Goal: Task Accomplishment & Management: Manage account settings

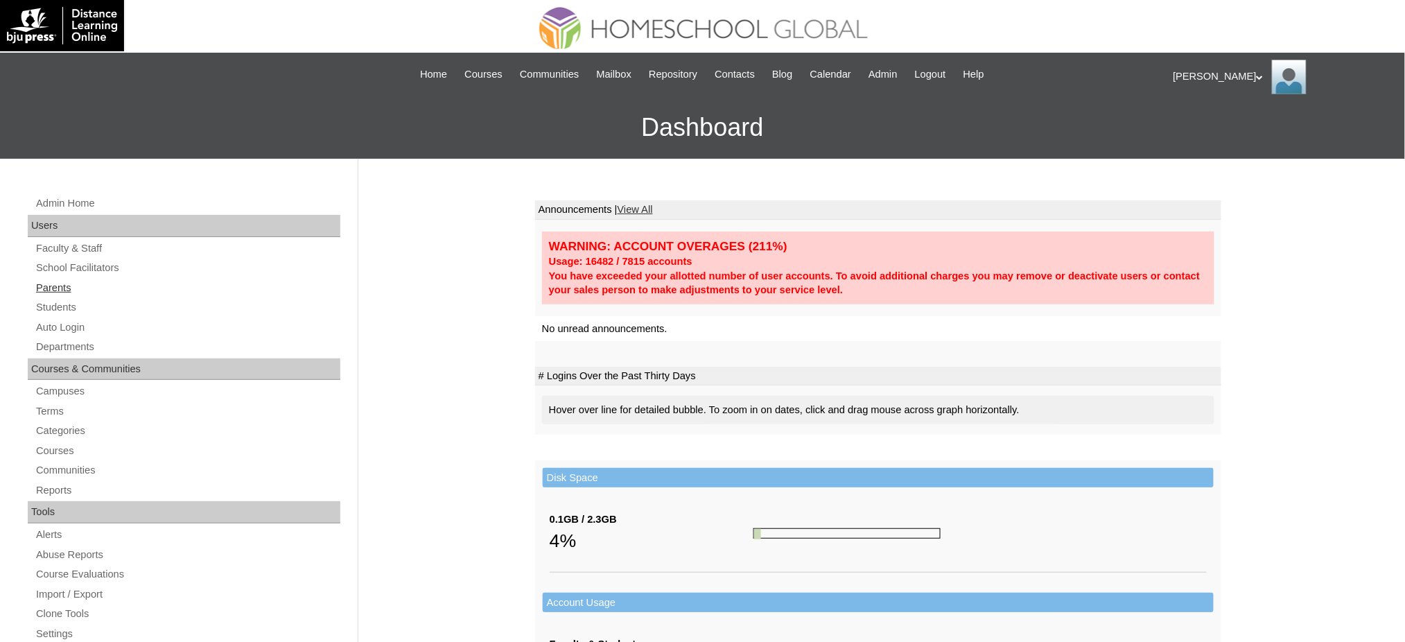
click at [65, 284] on link "Parents" at bounding box center [188, 287] width 306 height 17
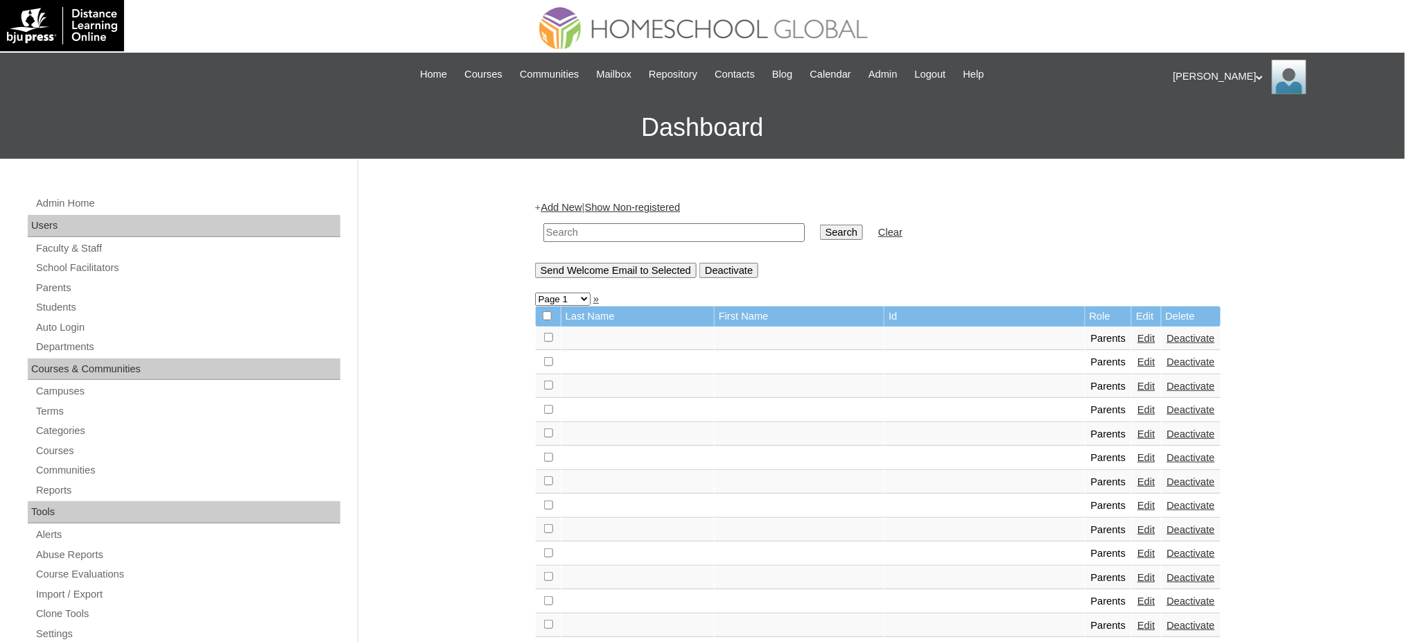
click at [741, 218] on td at bounding box center [673, 232] width 275 height 33
click at [745, 225] on input "text" at bounding box center [673, 232] width 261 height 19
paste input "MHS00053-TECHPH2023"
type input "MHS00053-TECHPH2023"
click at [820, 231] on input "Search" at bounding box center [841, 232] width 43 height 15
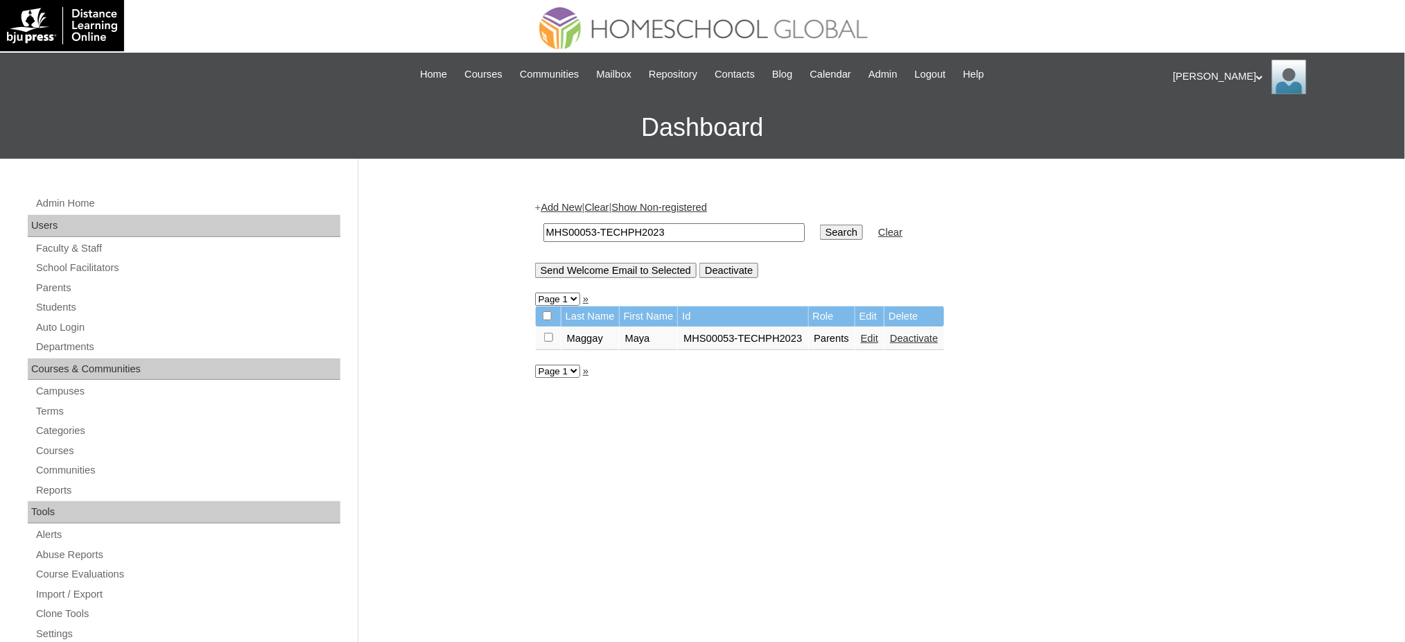
click at [870, 333] on link "Edit" at bounding box center [869, 338] width 17 height 11
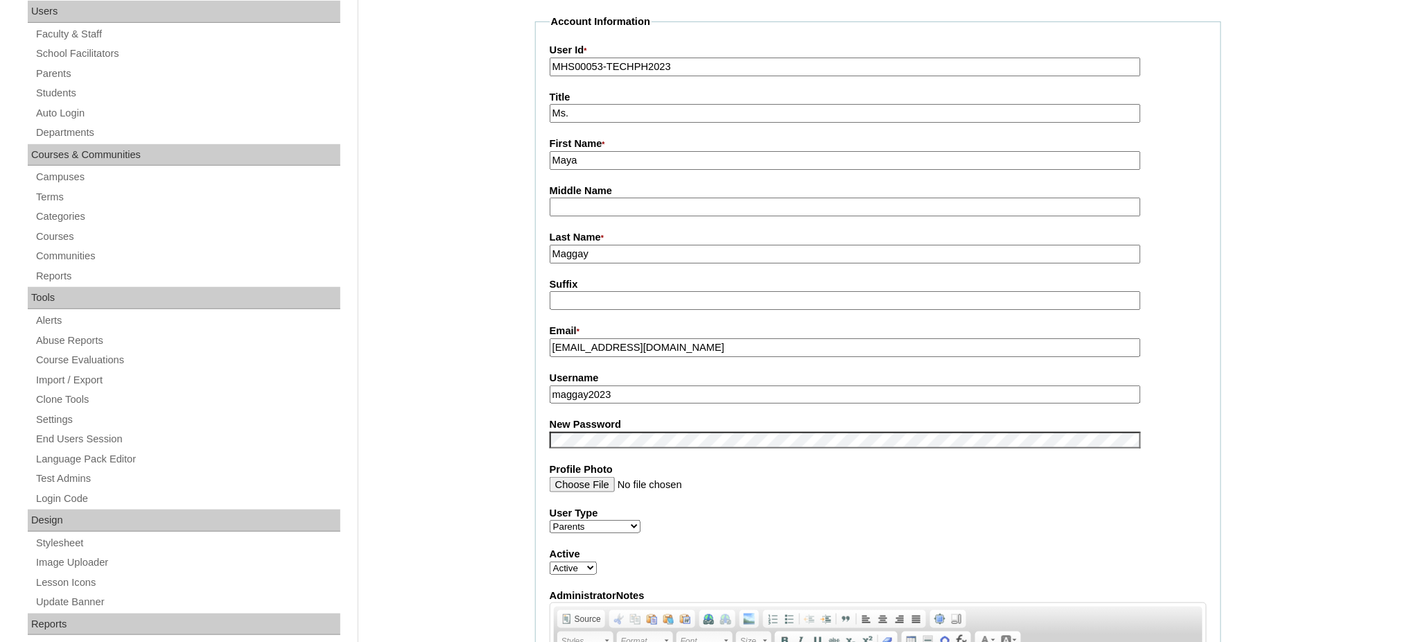
scroll to position [277, 0]
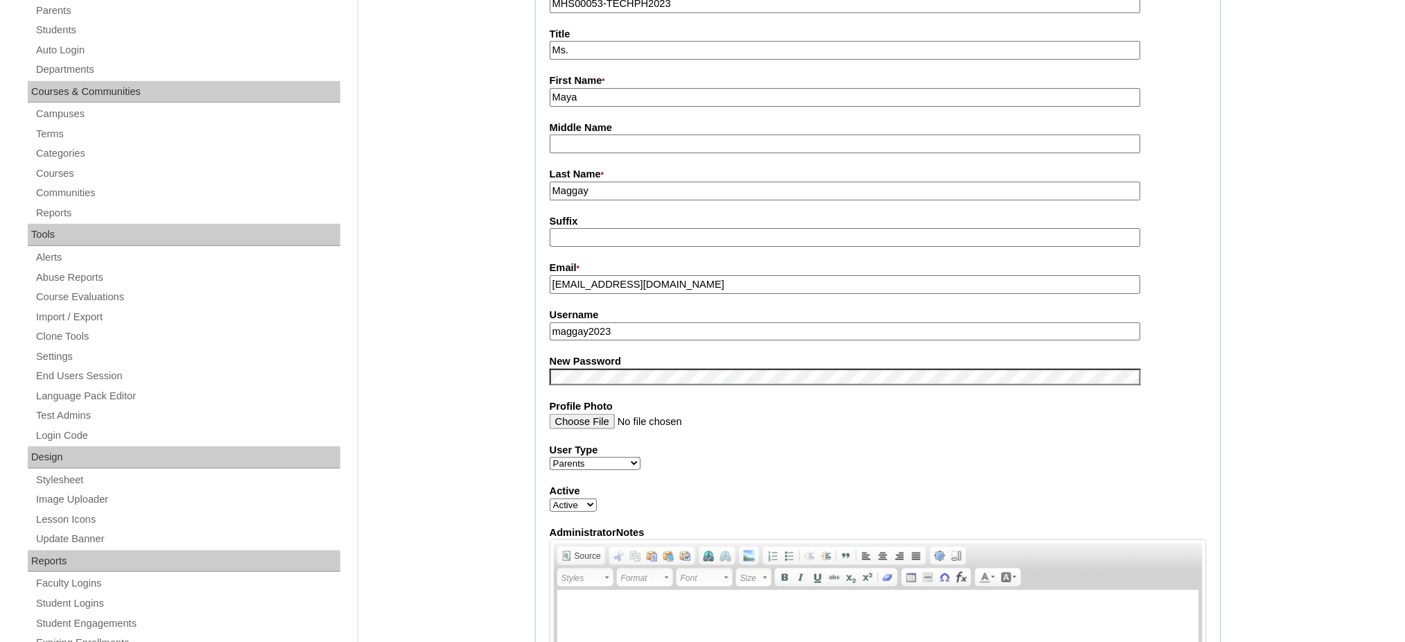
click at [590, 326] on input "maggay2023" at bounding box center [845, 331] width 591 height 19
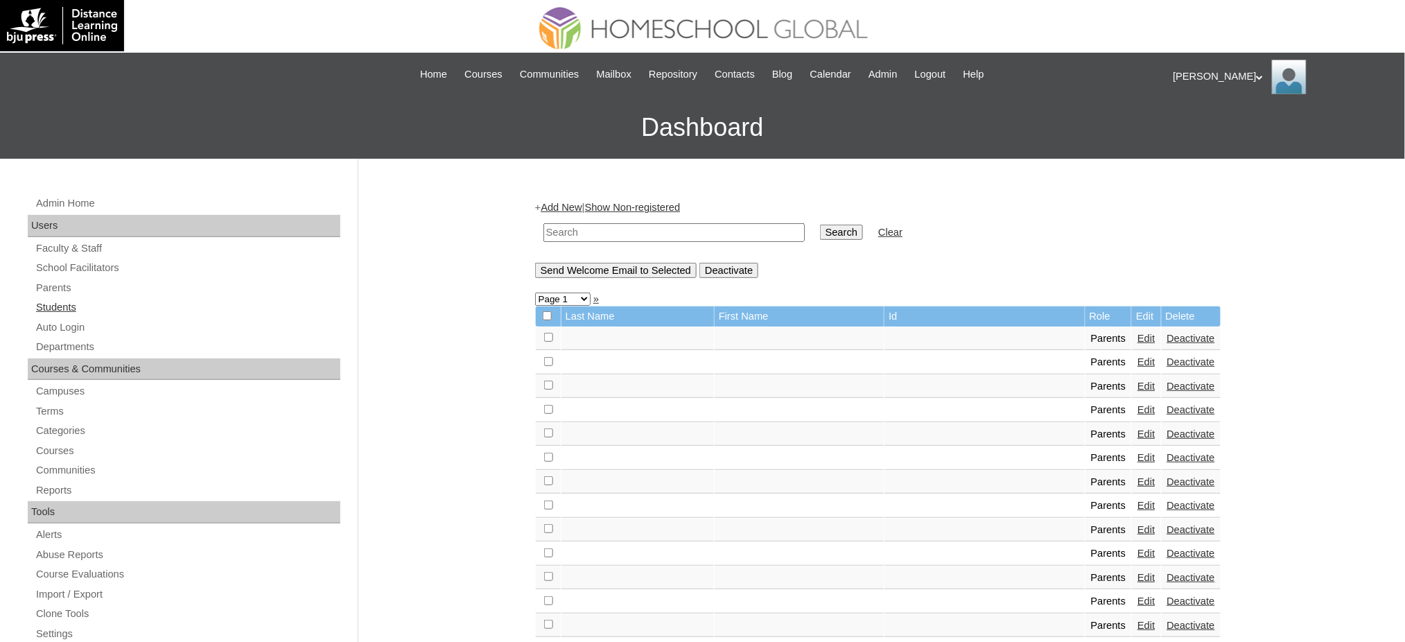
click at [59, 307] on link "Students" at bounding box center [188, 307] width 306 height 17
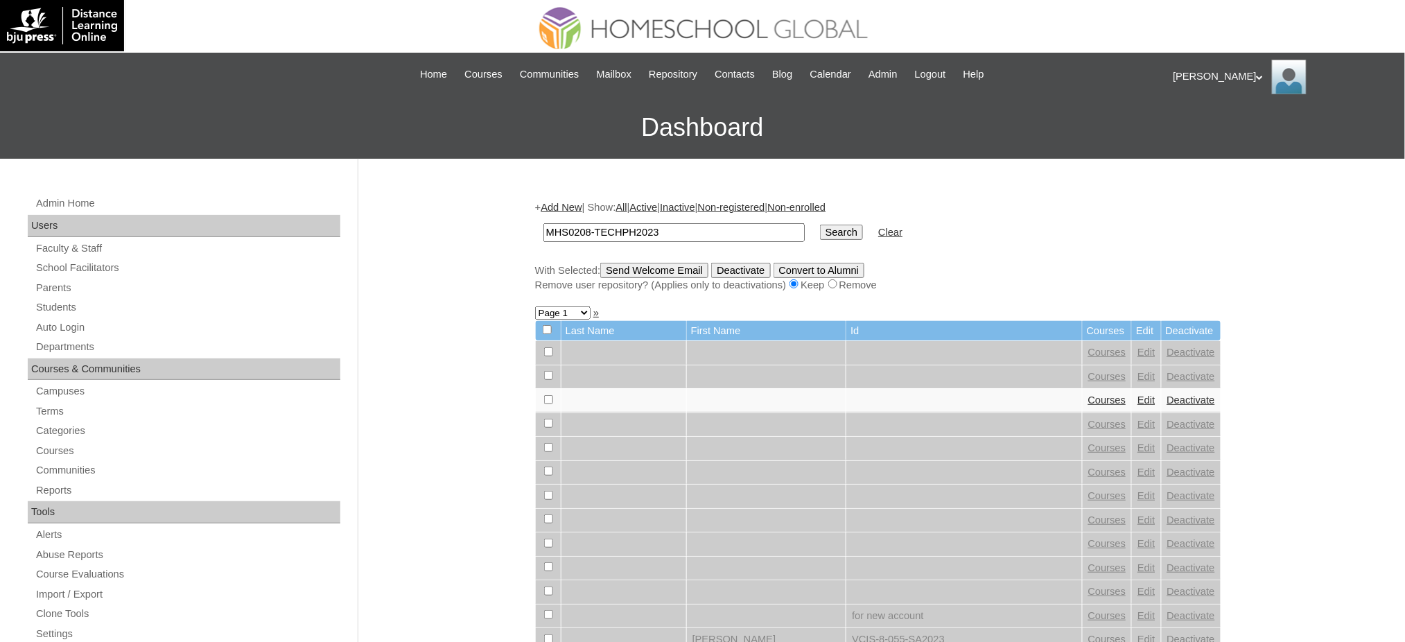
type input "MHS0208-TECHPH2023"
click at [820, 237] on input "Search" at bounding box center [841, 232] width 43 height 15
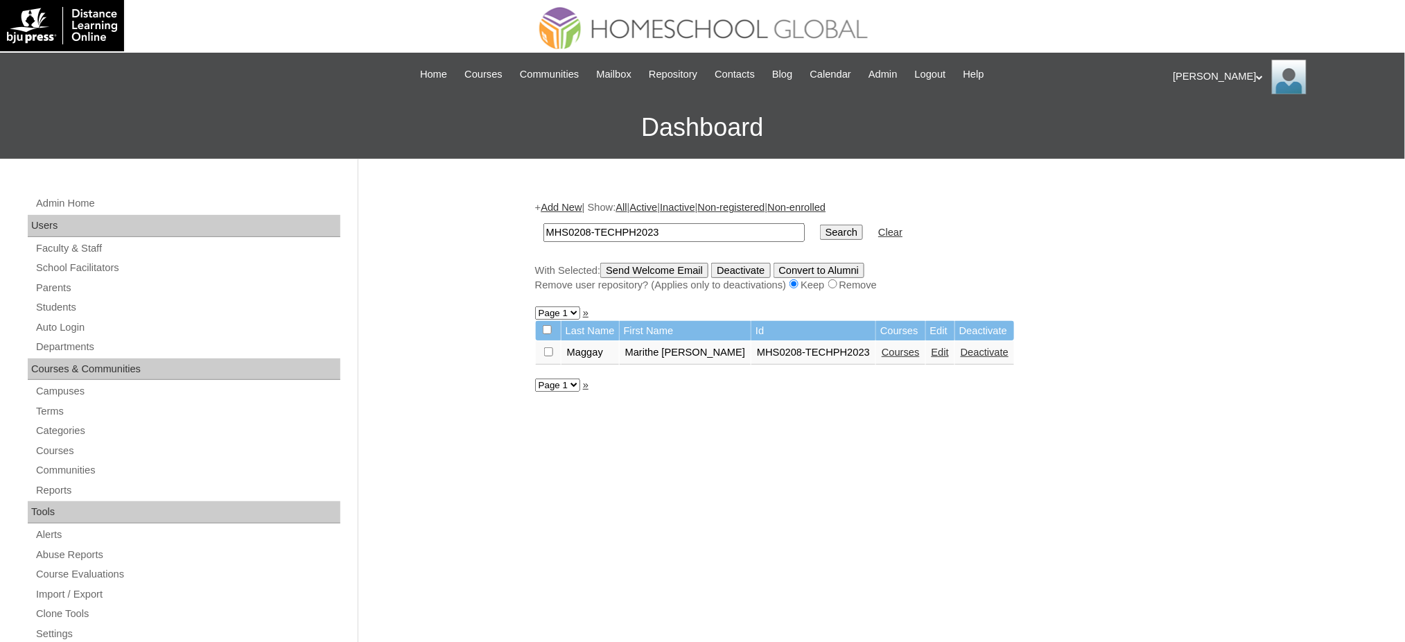
click at [935, 349] on link "Edit" at bounding box center [939, 351] width 17 height 11
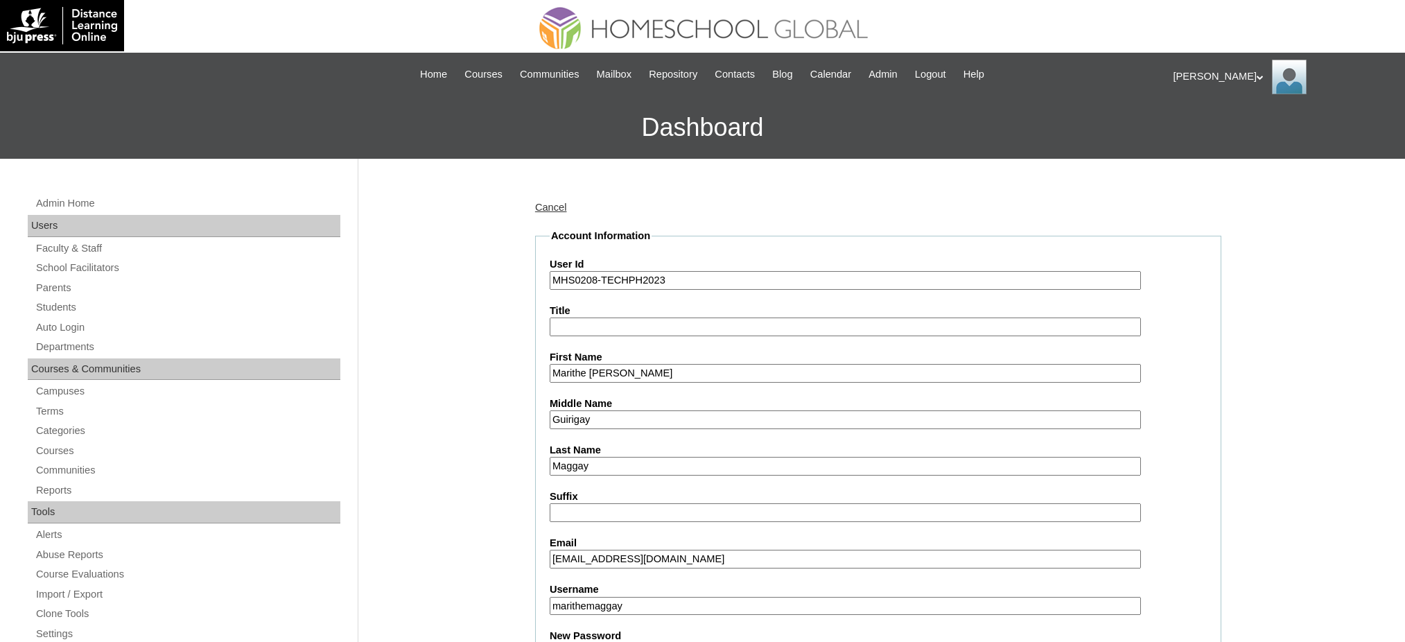
scroll to position [277, 0]
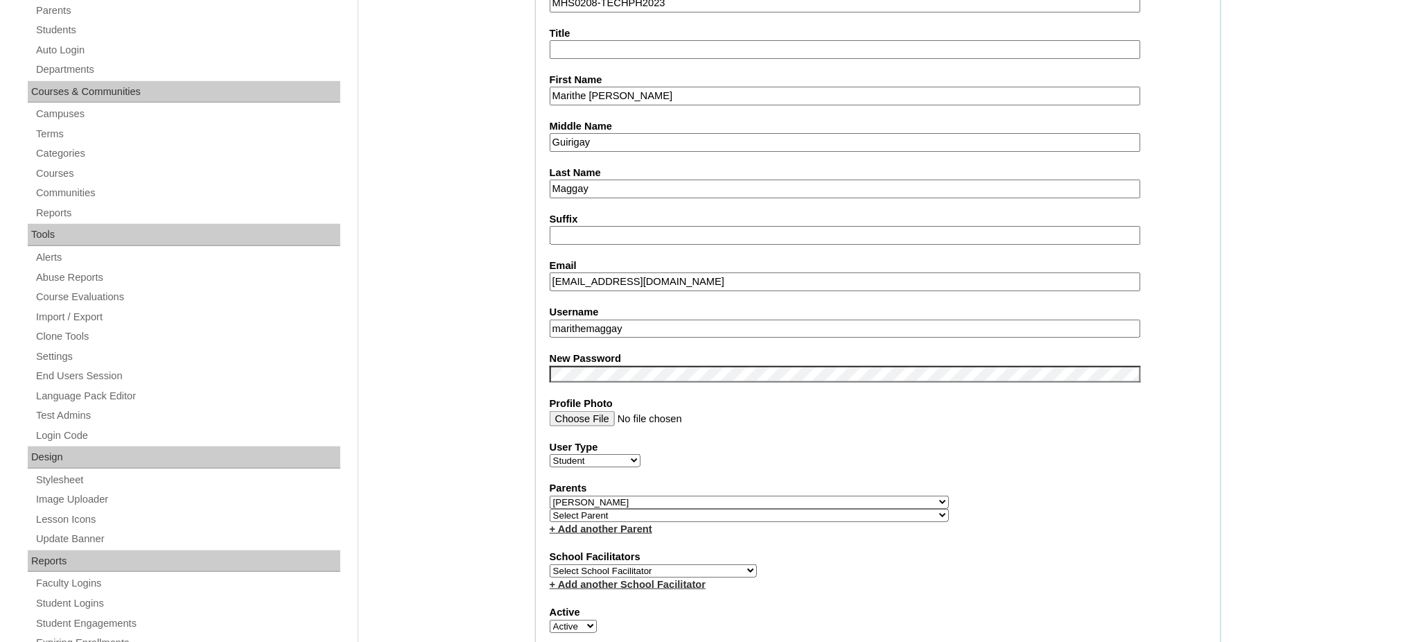
click at [622, 320] on input "marithemaggay" at bounding box center [845, 328] width 591 height 19
click at [637, 92] on input "Marithe Geneen Miesha" at bounding box center [845, 96] width 591 height 19
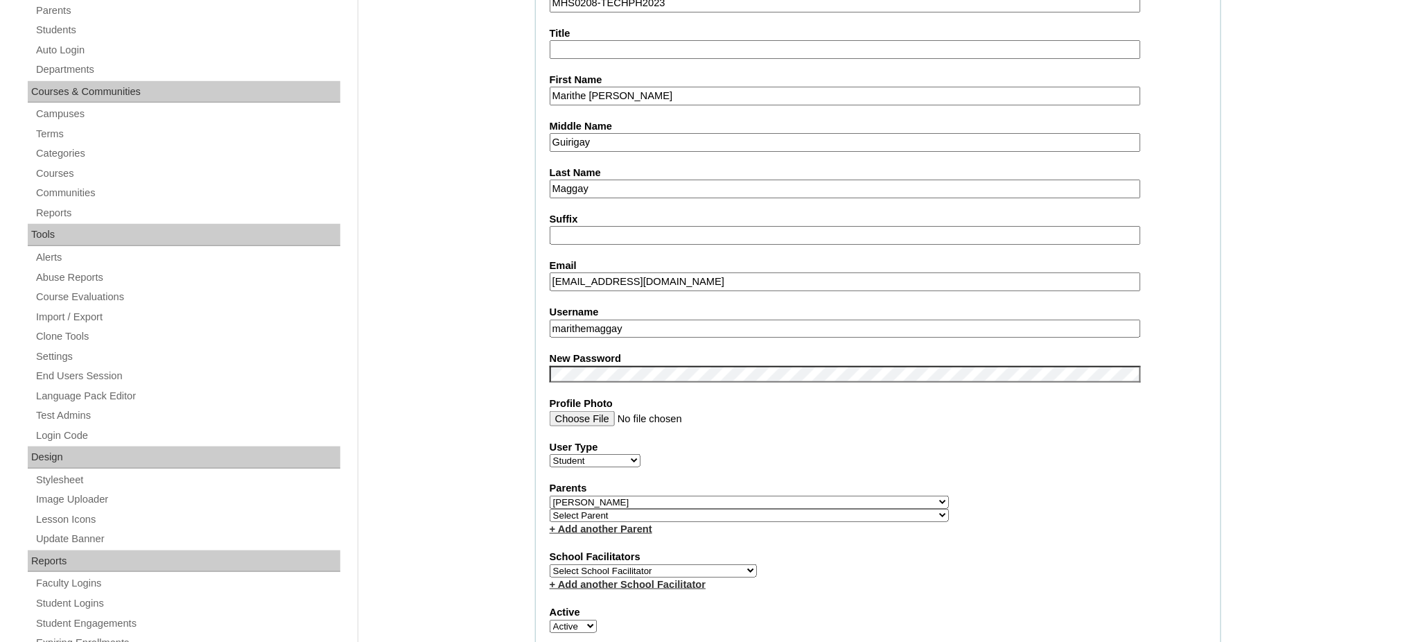
click at [637, 92] on input "Marithe Geneen Miesha" at bounding box center [845, 96] width 591 height 19
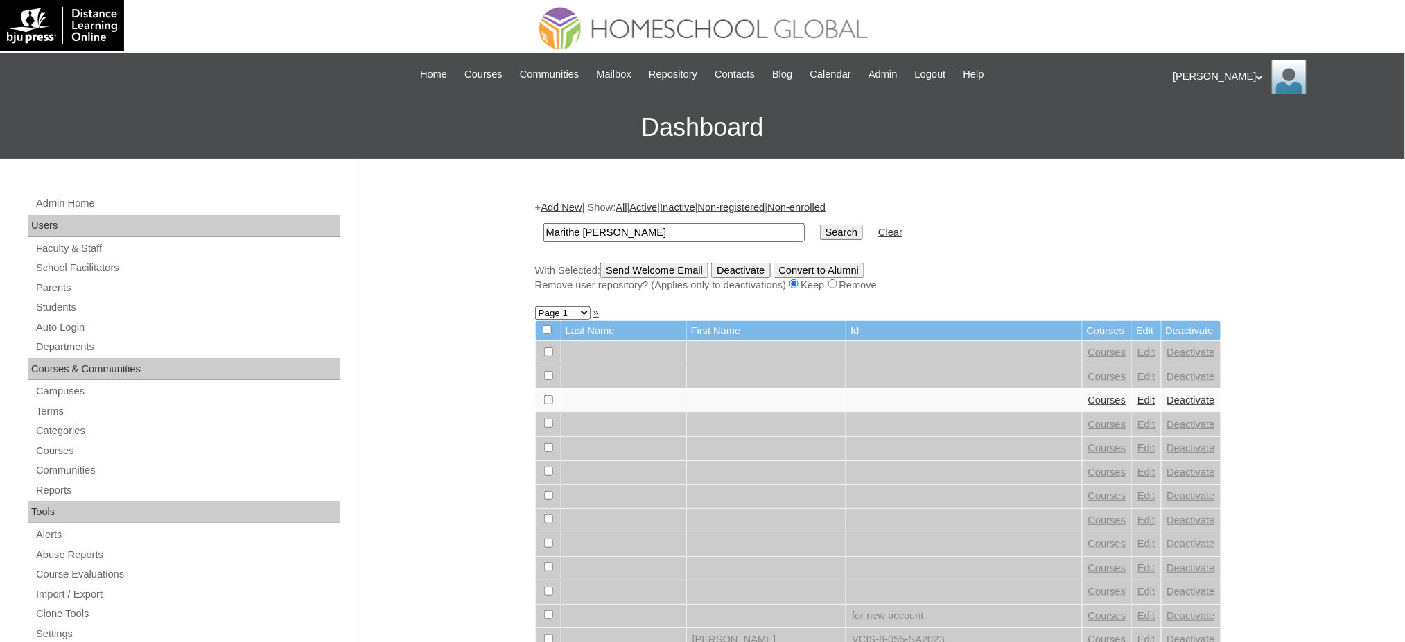
type input "Marithe [PERSON_NAME]"
click at [820, 225] on input "Search" at bounding box center [841, 232] width 43 height 15
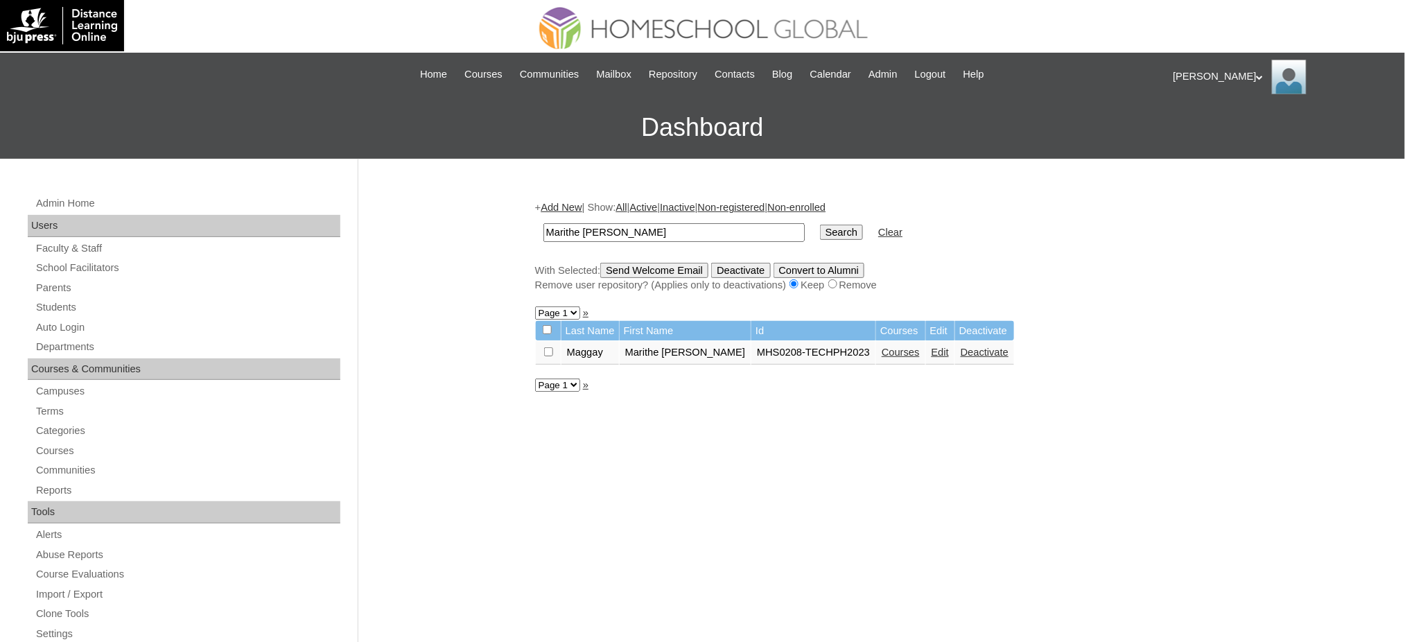
click at [901, 349] on link "Courses" at bounding box center [900, 351] width 38 height 11
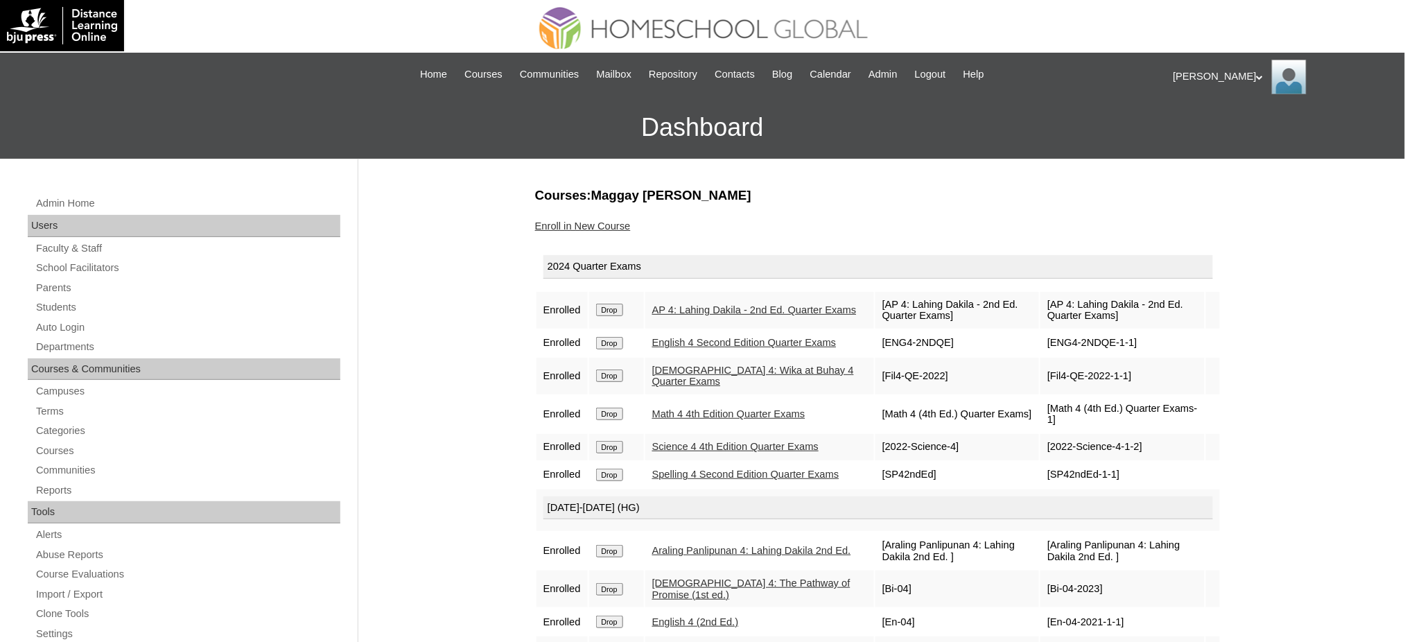
click at [614, 306] on input "Drop" at bounding box center [609, 310] width 27 height 12
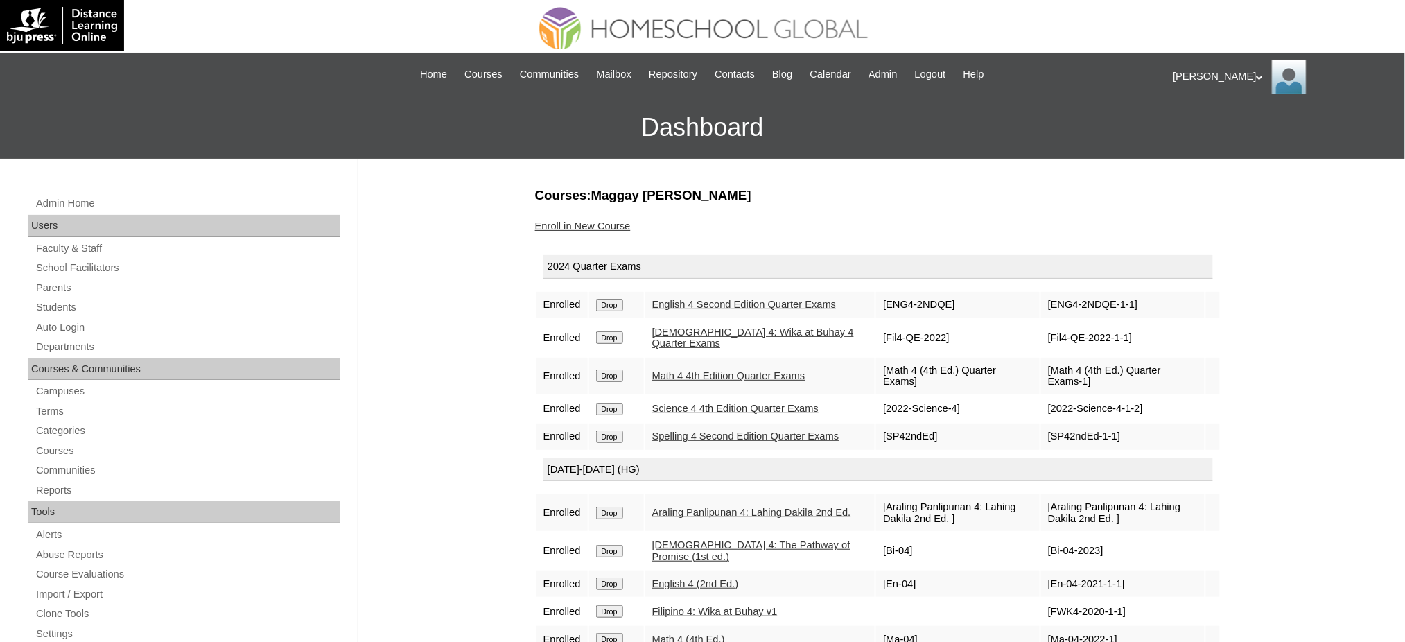
click at [614, 309] on input "Drop" at bounding box center [609, 305] width 27 height 12
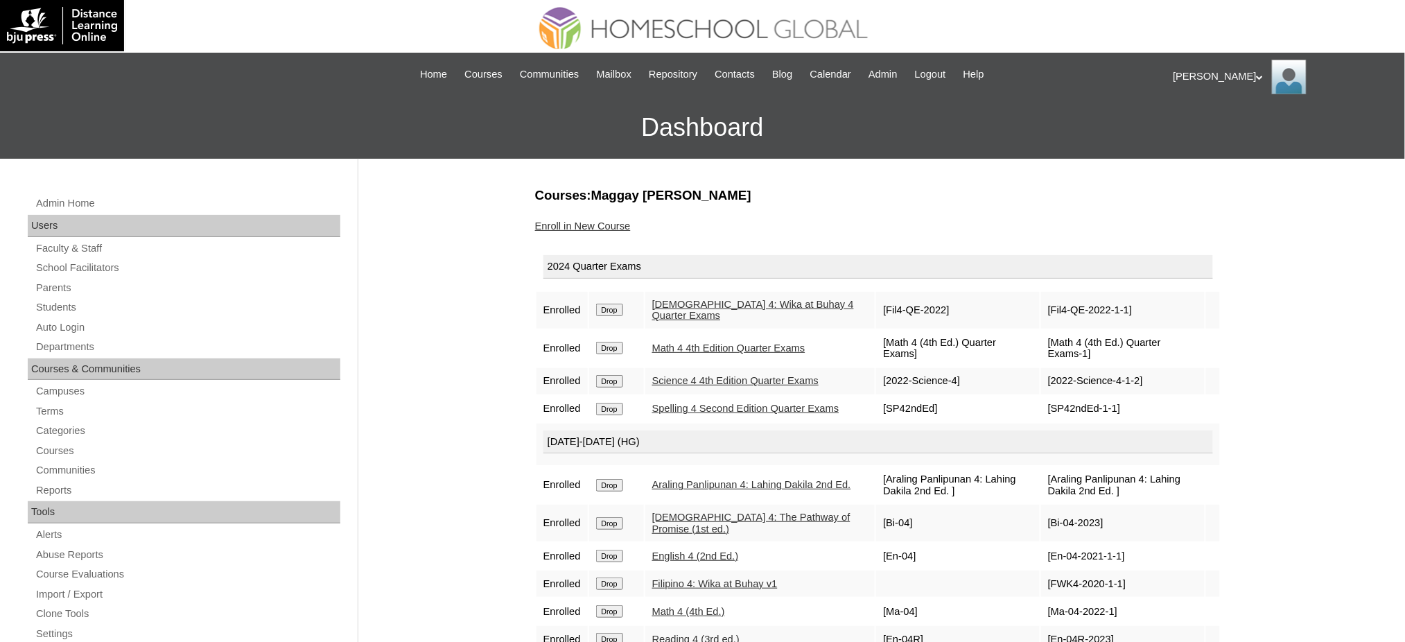
click at [621, 305] on input "Drop" at bounding box center [609, 310] width 27 height 12
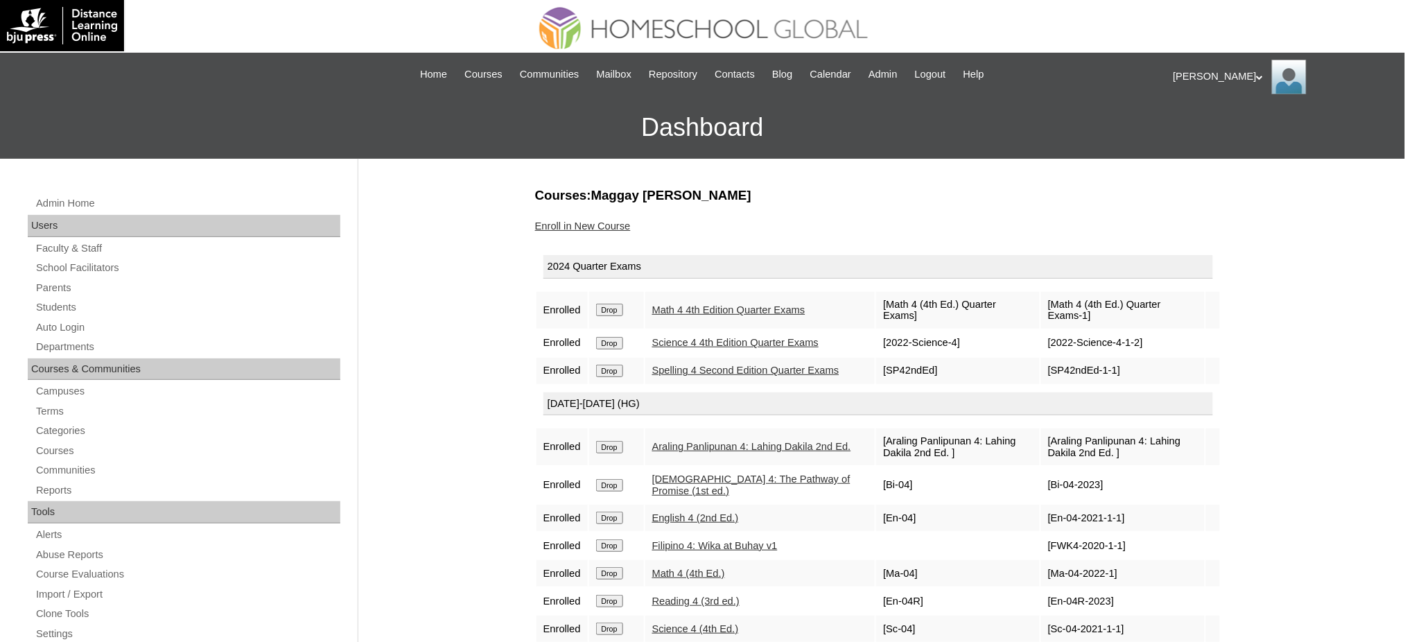
click at [614, 312] on td "Drop" at bounding box center [616, 310] width 55 height 37
click at [613, 306] on input "Drop" at bounding box center [609, 310] width 27 height 12
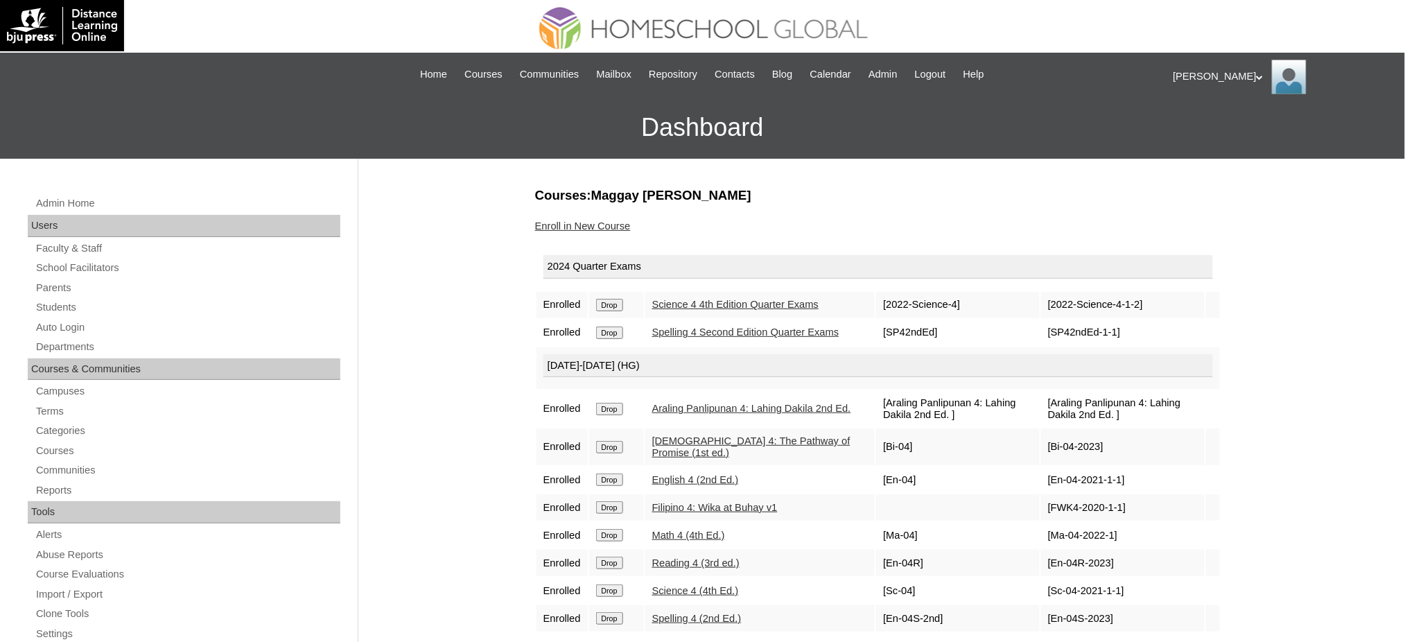
click at [623, 310] on input "Drop" at bounding box center [609, 305] width 27 height 12
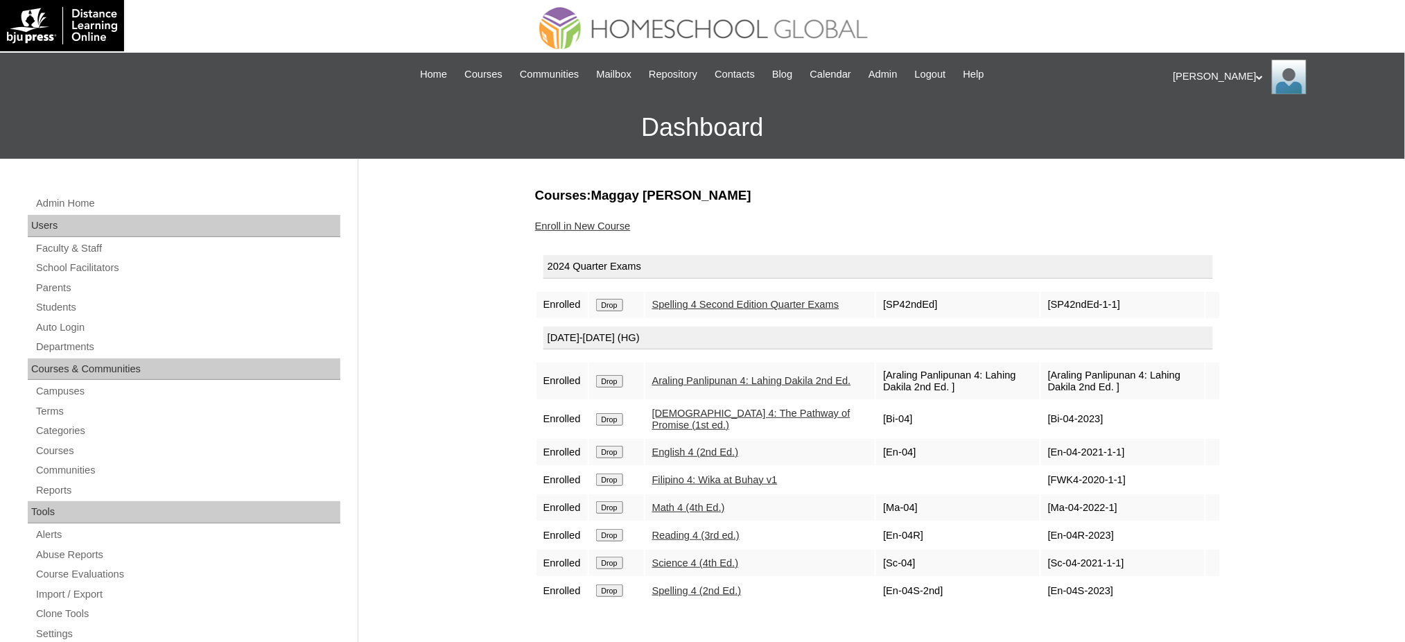
click at [608, 305] on input "Drop" at bounding box center [609, 305] width 27 height 12
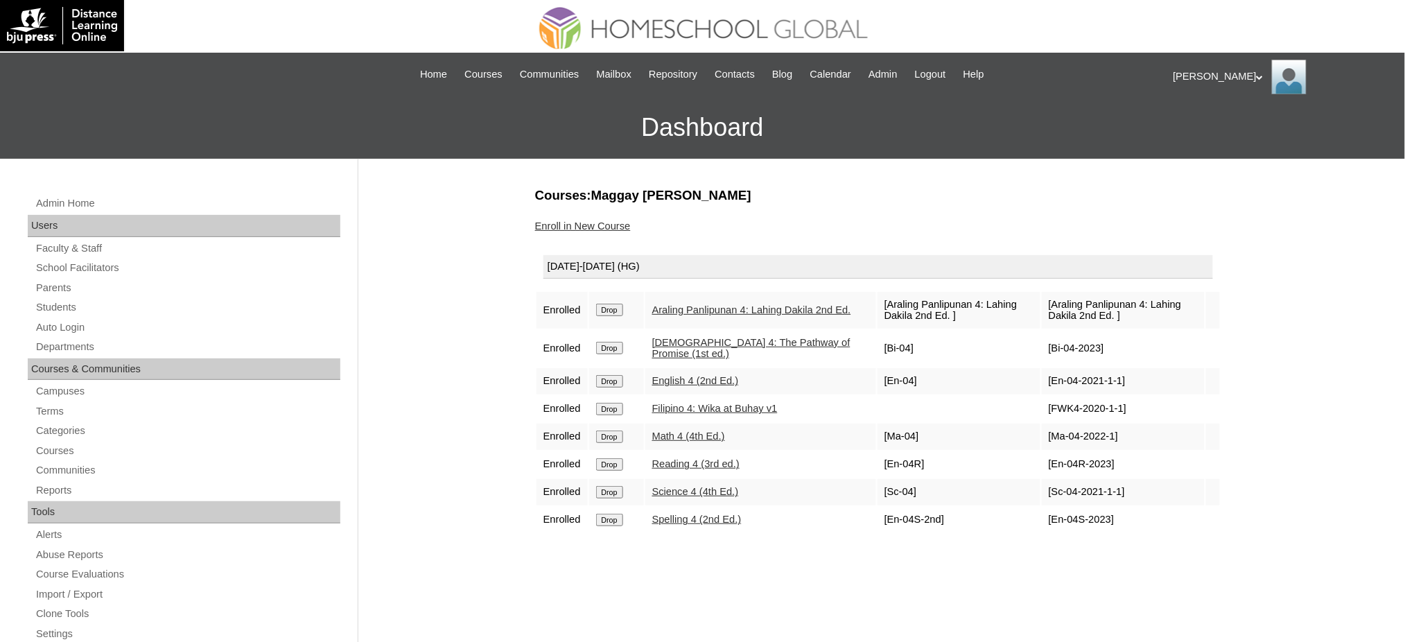
click at [610, 309] on input "Drop" at bounding box center [609, 310] width 27 height 12
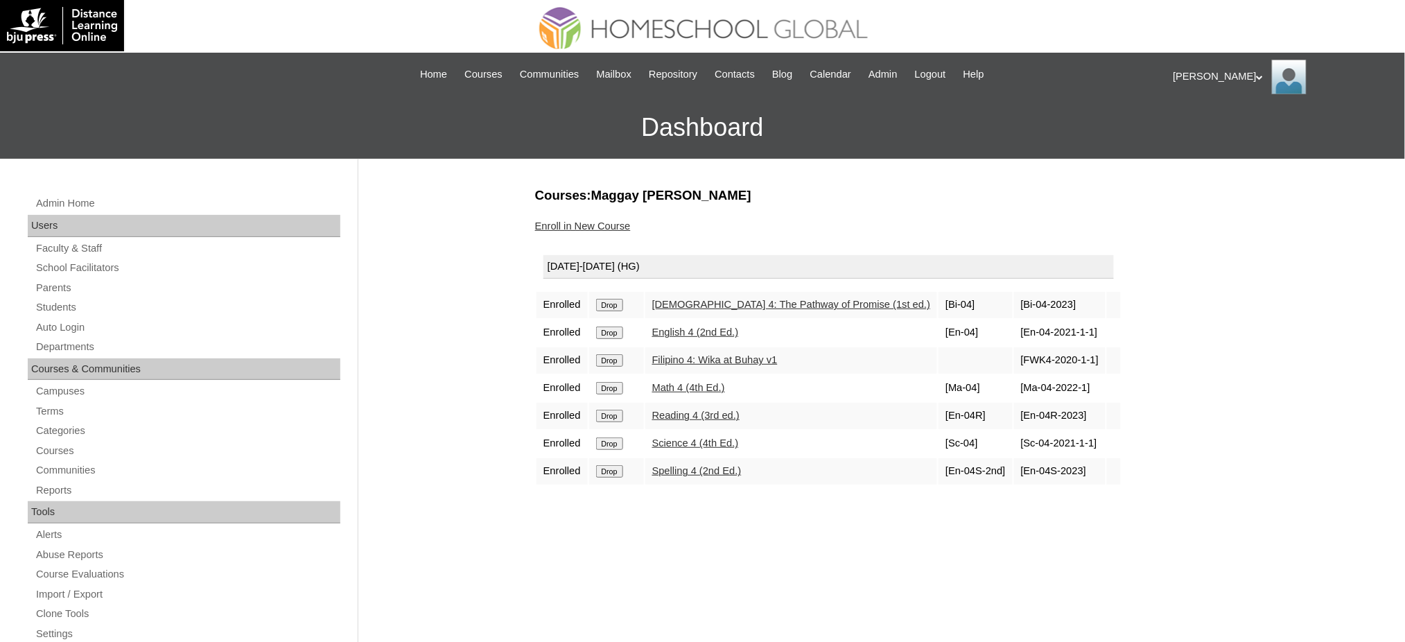
click at [617, 306] on input "Drop" at bounding box center [609, 305] width 27 height 12
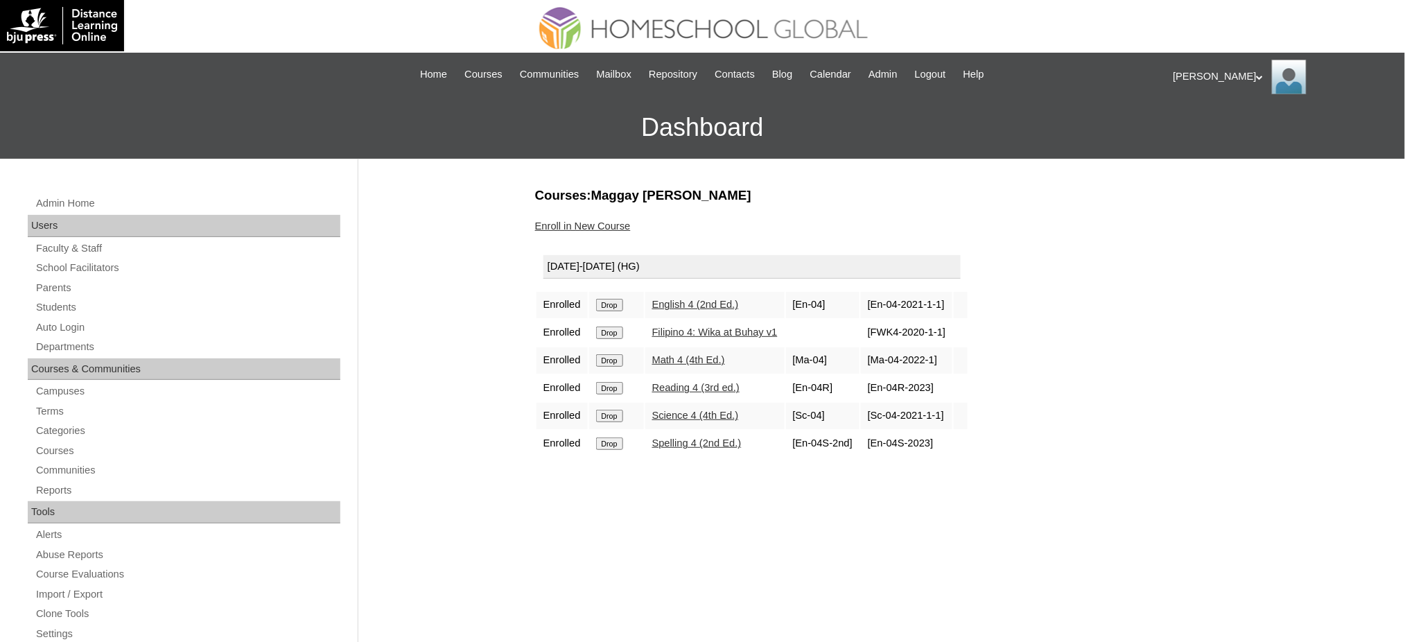
click at [617, 299] on input "Drop" at bounding box center [609, 305] width 27 height 12
click at [619, 299] on input "Drop" at bounding box center [609, 305] width 27 height 12
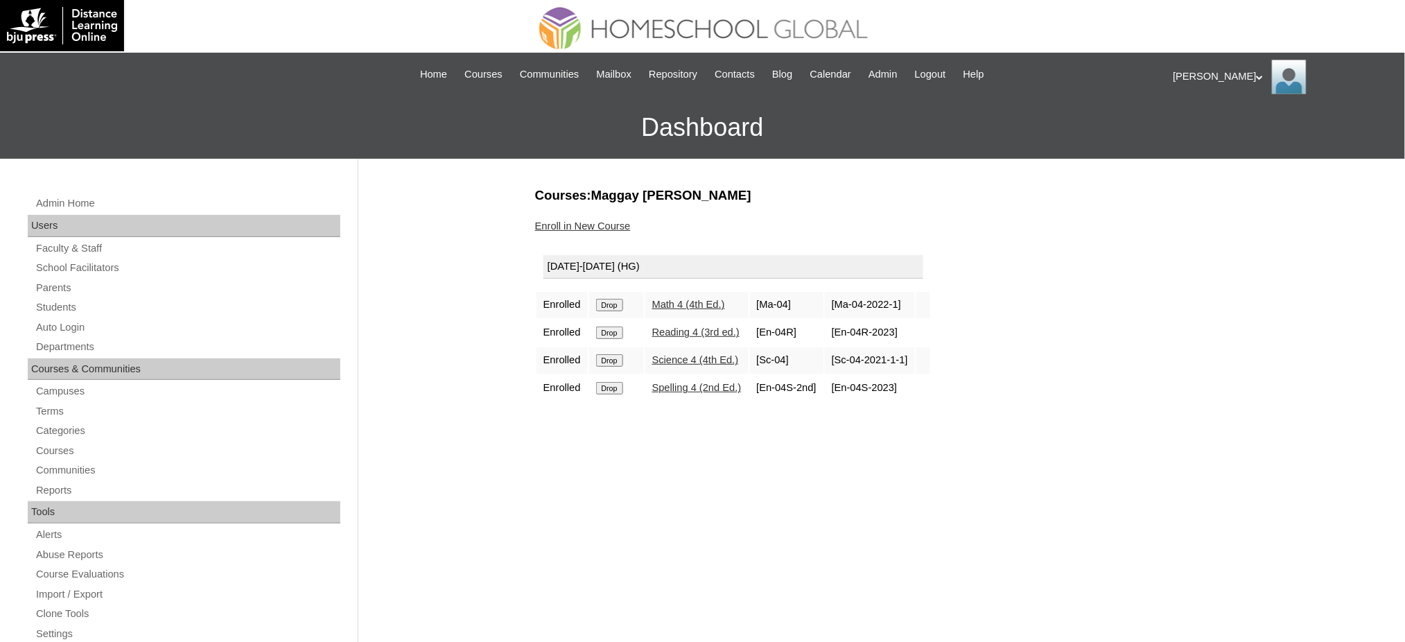
click at [617, 303] on input "Drop" at bounding box center [609, 305] width 27 height 12
click at [608, 306] on input "Drop" at bounding box center [609, 305] width 27 height 12
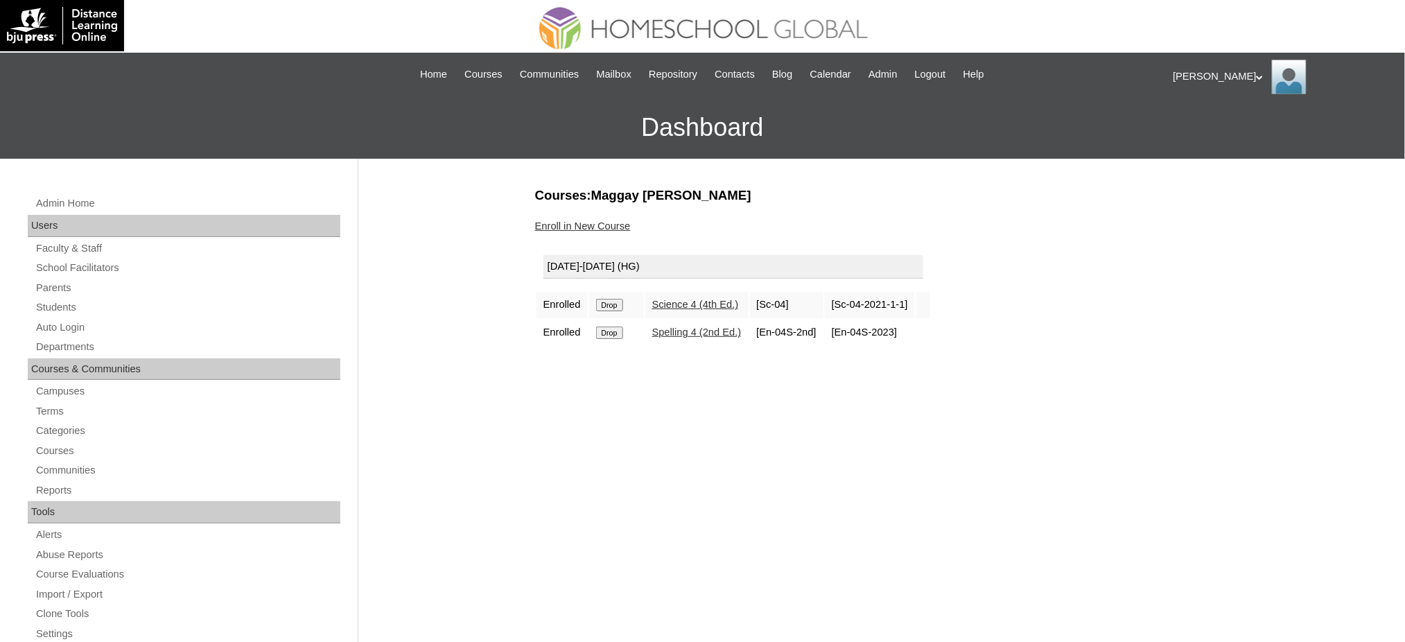
click at [597, 299] on input "Drop" at bounding box center [609, 305] width 27 height 12
click at [601, 303] on input "Drop" at bounding box center [609, 305] width 27 height 12
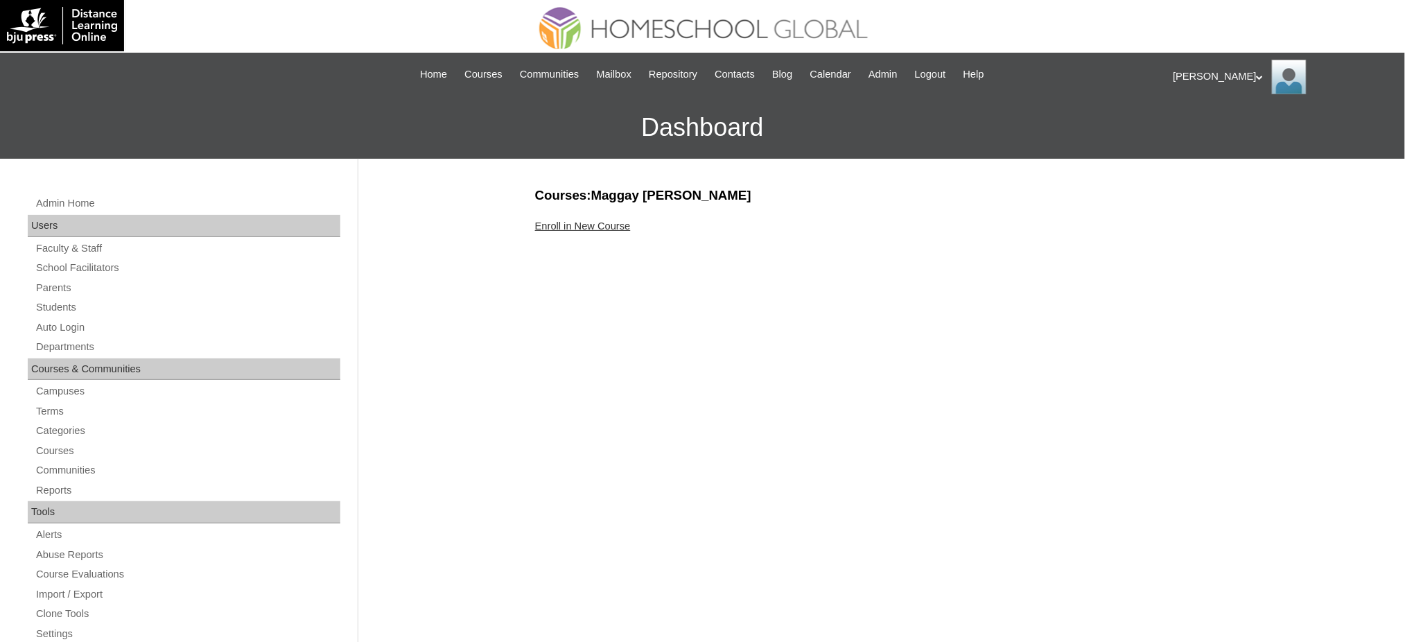
click at [600, 225] on link "Enroll in New Course" at bounding box center [583, 225] width 96 height 11
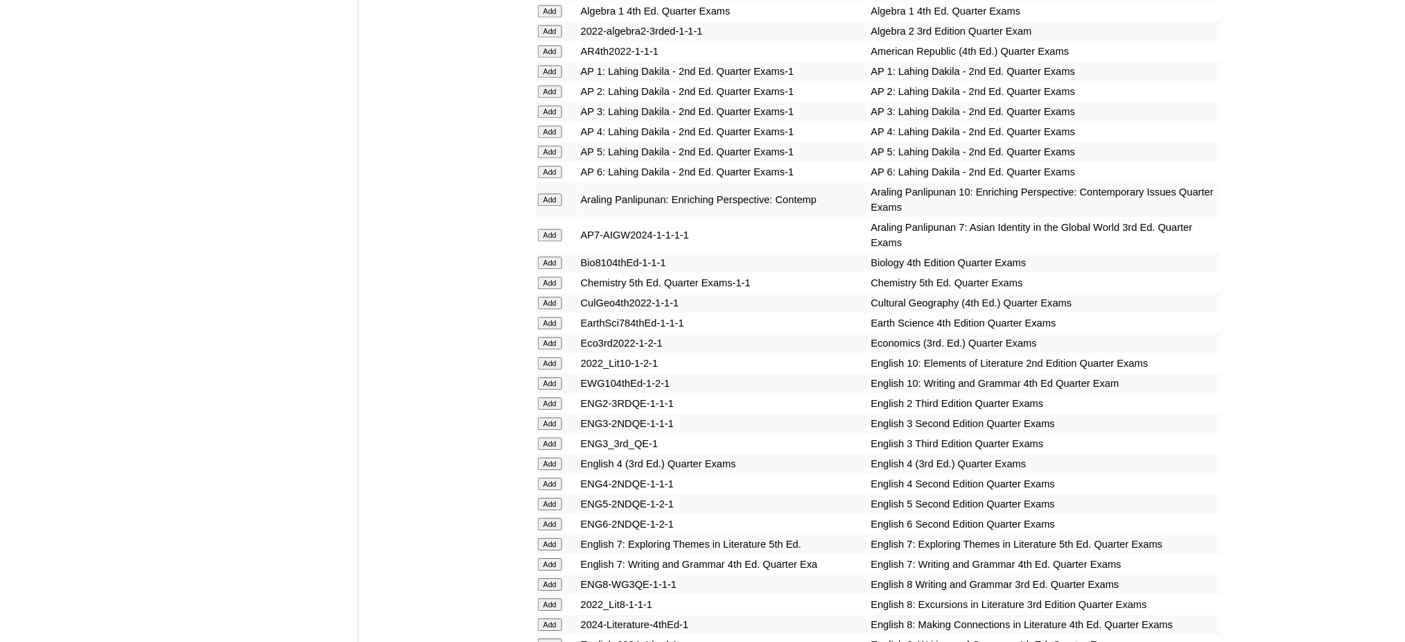
scroll to position [1201, 0]
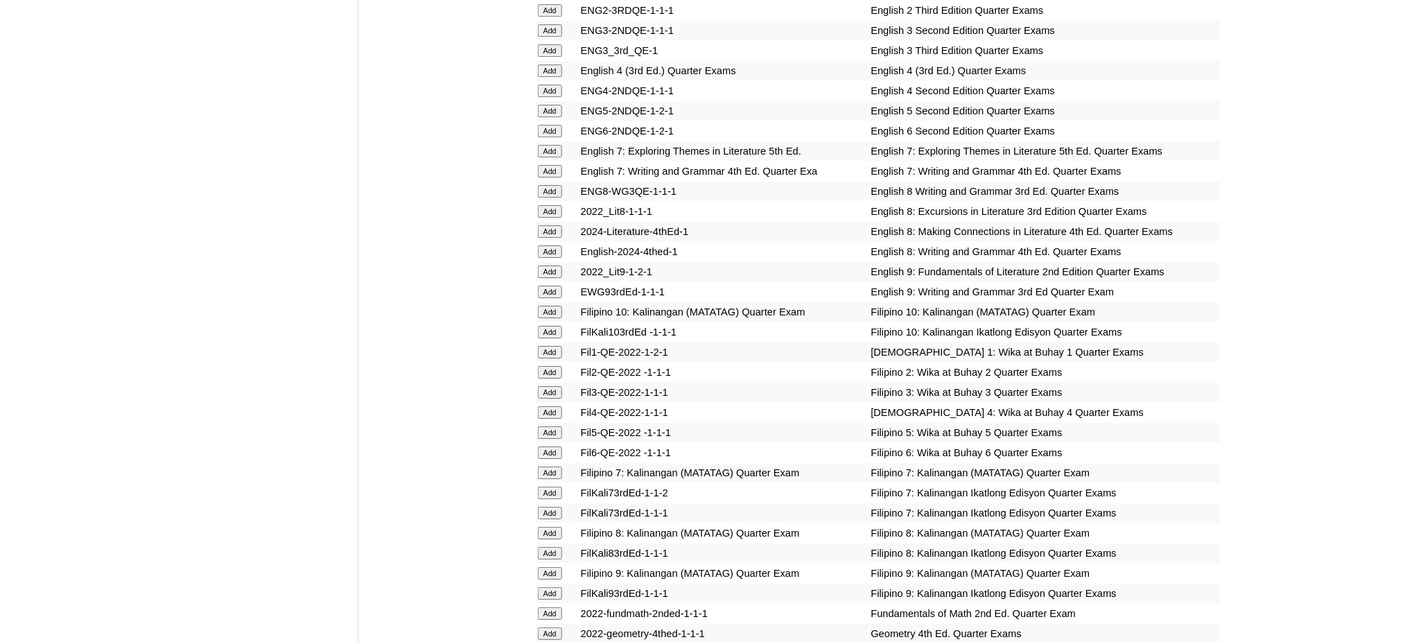
scroll to position [1755, 0]
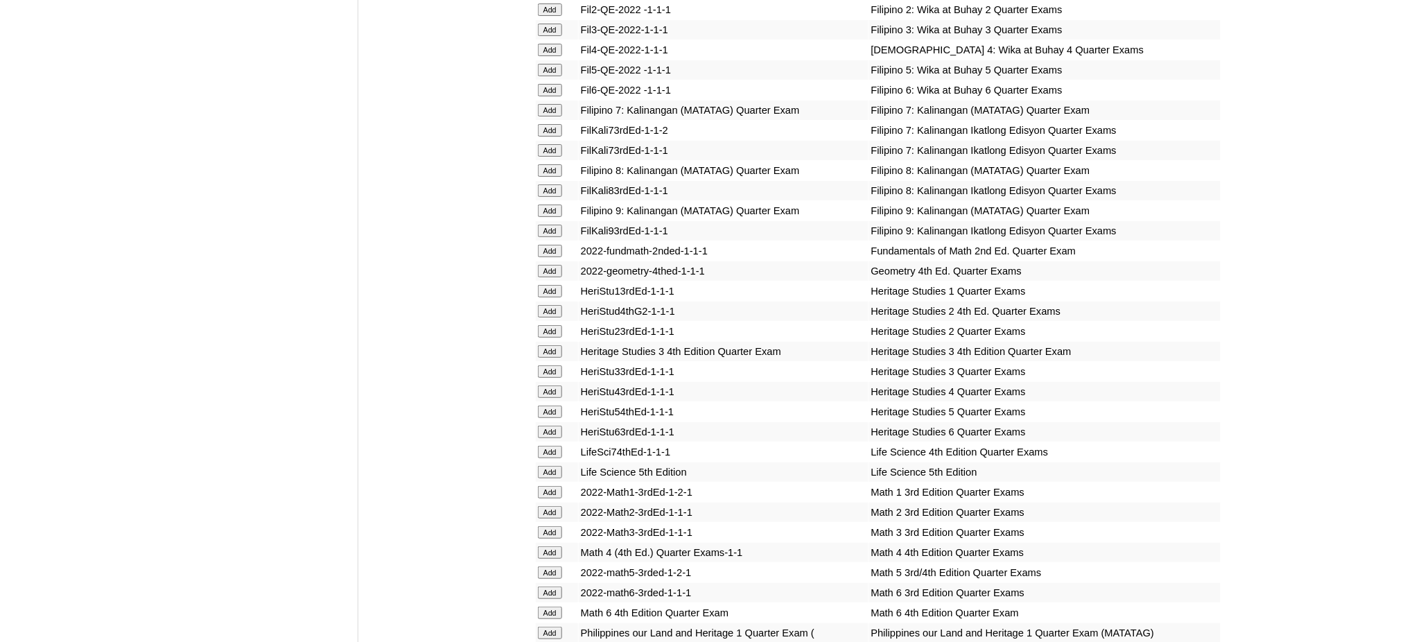
scroll to position [2032, 0]
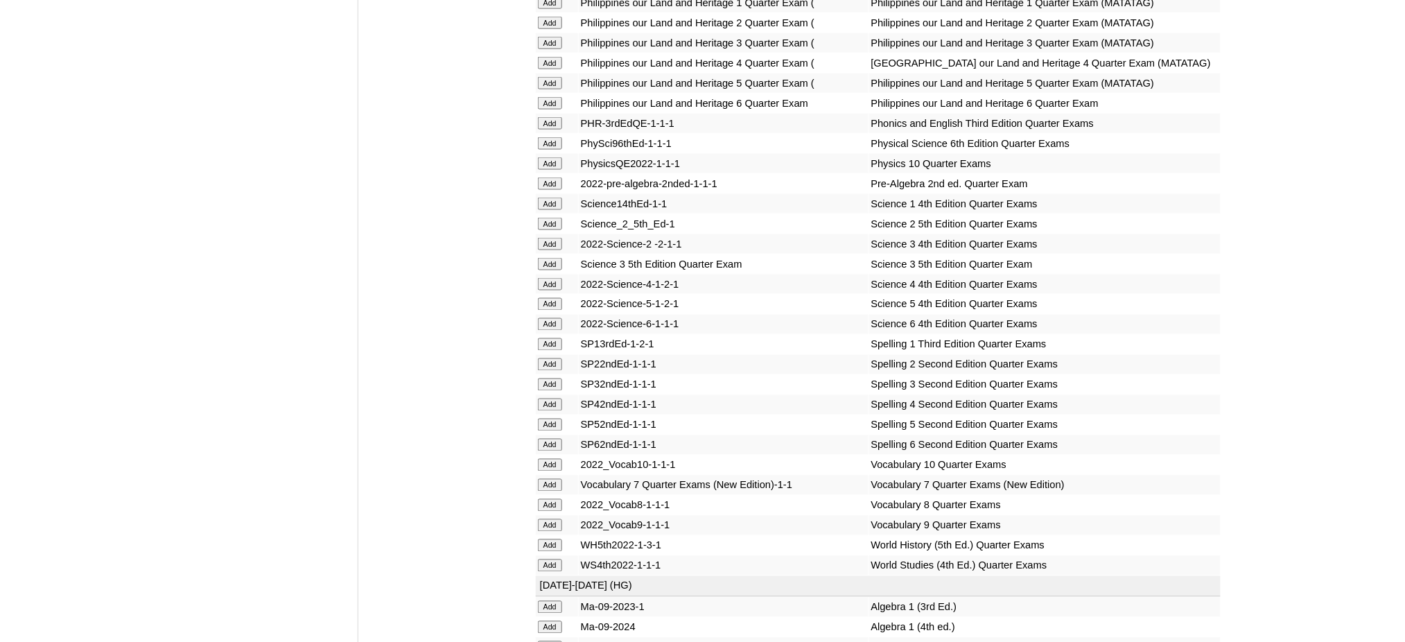
scroll to position [2587, 0]
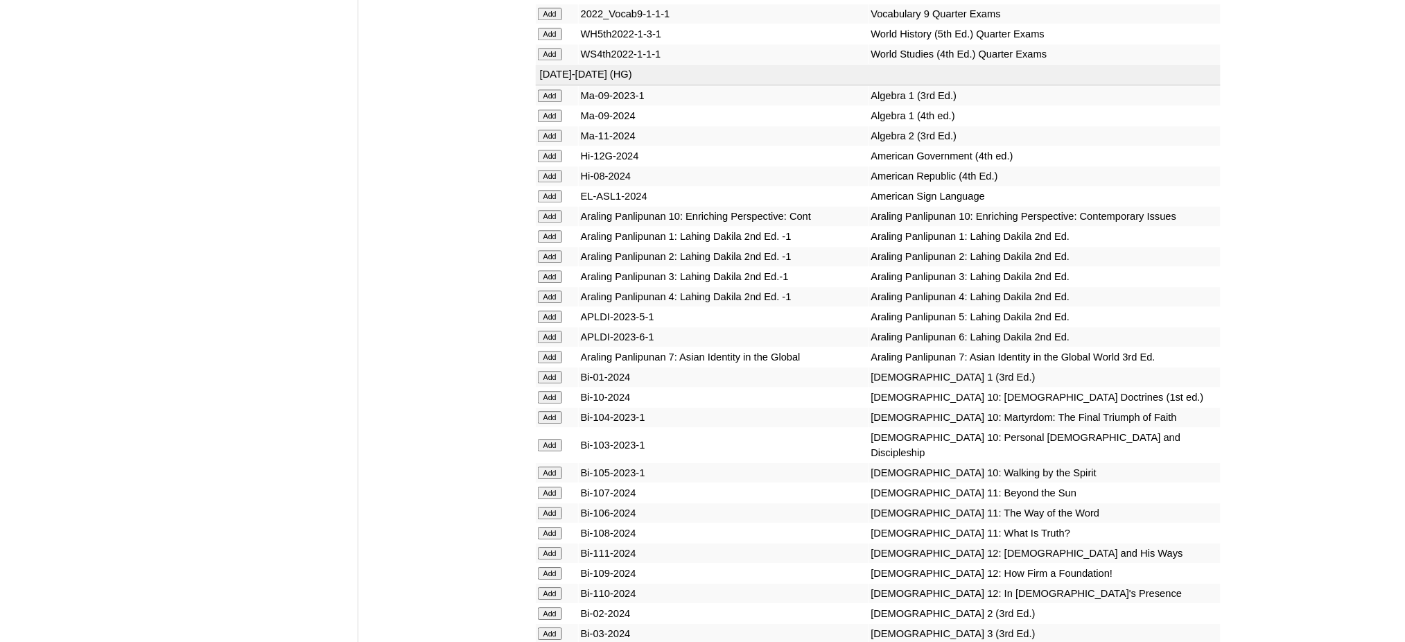
scroll to position [3233, 0]
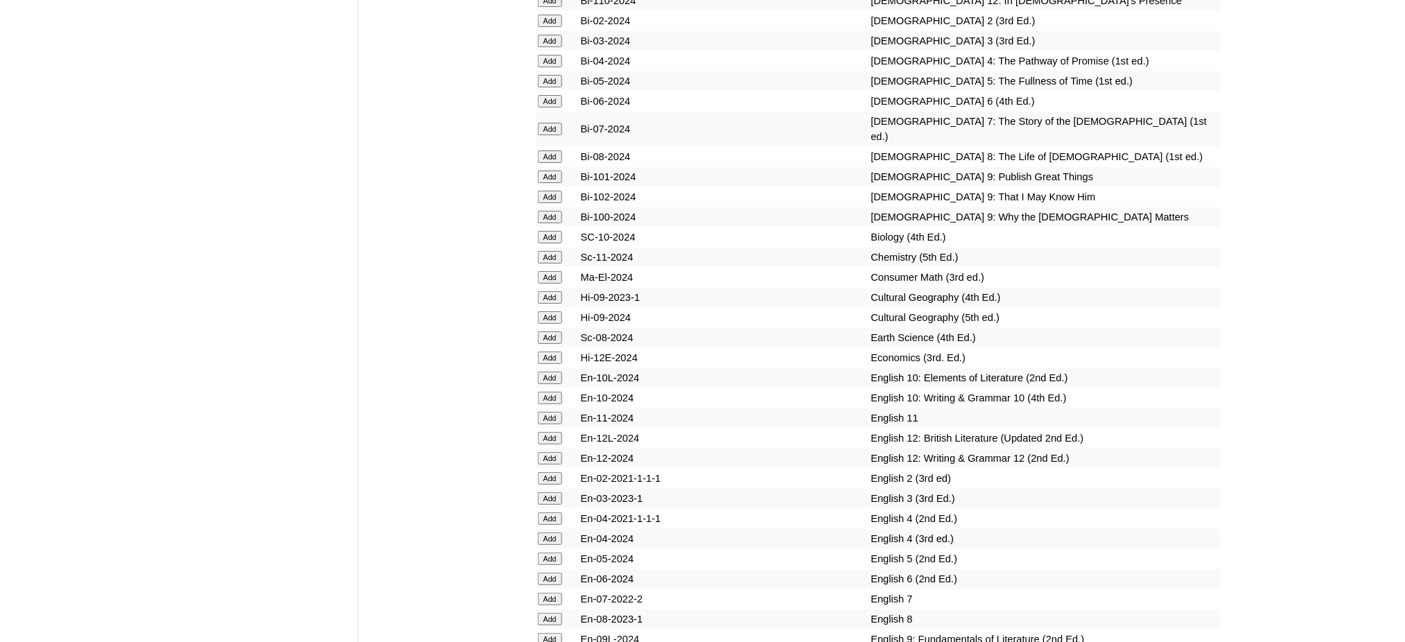
scroll to position [3788, 0]
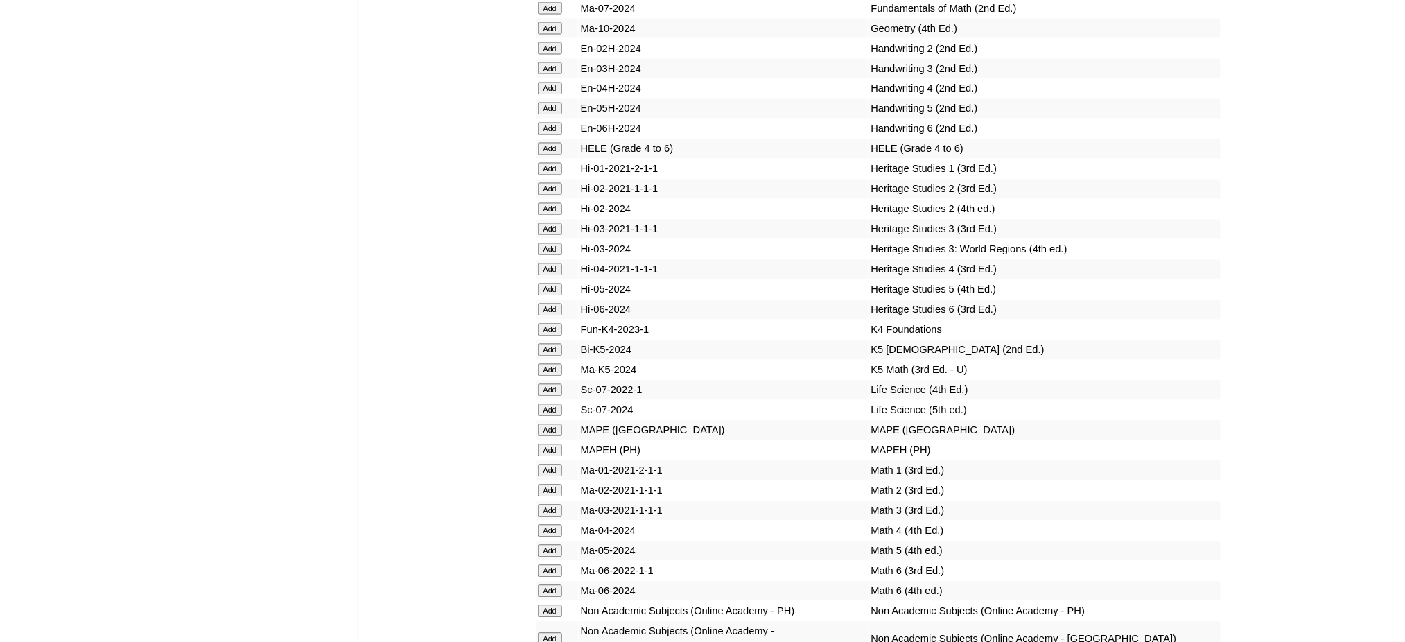
scroll to position [4712, 0]
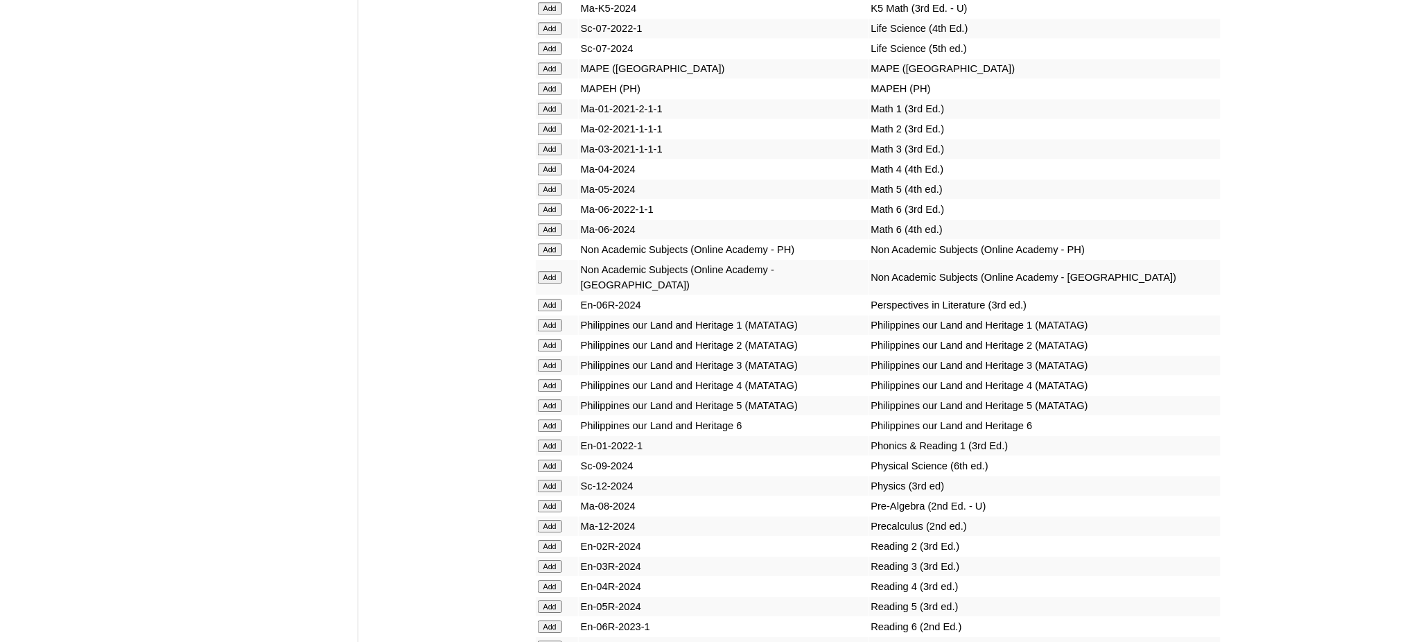
scroll to position [5081, 0]
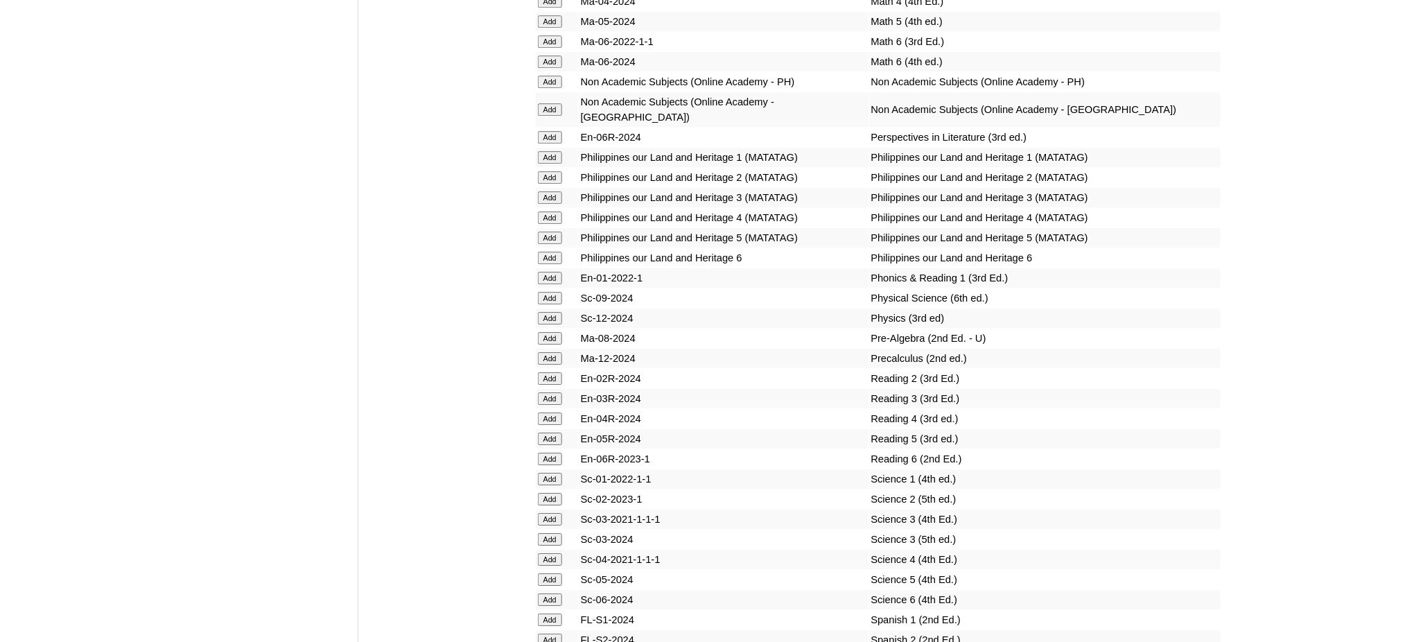
scroll to position [5359, 0]
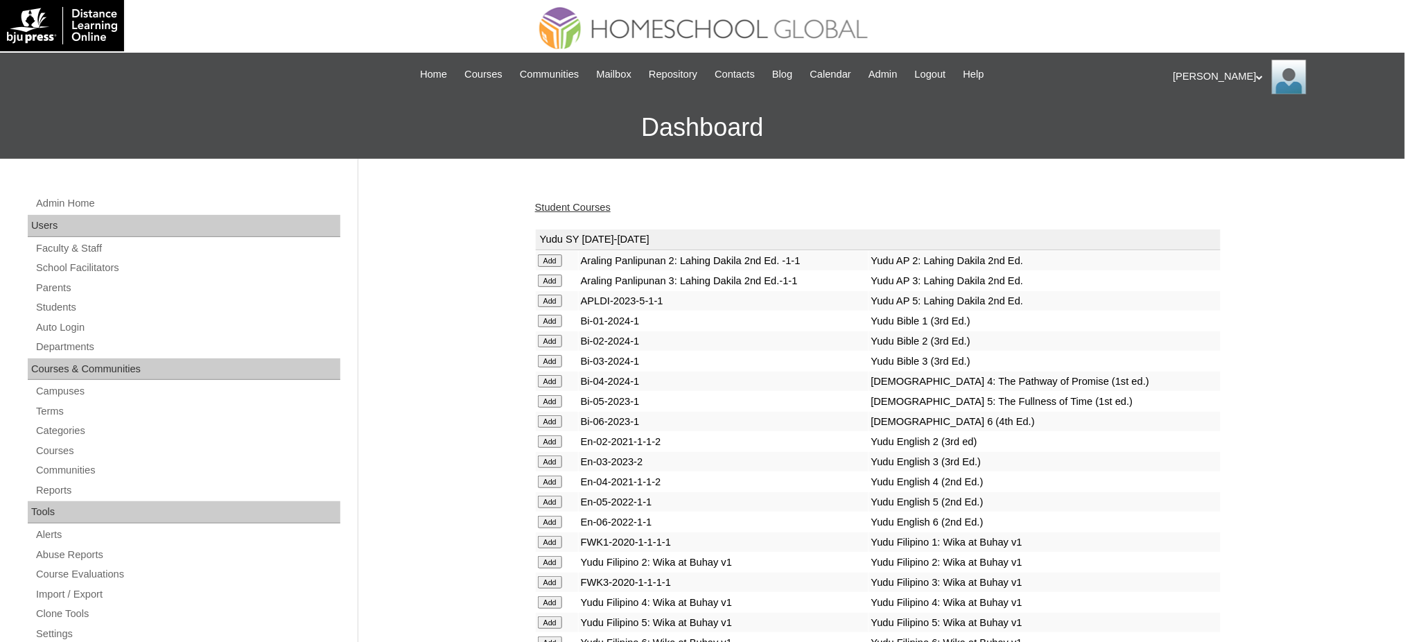
click at [555, 206] on link "Student Courses" at bounding box center [573, 207] width 76 height 11
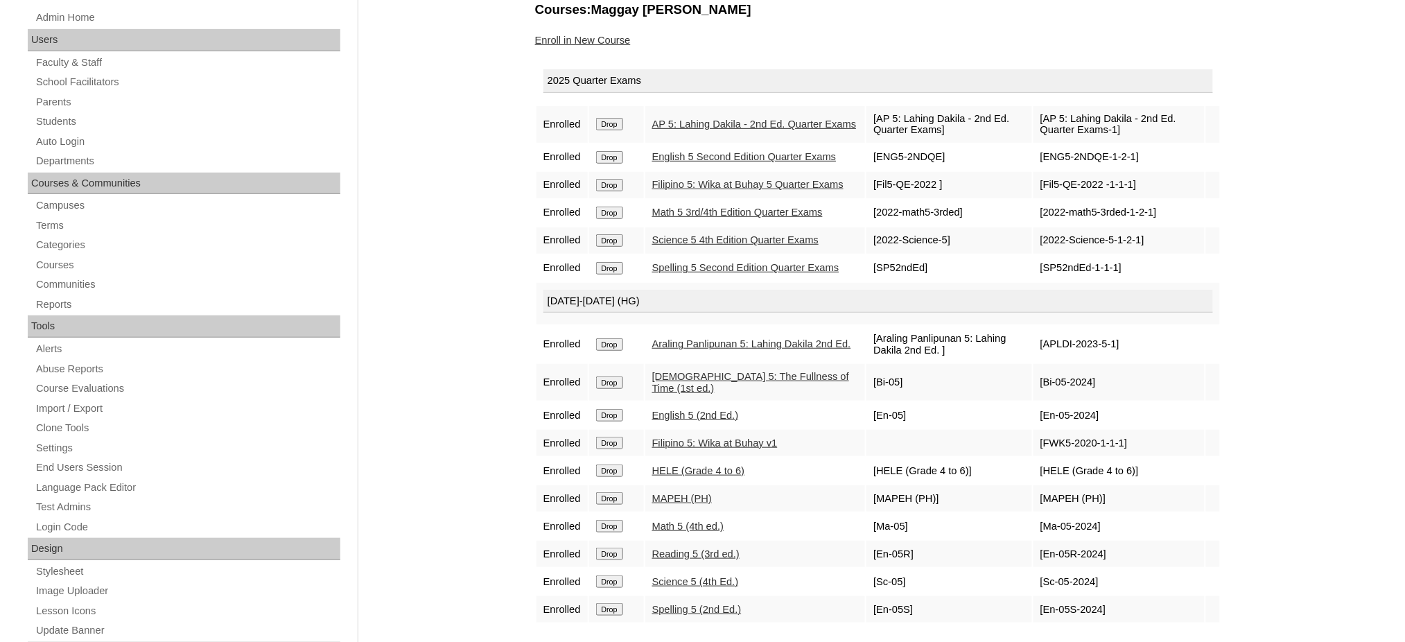
scroll to position [184, 0]
click at [51, 126] on link "Students" at bounding box center [188, 122] width 306 height 17
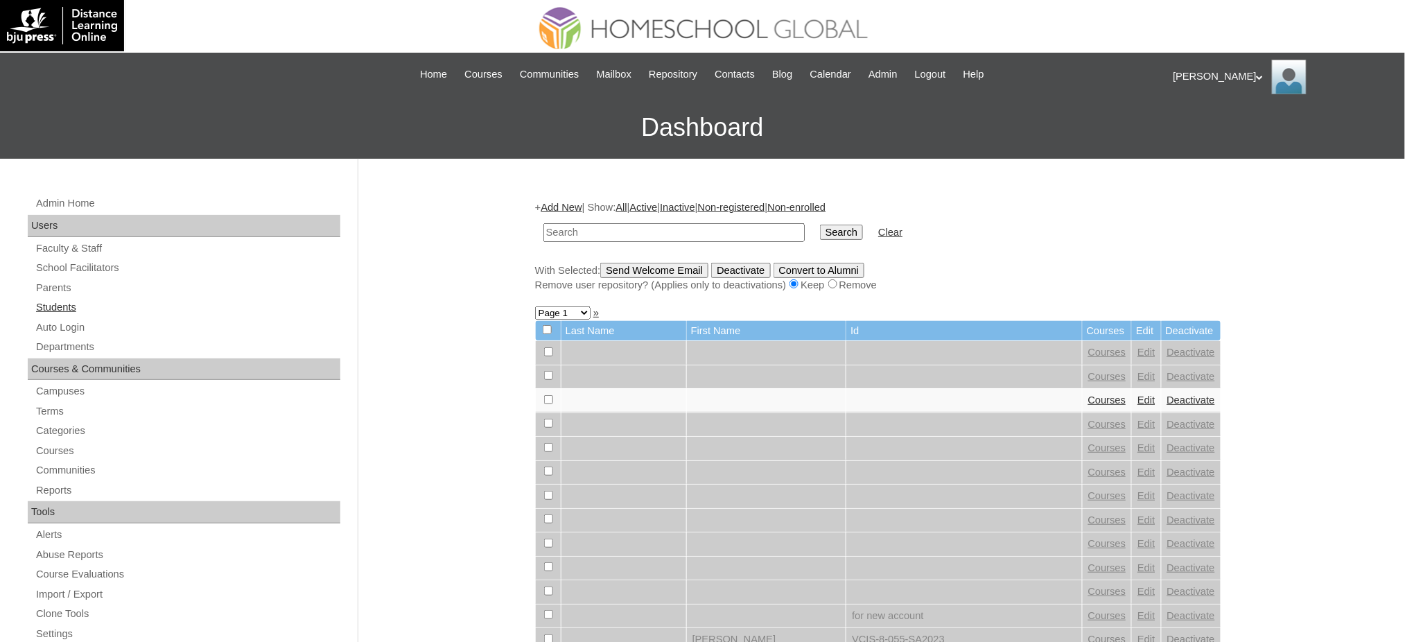
click at [49, 304] on link "Students" at bounding box center [188, 307] width 306 height 17
type input "[PERSON_NAME]"
click at [820, 227] on input "Search" at bounding box center [841, 232] width 43 height 15
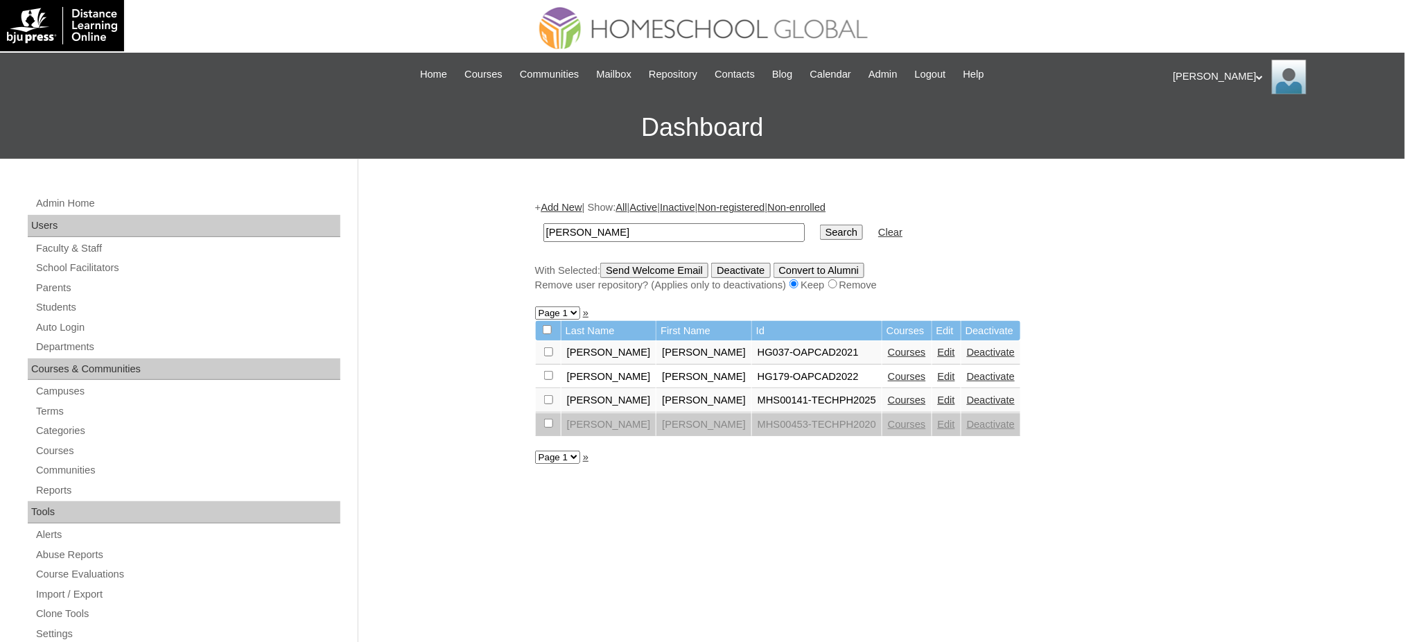
click at [888, 394] on link "Courses" at bounding box center [907, 399] width 38 height 11
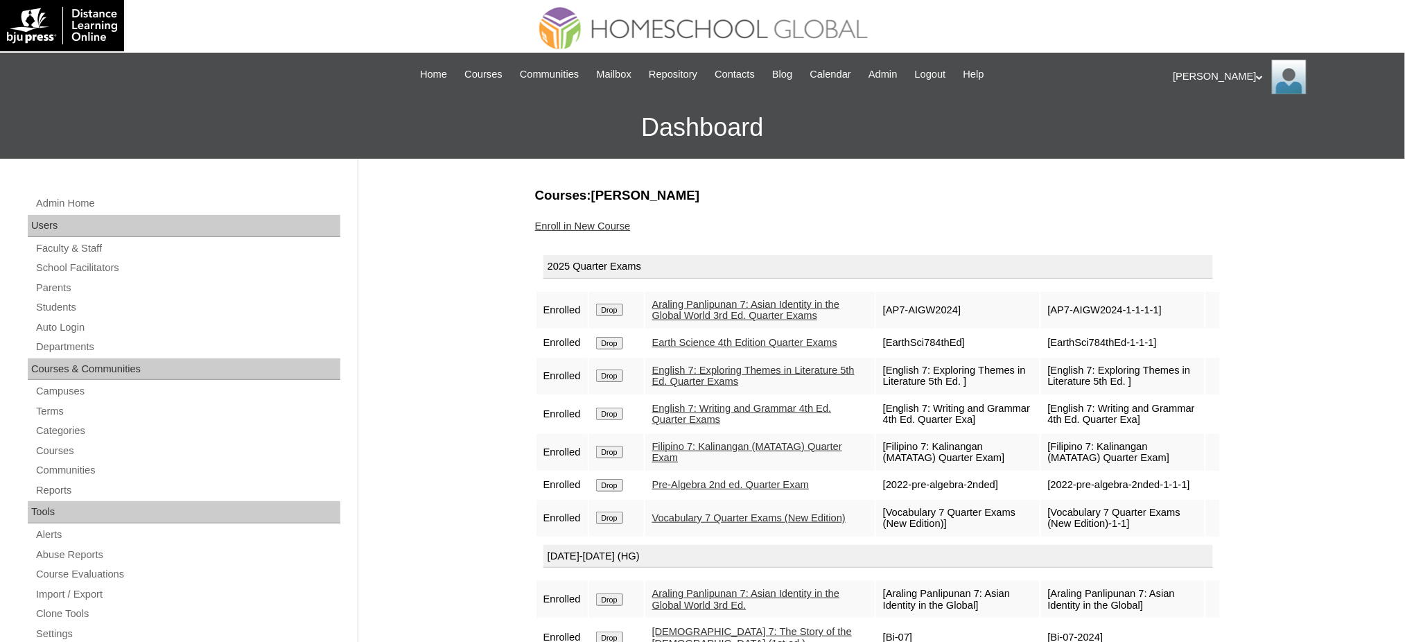
click at [600, 222] on link "Enroll in New Course" at bounding box center [583, 225] width 96 height 11
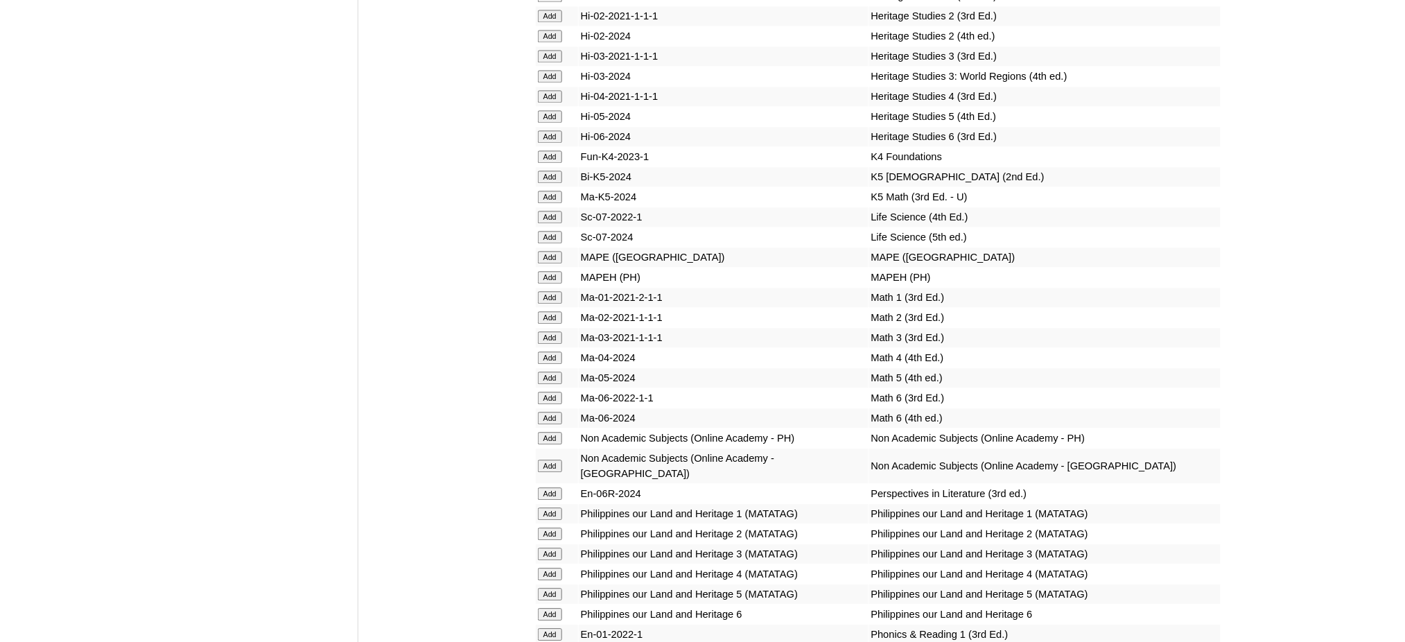
scroll to position [4896, 0]
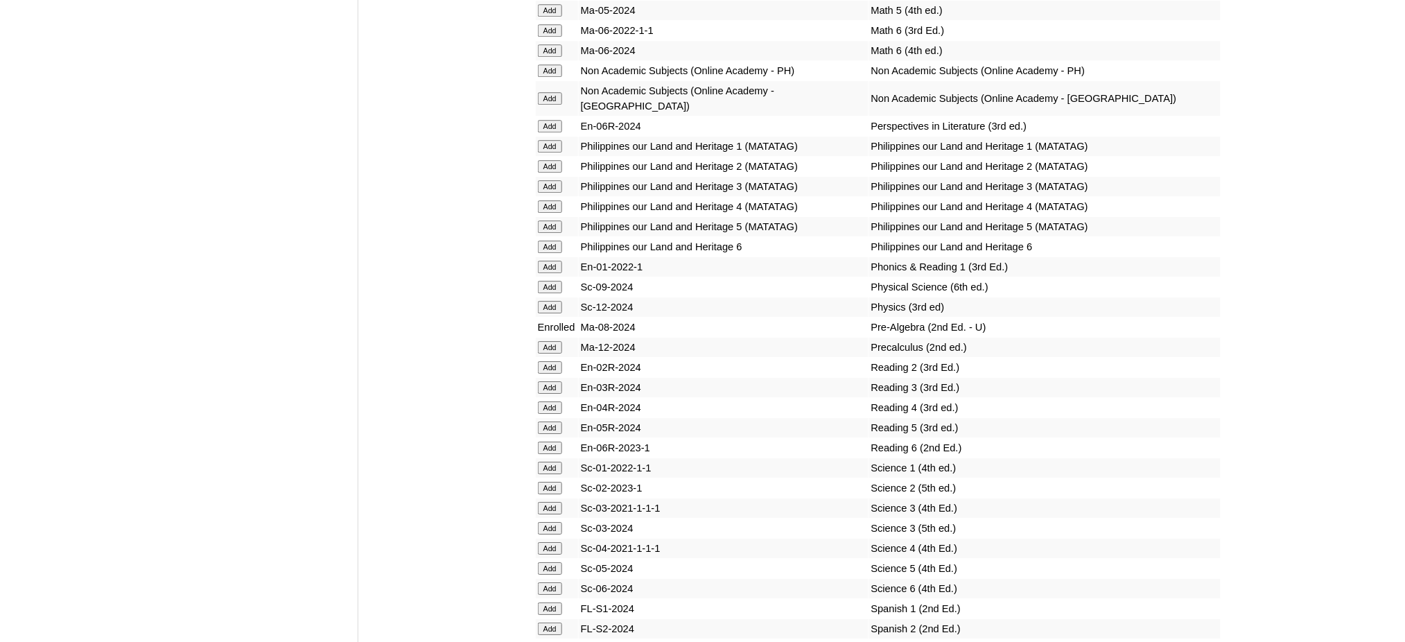
scroll to position [5451, 0]
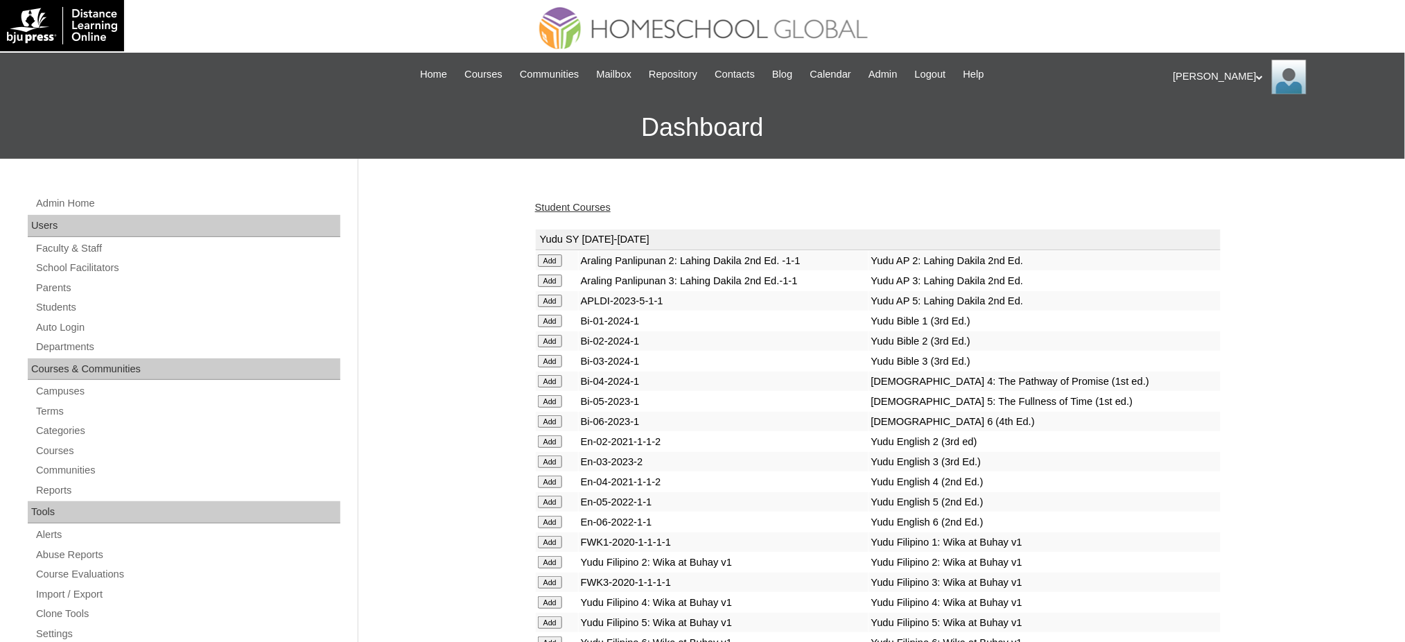
click at [572, 202] on link "Student Courses" at bounding box center [573, 207] width 76 height 11
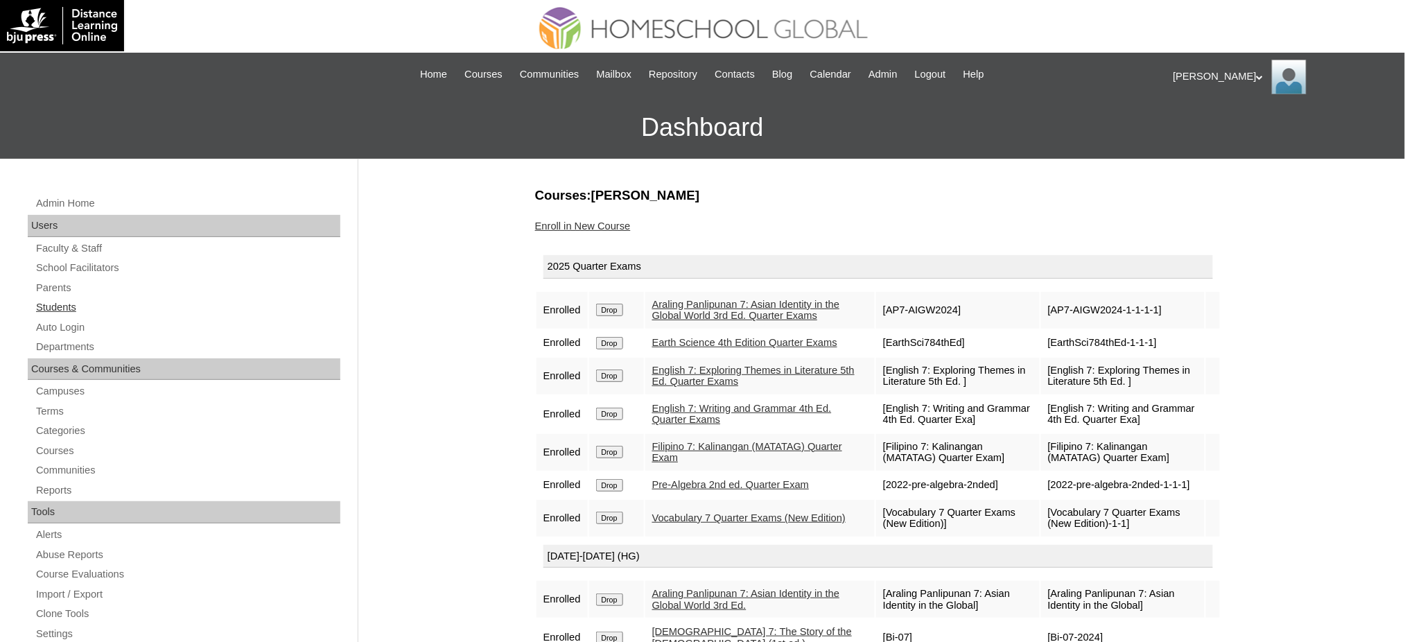
click at [67, 308] on link "Students" at bounding box center [188, 307] width 306 height 17
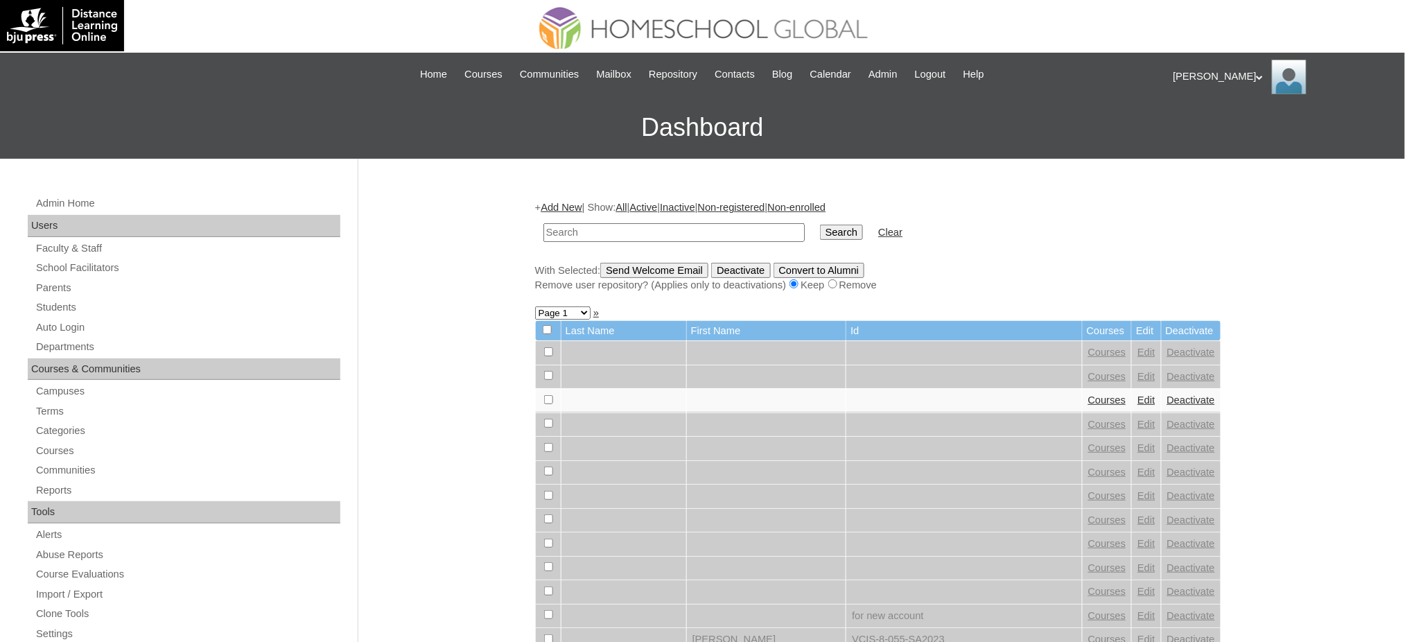
paste input "[PERSON_NAME]"
type input "[PERSON_NAME]"
click at [820, 225] on input "Search" at bounding box center [841, 232] width 43 height 15
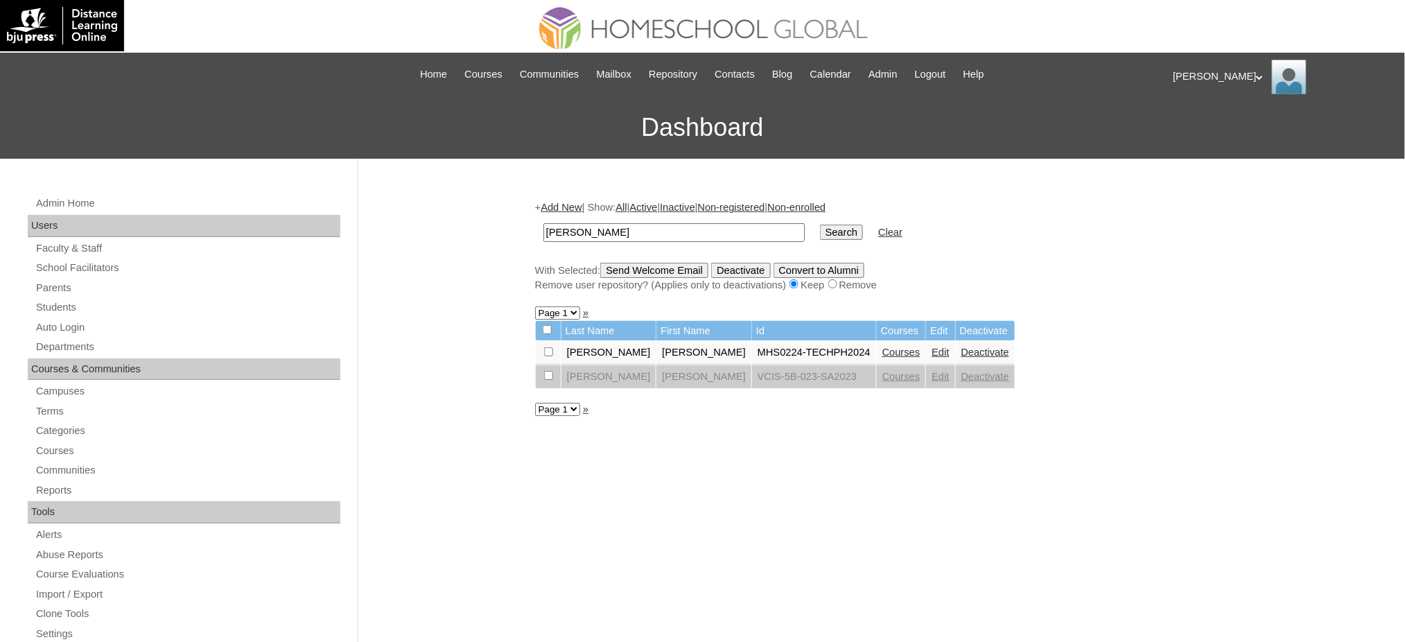
click at [882, 347] on link "Courses" at bounding box center [901, 351] width 38 height 11
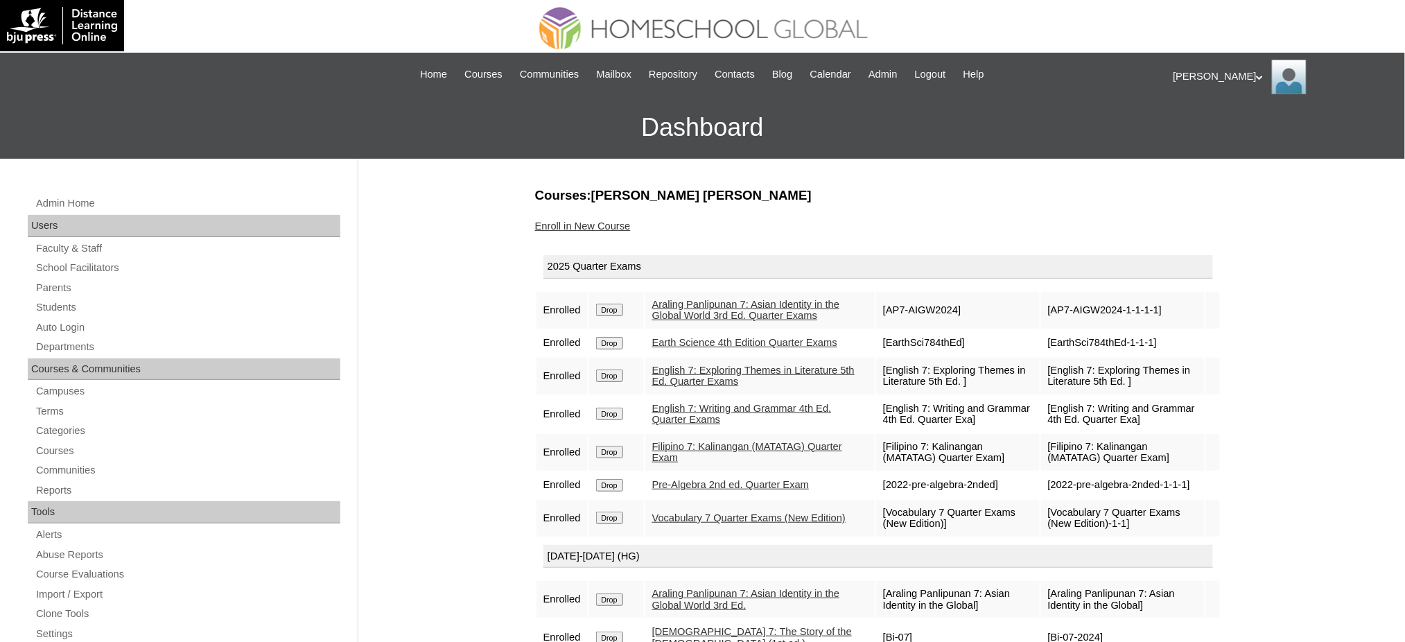
click at [599, 223] on link "Enroll in New Course" at bounding box center [583, 225] width 96 height 11
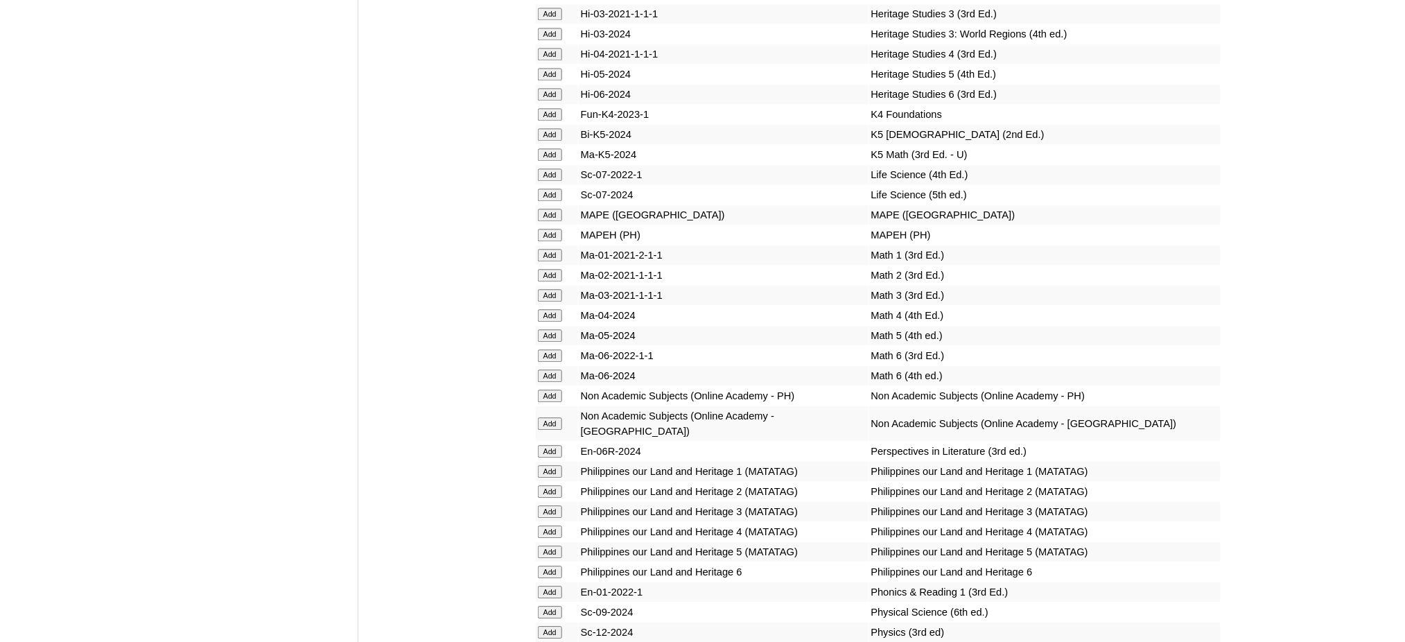
scroll to position [4989, 0]
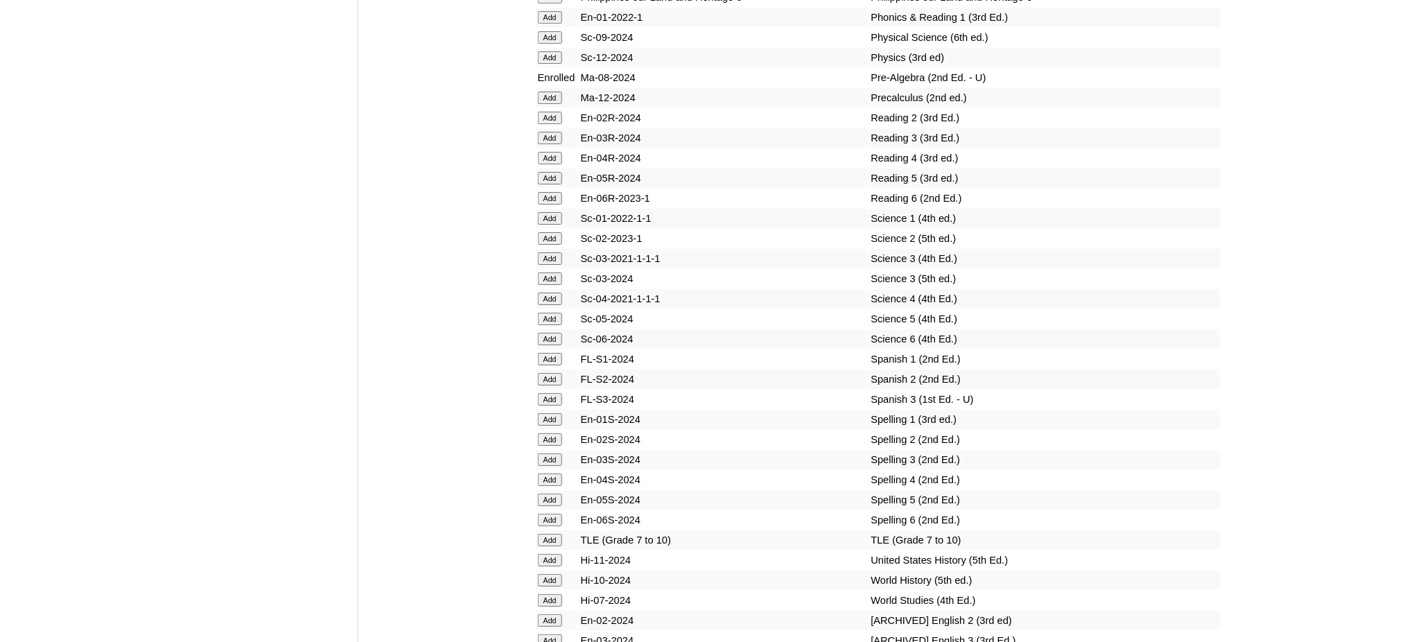
scroll to position [5636, 0]
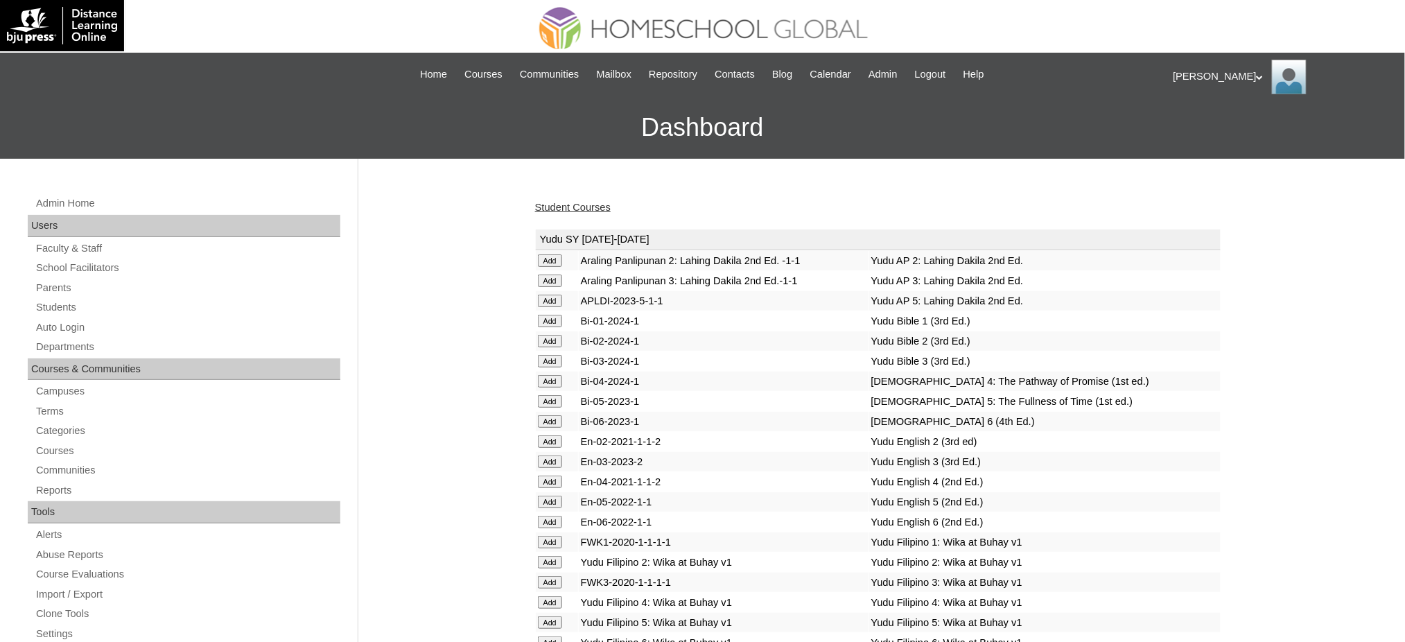
click at [564, 202] on link "Student Courses" at bounding box center [573, 207] width 76 height 11
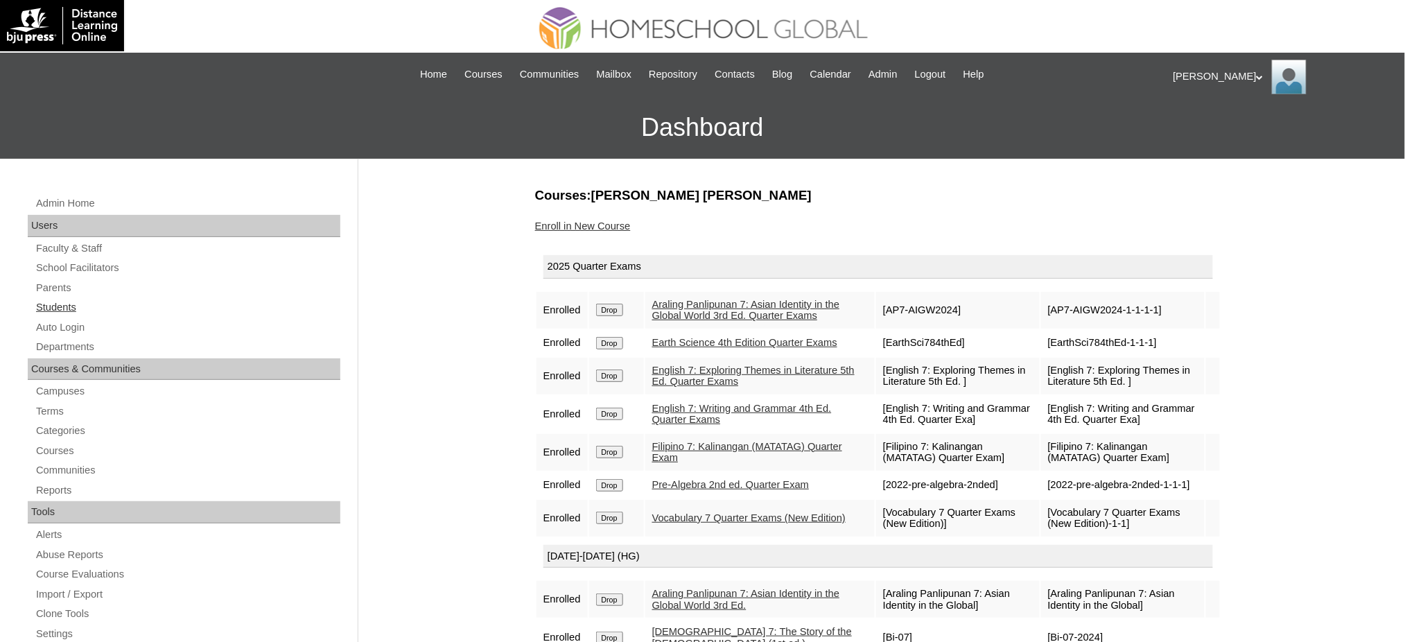
click at [76, 299] on link "Students" at bounding box center [188, 307] width 306 height 17
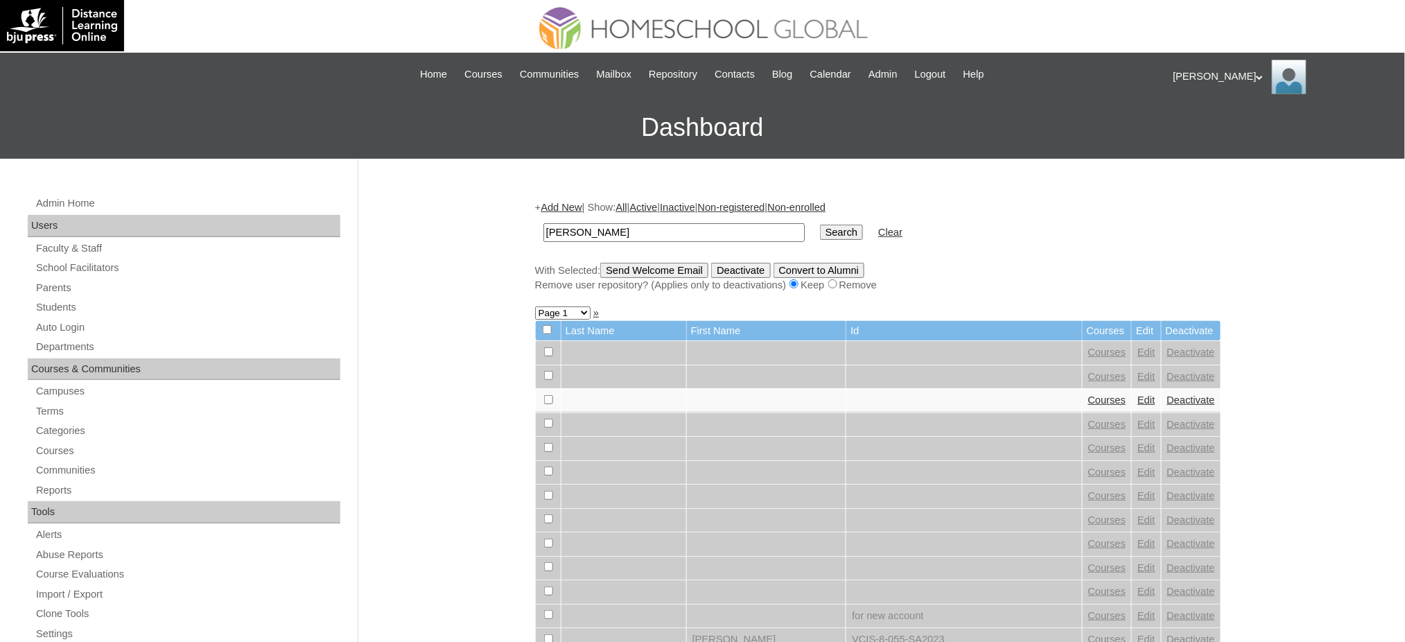
type input "[PERSON_NAME]"
click at [820, 229] on input "Search" at bounding box center [841, 232] width 43 height 15
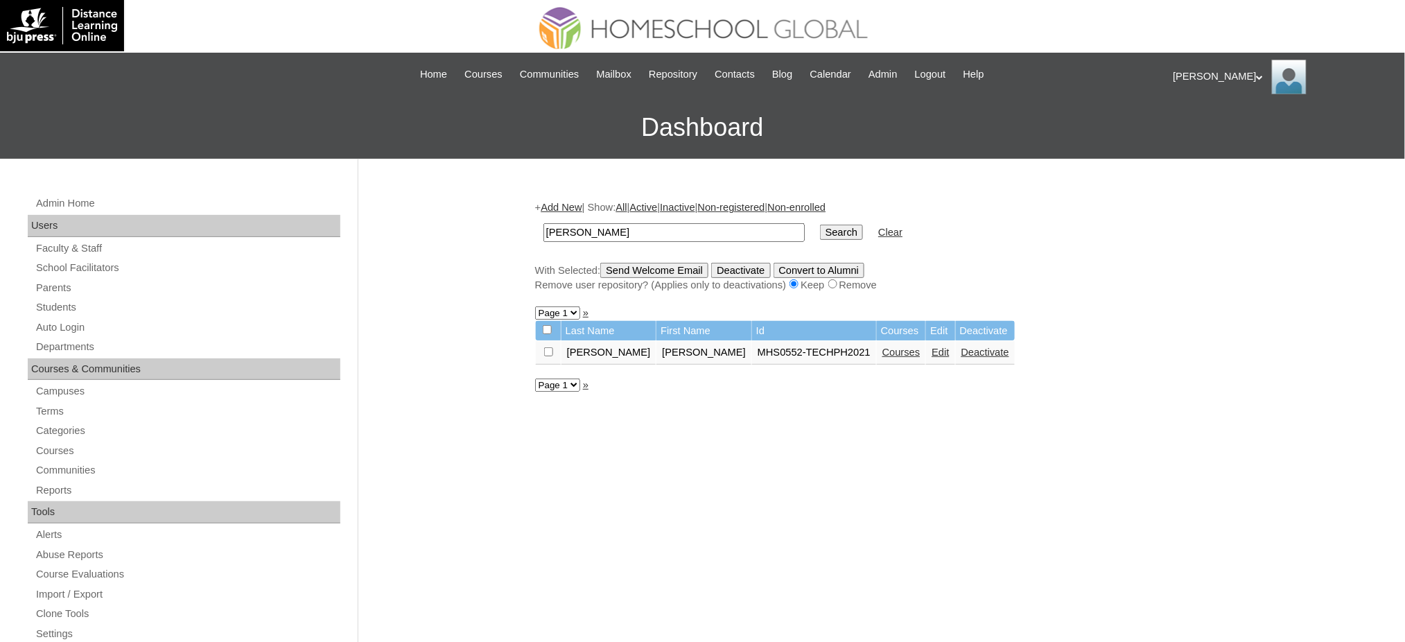
click at [882, 349] on link "Courses" at bounding box center [901, 351] width 38 height 11
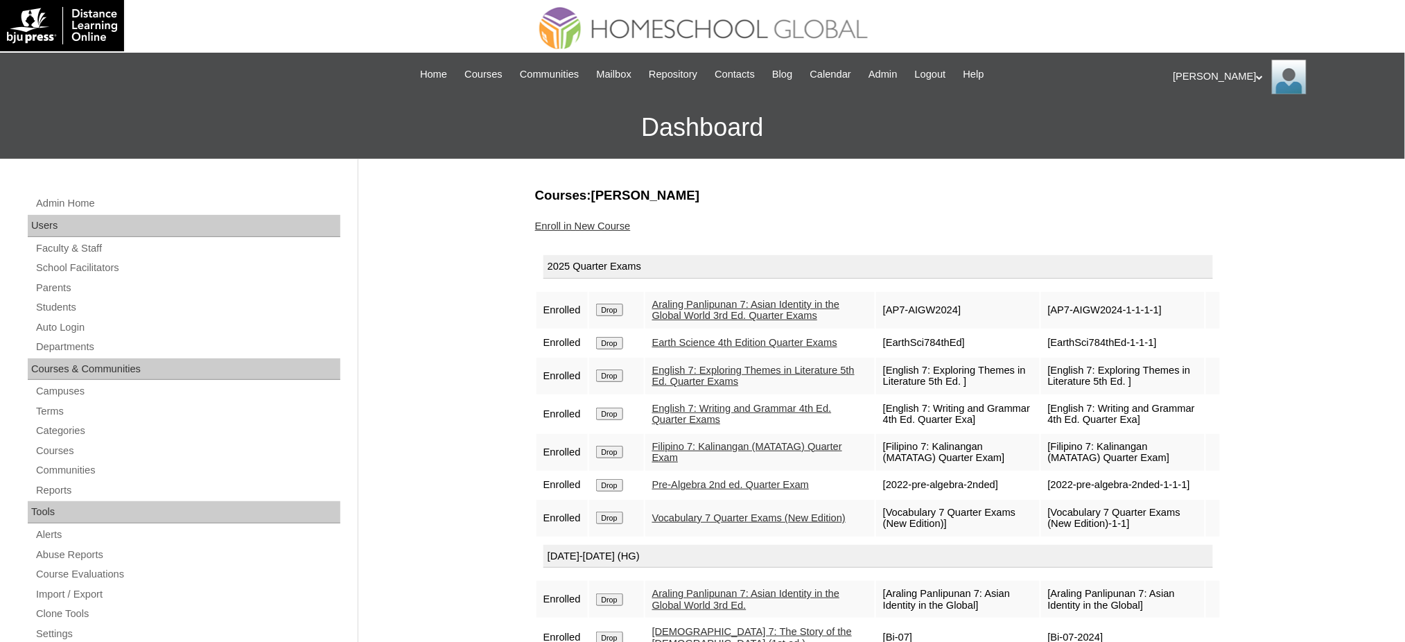
click at [599, 222] on link "Enroll in New Course" at bounding box center [583, 225] width 96 height 11
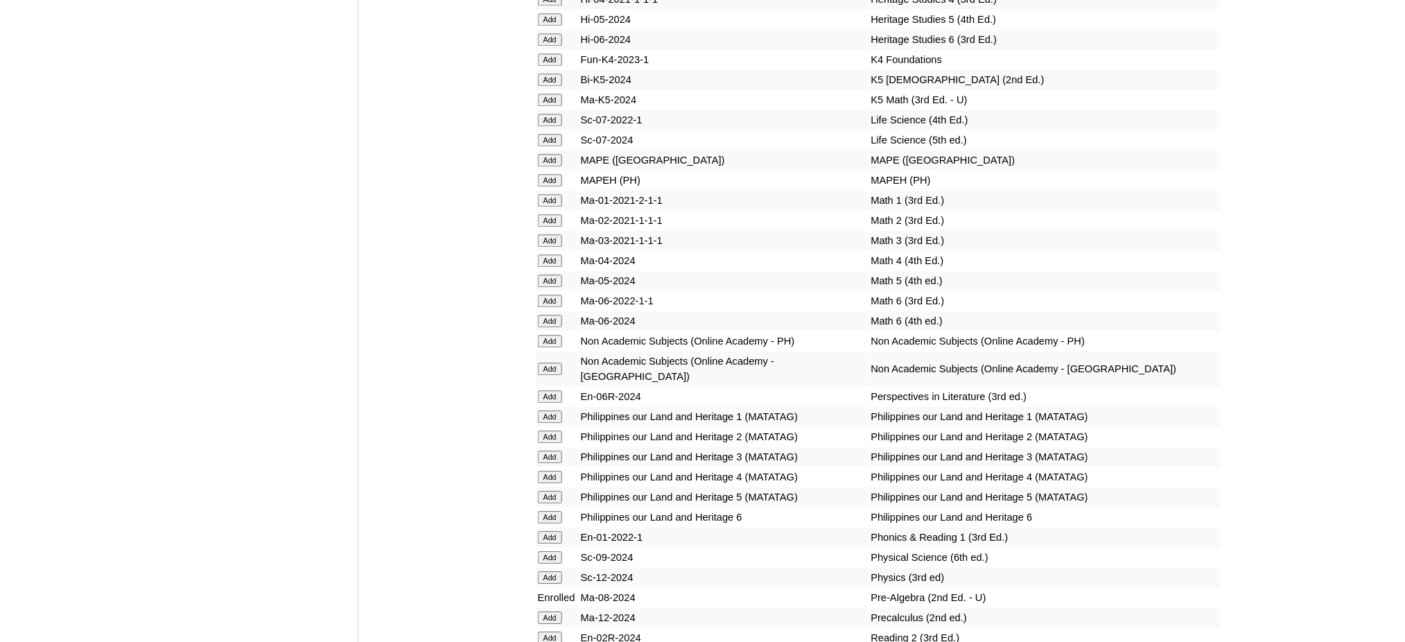
scroll to position [4989, 0]
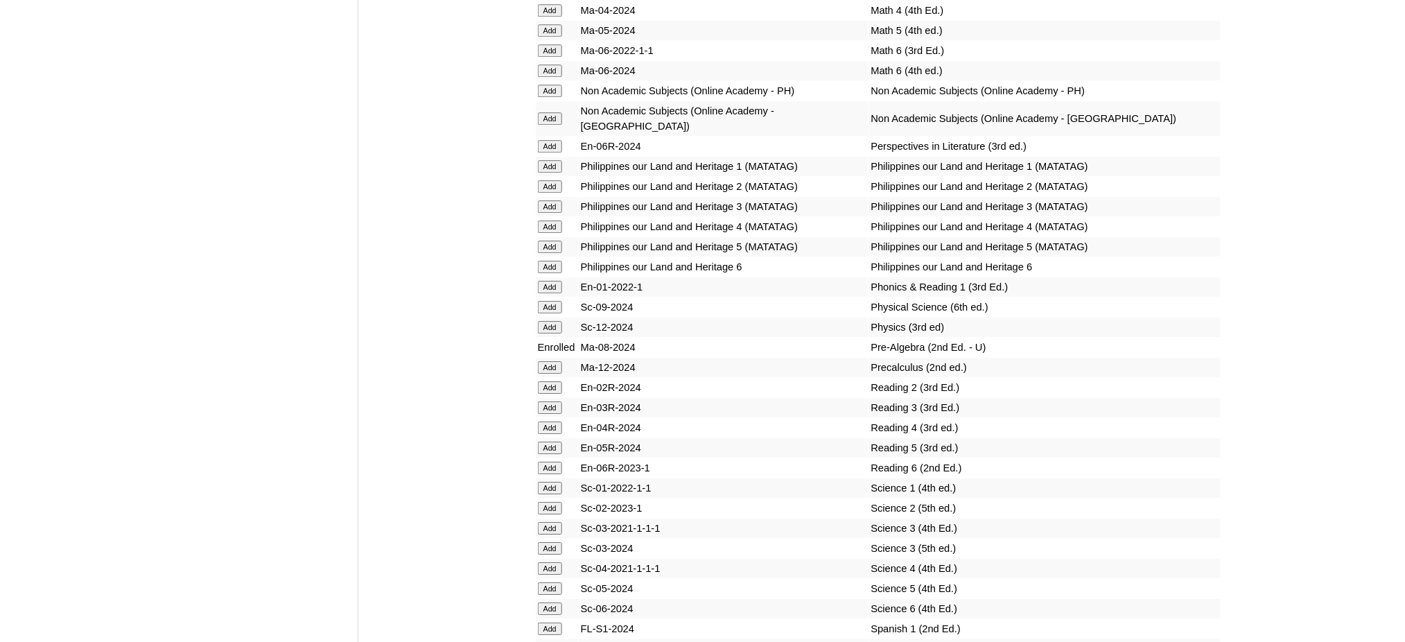
scroll to position [5266, 0]
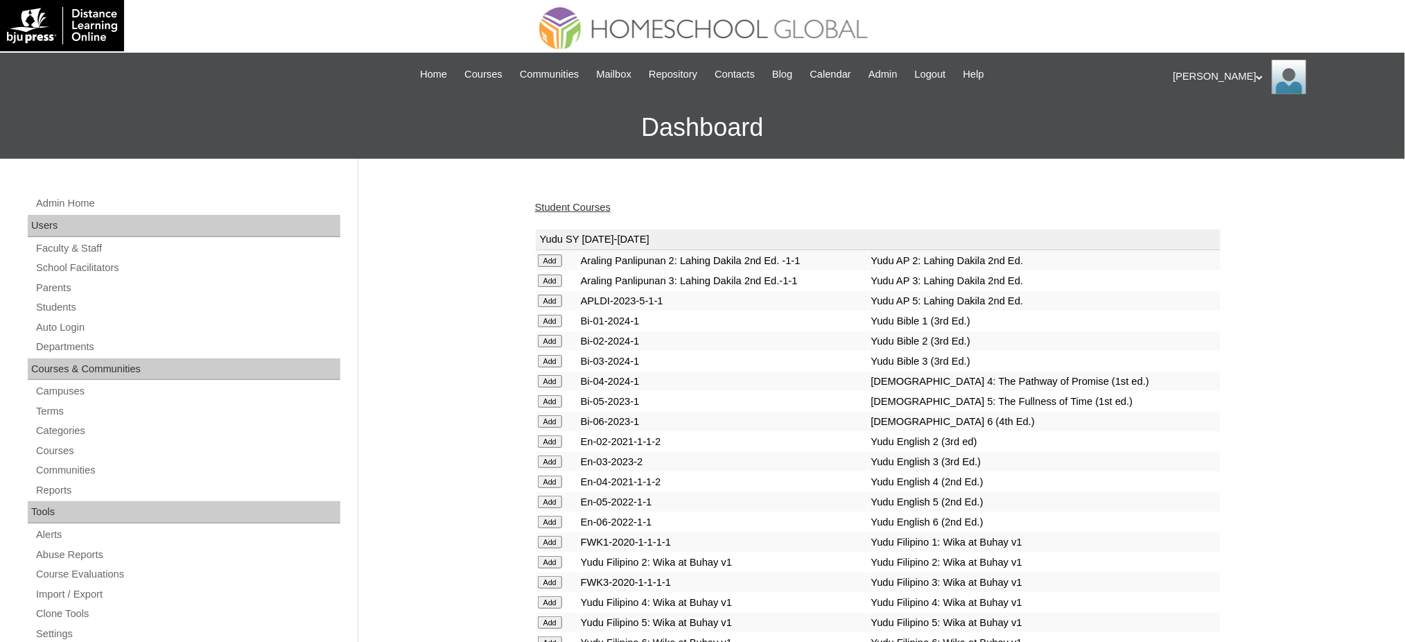
click at [556, 206] on link "Student Courses" at bounding box center [573, 207] width 76 height 11
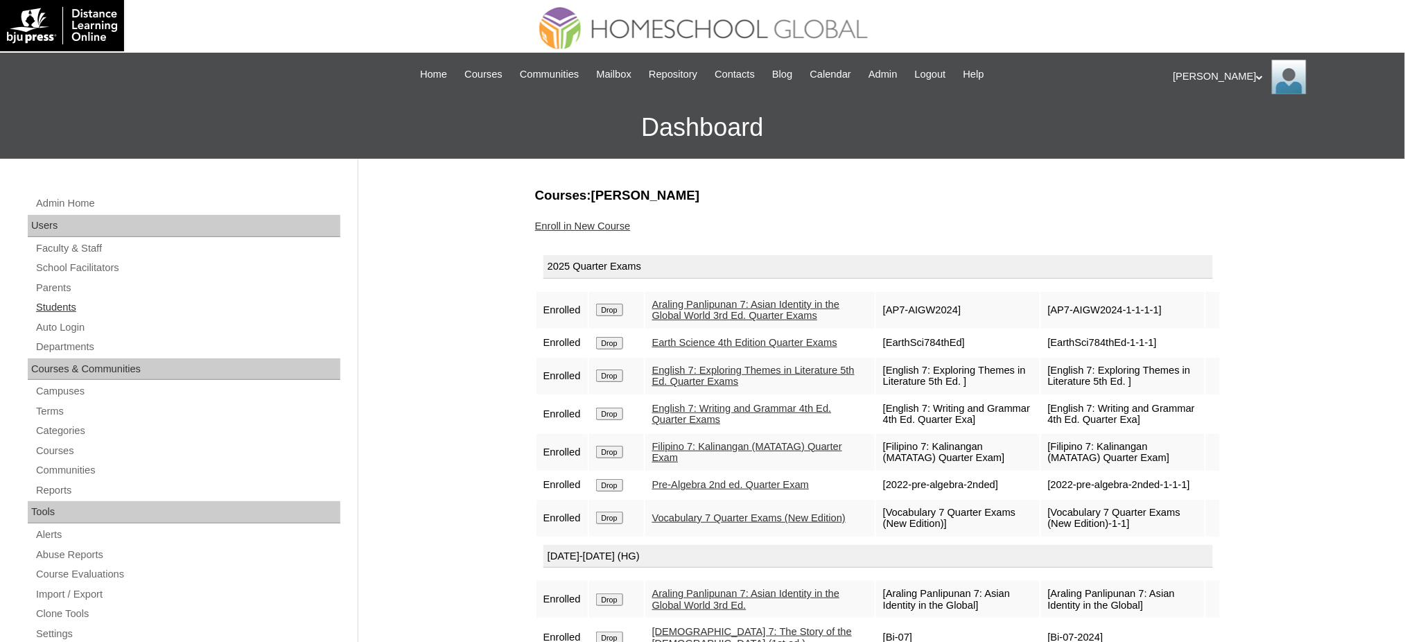
click at [50, 309] on link "Students" at bounding box center [188, 307] width 306 height 17
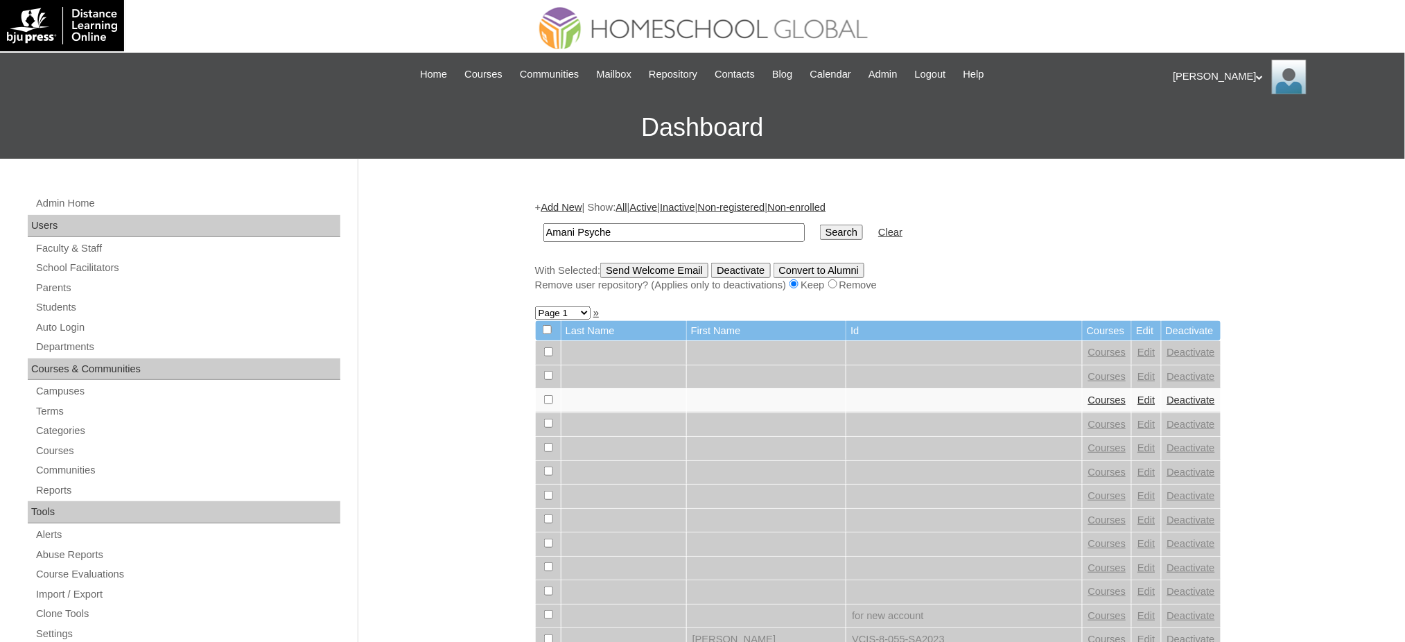
type input "Amani Psyche"
click at [820, 225] on input "Search" at bounding box center [841, 232] width 43 height 15
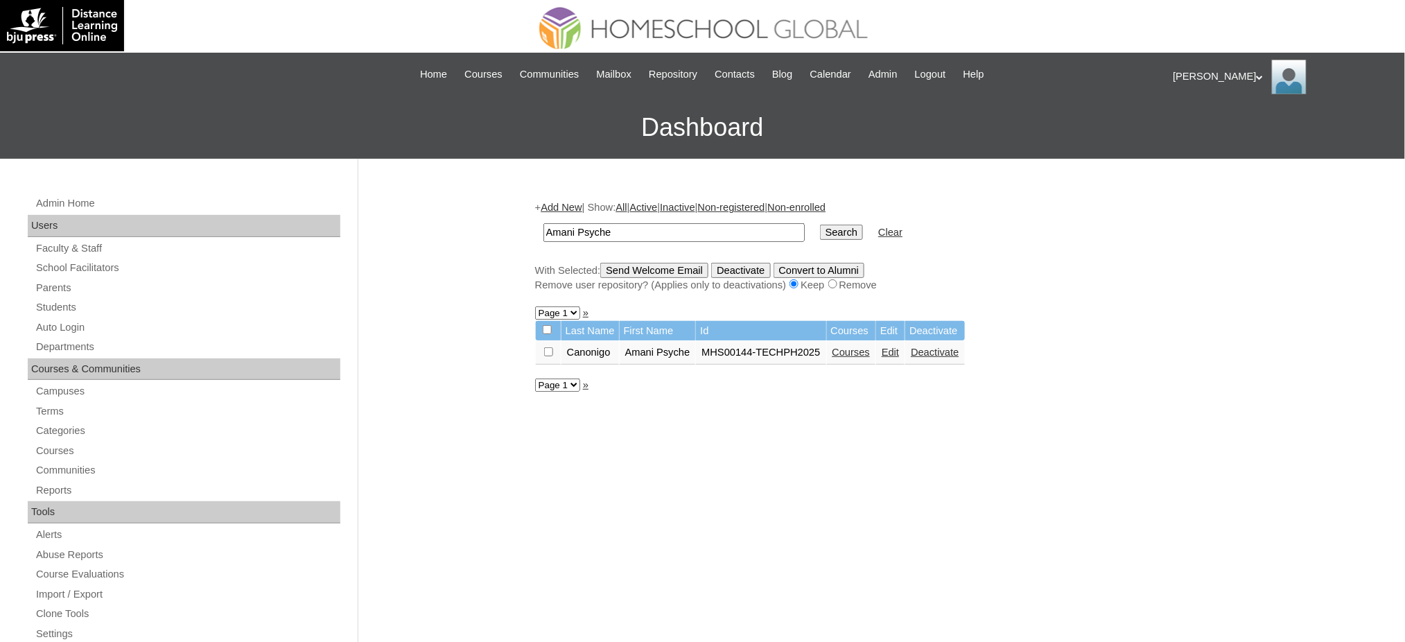
click at [855, 348] on link "Courses" at bounding box center [851, 351] width 38 height 11
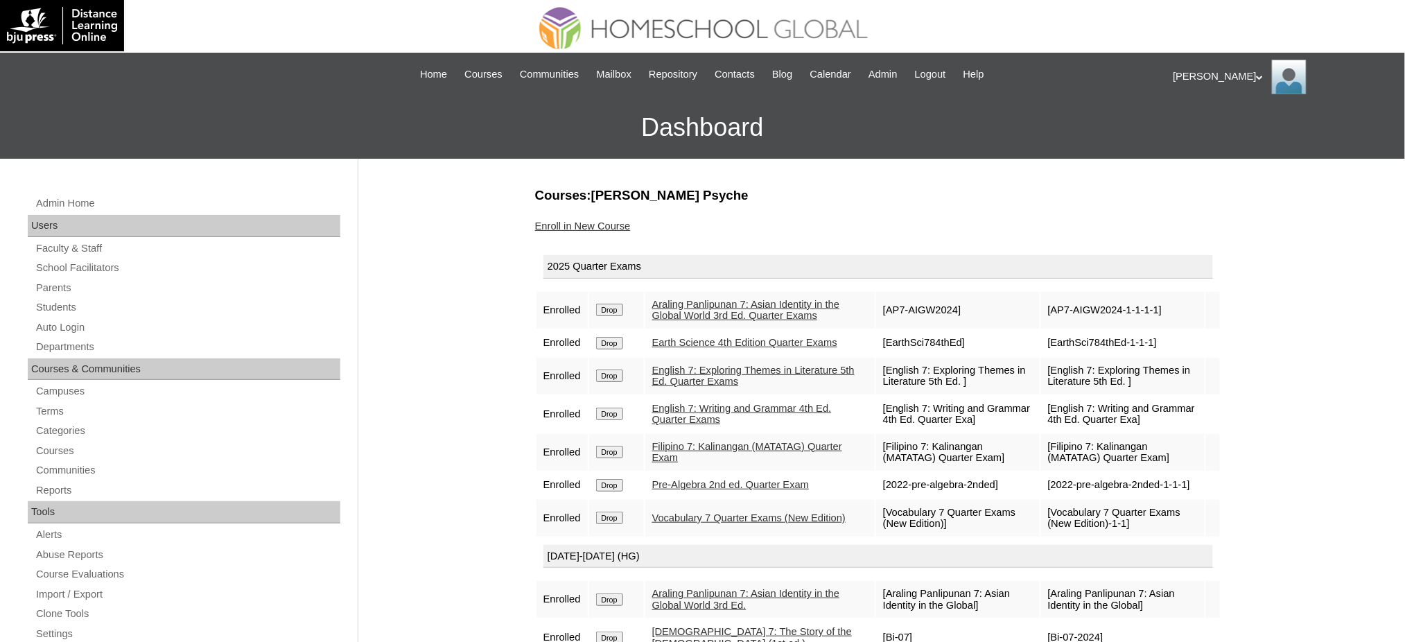
click at [608, 220] on link "Enroll in New Course" at bounding box center [583, 225] width 96 height 11
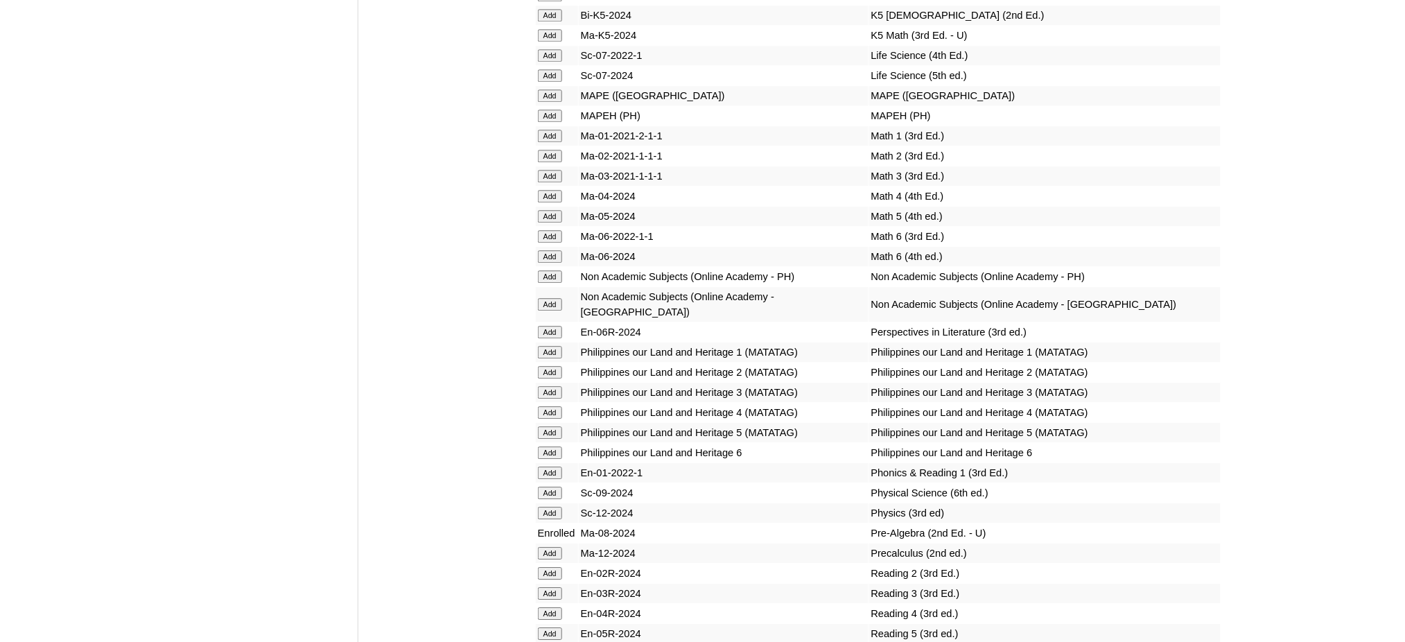
scroll to position [4989, 0]
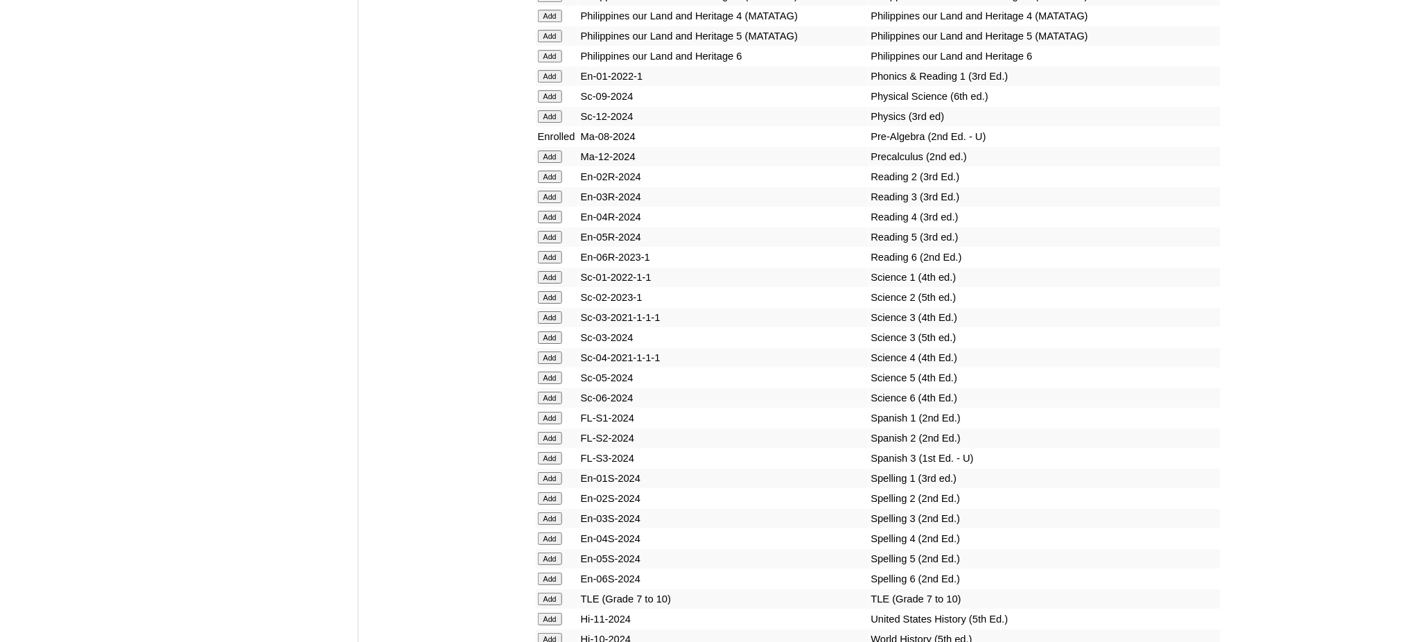
scroll to position [5451, 0]
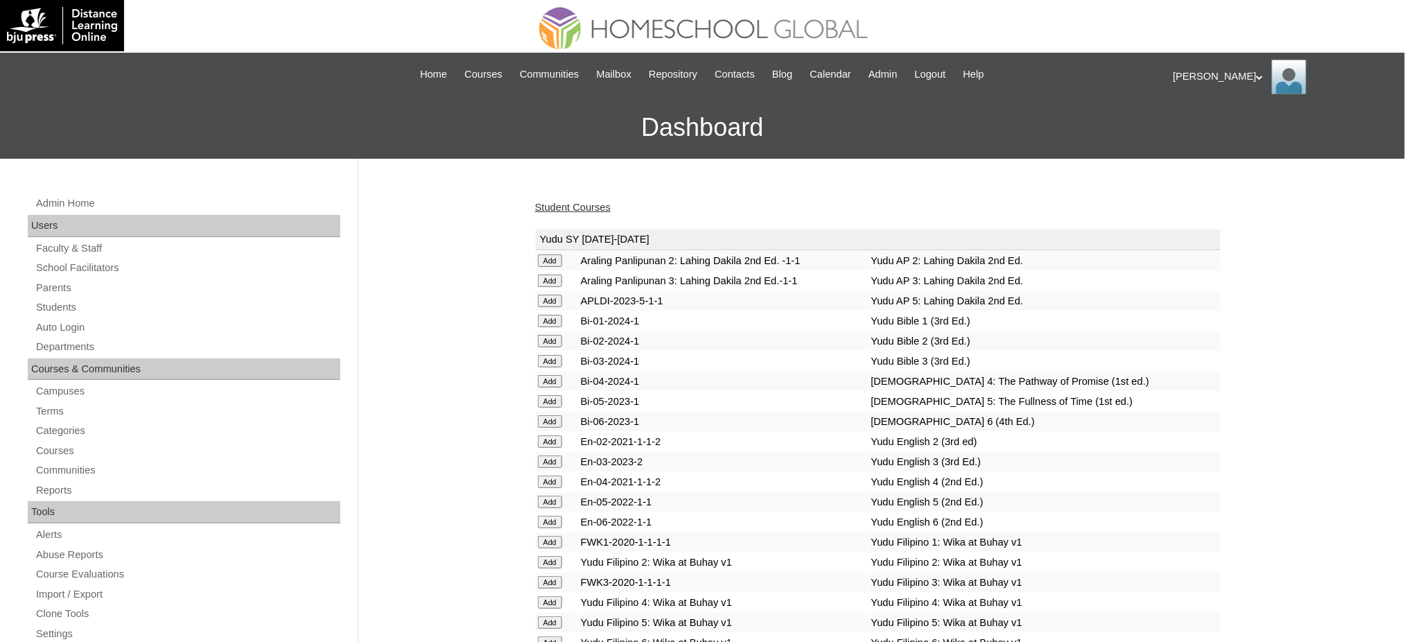
click at [572, 206] on link "Student Courses" at bounding box center [573, 207] width 76 height 11
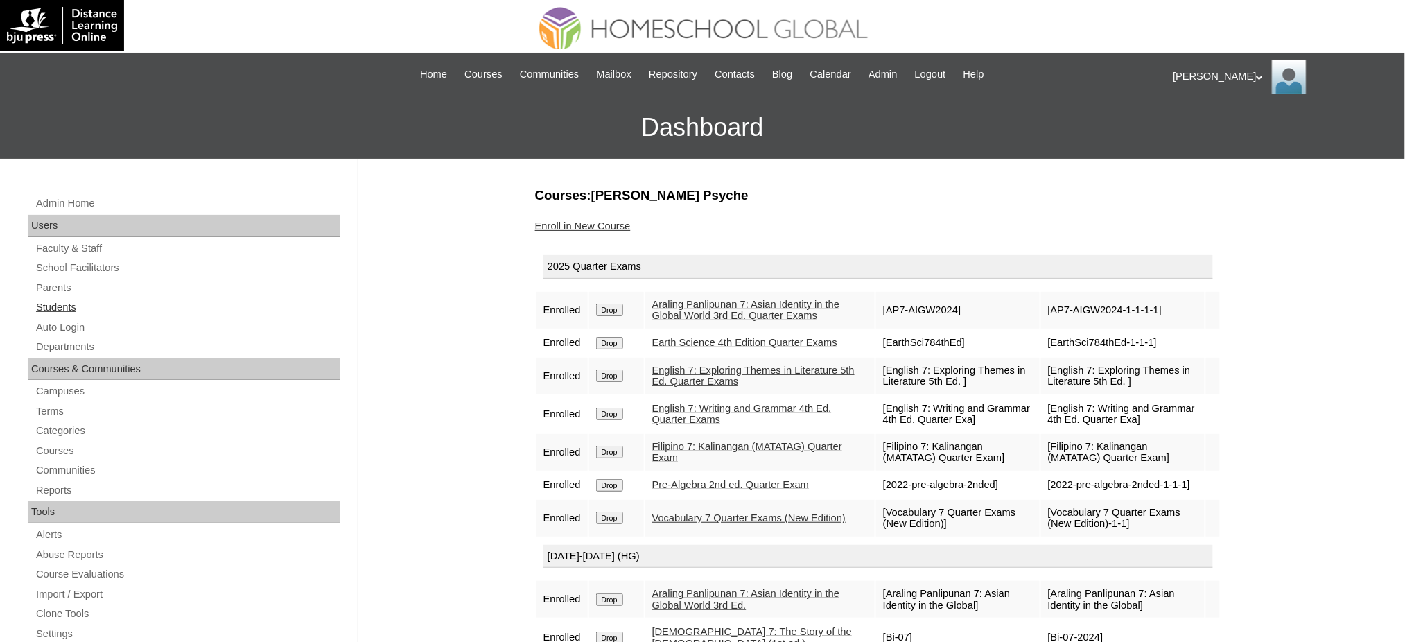
click at [67, 300] on link "Students" at bounding box center [188, 307] width 306 height 17
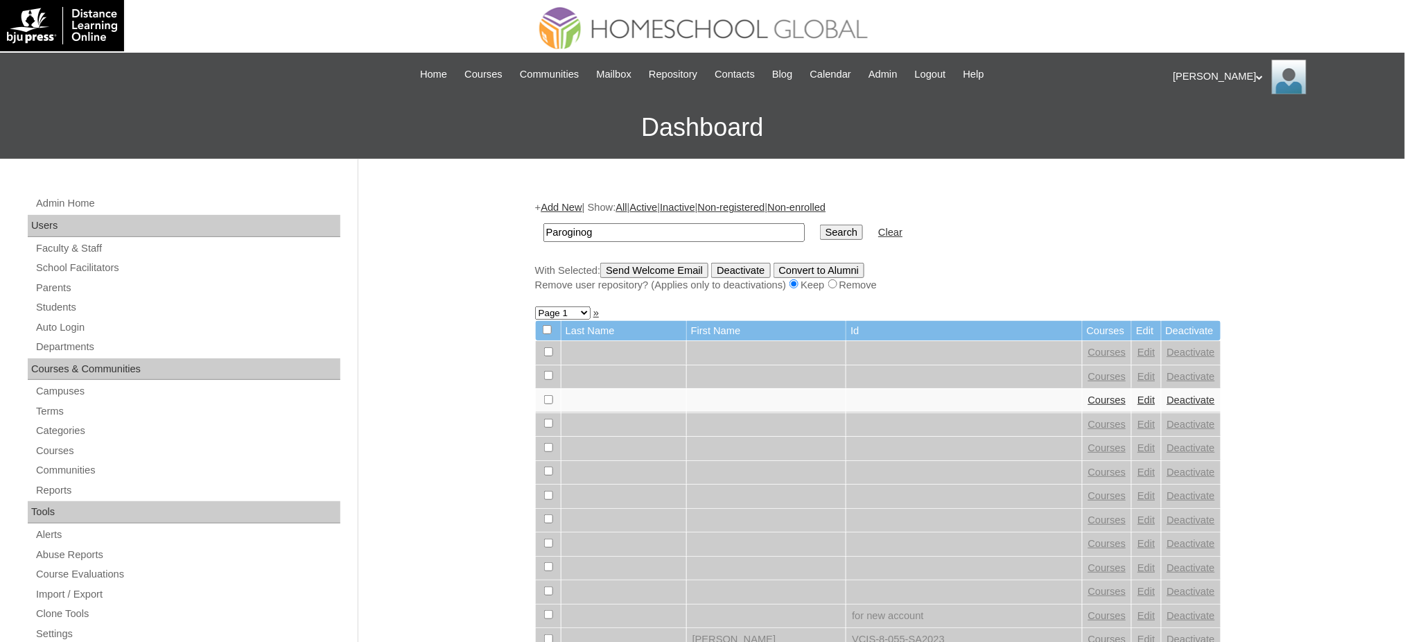
type input "Paroginog"
click at [820, 231] on input "Search" at bounding box center [841, 232] width 43 height 15
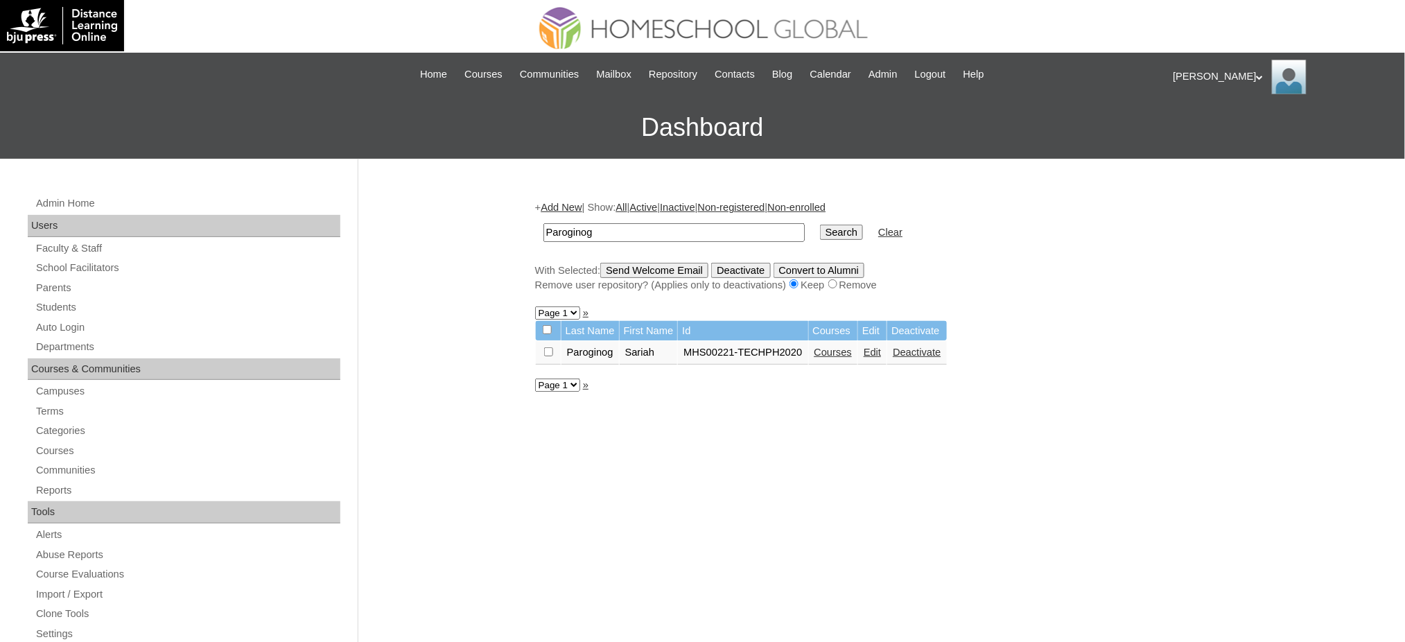
click at [829, 346] on link "Courses" at bounding box center [833, 351] width 38 height 11
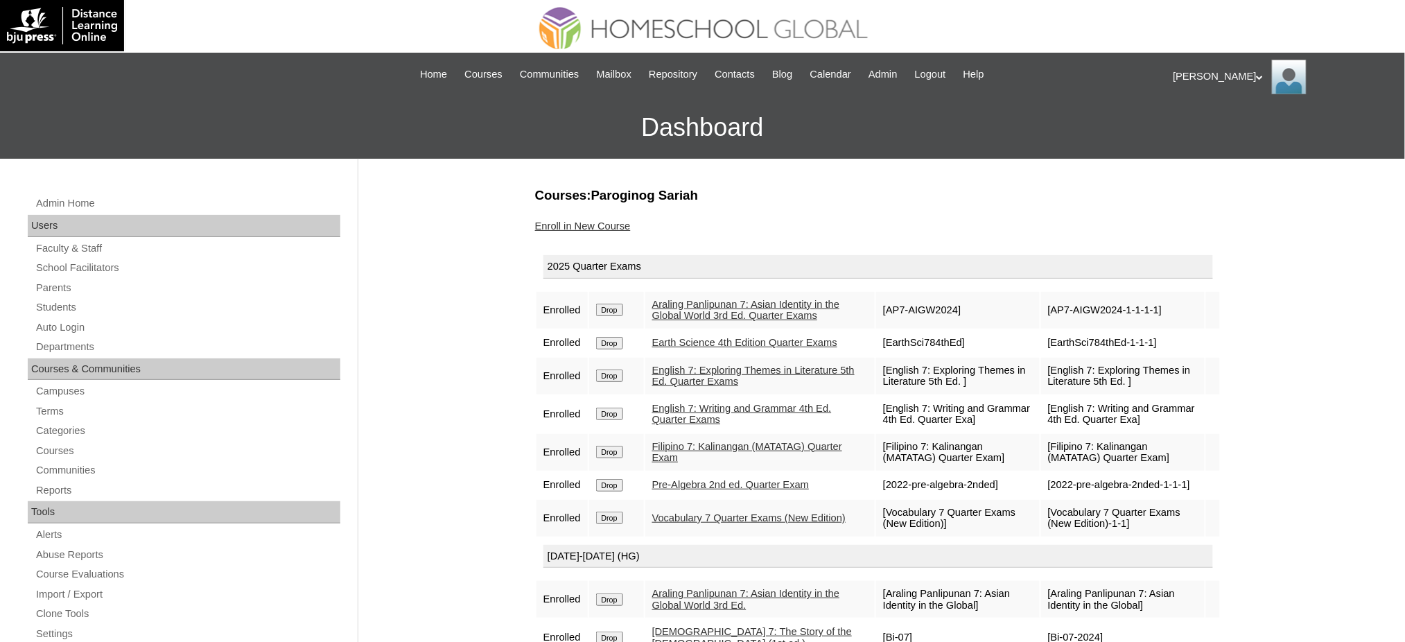
click at [589, 225] on link "Enroll in New Course" at bounding box center [583, 225] width 96 height 11
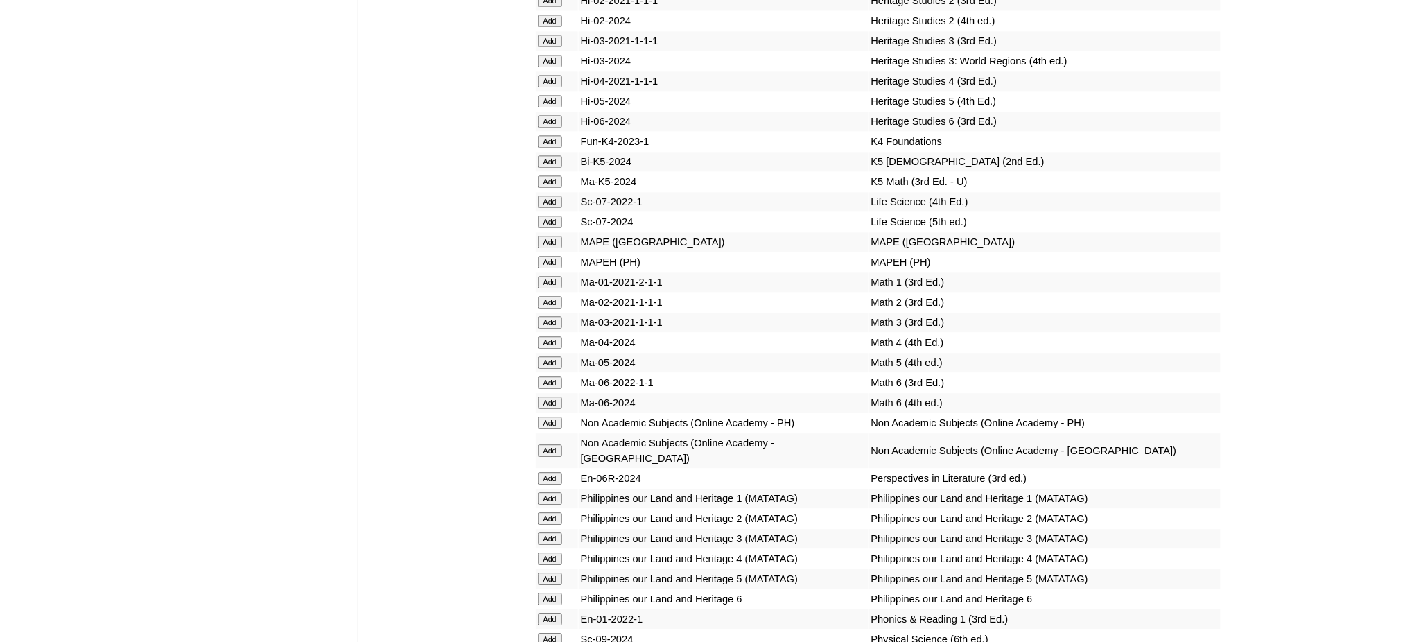
scroll to position [4896, 0]
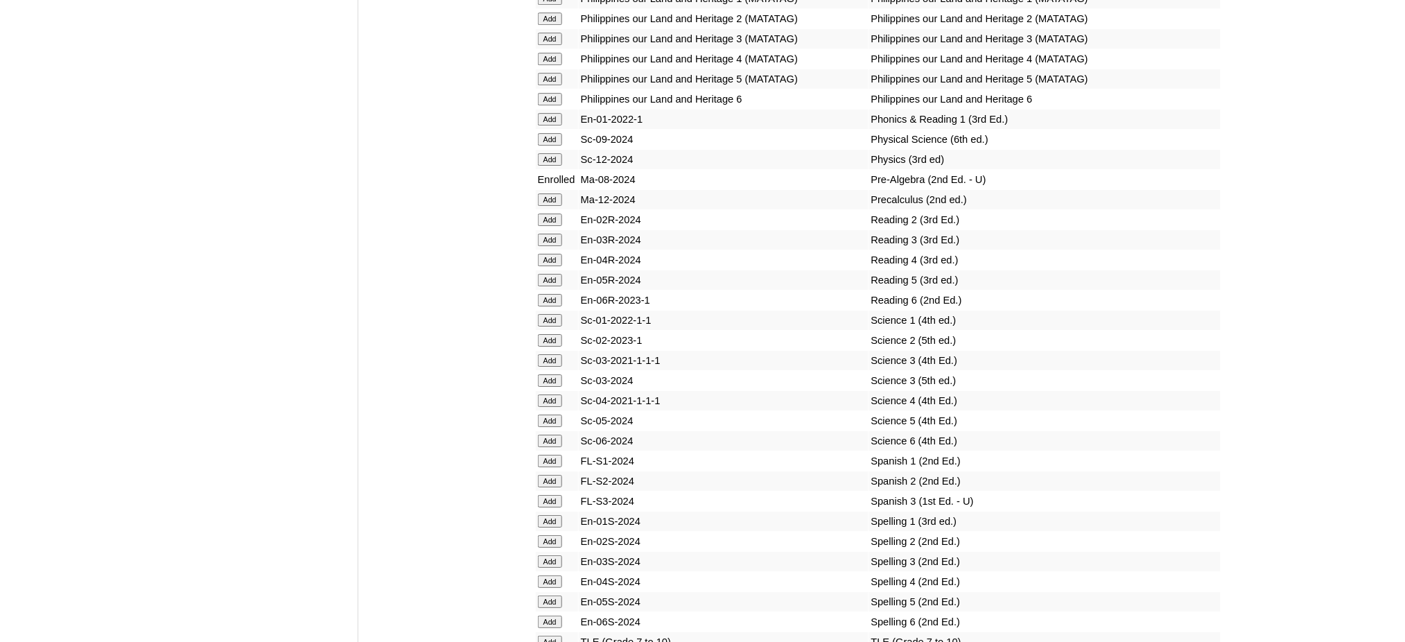
scroll to position [5451, 0]
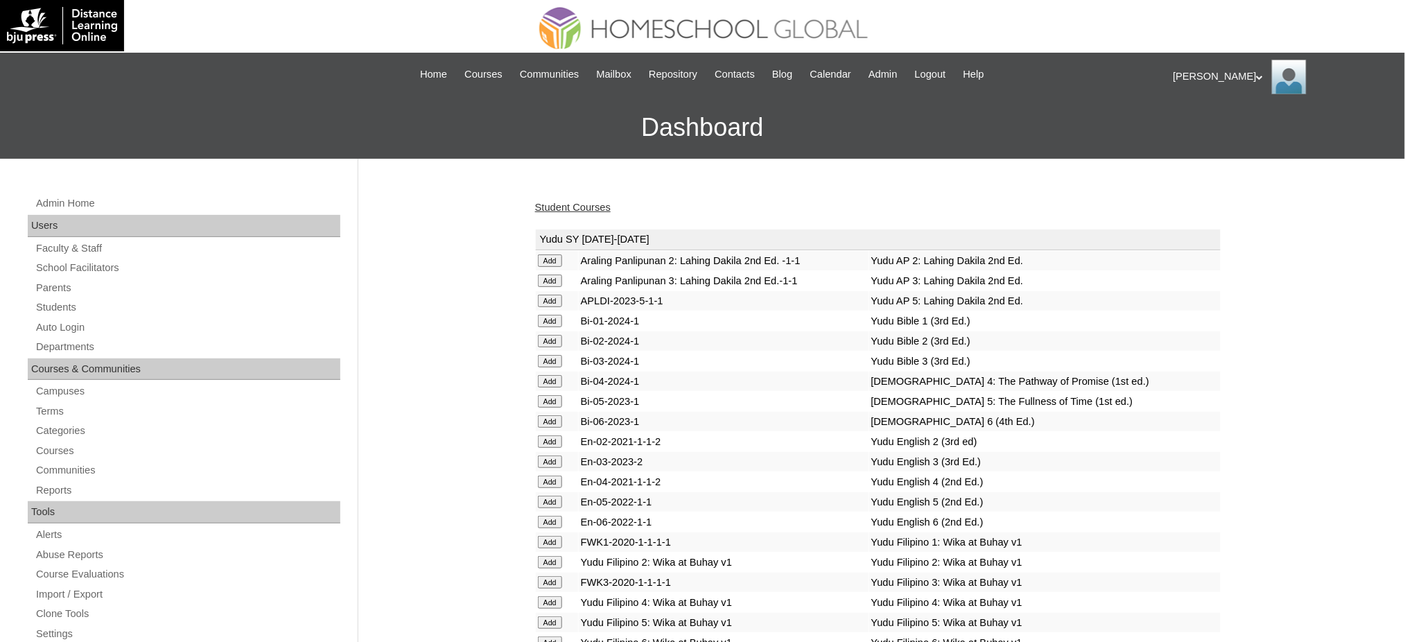
click at [564, 204] on link "Student Courses" at bounding box center [573, 207] width 76 height 11
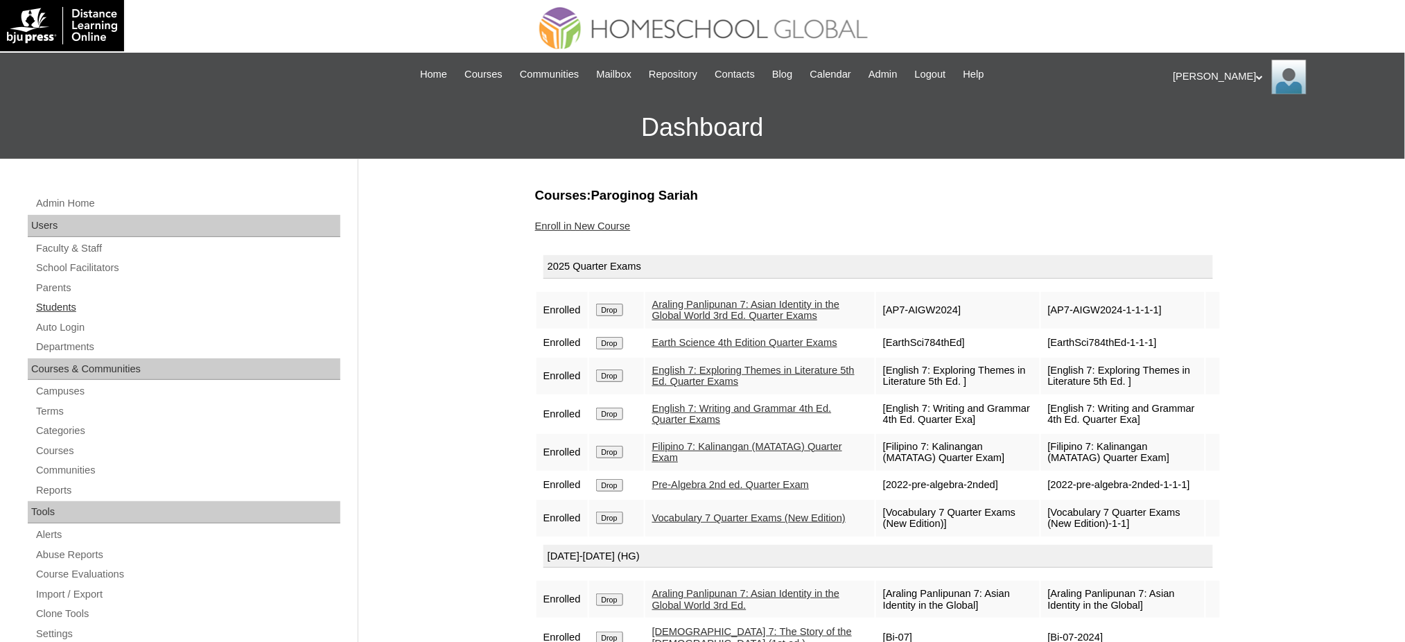
click at [57, 306] on link "Students" at bounding box center [188, 307] width 306 height 17
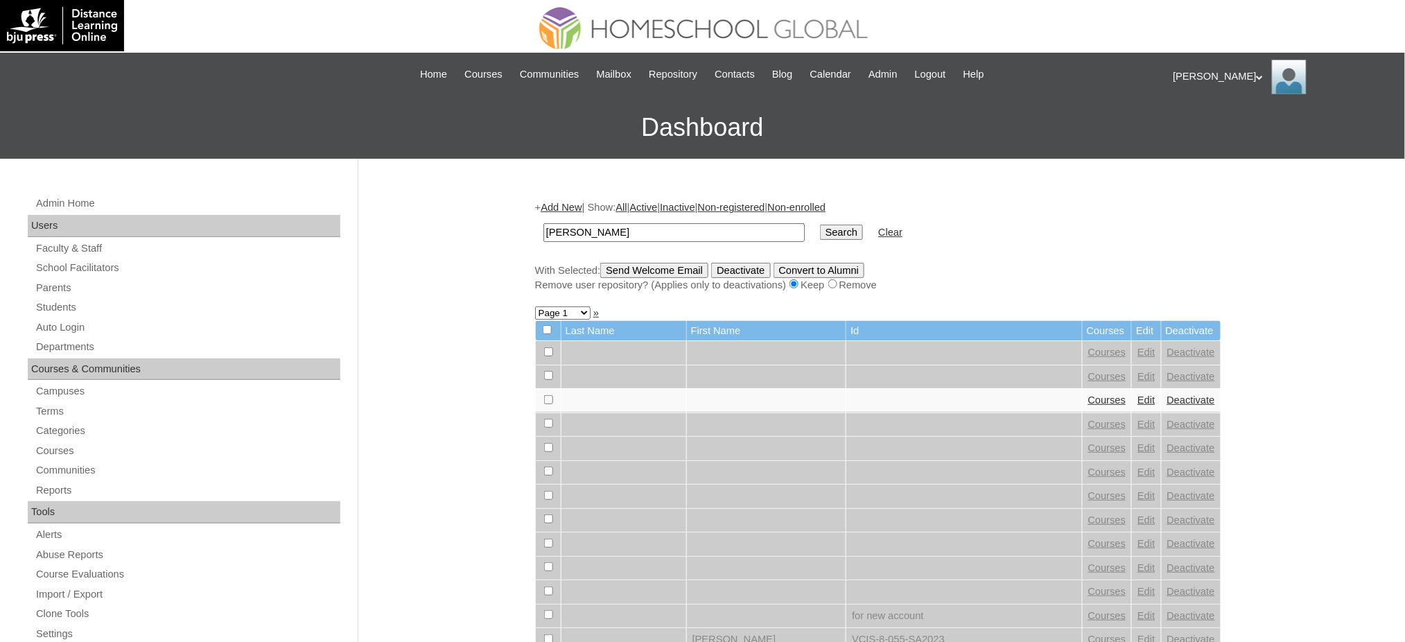
type input "[PERSON_NAME]"
click at [820, 230] on input "Search" at bounding box center [841, 232] width 43 height 15
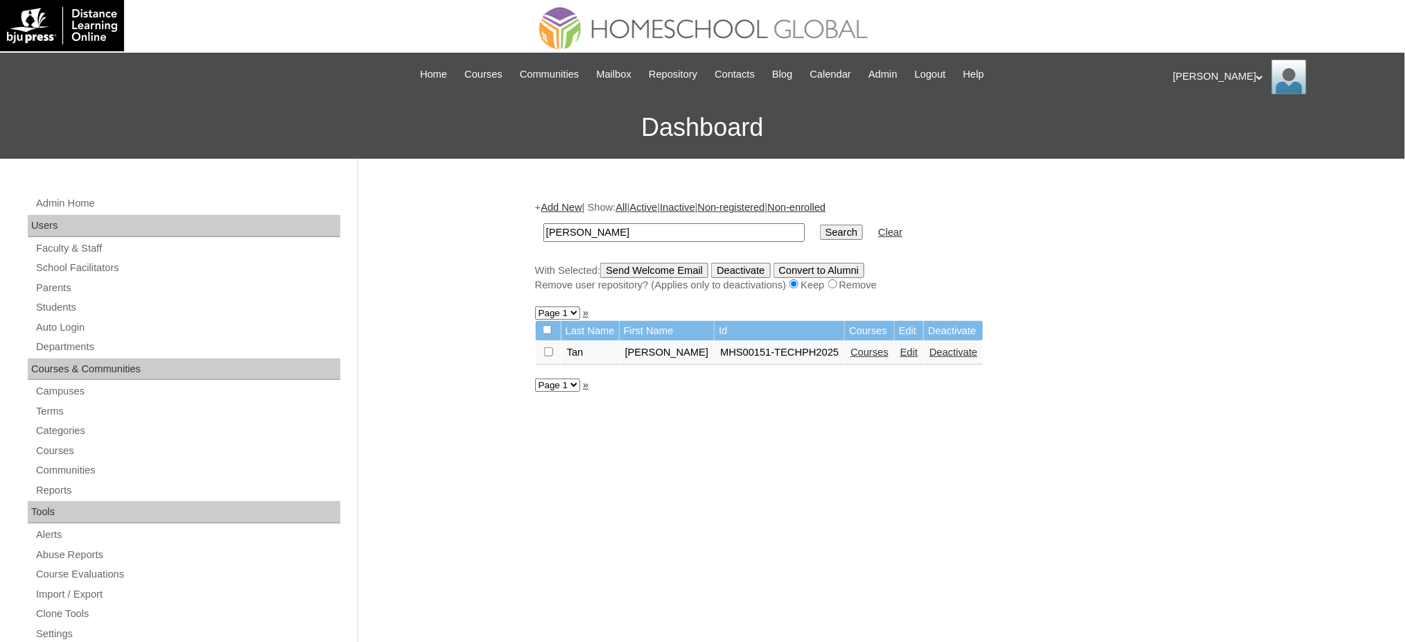
click at [859, 349] on link "Courses" at bounding box center [869, 351] width 38 height 11
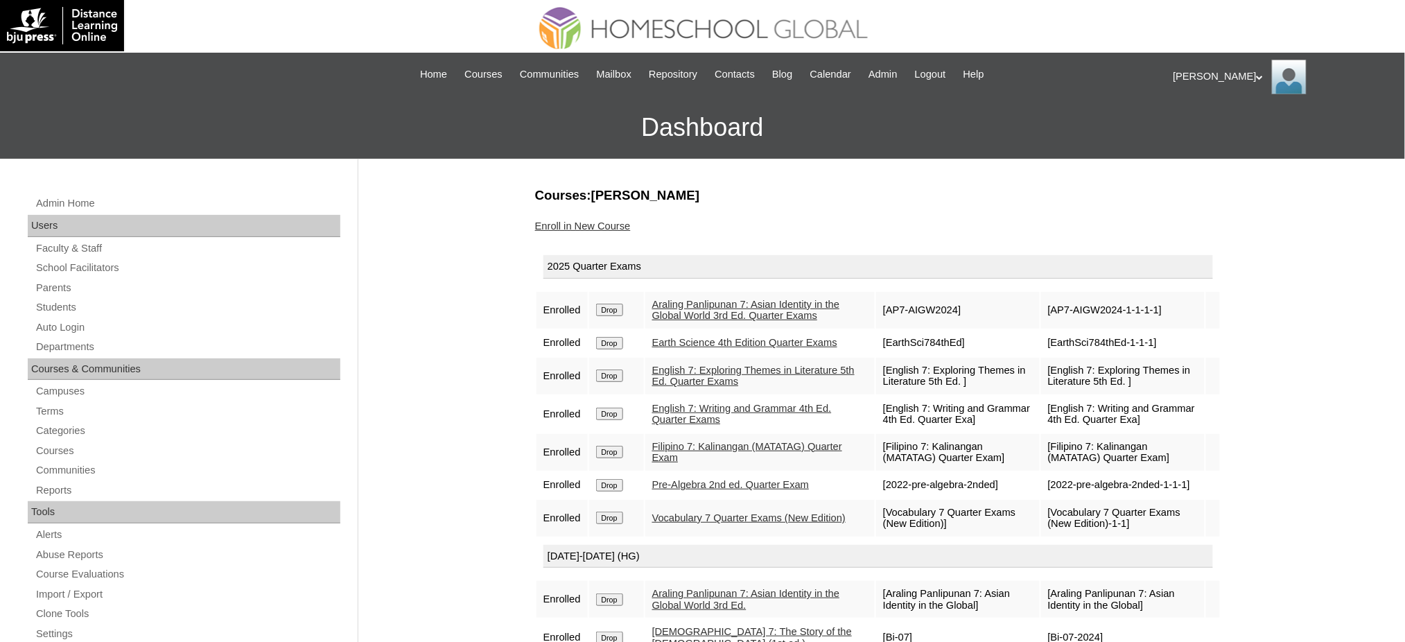
click at [577, 226] on link "Enroll in New Course" at bounding box center [583, 225] width 96 height 11
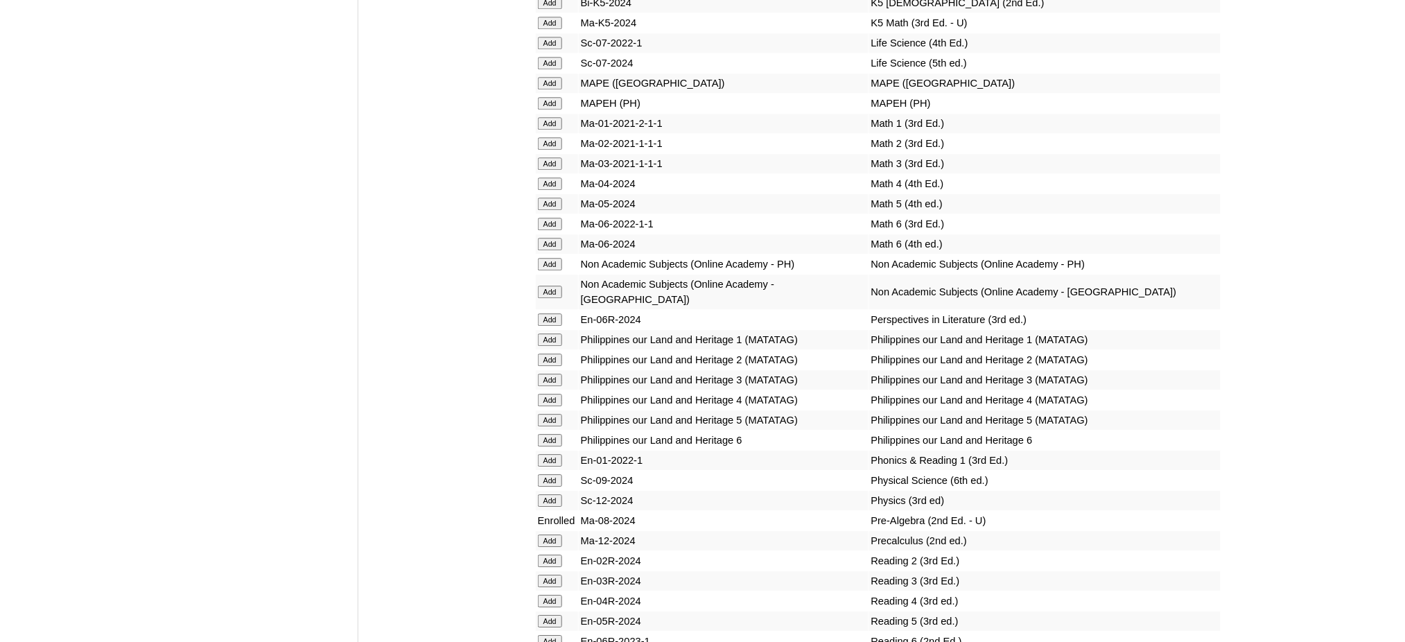
scroll to position [5024, 0]
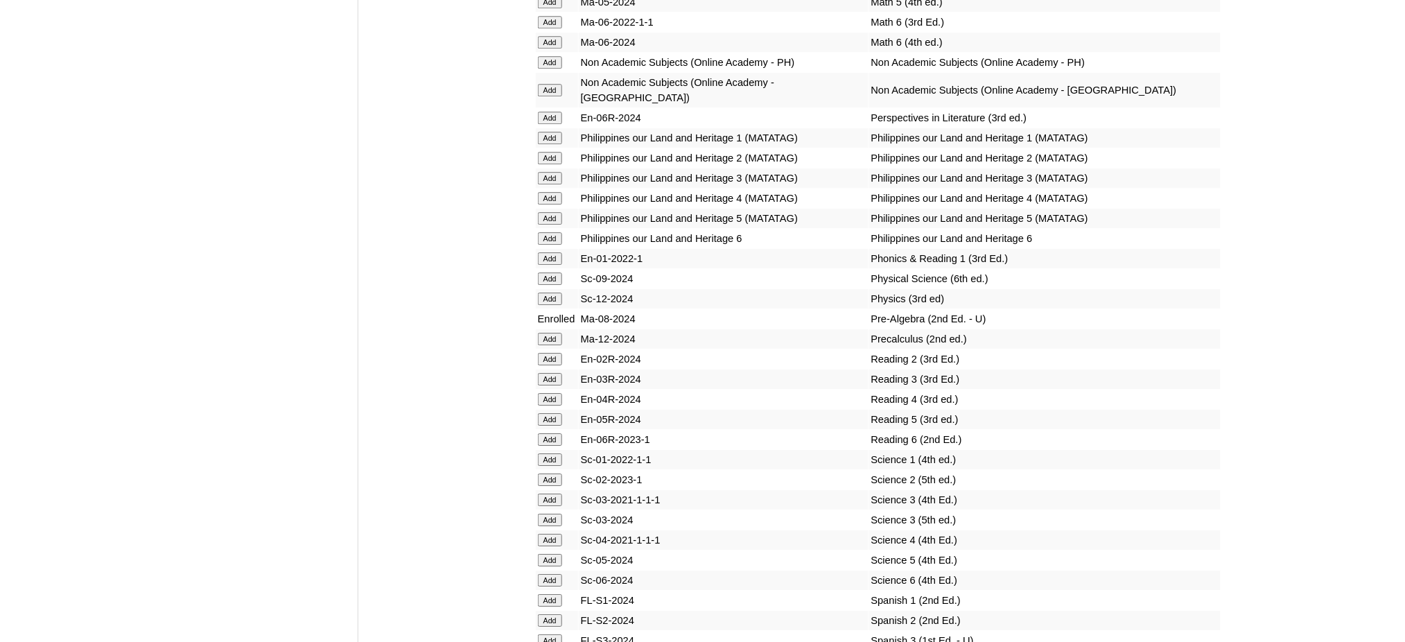
scroll to position [5578, 0]
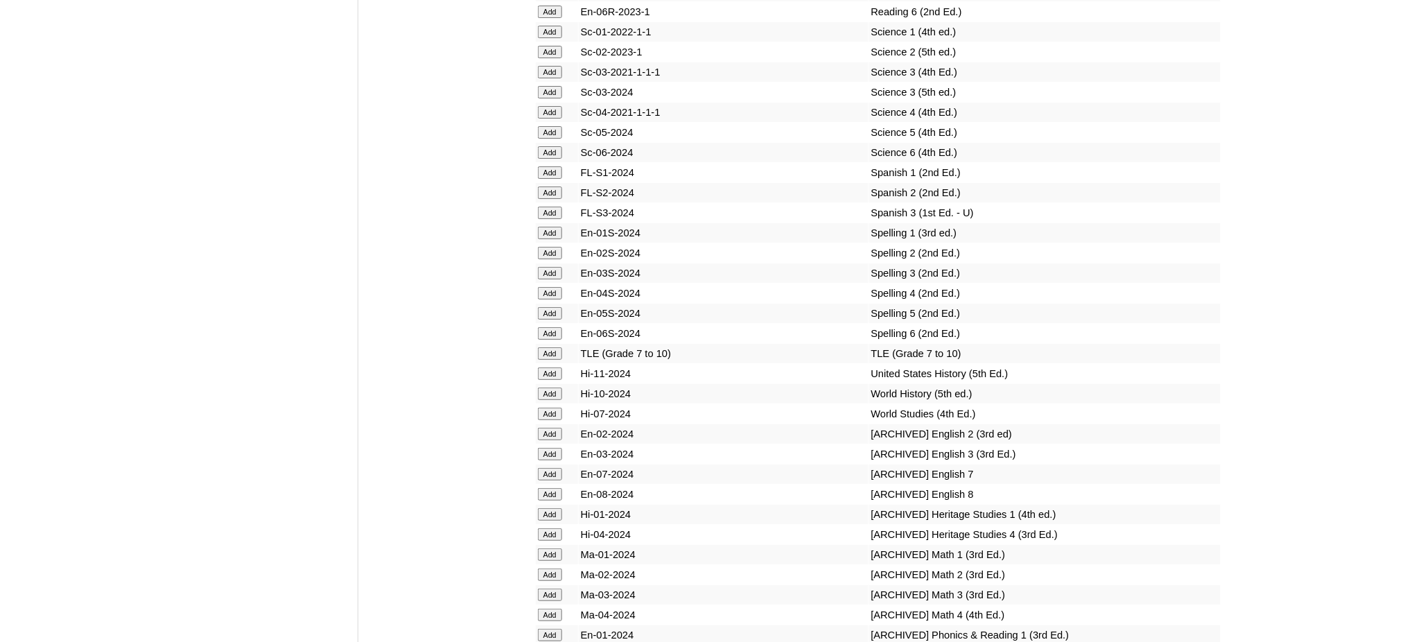
scroll to position [5761, 0]
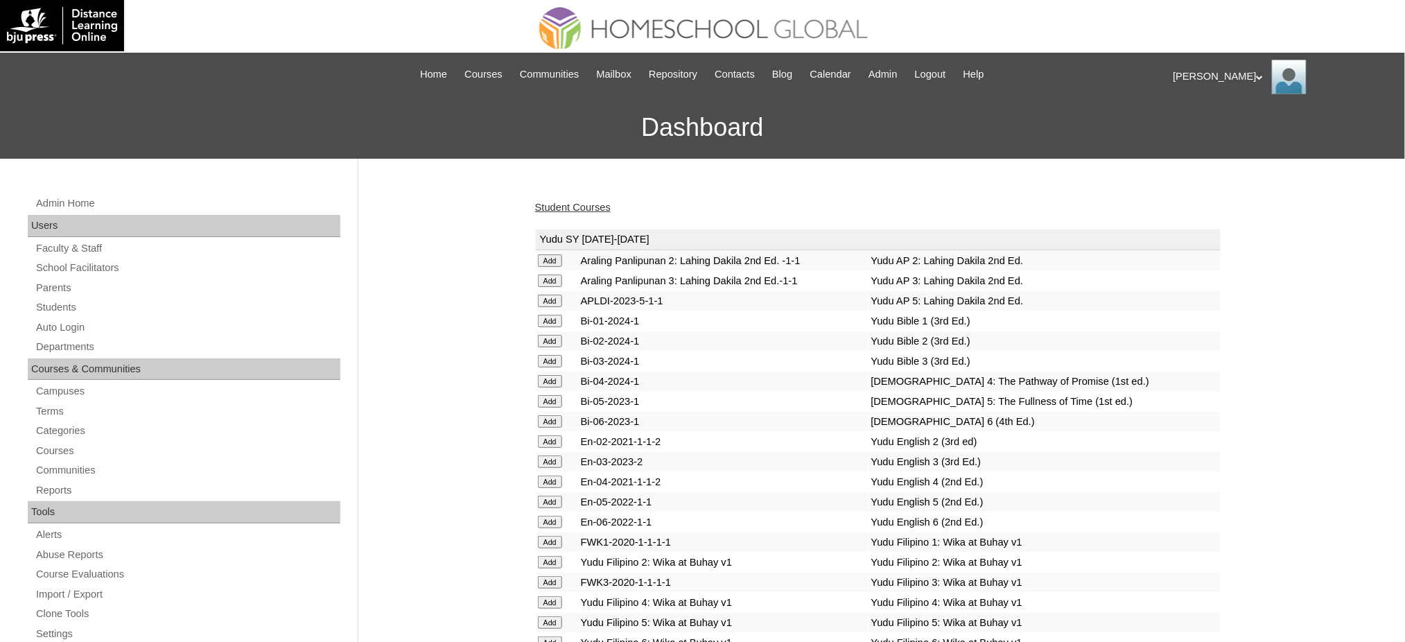
click at [550, 207] on link "Student Courses" at bounding box center [573, 207] width 76 height 11
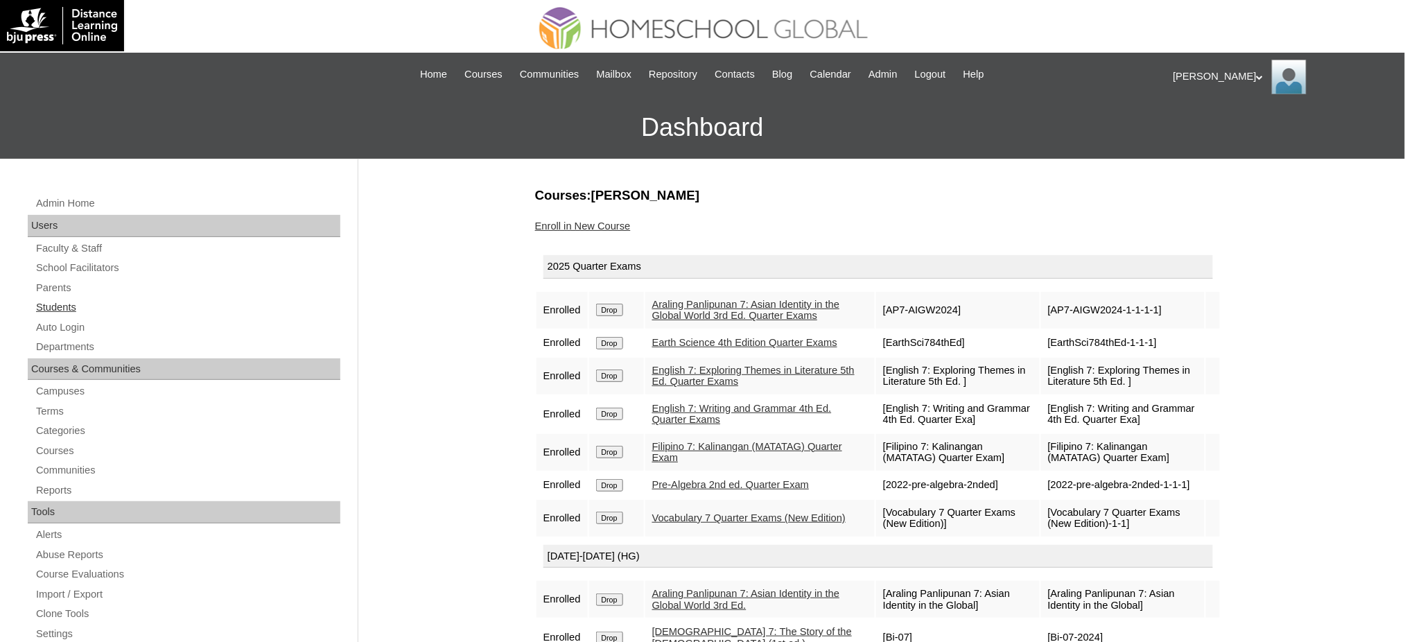
click at [40, 310] on link "Students" at bounding box center [188, 307] width 306 height 17
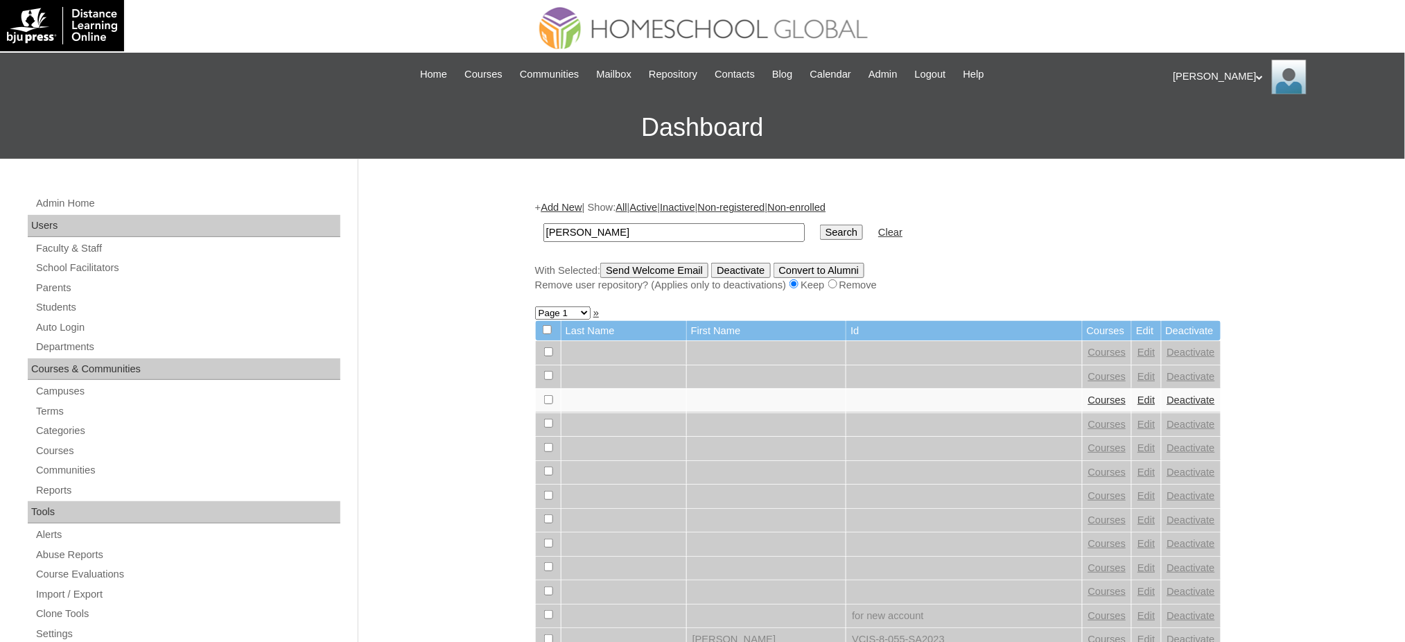
type input "[PERSON_NAME]"
click at [820, 228] on input "Search" at bounding box center [841, 232] width 43 height 15
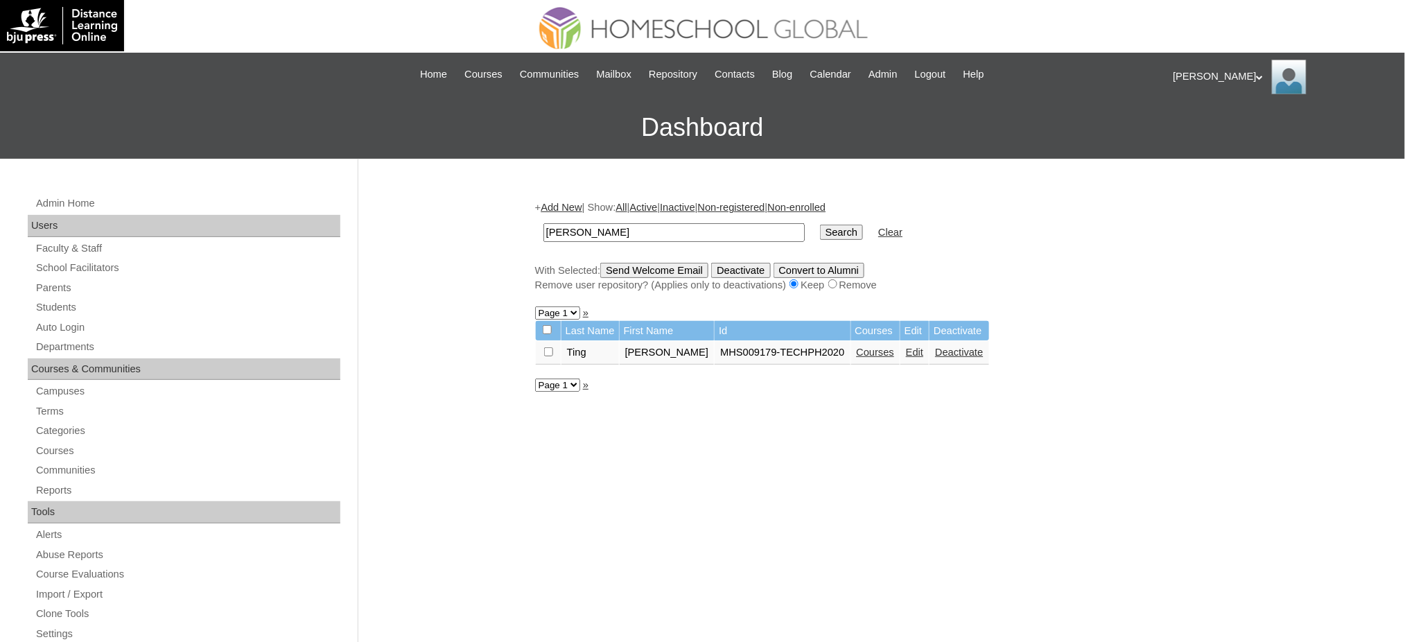
click at [860, 350] on link "Courses" at bounding box center [875, 351] width 38 height 11
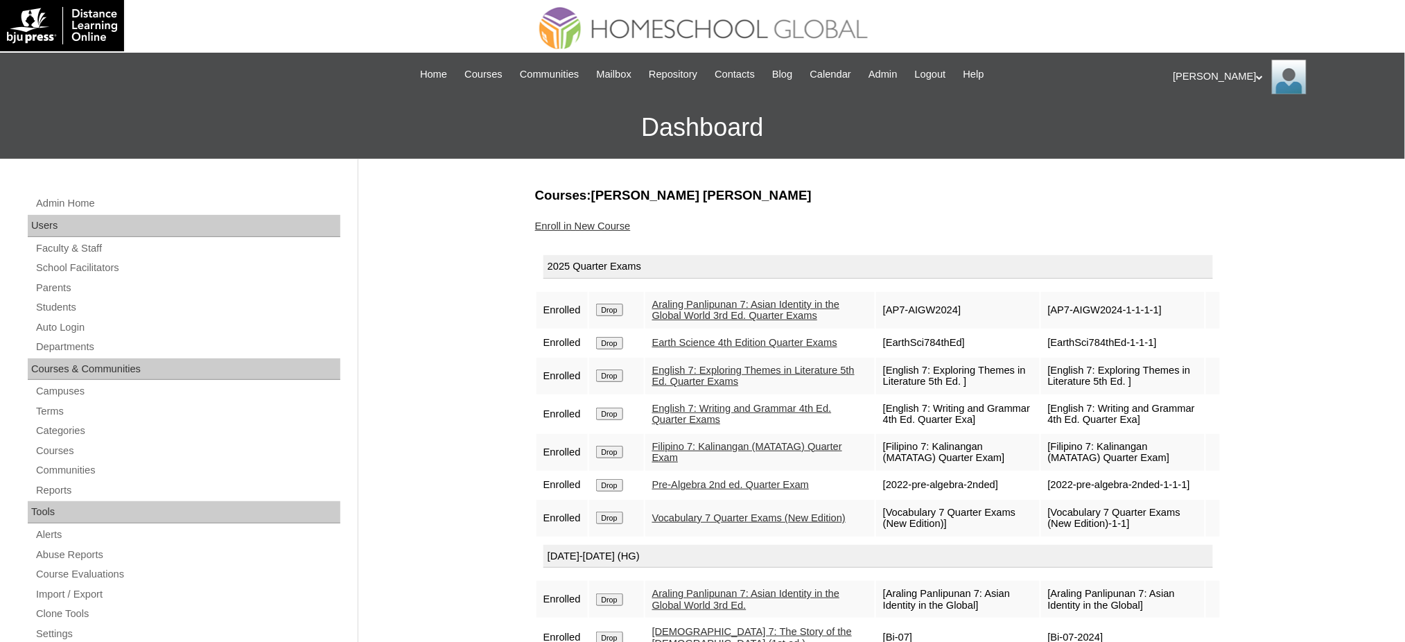
click at [618, 225] on link "Enroll in New Course" at bounding box center [583, 225] width 96 height 11
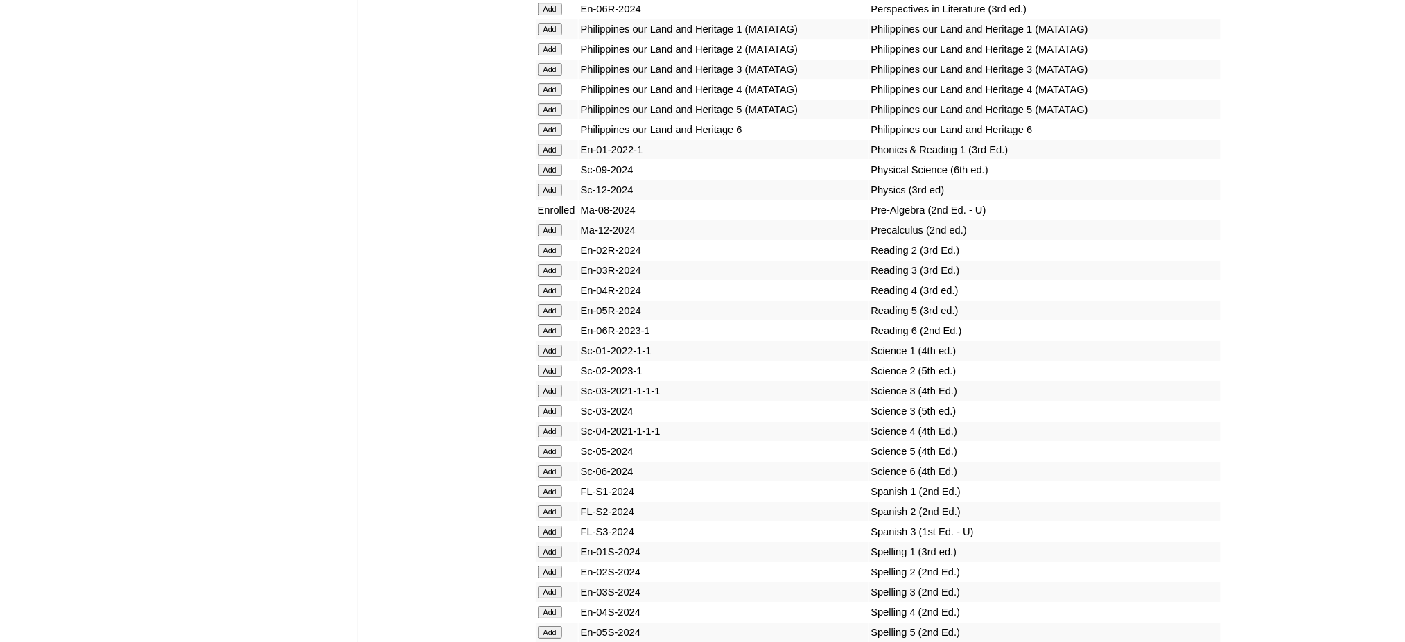
scroll to position [5359, 0]
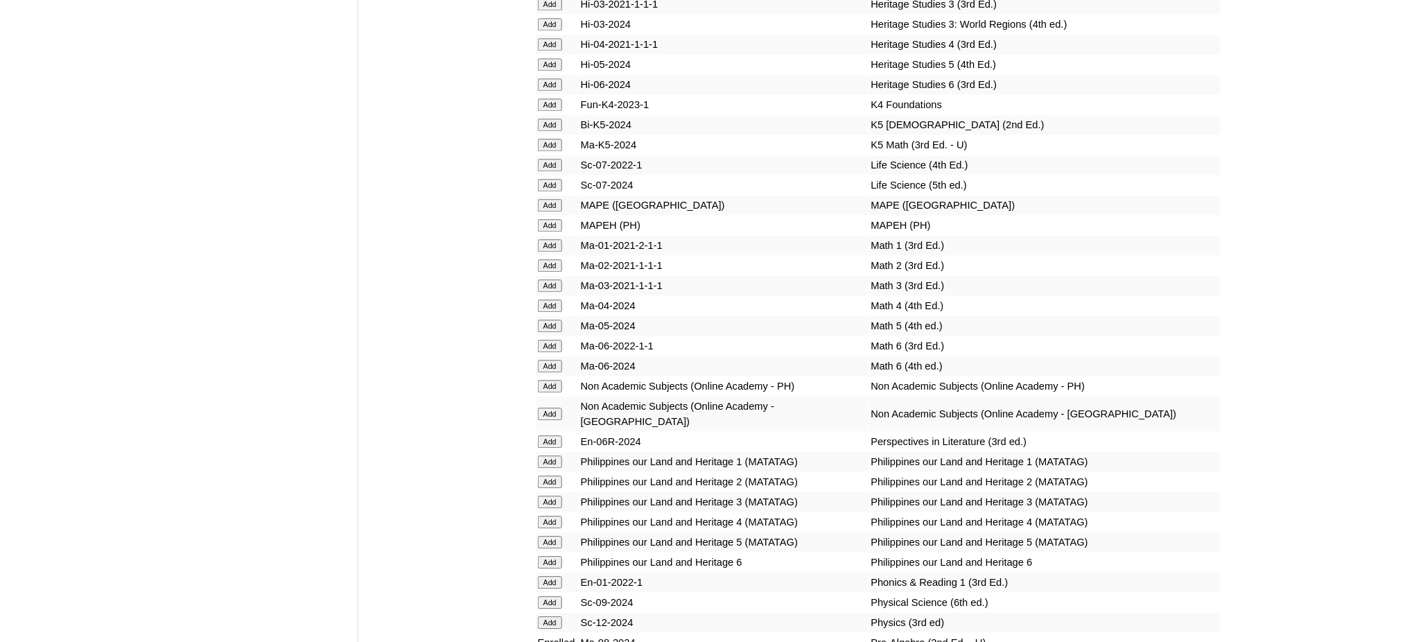
scroll to position [4896, 0]
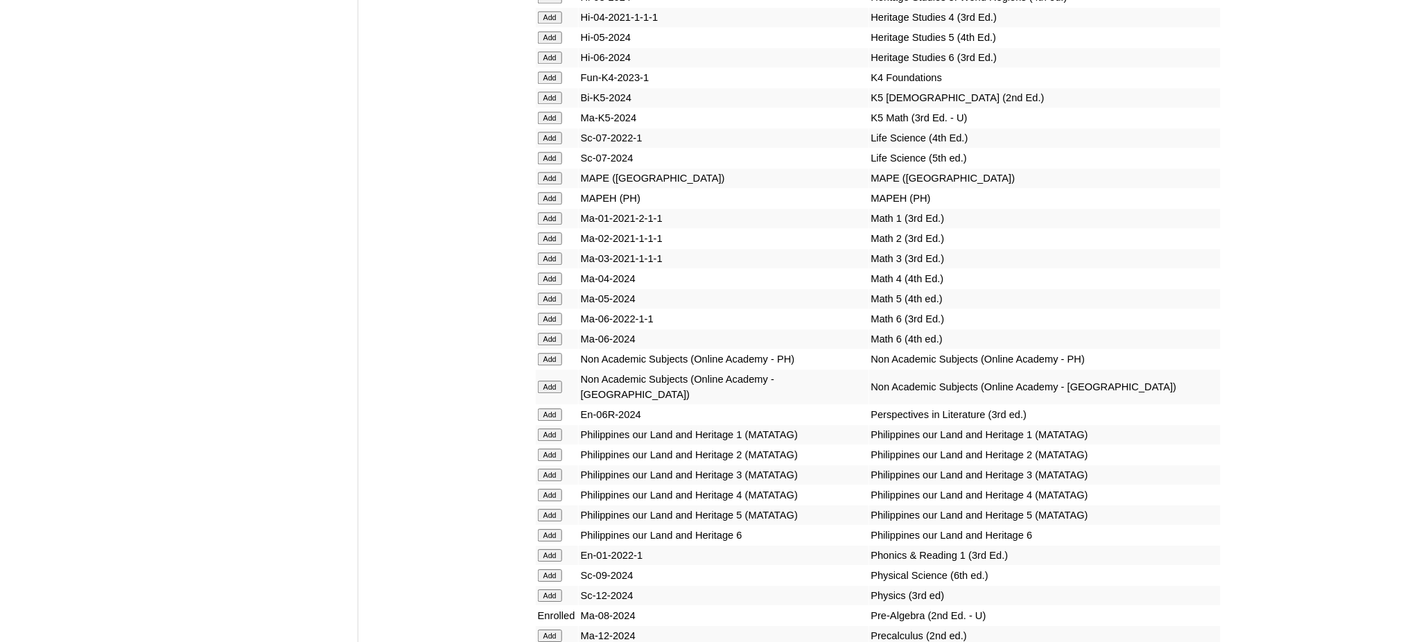
scroll to position [4903, 0]
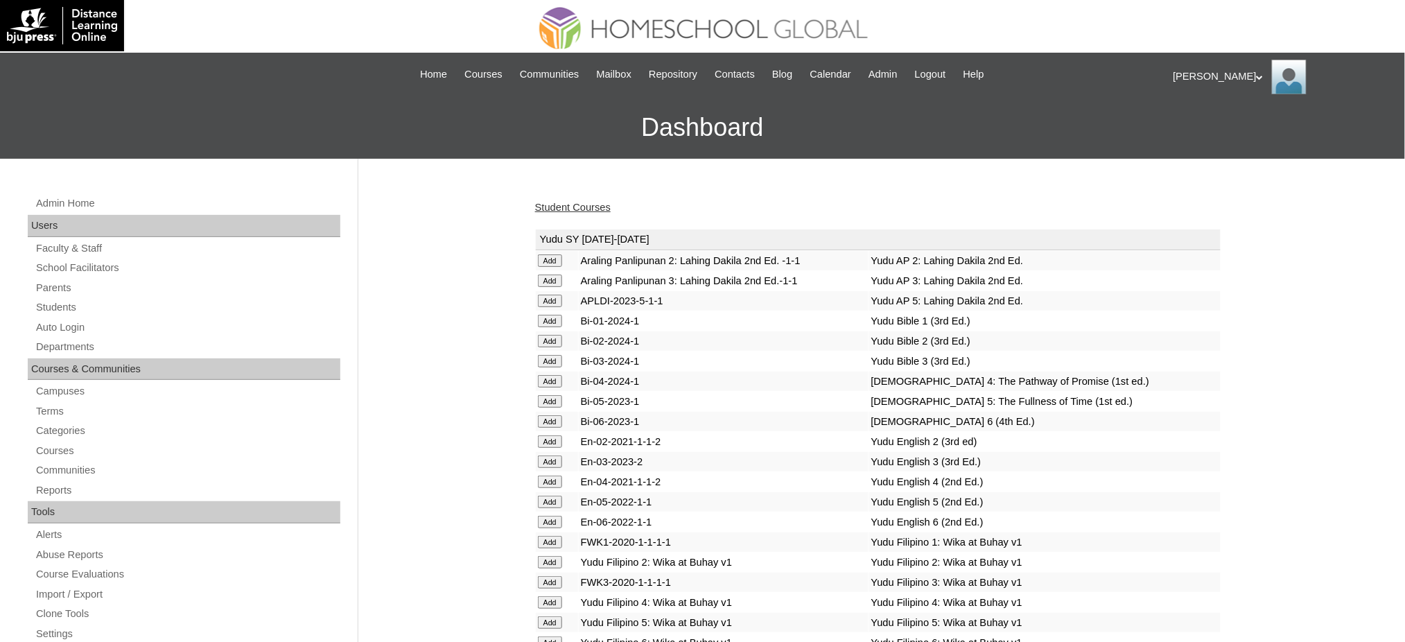
click at [604, 203] on link "Student Courses" at bounding box center [573, 207] width 76 height 11
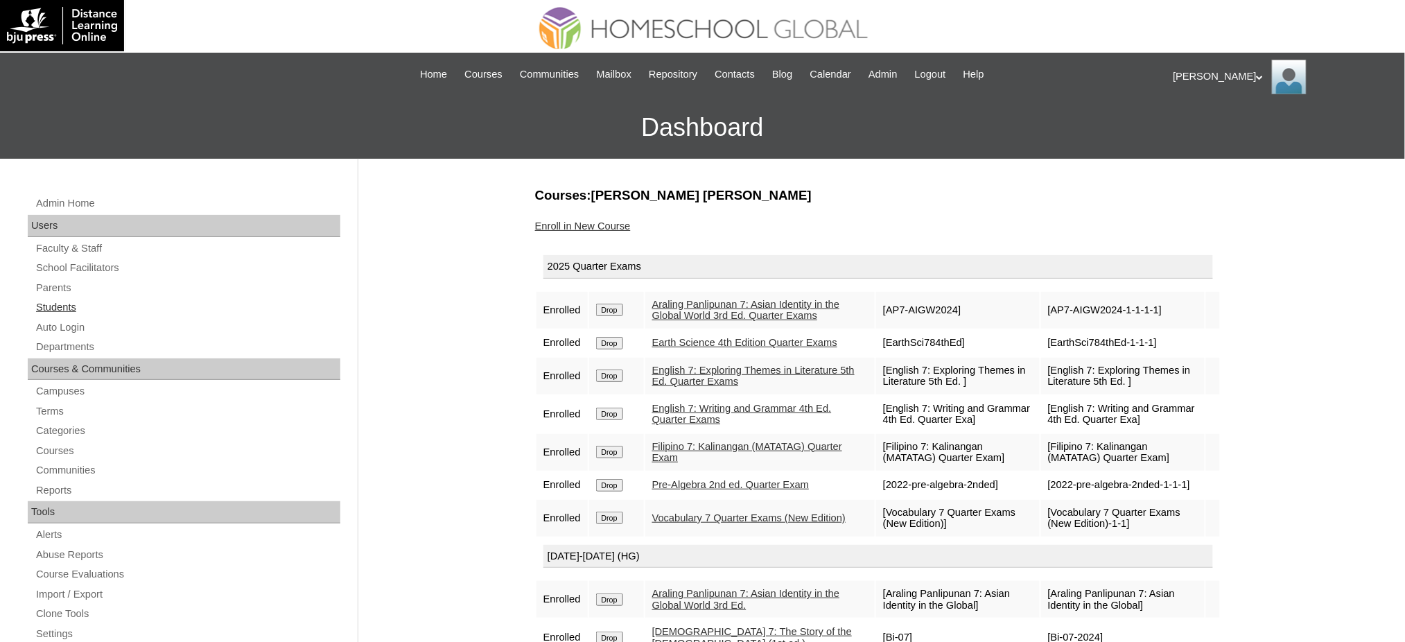
click at [64, 309] on link "Students" at bounding box center [188, 307] width 306 height 17
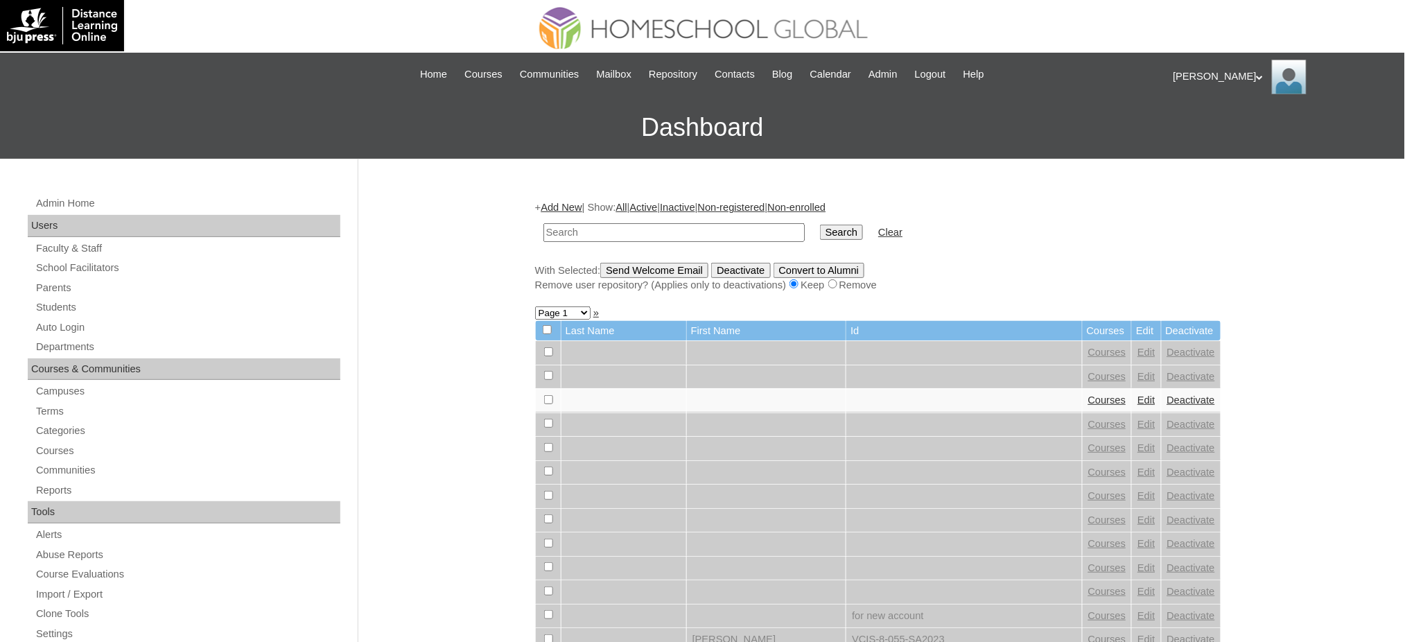
paste input "Auda"
type input "Auda"
click at [820, 227] on input "Search" at bounding box center [841, 232] width 43 height 15
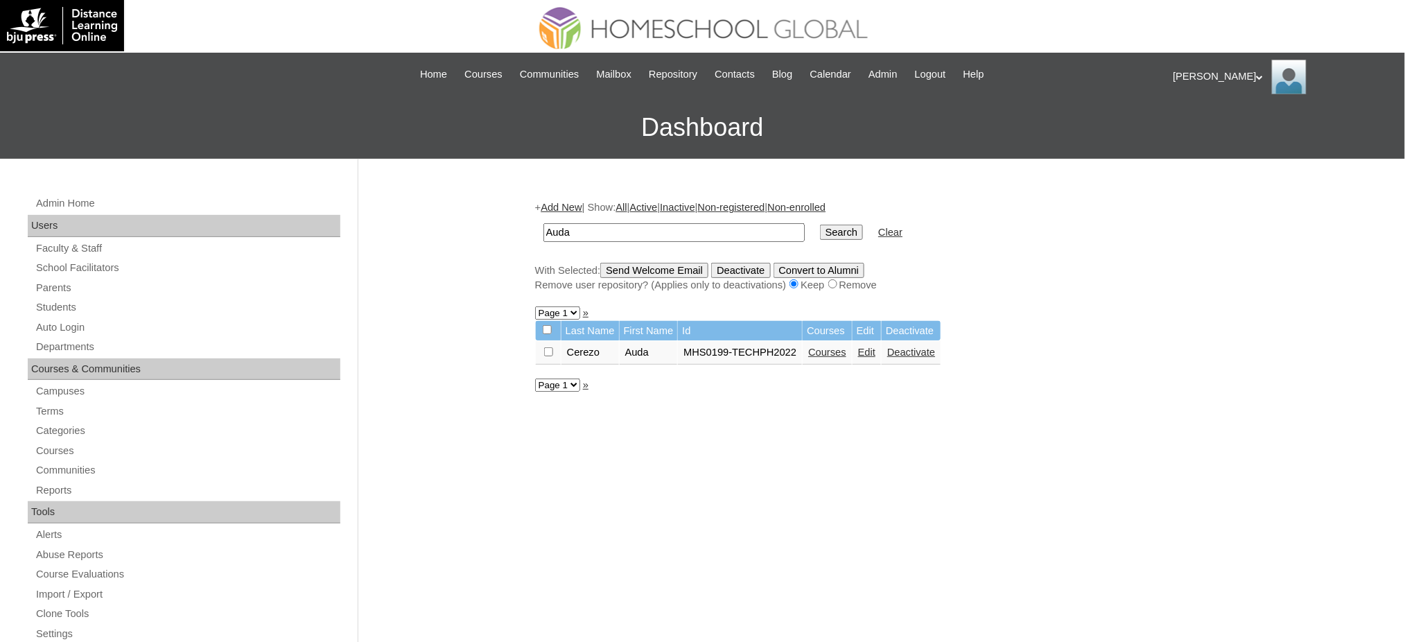
click at [829, 347] on link "Courses" at bounding box center [827, 351] width 38 height 11
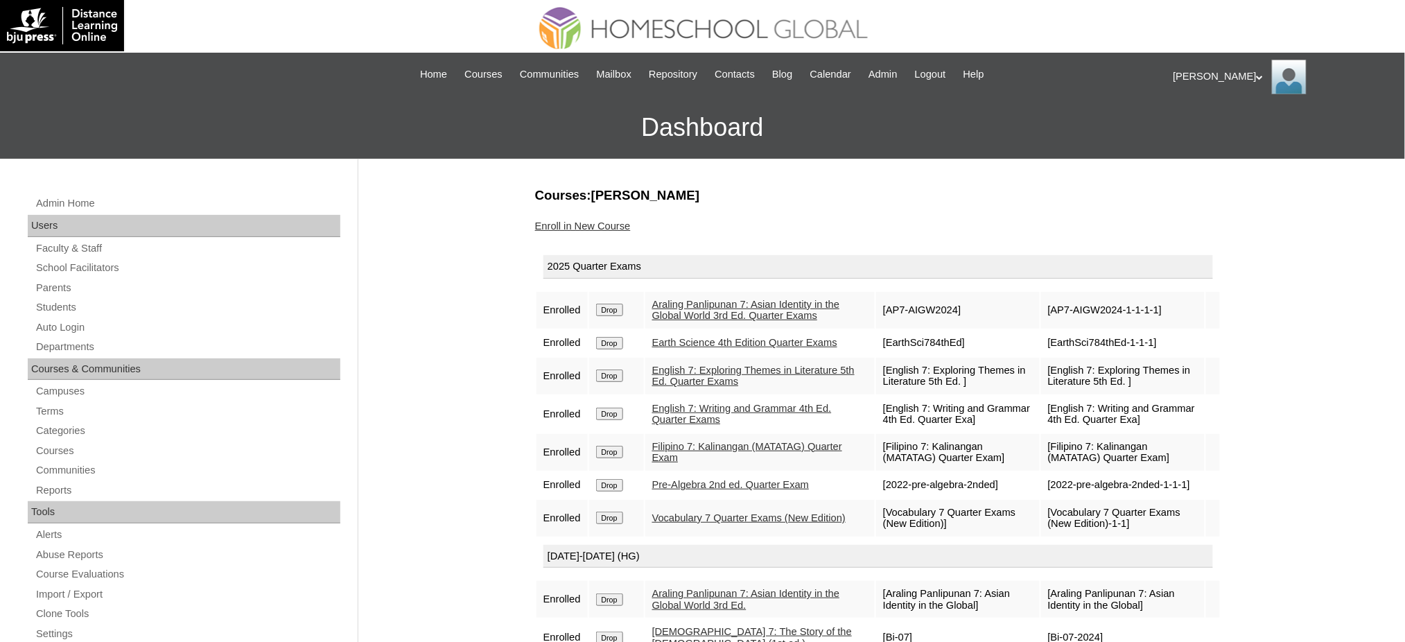
click at [592, 222] on link "Enroll in New Course" at bounding box center [583, 225] width 96 height 11
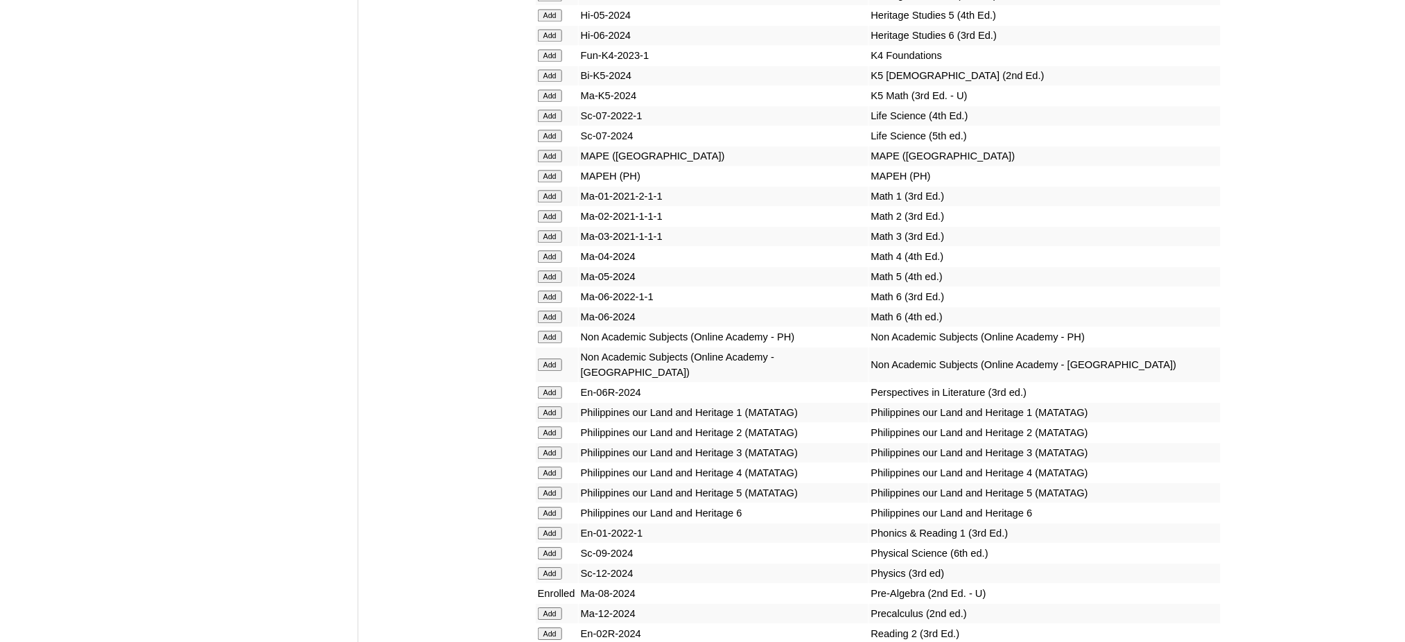
scroll to position [5000, 0]
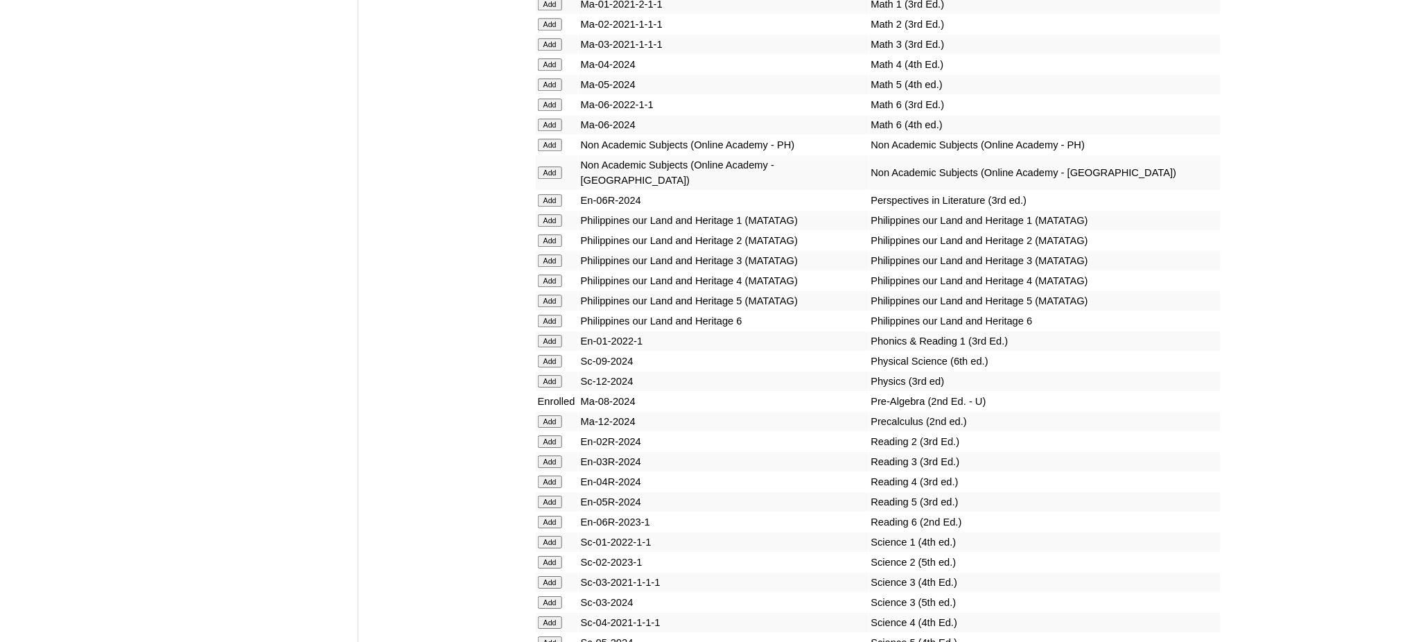
scroll to position [5462, 0]
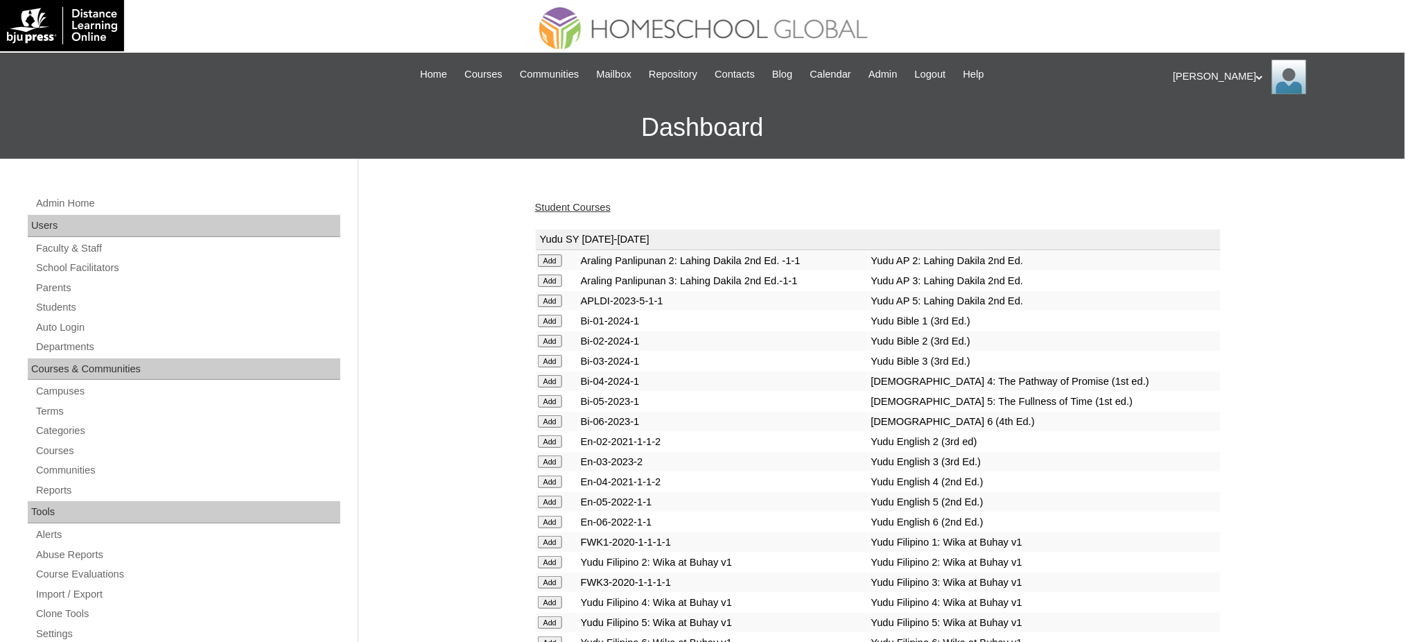
click at [560, 209] on link "Student Courses" at bounding box center [573, 207] width 76 height 11
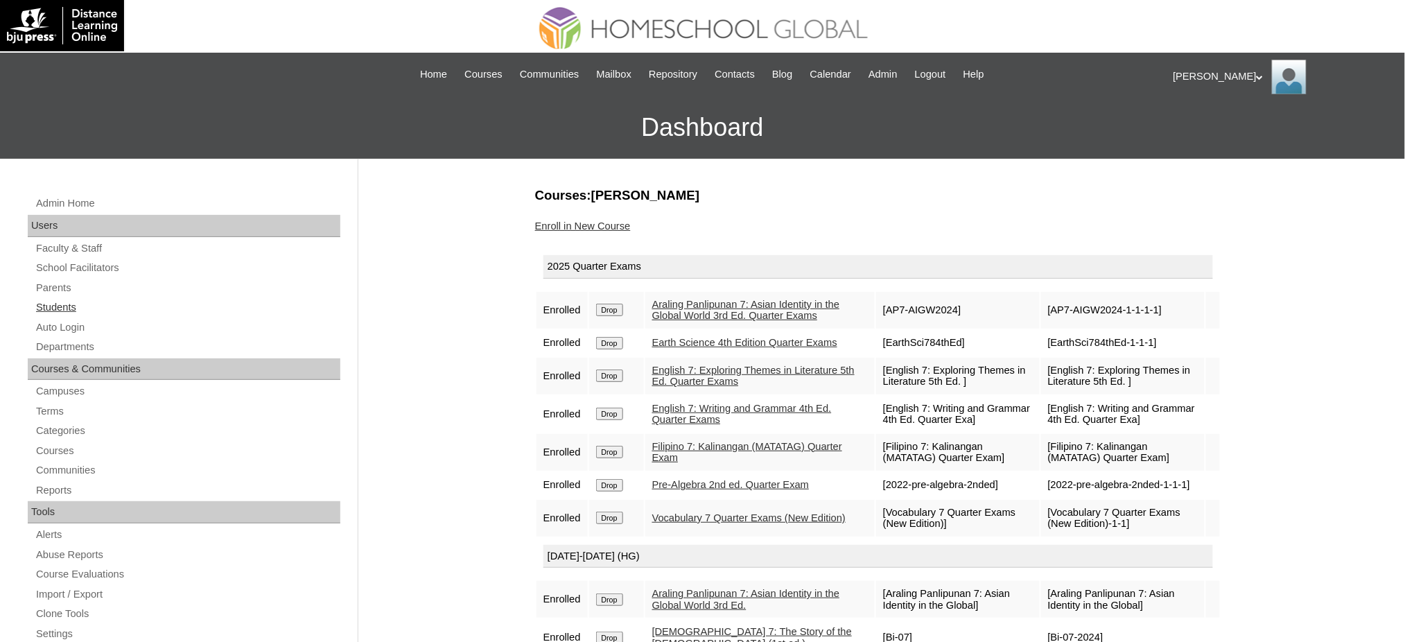
drag, startPoint x: 64, startPoint y: 304, endPoint x: 78, endPoint y: 299, distance: 15.3
click at [64, 304] on link "Students" at bounding box center [188, 307] width 306 height 17
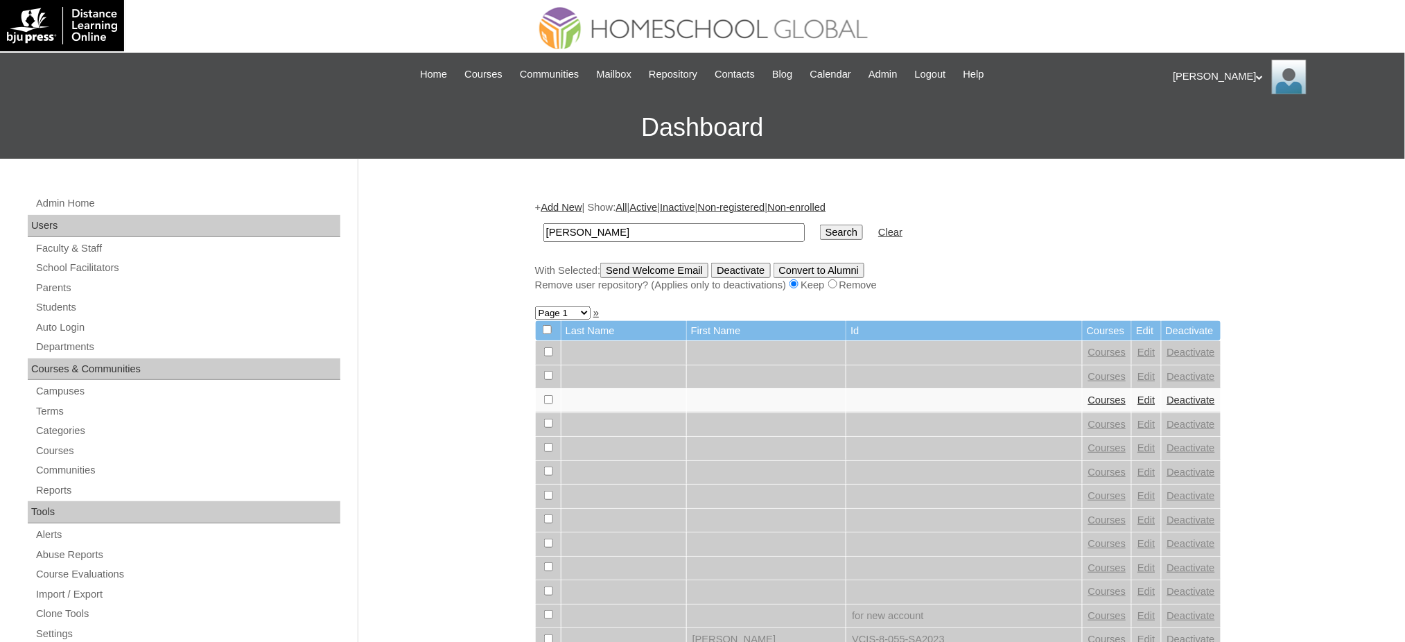
type input "[PERSON_NAME]"
click at [820, 231] on input "Search" at bounding box center [841, 232] width 43 height 15
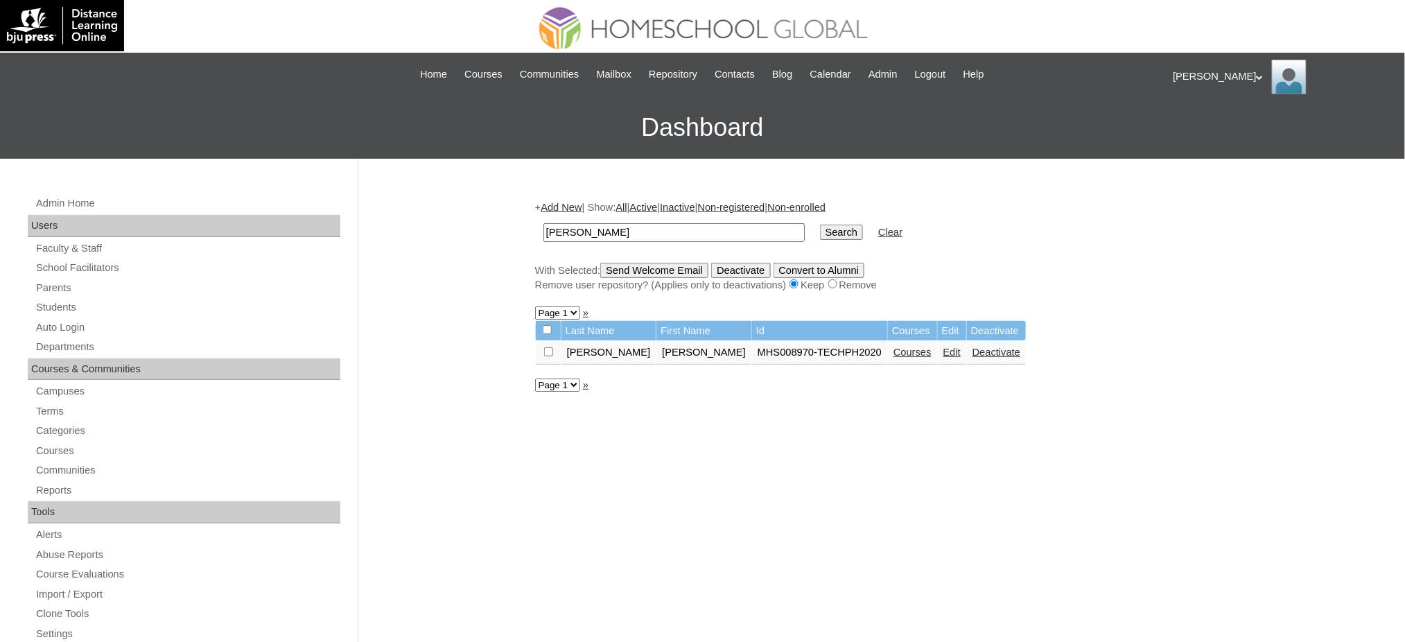
click at [893, 346] on link "Courses" at bounding box center [912, 351] width 38 height 11
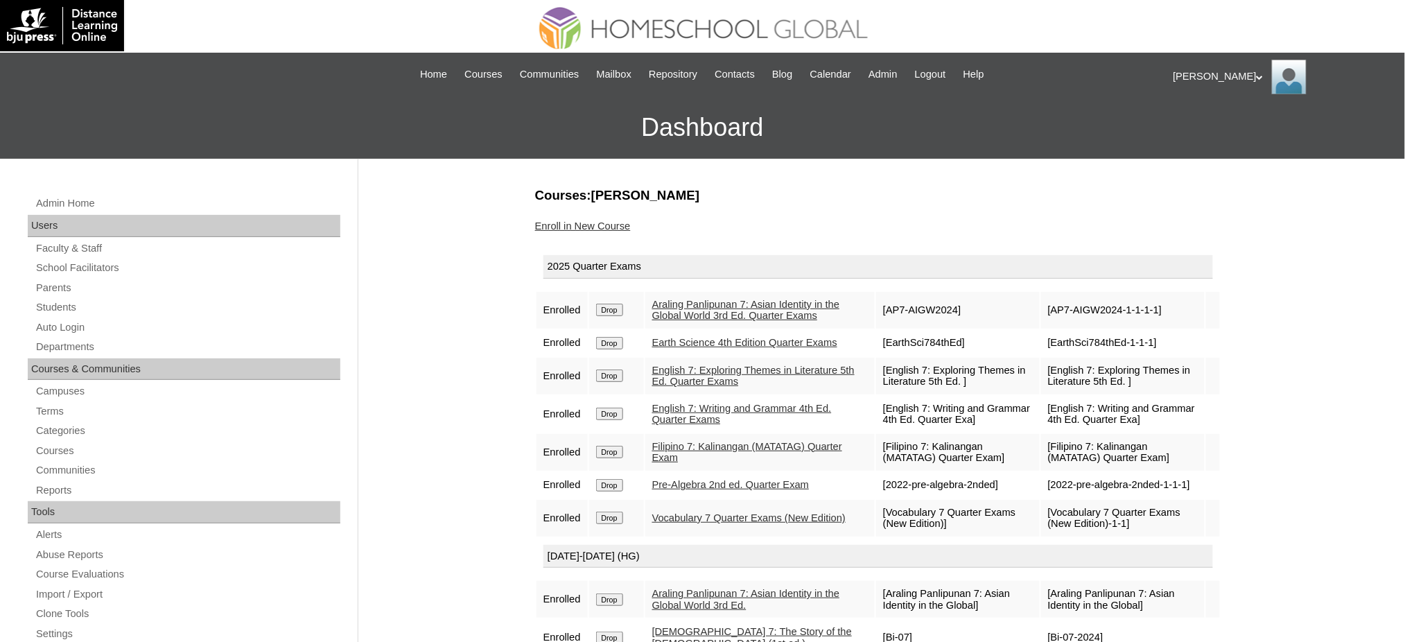
click at [588, 228] on link "Enroll in New Course" at bounding box center [583, 225] width 96 height 11
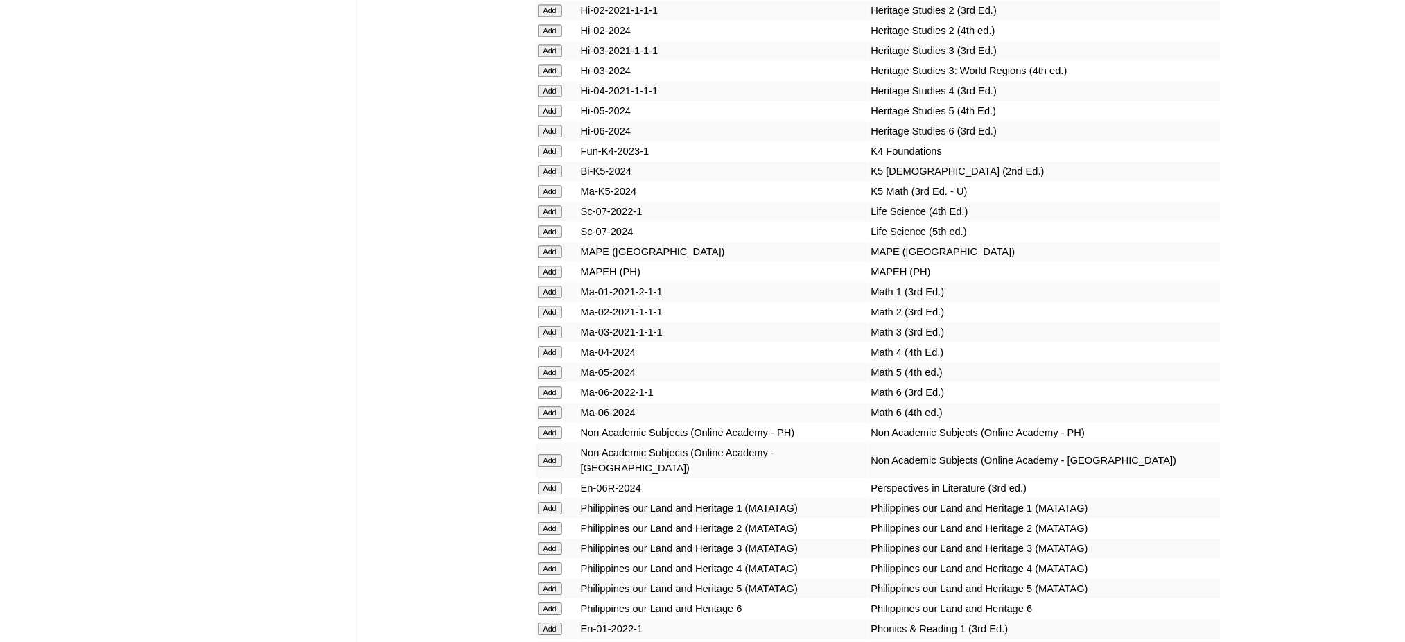
scroll to position [4896, 0]
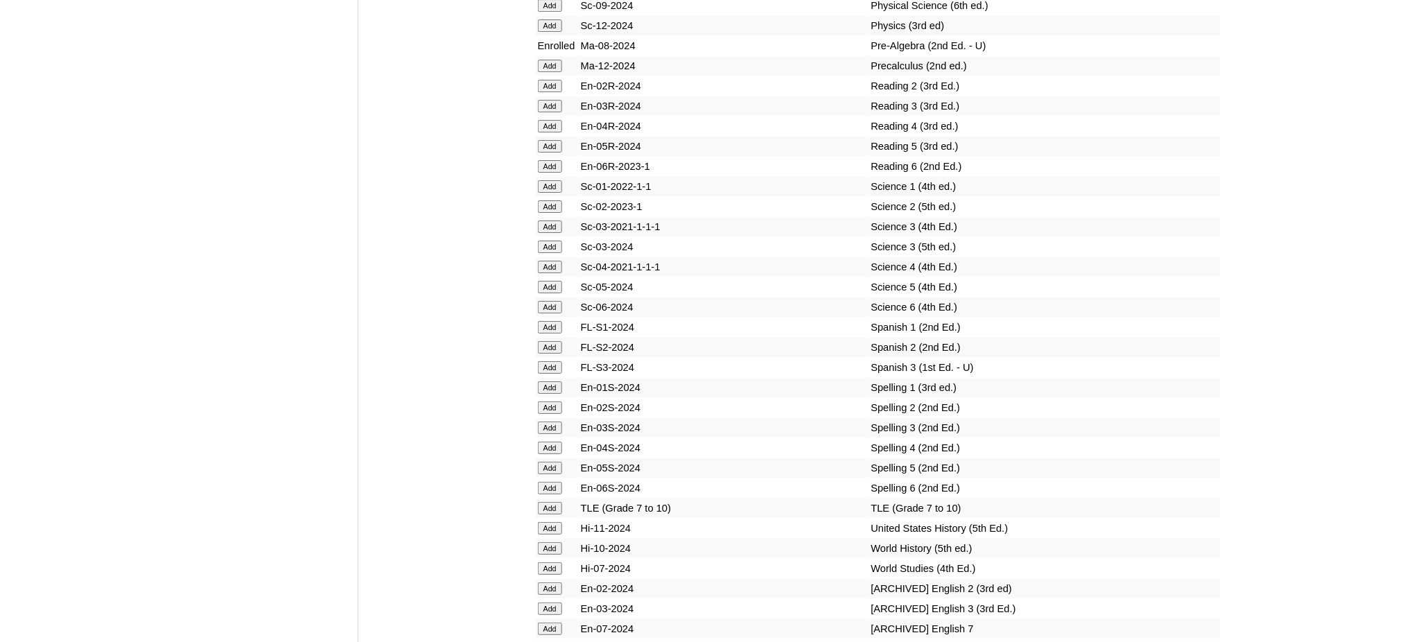
scroll to position [5544, 0]
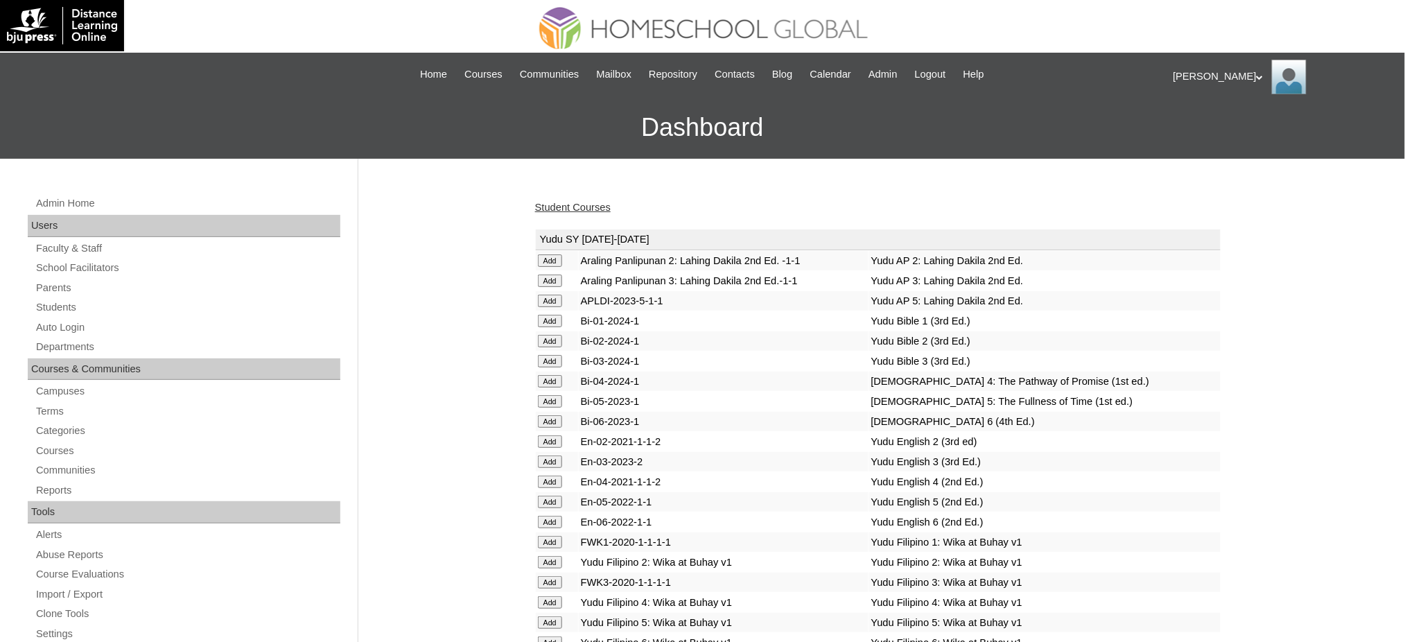
click at [583, 202] on link "Student Courses" at bounding box center [573, 207] width 76 height 11
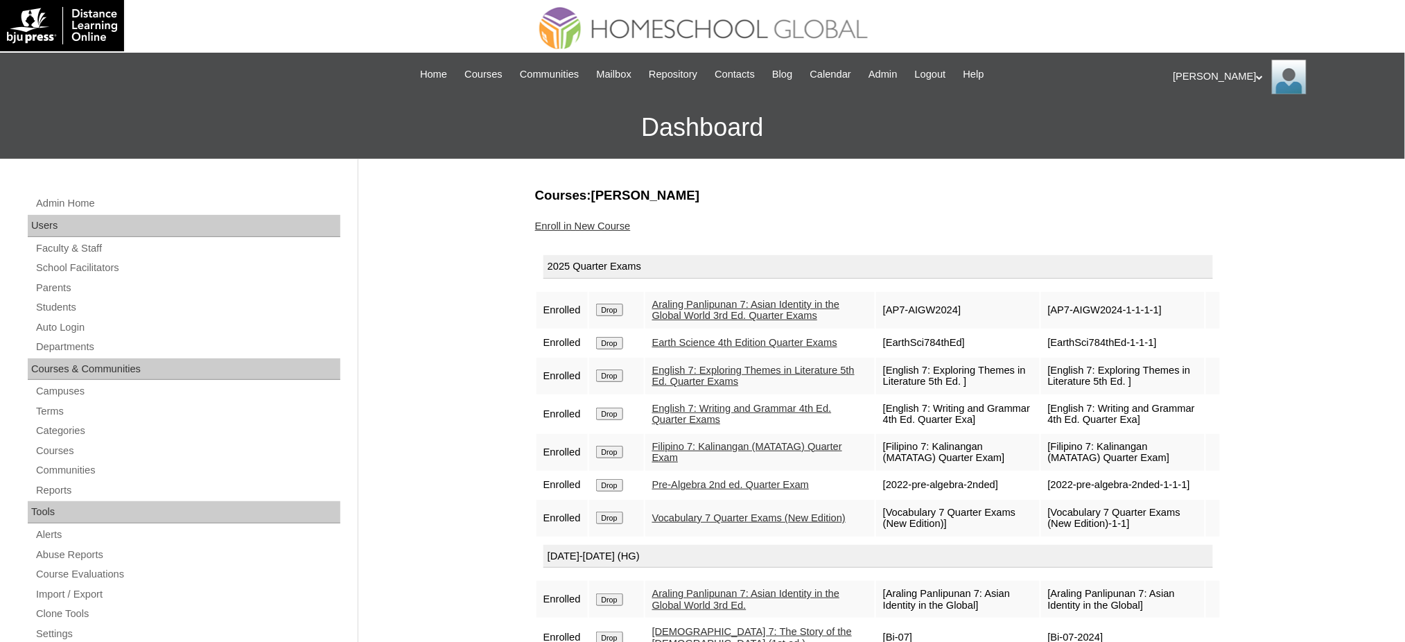
drag, startPoint x: 53, startPoint y: 306, endPoint x: 67, endPoint y: 295, distance: 17.3
click at [53, 306] on link "Students" at bounding box center [188, 307] width 306 height 17
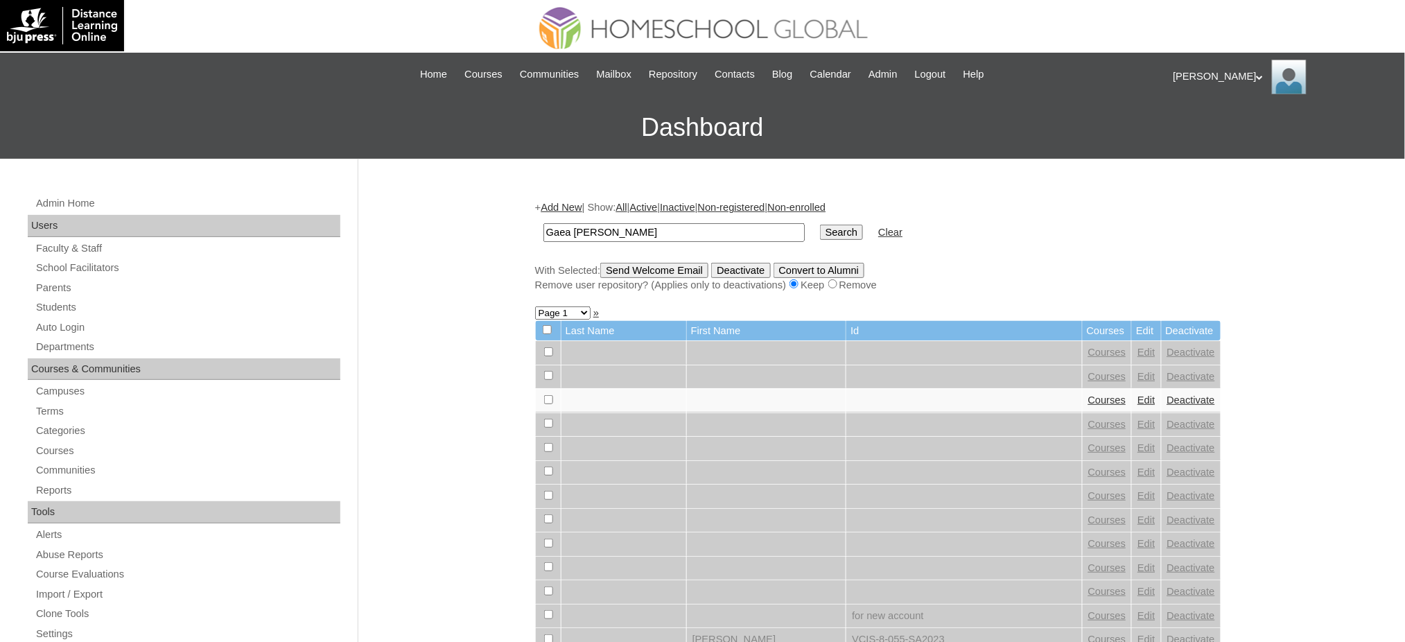
type input "Gaea [PERSON_NAME]"
click at [820, 229] on input "Search" at bounding box center [841, 232] width 43 height 15
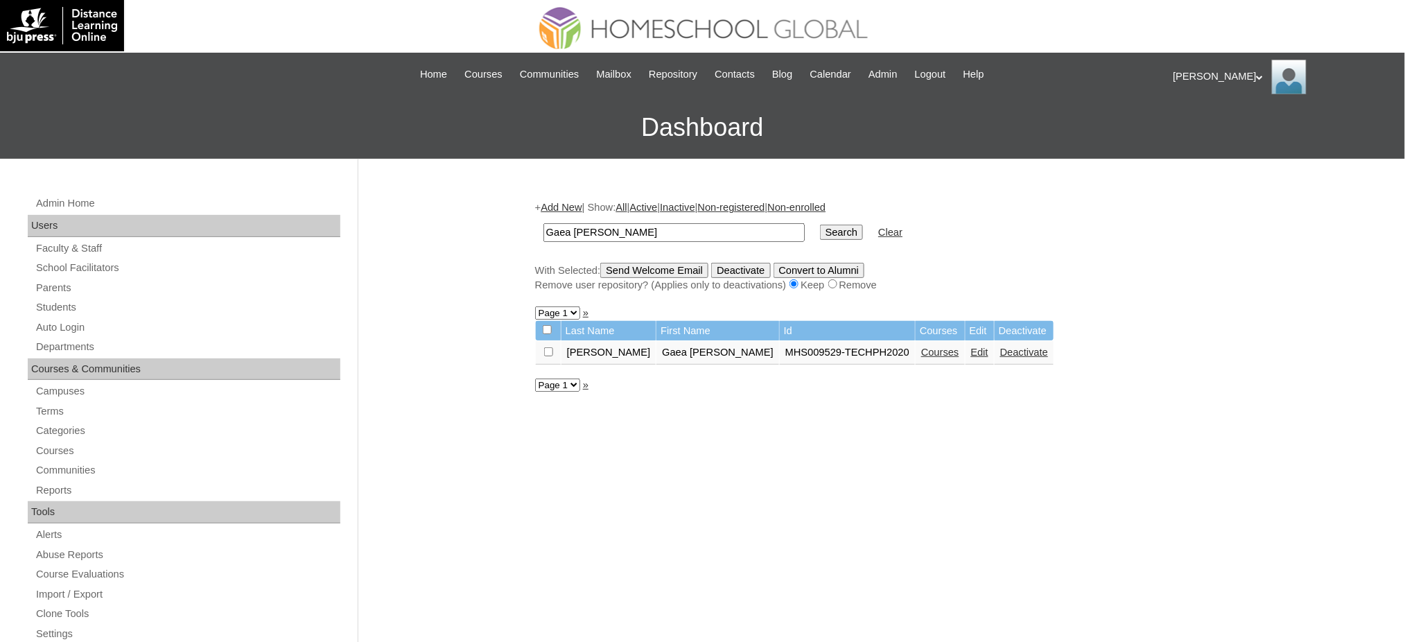
click at [921, 346] on link "Courses" at bounding box center [940, 351] width 38 height 11
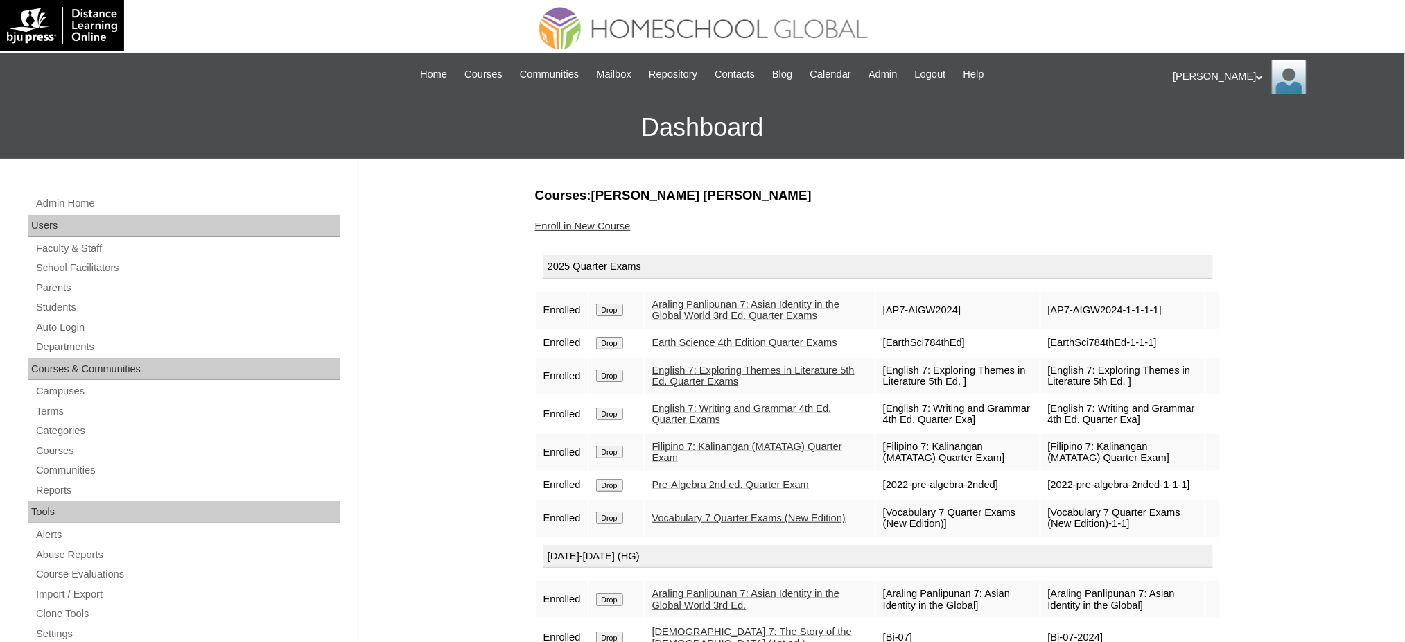
click at [599, 222] on link "Enroll in New Course" at bounding box center [583, 225] width 96 height 11
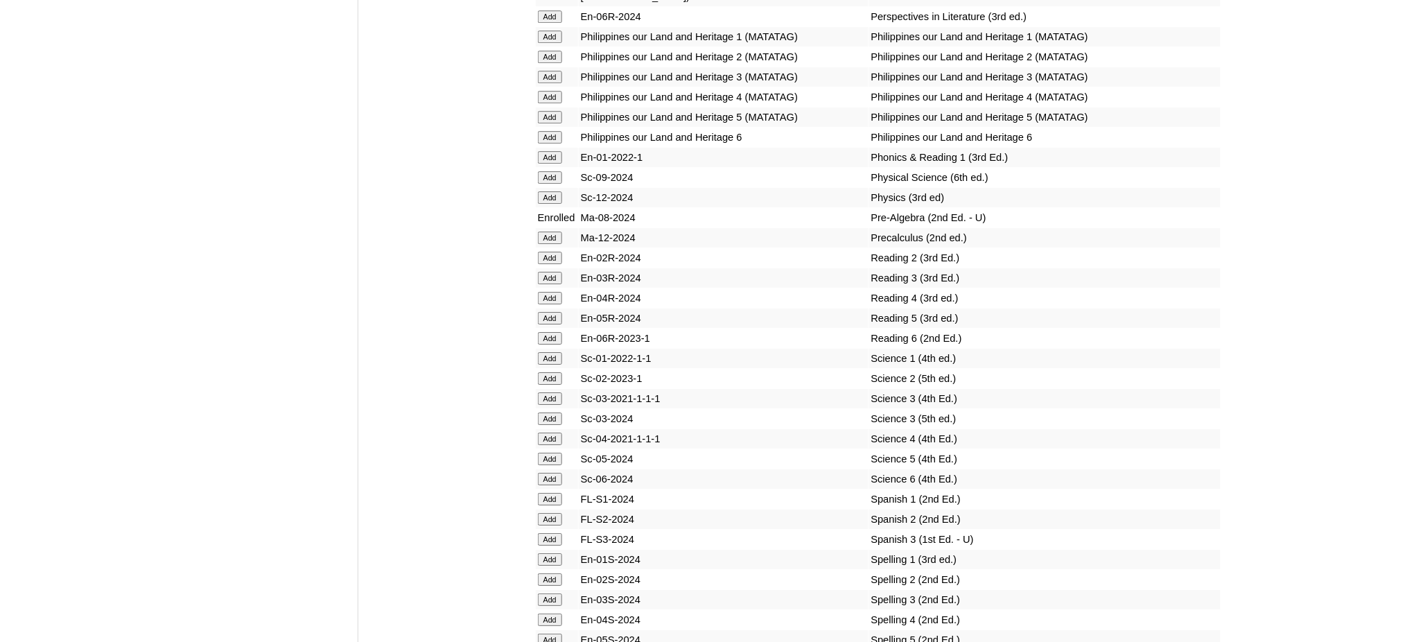
scroll to position [5530, 0]
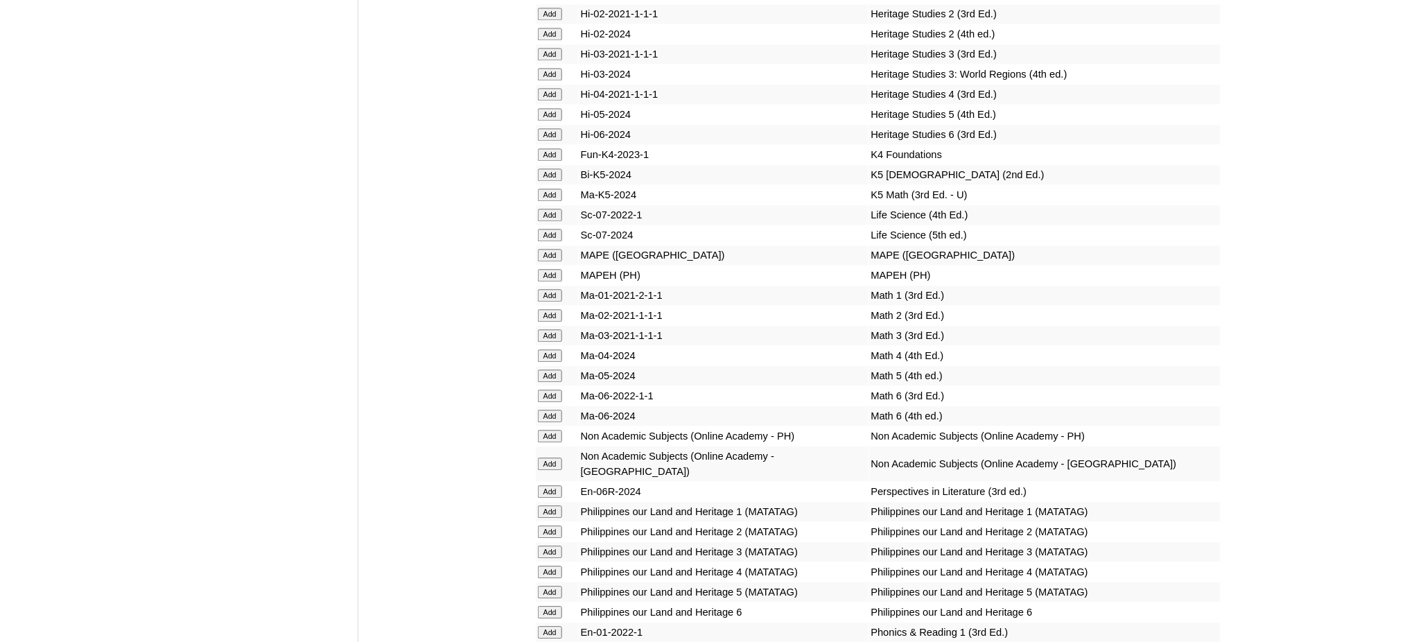
scroll to position [4883, 0]
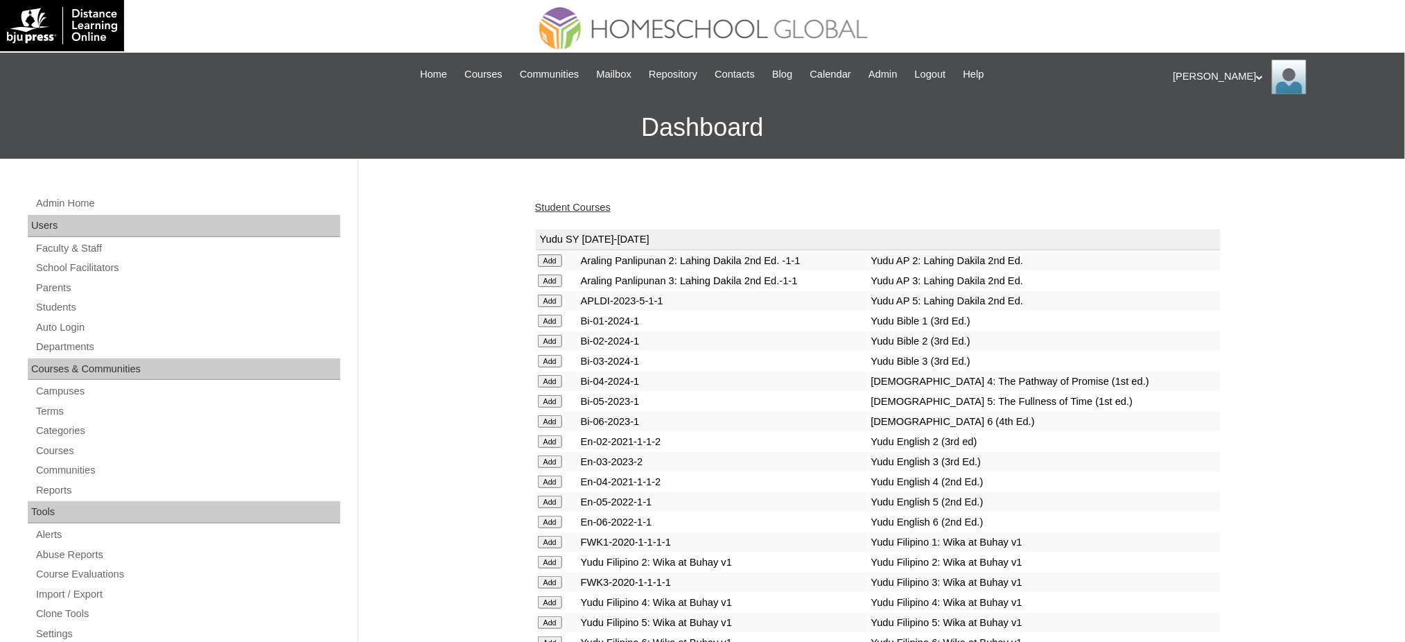
click at [590, 211] on link "Student Courses" at bounding box center [573, 207] width 76 height 11
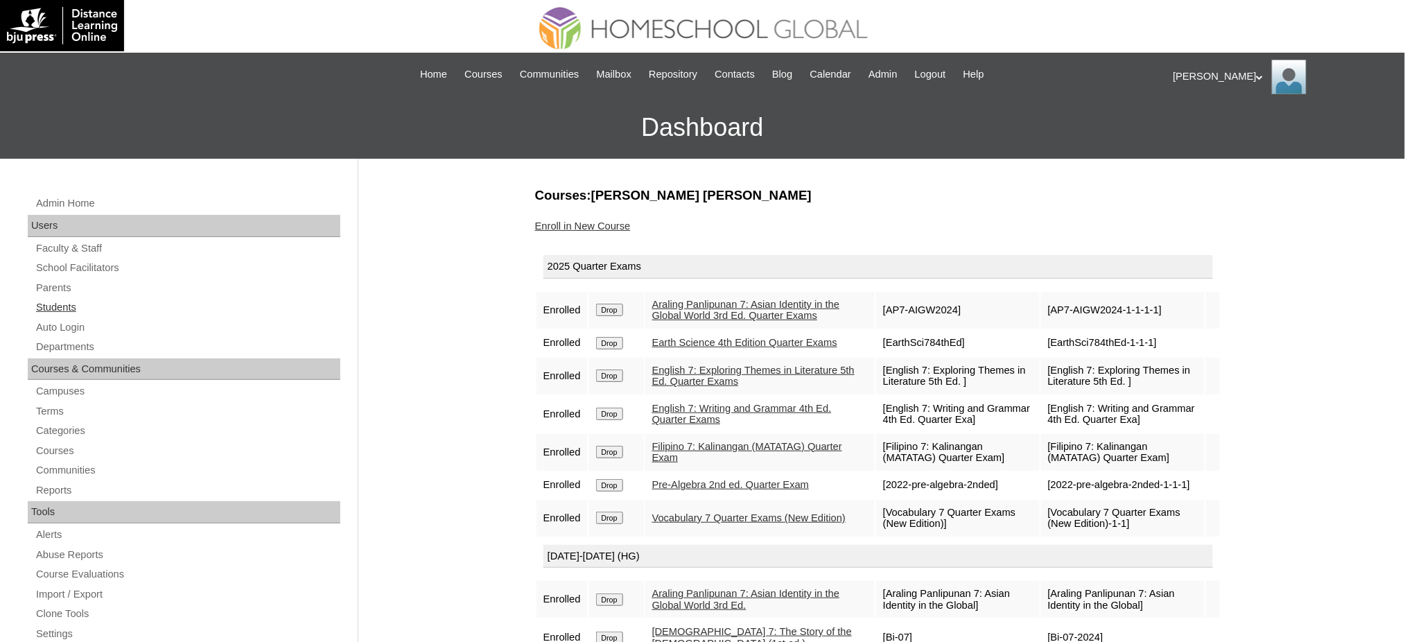
click at [51, 308] on link "Students" at bounding box center [188, 307] width 306 height 17
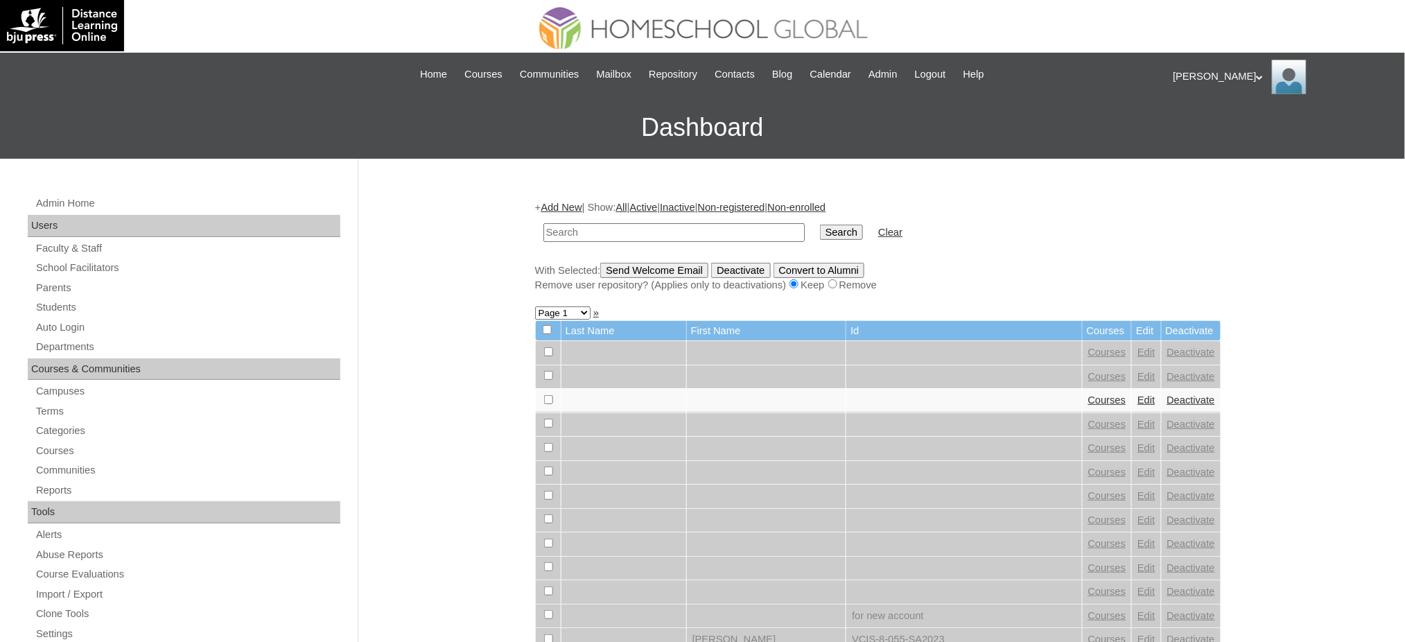
type input "v"
type input "[PERSON_NAME]"
click at [820, 225] on input "Search" at bounding box center [841, 232] width 43 height 15
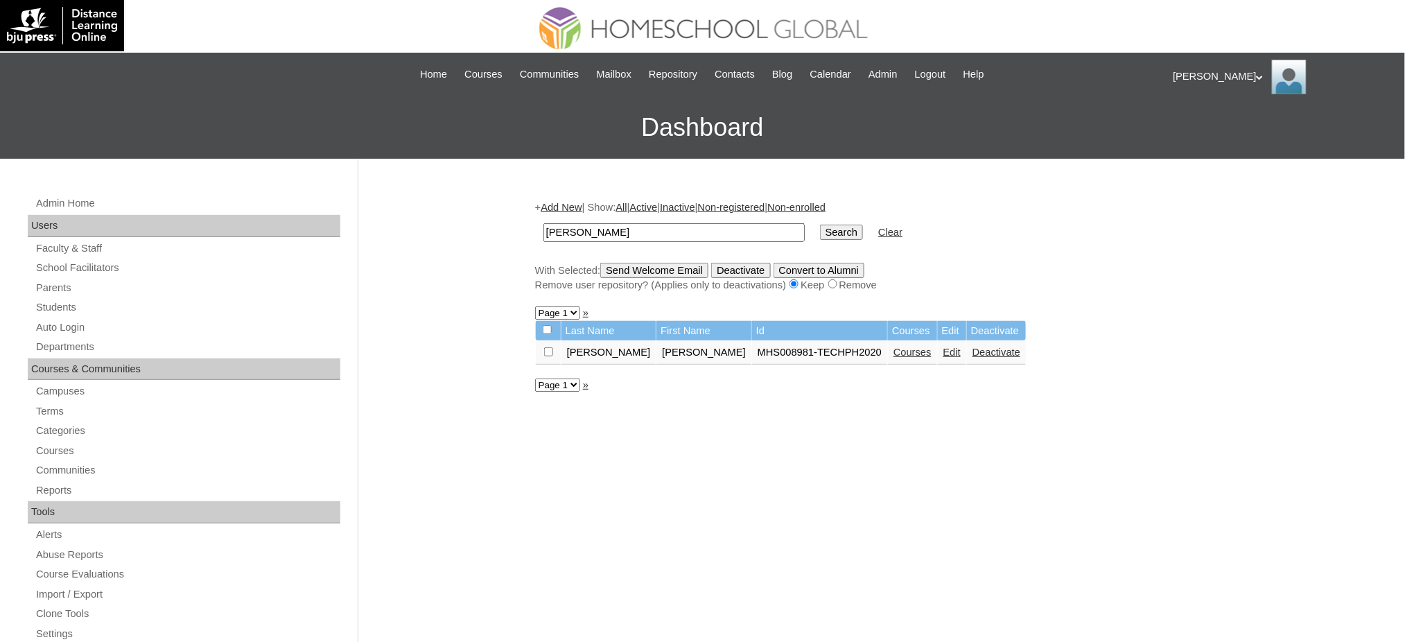
click at [893, 351] on link "Courses" at bounding box center [912, 351] width 38 height 11
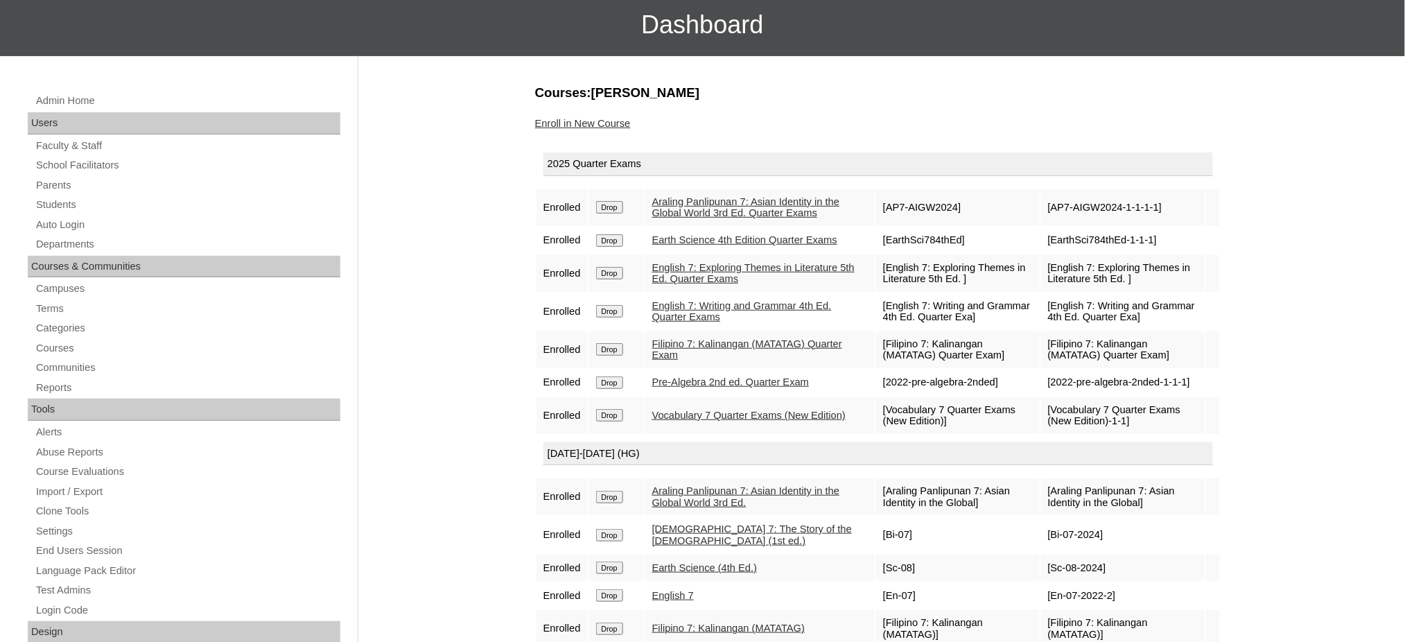
scroll to position [92, 0]
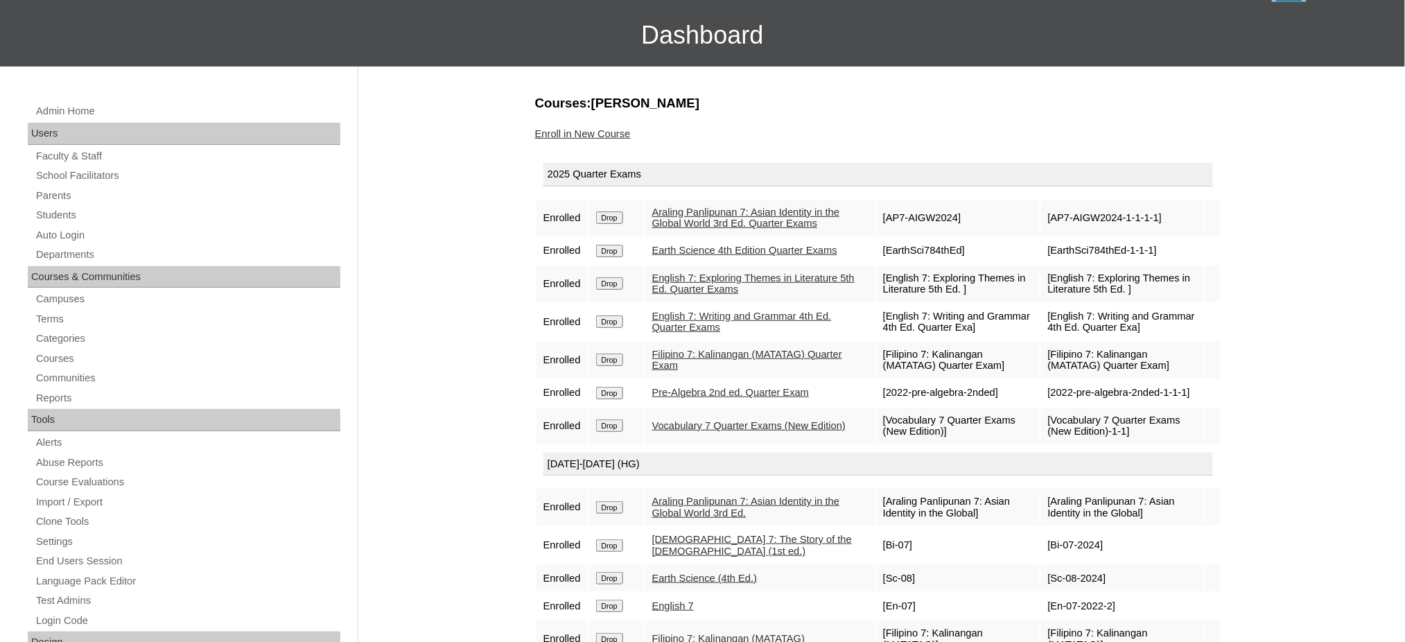
click at [608, 130] on link "Enroll in New Course" at bounding box center [583, 133] width 96 height 11
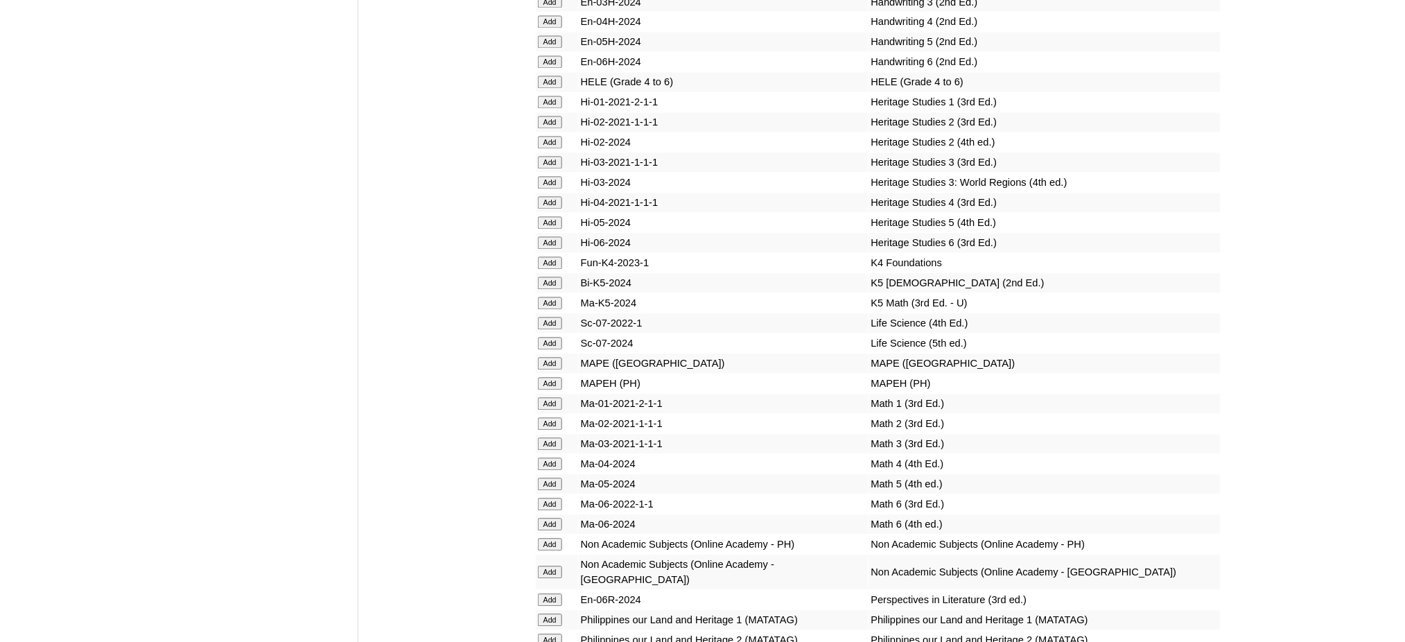
scroll to position [4791, 0]
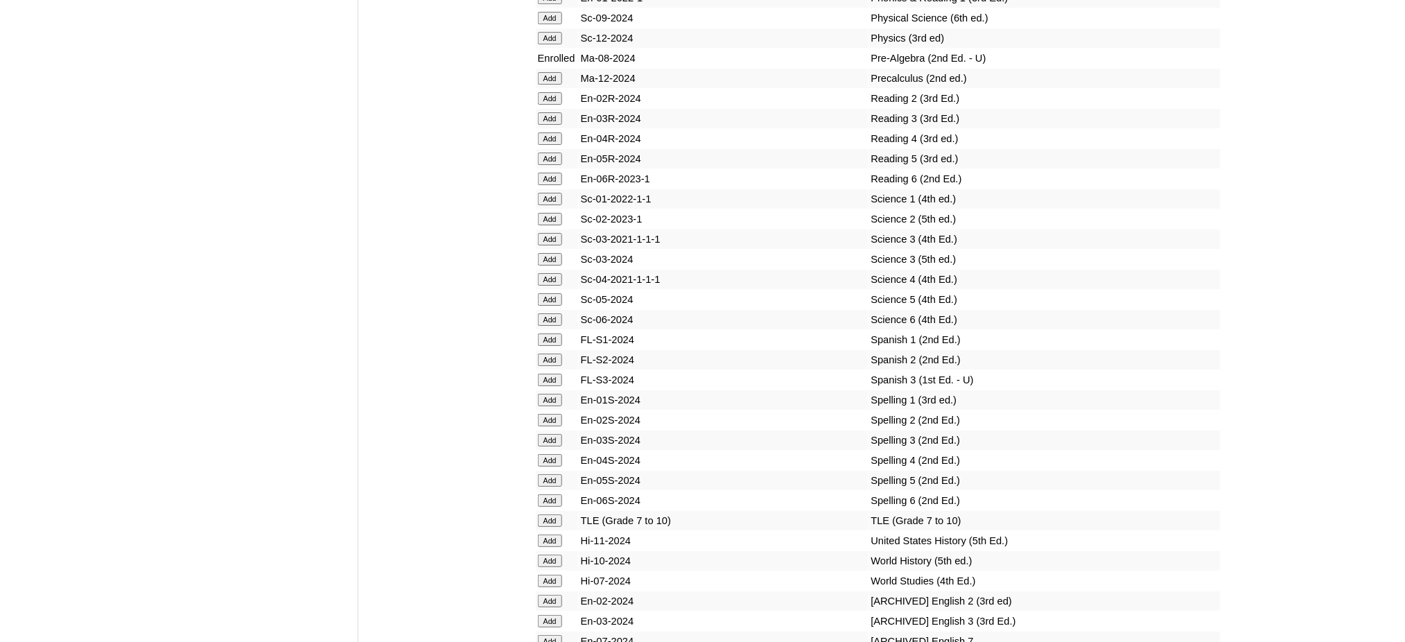
scroll to position [5530, 0]
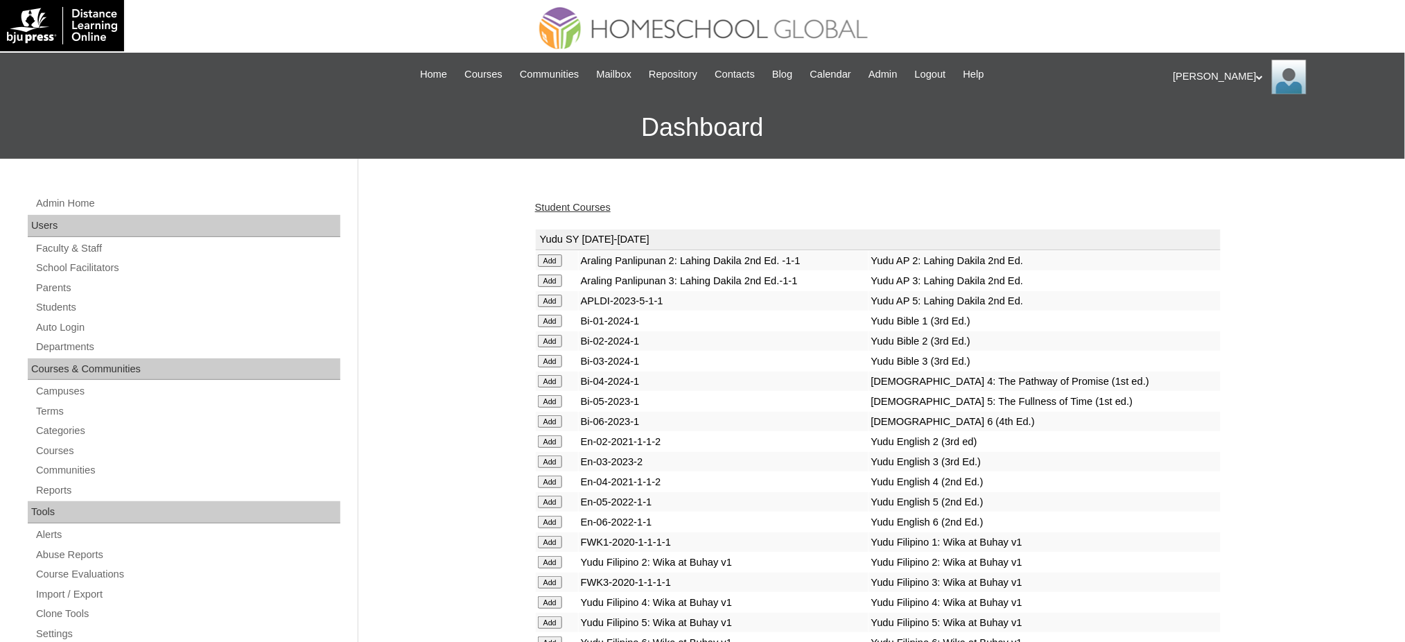
click at [572, 203] on link "Student Courses" at bounding box center [573, 207] width 76 height 11
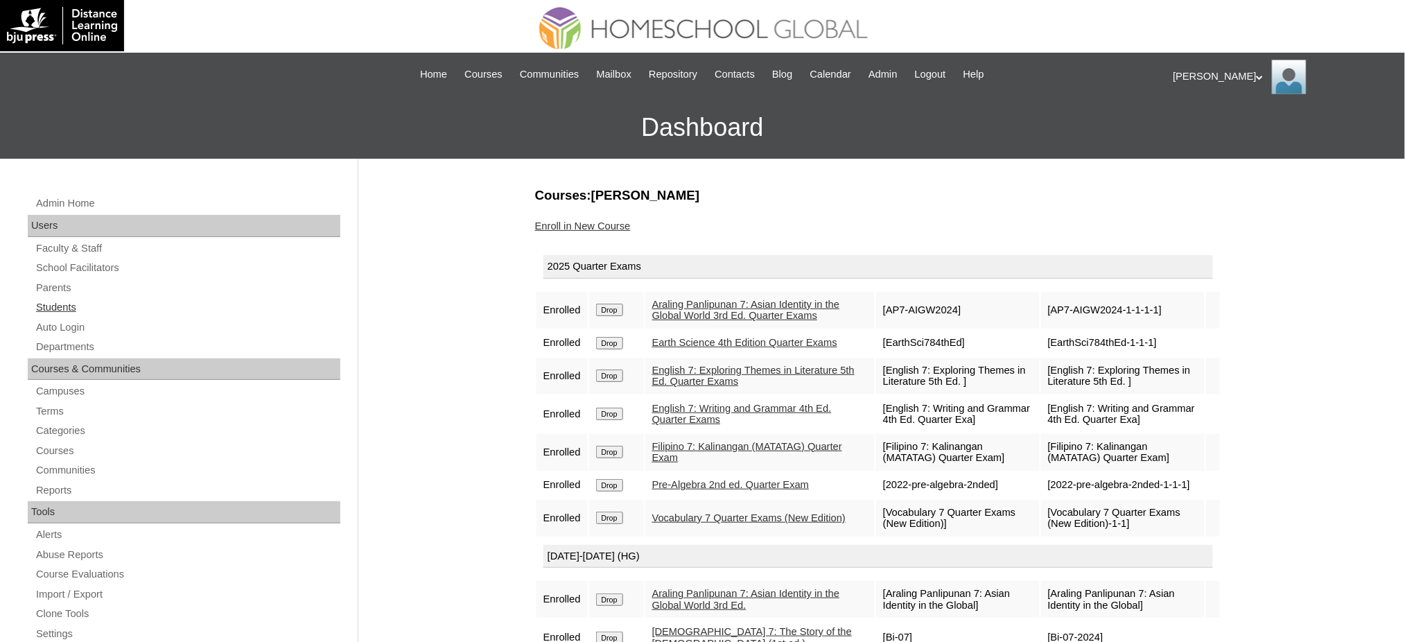
click at [48, 304] on link "Students" at bounding box center [188, 307] width 306 height 17
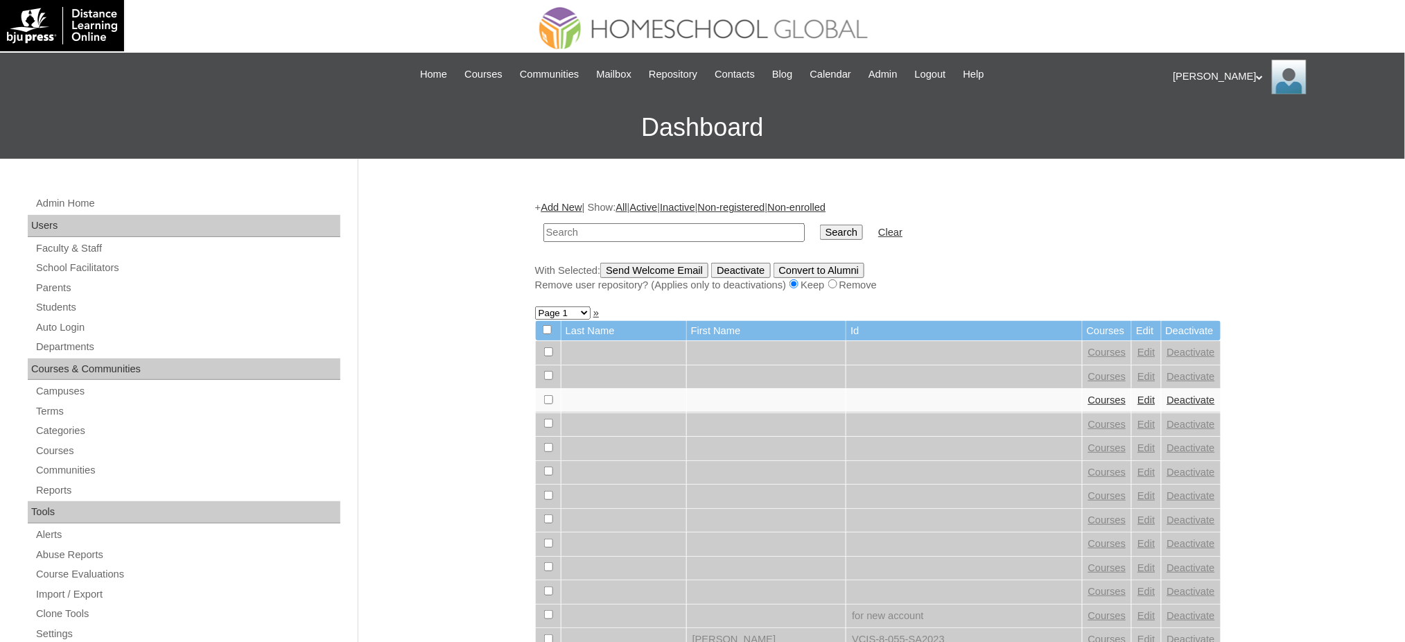
click at [572, 231] on input "text" at bounding box center [673, 232] width 261 height 19
type input "[PERSON_NAME]"
click at [820, 227] on input "Search" at bounding box center [841, 232] width 43 height 15
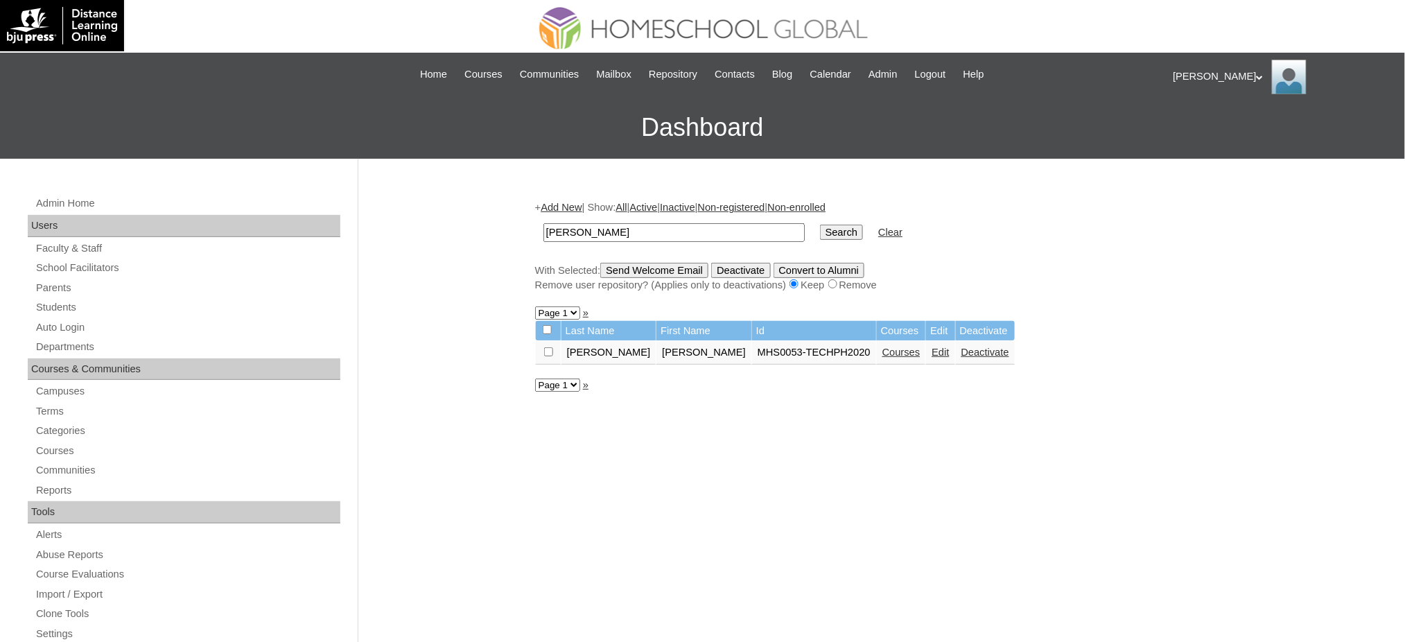
click at [882, 346] on link "Courses" at bounding box center [901, 351] width 38 height 11
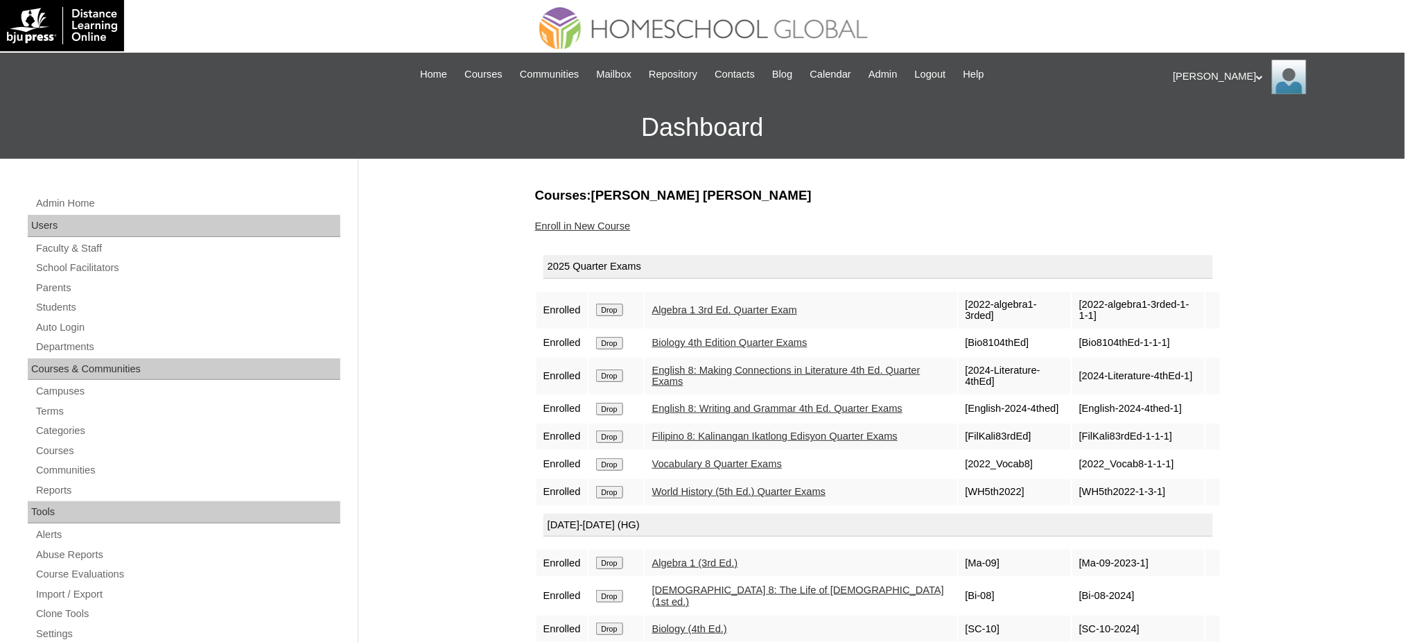
click at [613, 228] on link "Enroll in New Course" at bounding box center [583, 225] width 96 height 11
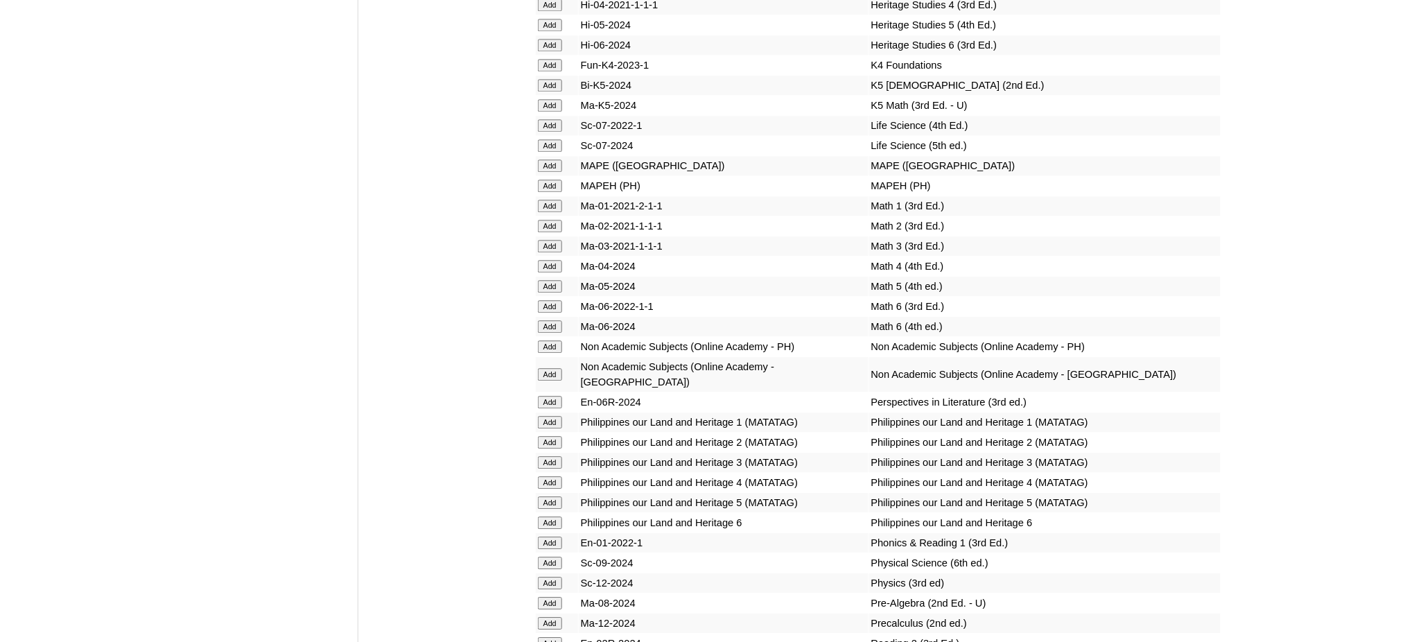
scroll to position [4989, 0]
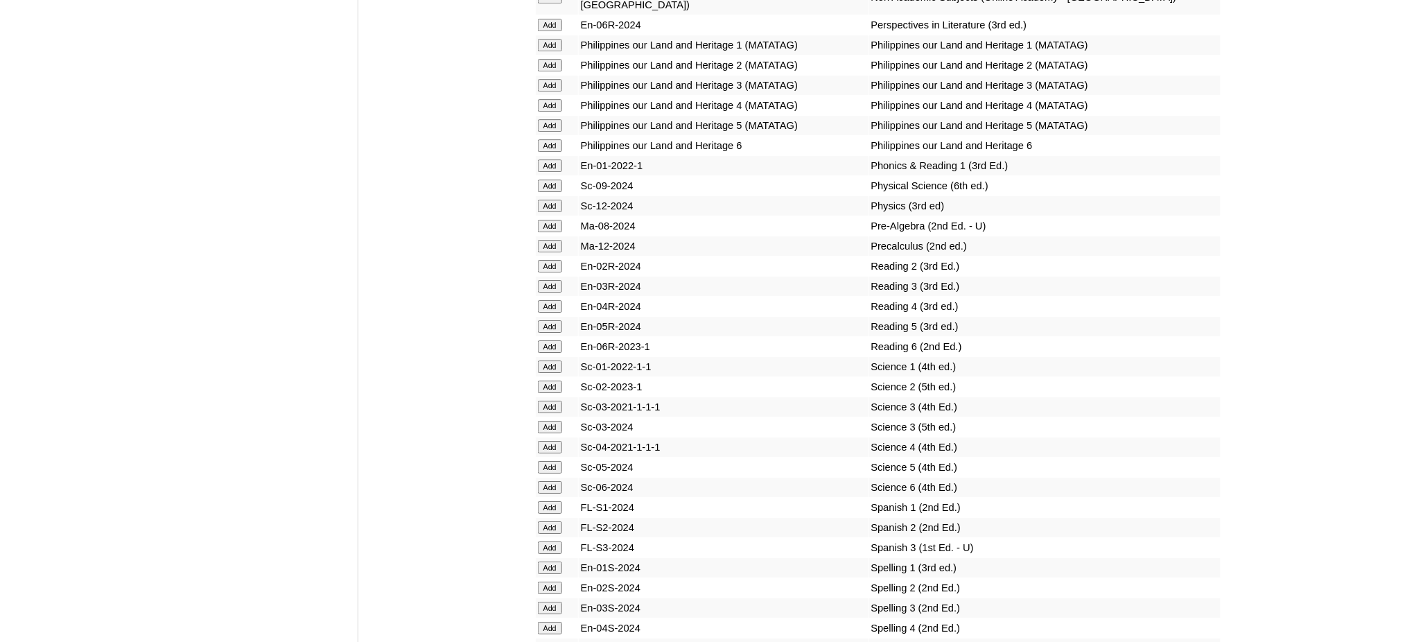
scroll to position [5451, 0]
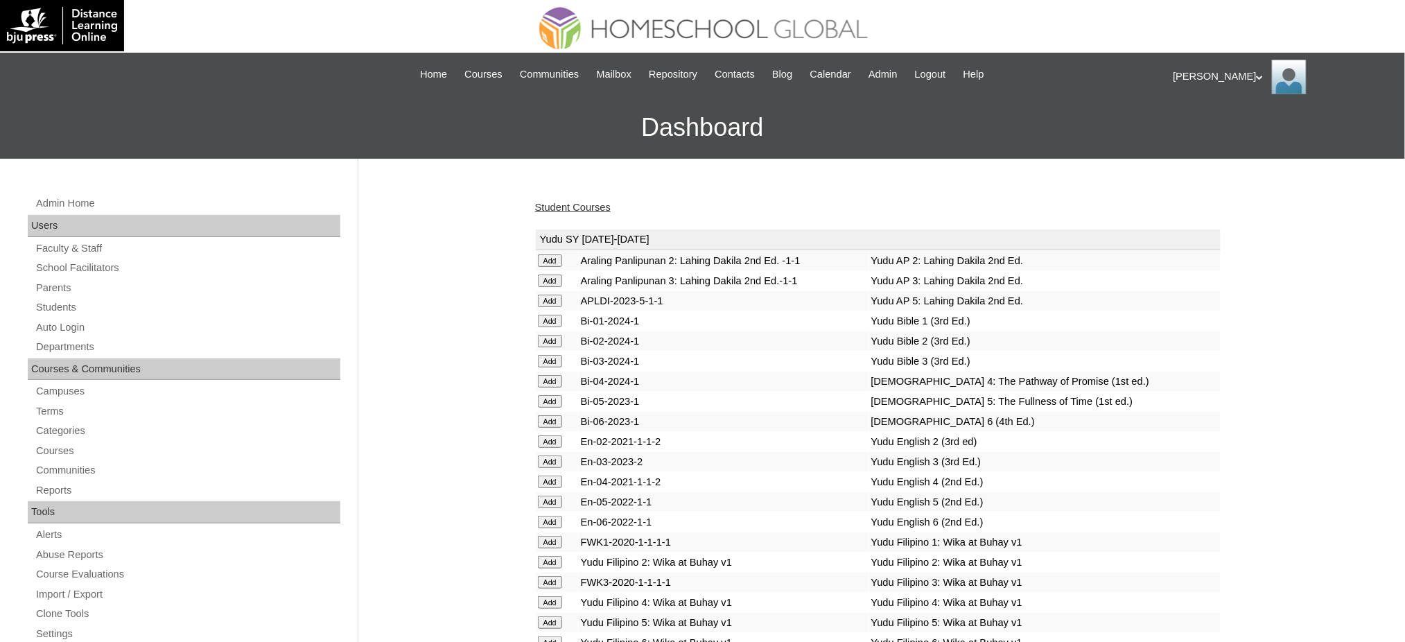
click at [564, 205] on link "Student Courses" at bounding box center [573, 207] width 76 height 11
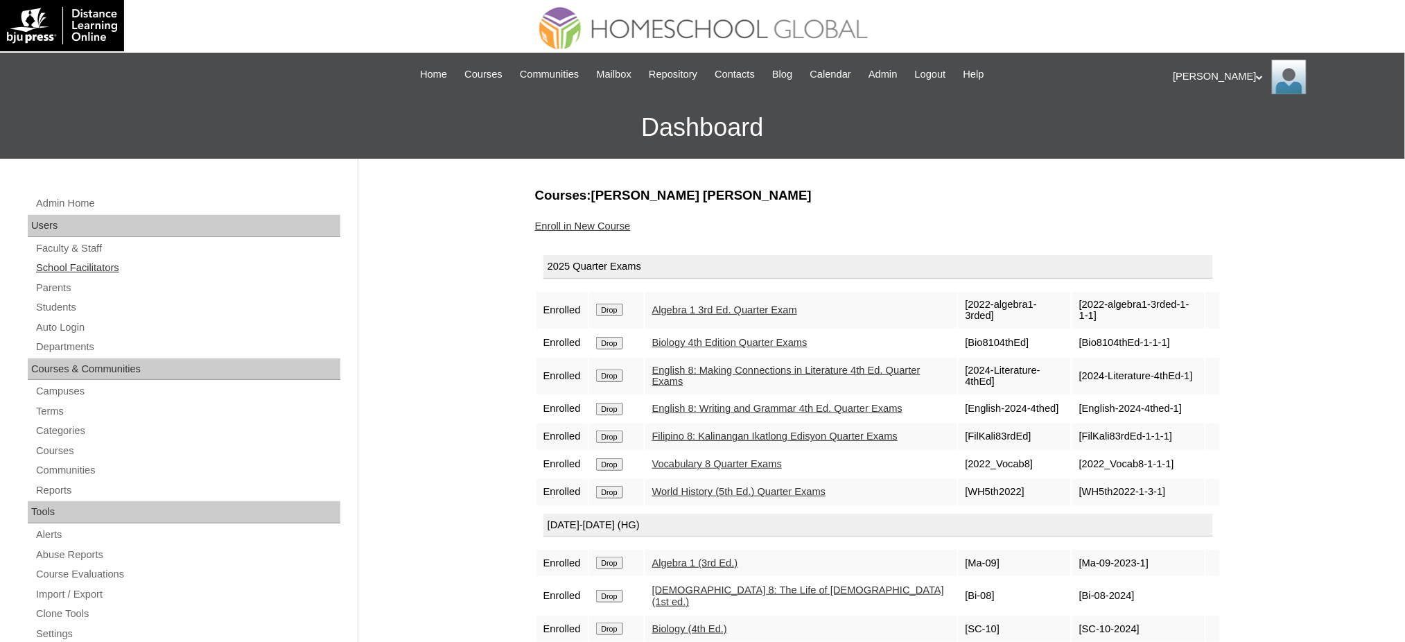
drag, startPoint x: 46, startPoint y: 306, endPoint x: 190, endPoint y: 270, distance: 148.1
click at [46, 306] on link "Students" at bounding box center [188, 307] width 306 height 17
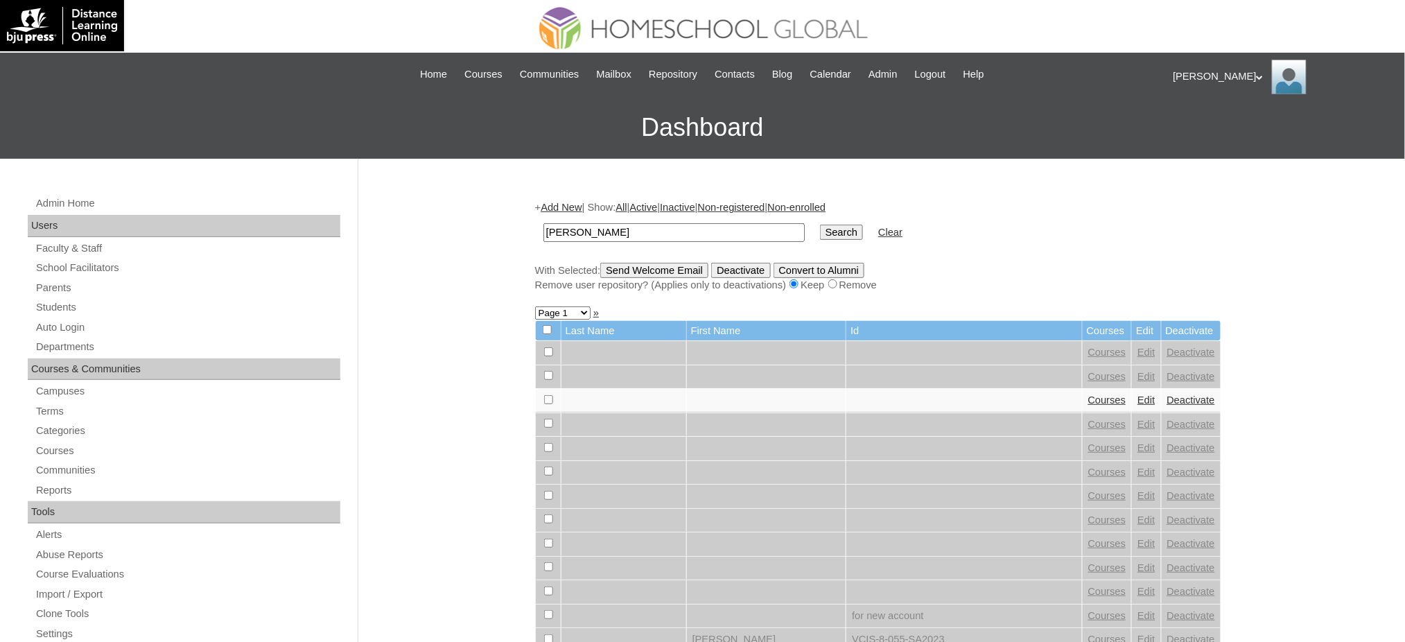
type input "[PERSON_NAME]"
click at [820, 229] on input "Search" at bounding box center [841, 232] width 43 height 15
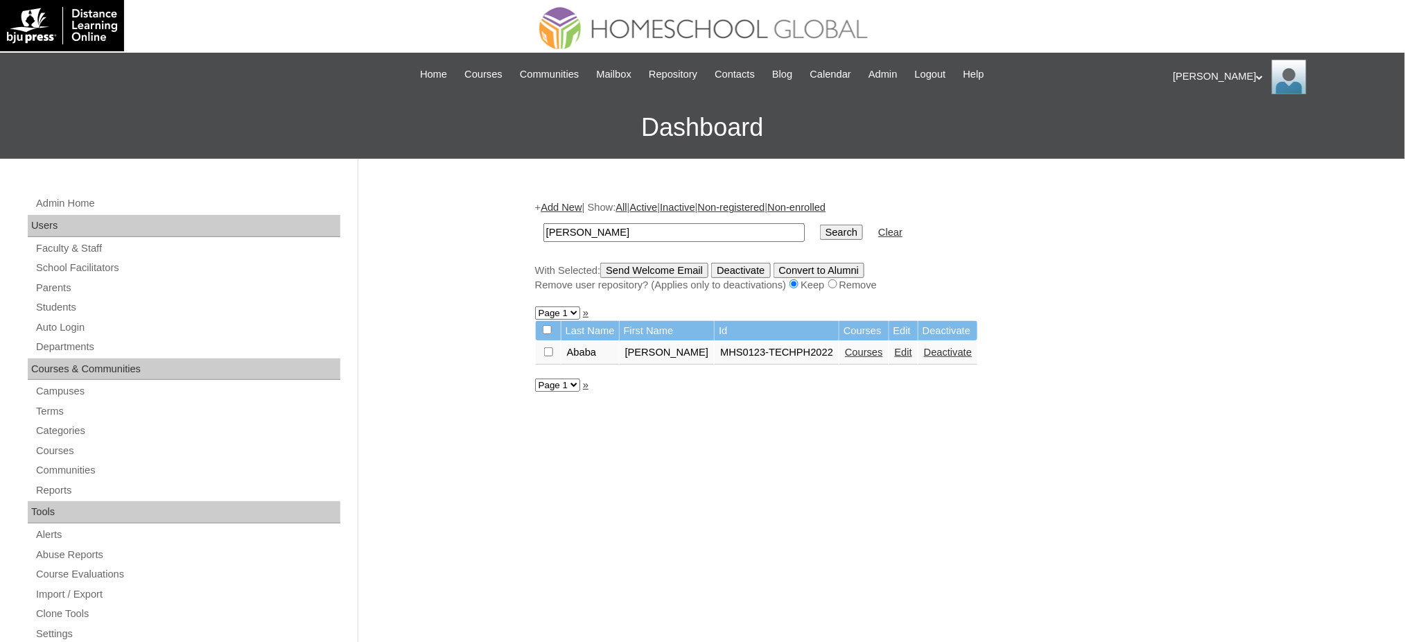
click at [847, 349] on link "Courses" at bounding box center [864, 351] width 38 height 11
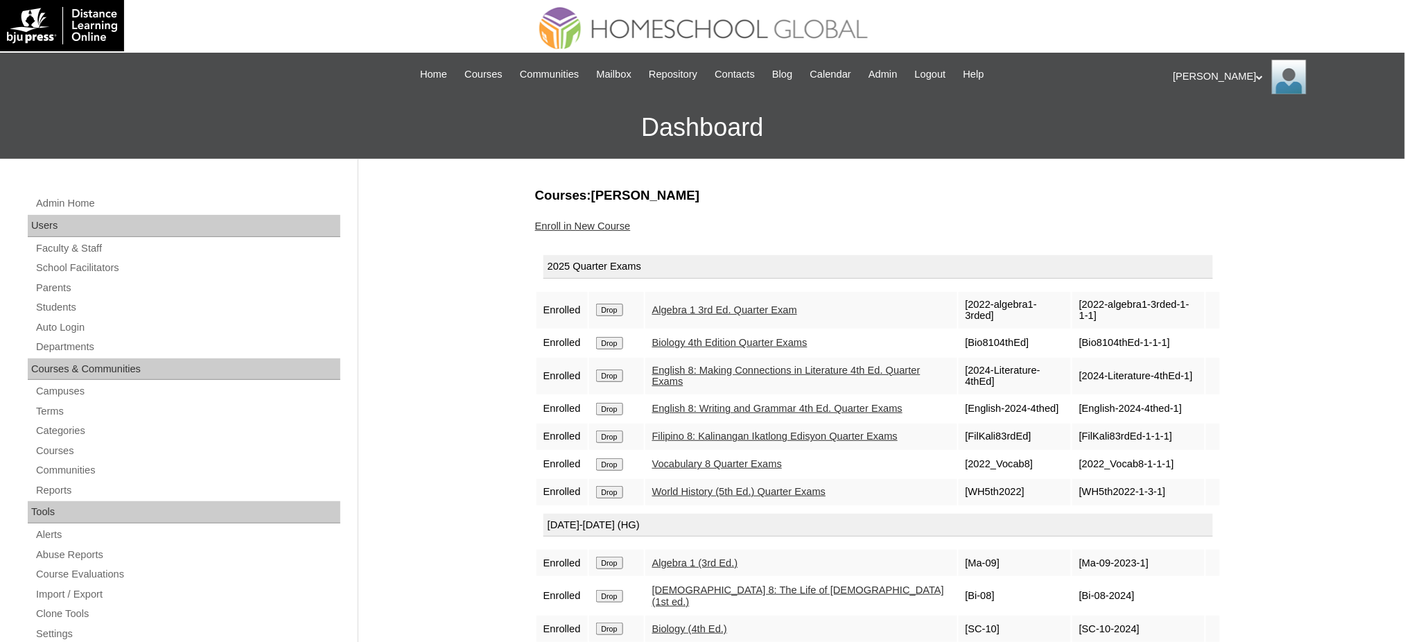
click at [580, 222] on link "Enroll in New Course" at bounding box center [583, 225] width 96 height 11
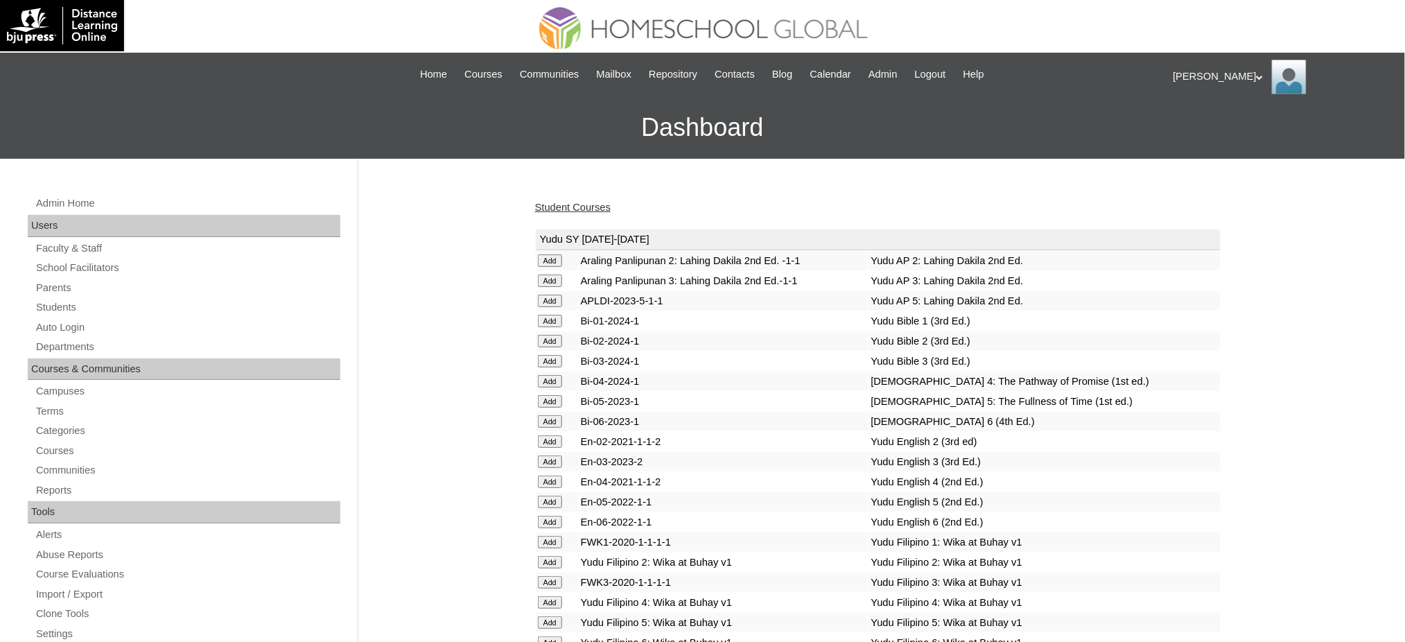
click at [550, 204] on link "Student Courses" at bounding box center [573, 207] width 76 height 11
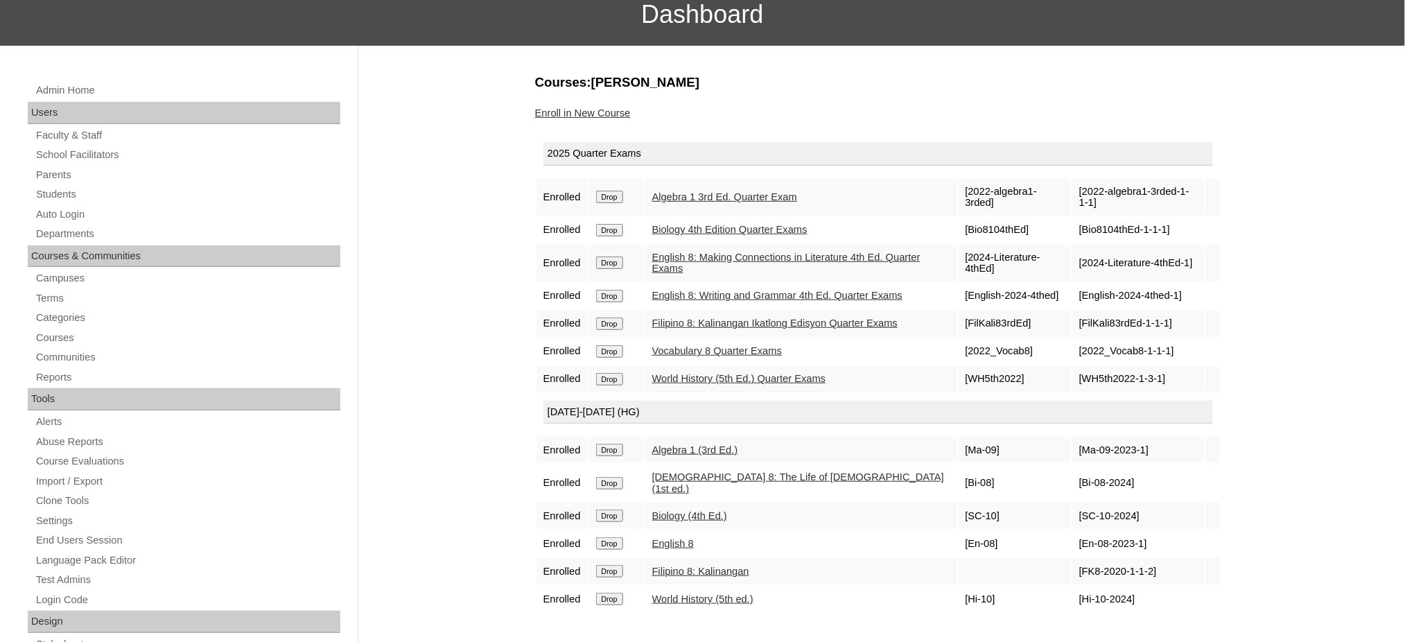
scroll to position [92, 0]
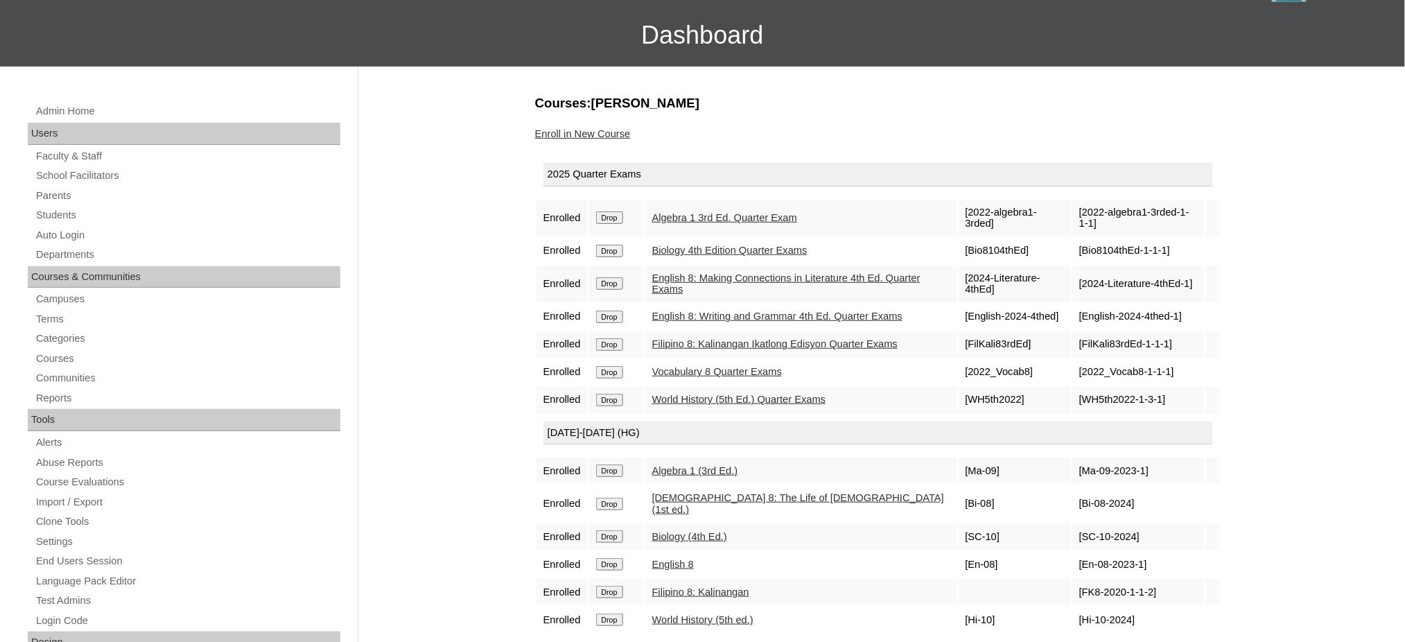
click at [567, 129] on link "Enroll in New Course" at bounding box center [583, 133] width 96 height 11
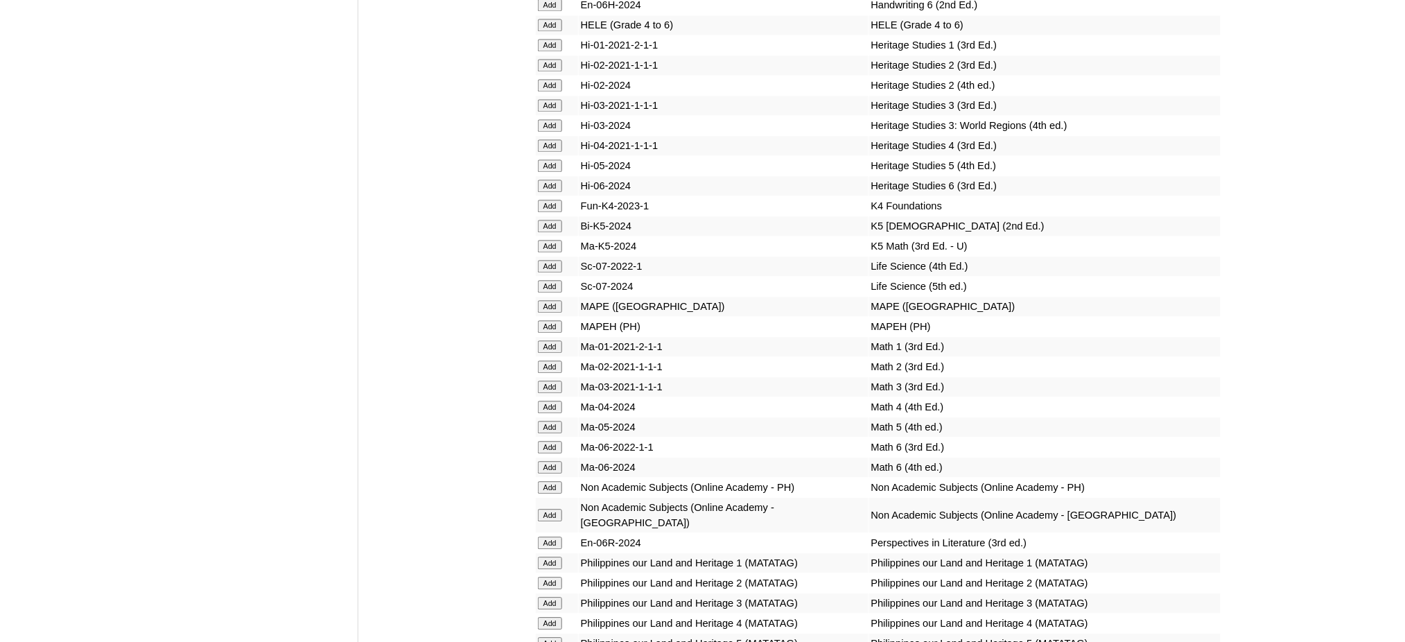
scroll to position [4873, 0]
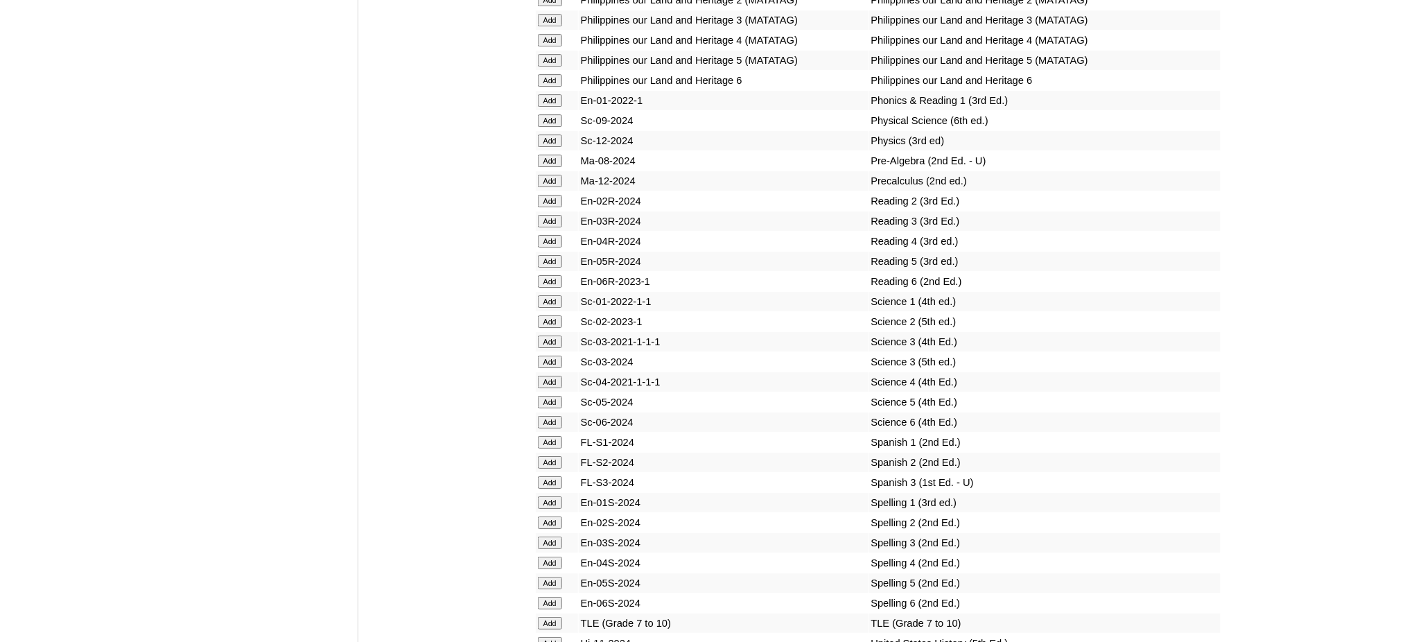
scroll to position [5427, 0]
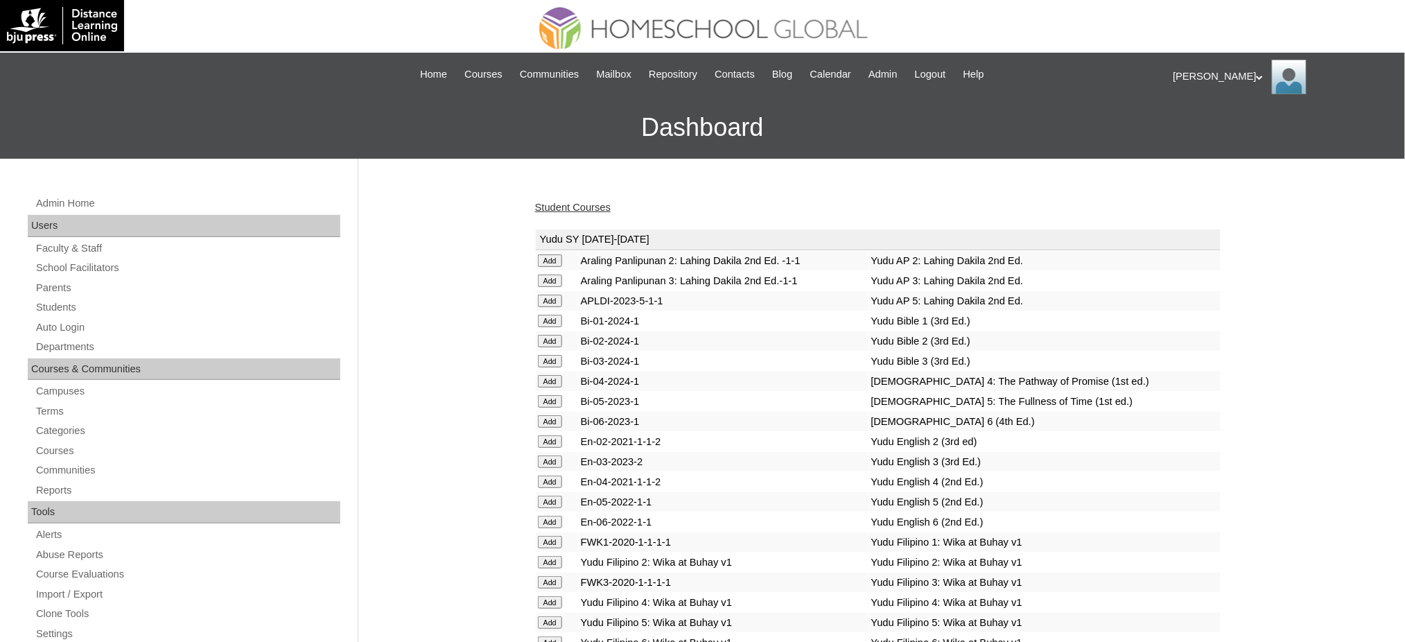
drag, startPoint x: 0, startPoint y: 0, endPoint x: 546, endPoint y: 206, distance: 583.5
click at [546, 206] on link "Student Courses" at bounding box center [573, 207] width 76 height 11
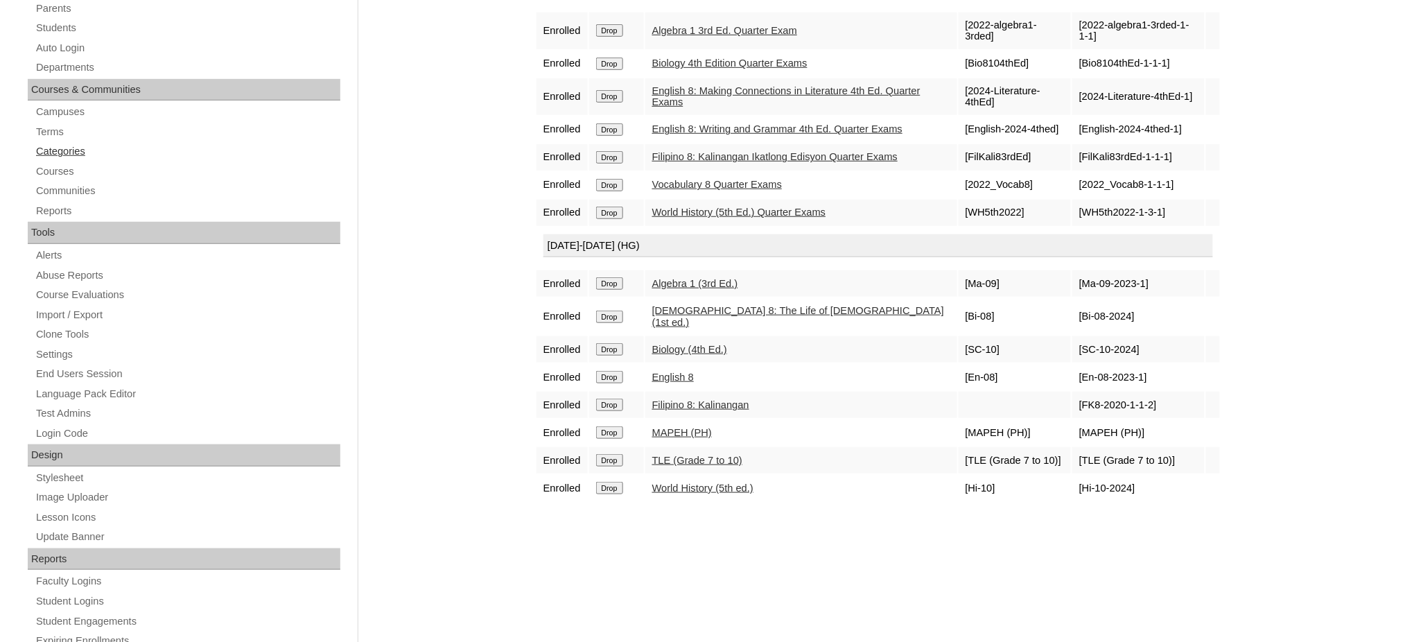
scroll to position [184, 0]
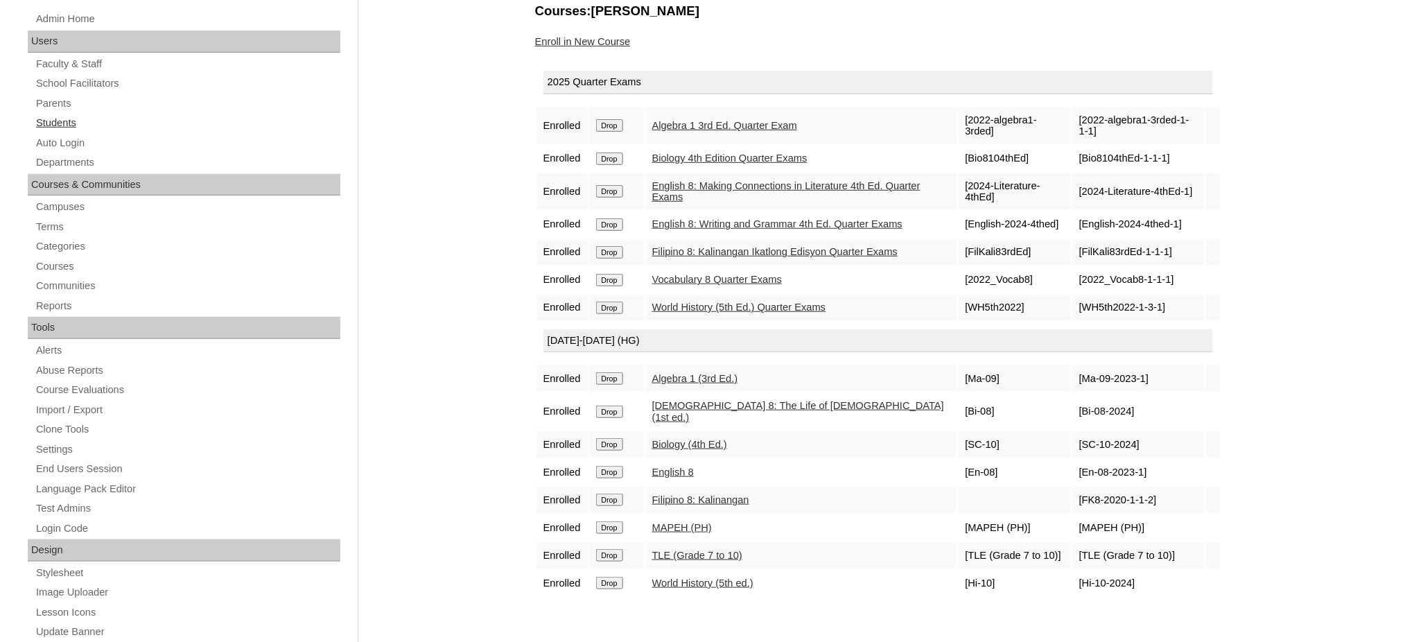
click at [54, 128] on link "Students" at bounding box center [188, 122] width 306 height 17
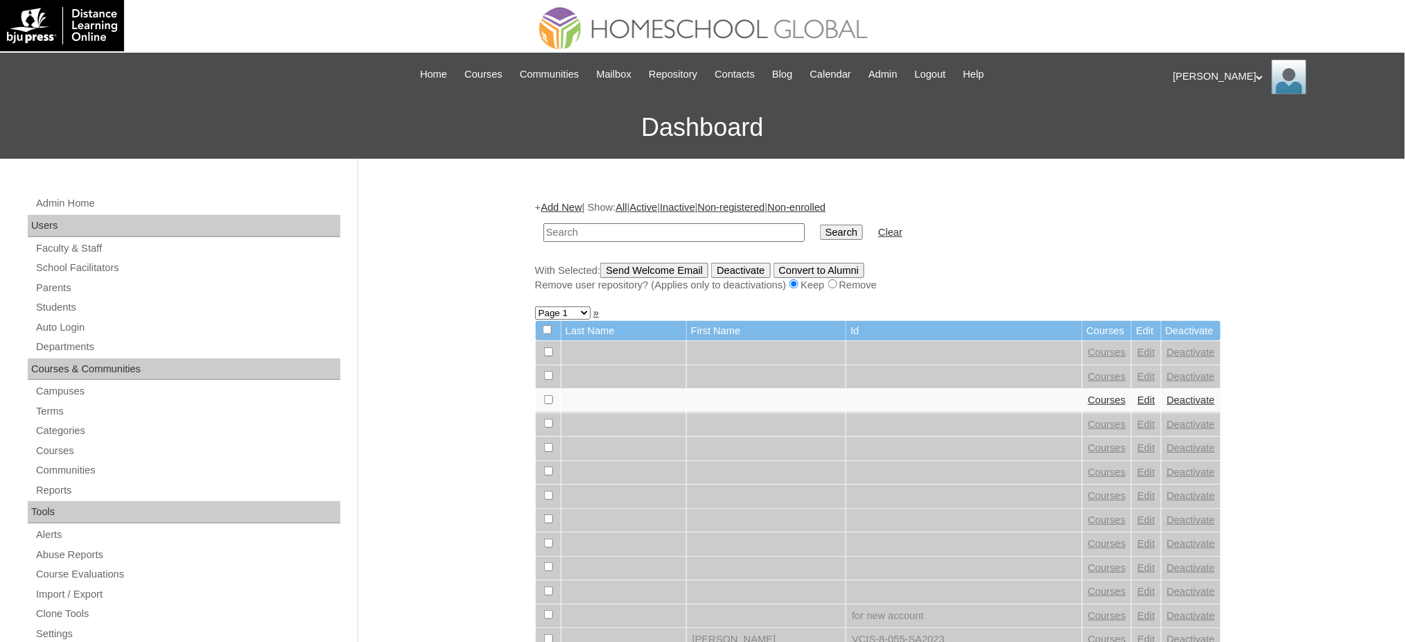
type input "v"
type input "[PERSON_NAME][DEMOGRAPHIC_DATA]"
click at [820, 225] on input "Search" at bounding box center [841, 232] width 43 height 15
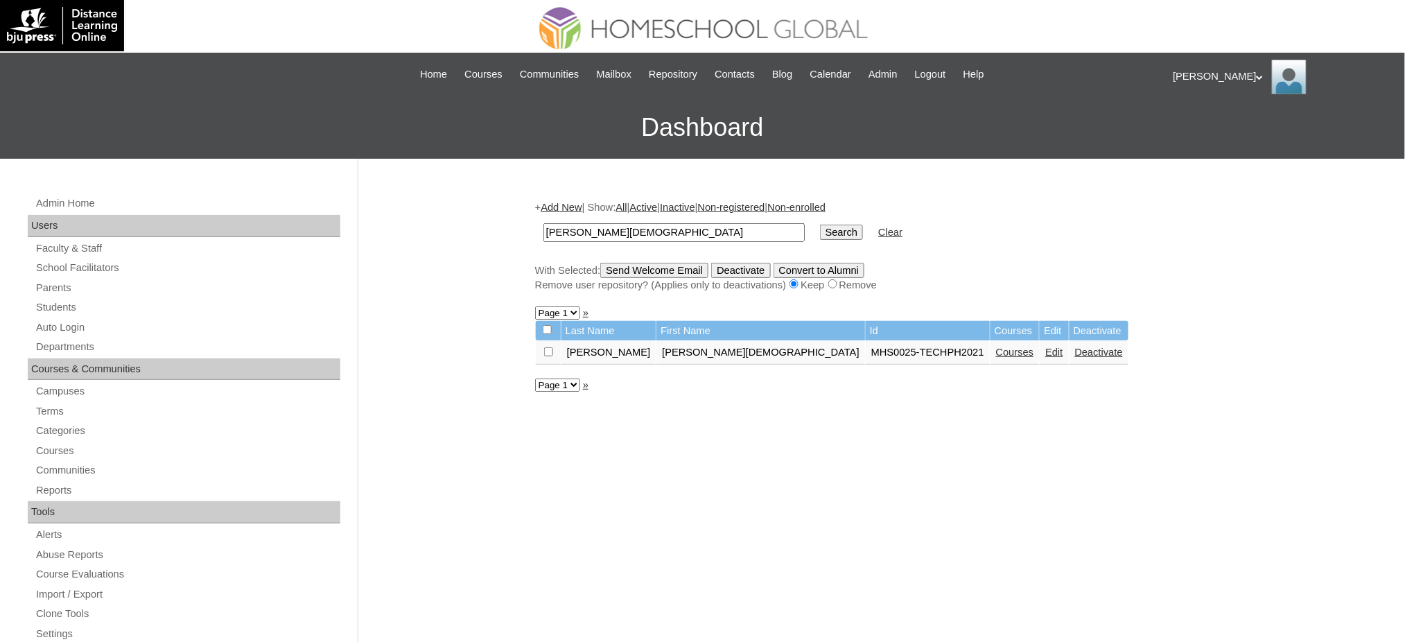
click at [996, 349] on link "Courses" at bounding box center [1015, 351] width 38 height 11
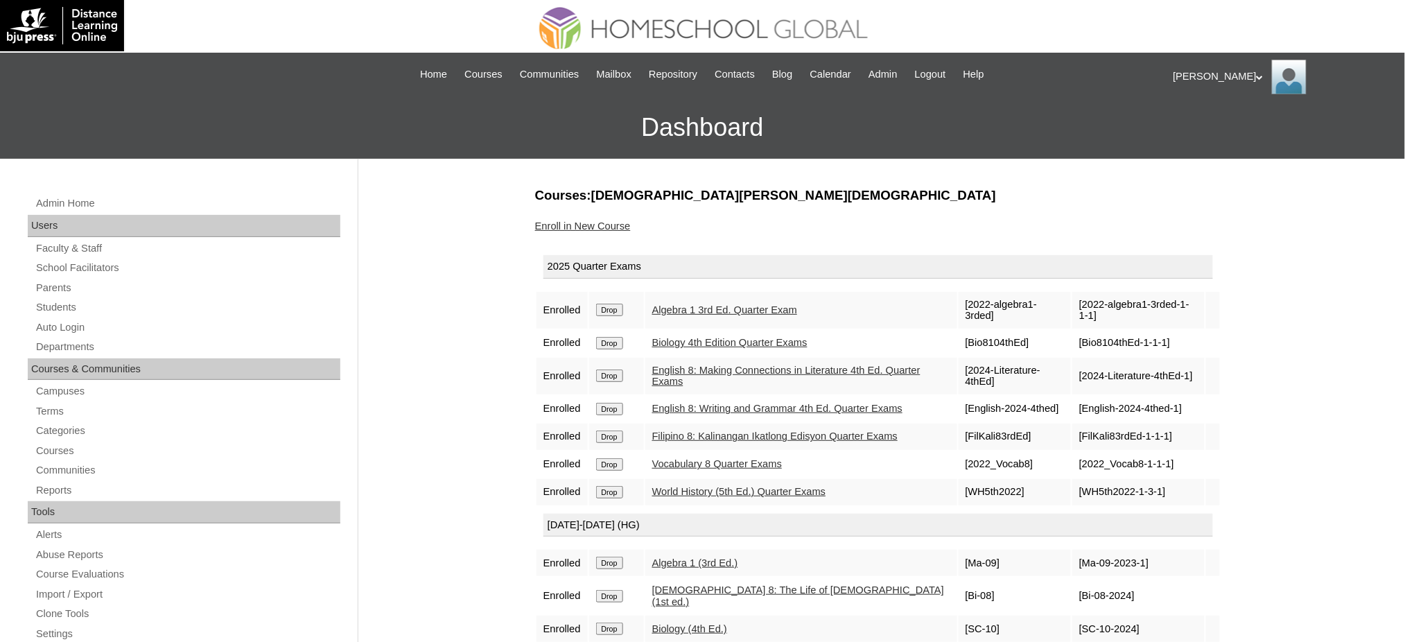
click at [605, 222] on link "Enroll in New Course" at bounding box center [583, 225] width 96 height 11
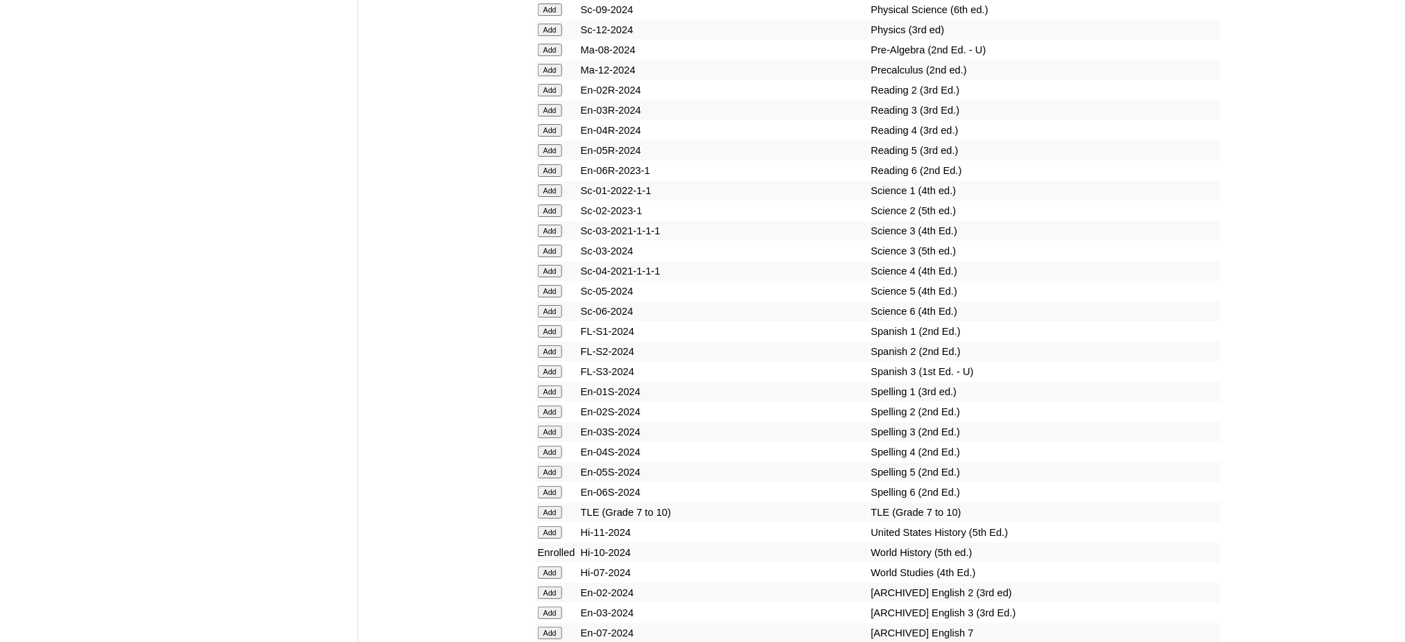
scroll to position [5539, 0]
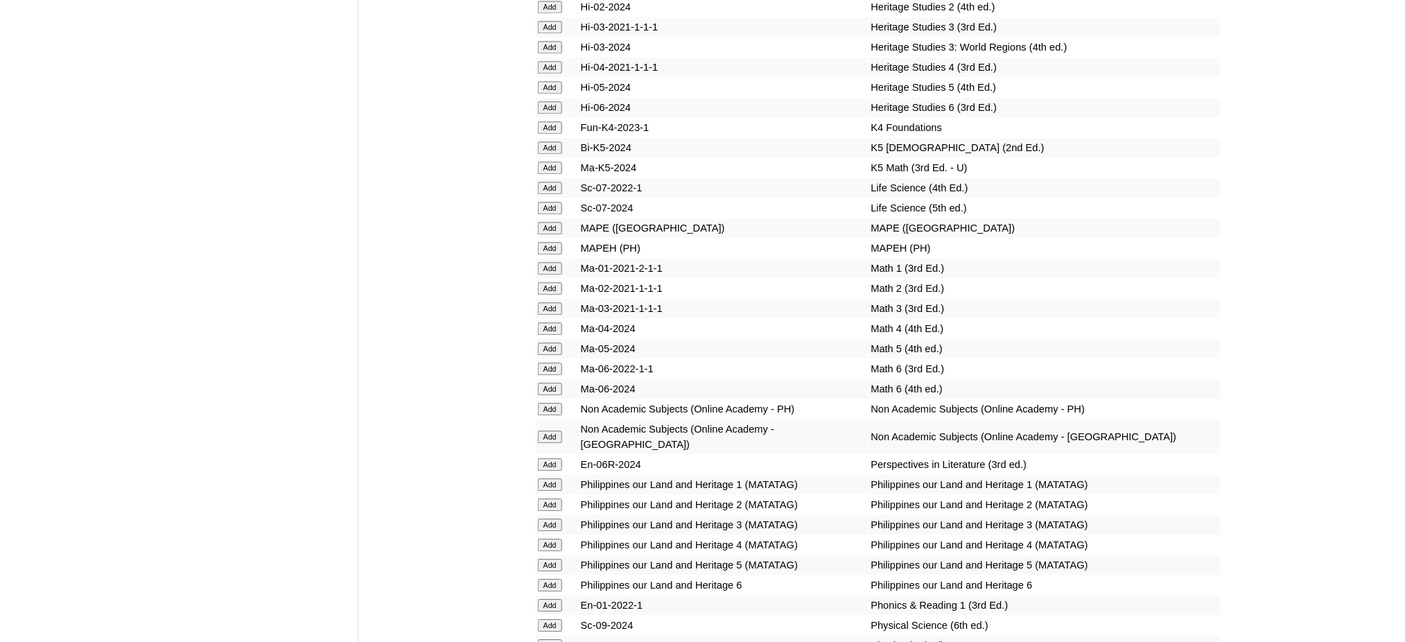
scroll to position [4893, 0]
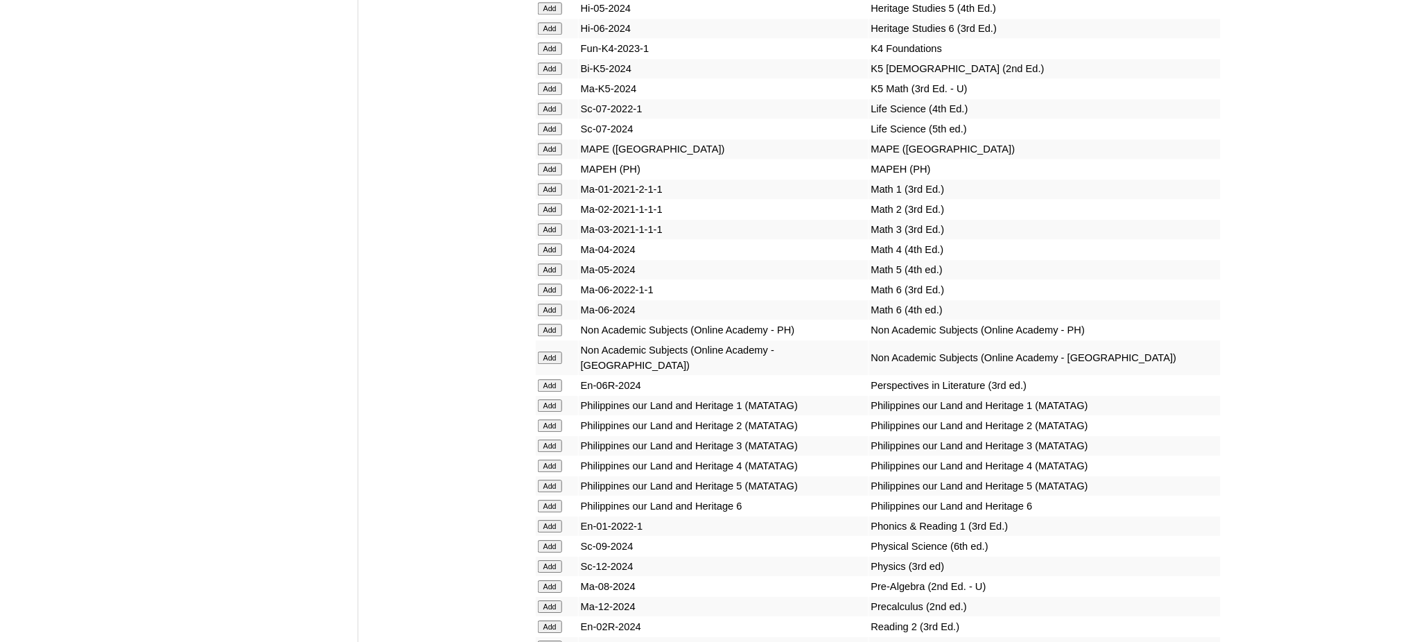
scroll to position [5003, 0]
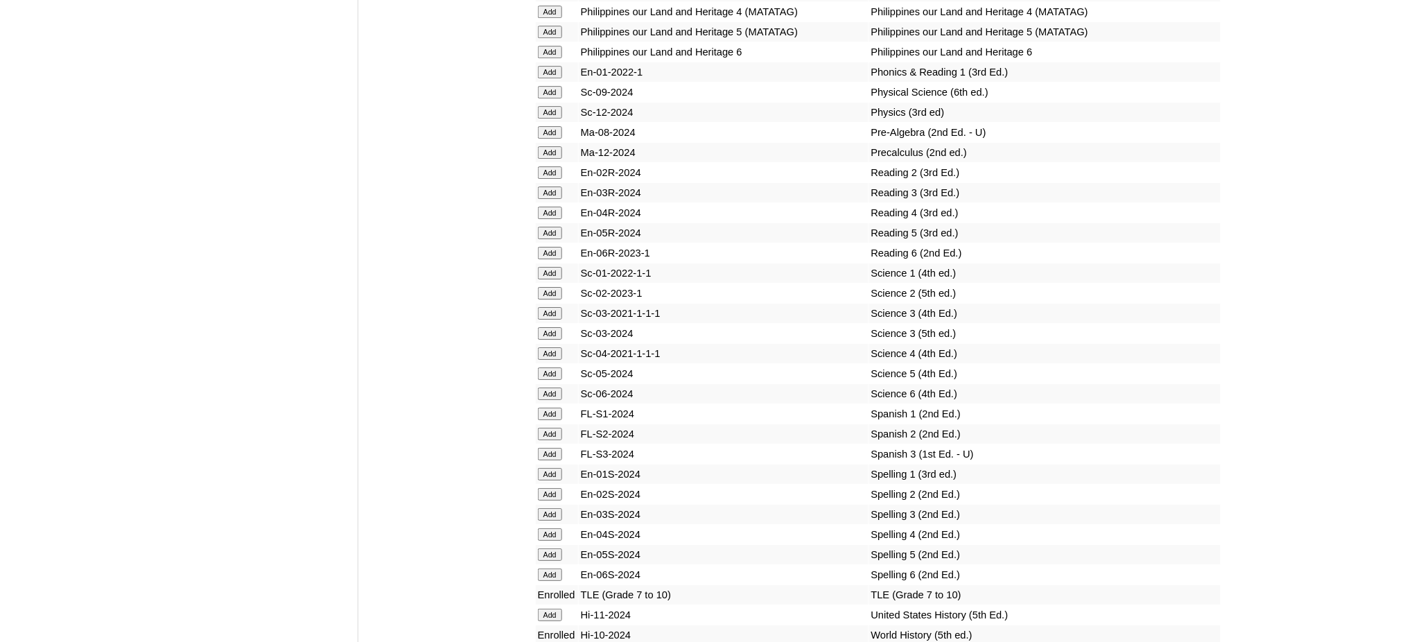
scroll to position [5465, 0]
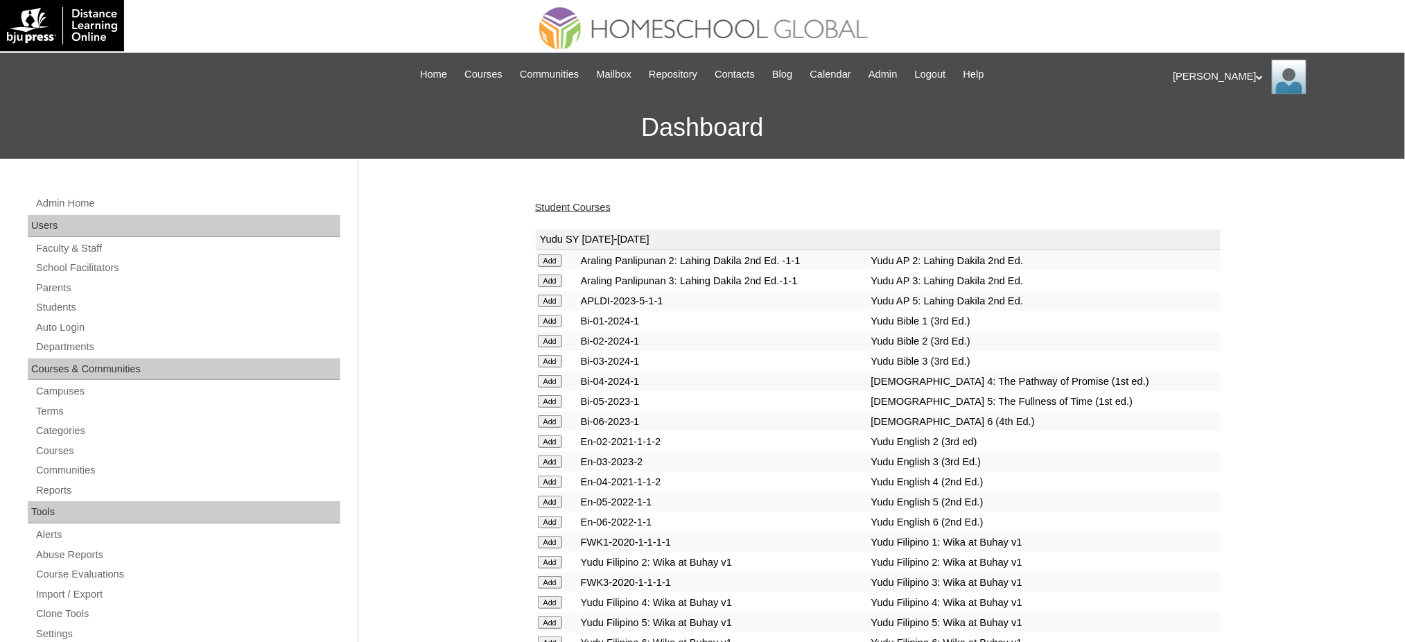
click at [597, 205] on link "Student Courses" at bounding box center [573, 207] width 76 height 11
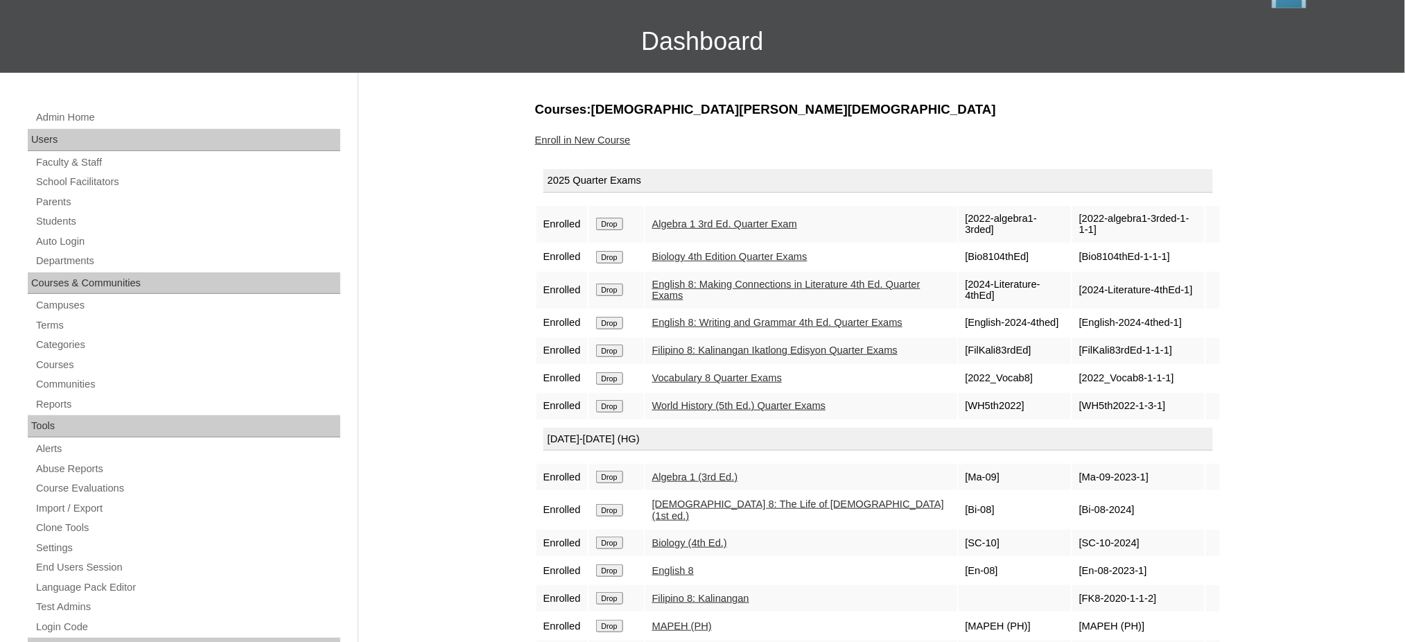
scroll to position [92, 0]
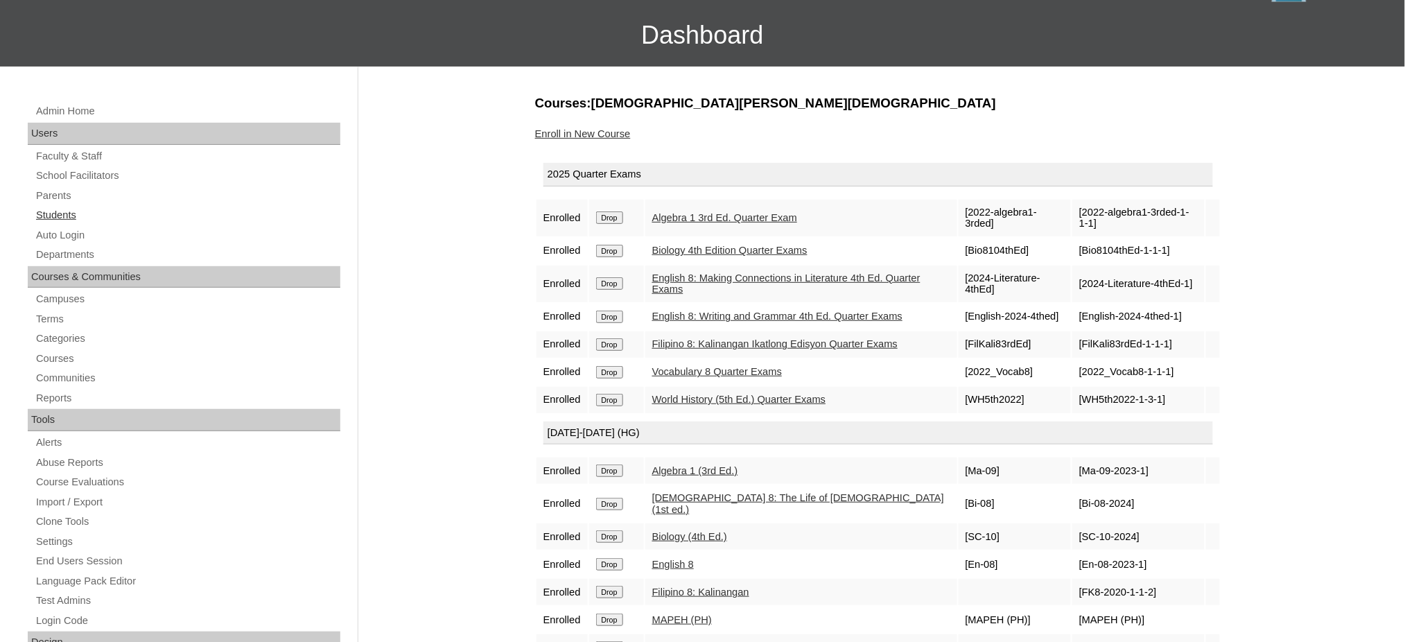
click at [46, 209] on link "Students" at bounding box center [188, 214] width 306 height 17
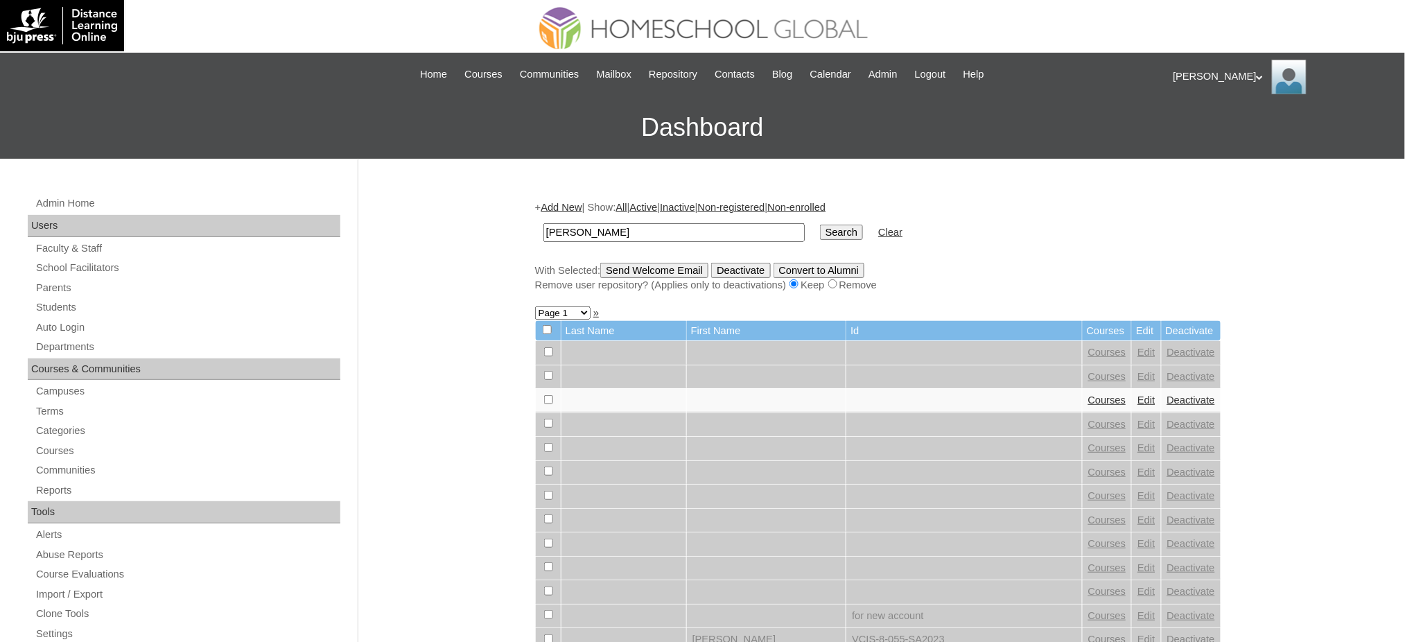
type input "[PERSON_NAME]"
click at [814, 218] on td "Search" at bounding box center [841, 232] width 57 height 33
click at [820, 227] on input "Search" at bounding box center [841, 232] width 43 height 15
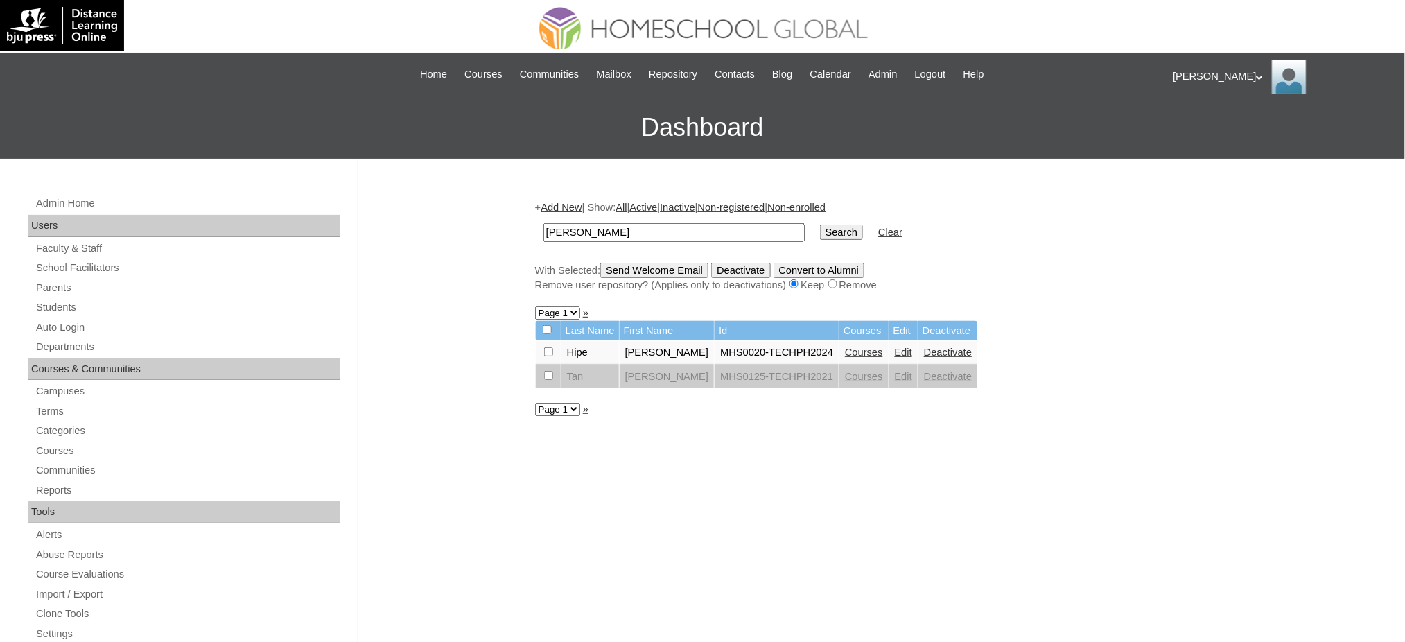
click at [845, 349] on link "Courses" at bounding box center [864, 351] width 38 height 11
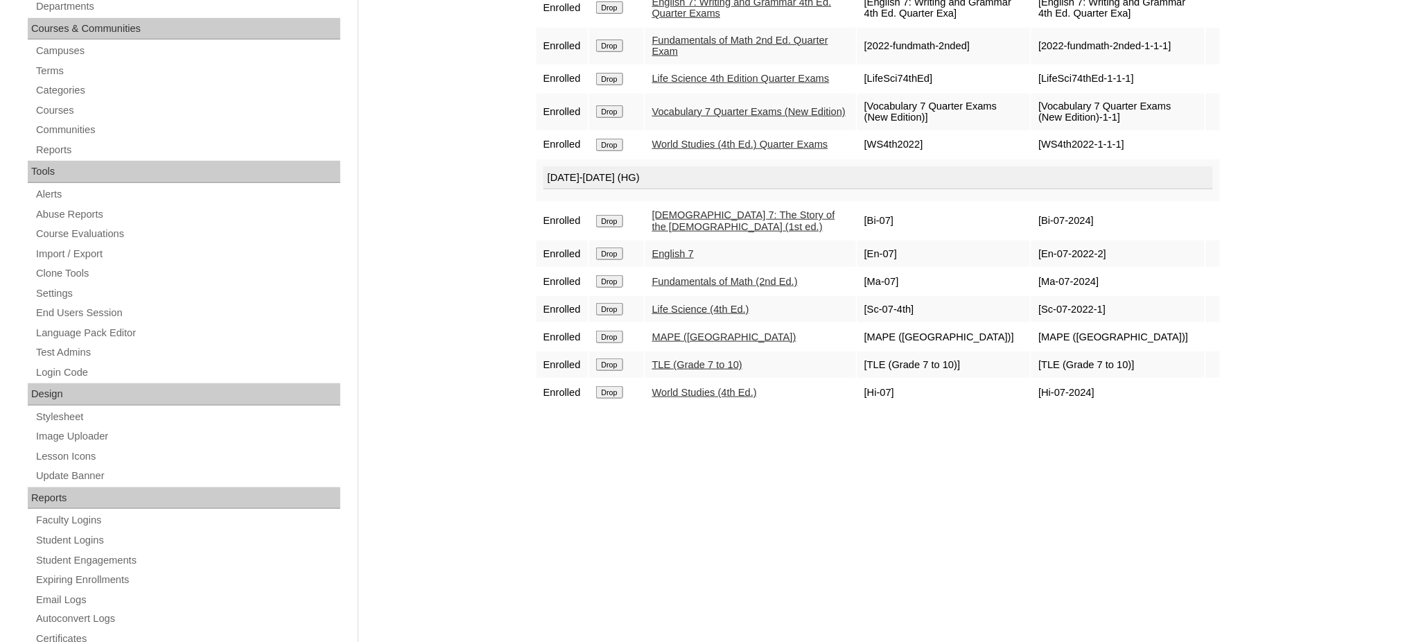
scroll to position [369, 0]
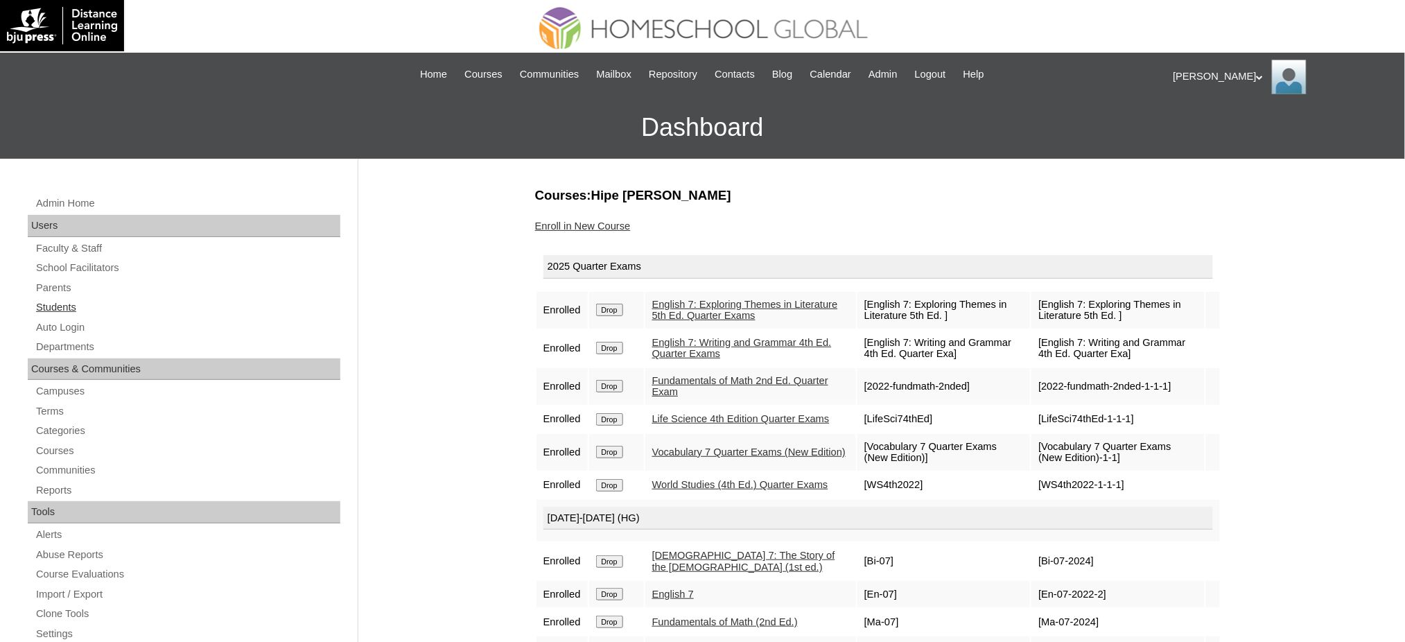
click at [61, 305] on link "Students" at bounding box center [188, 307] width 306 height 17
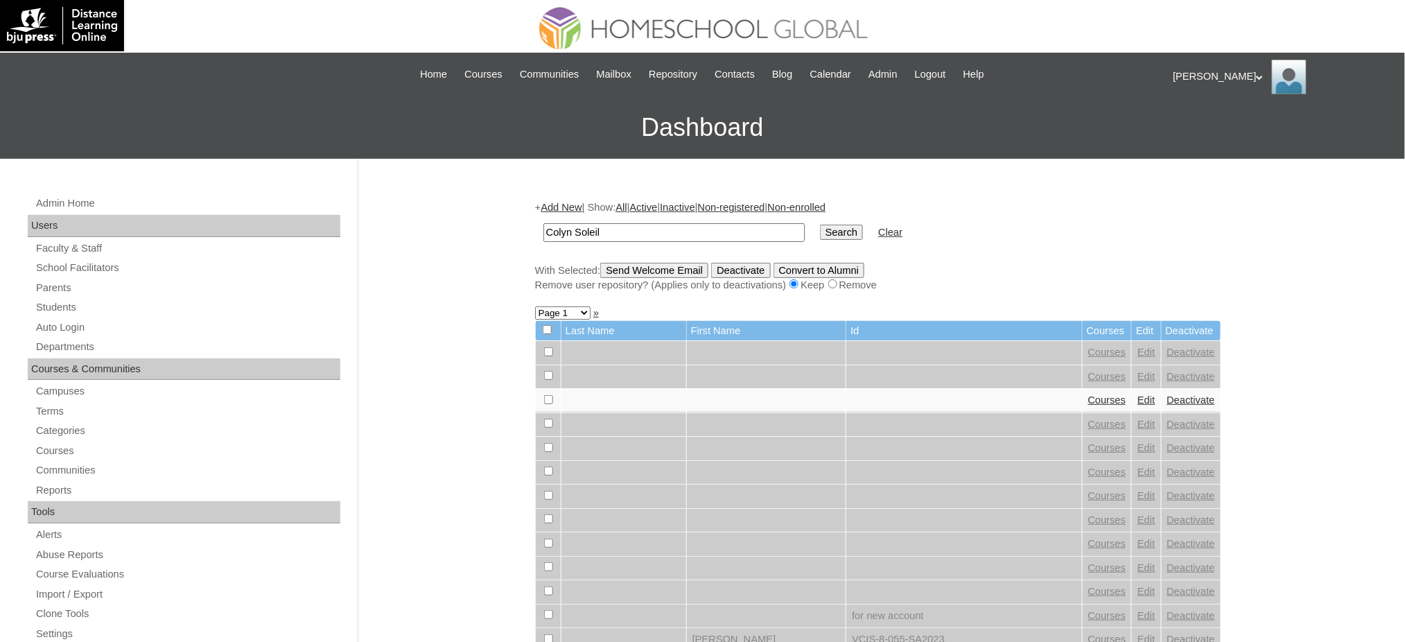
type input "Colyn Soleil"
click at [820, 228] on input "Search" at bounding box center [841, 232] width 43 height 15
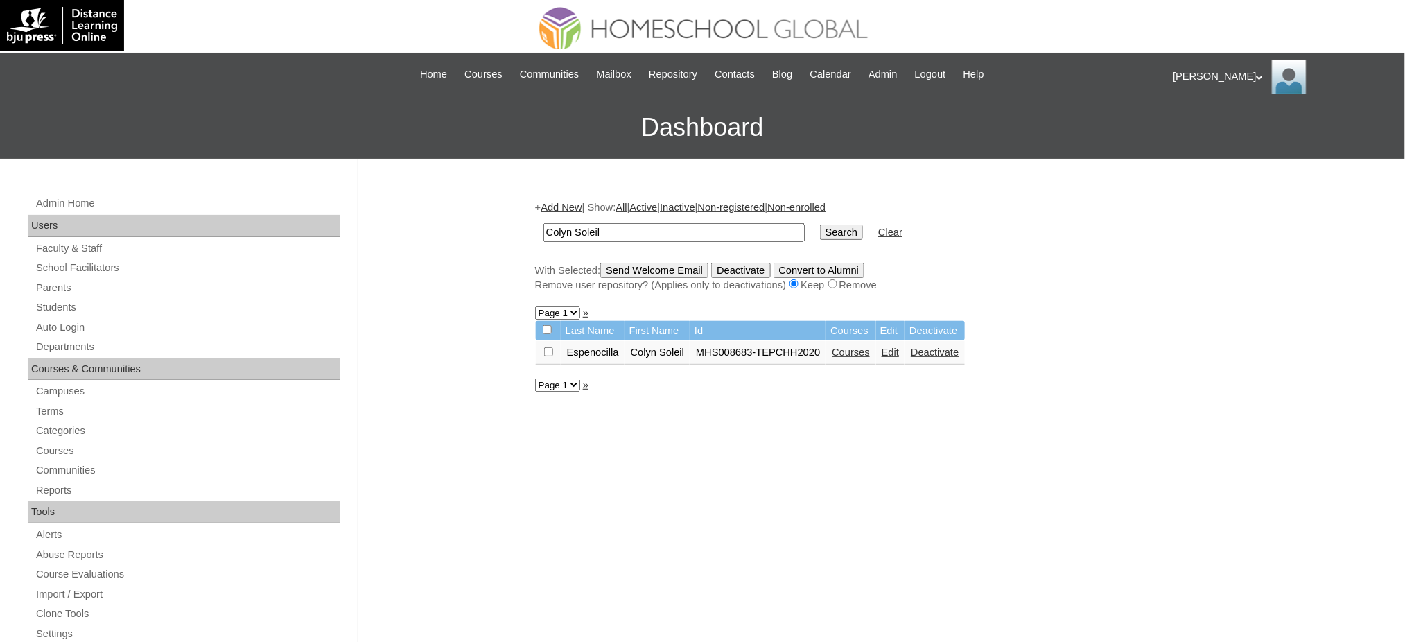
click at [859, 341] on td "Courses" at bounding box center [850, 353] width 49 height 24
click at [858, 346] on link "Courses" at bounding box center [851, 351] width 38 height 11
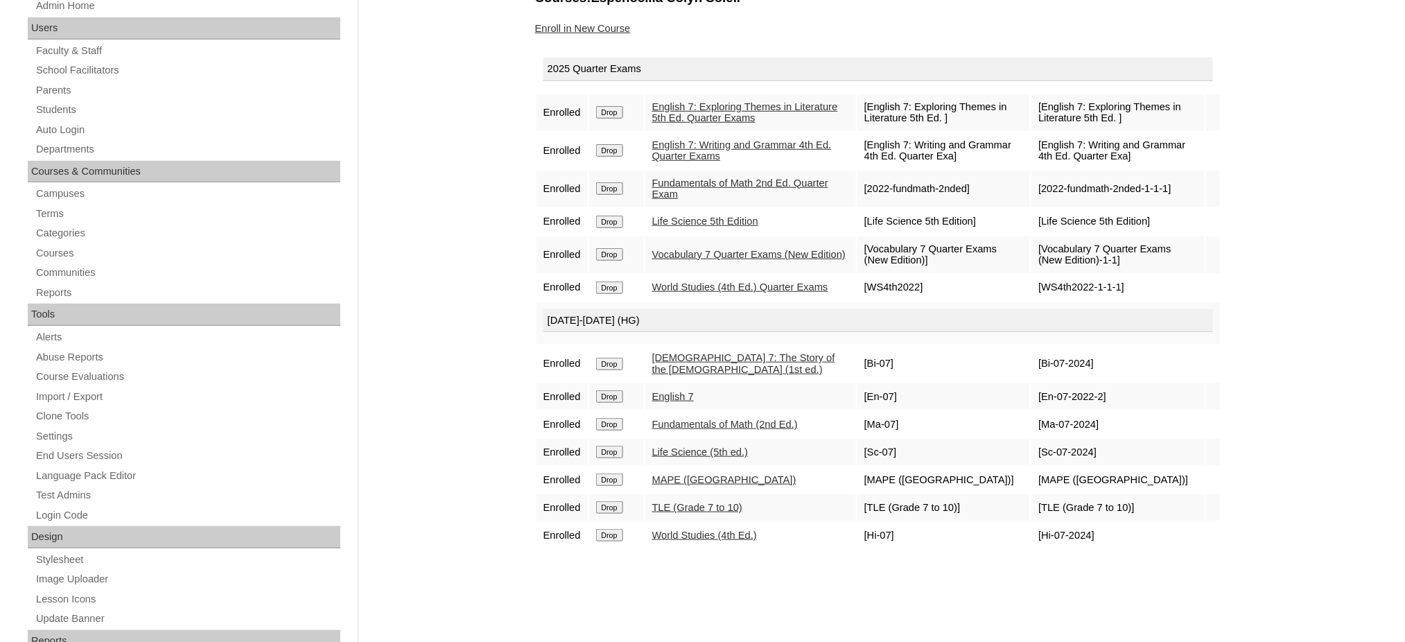
scroll to position [277, 0]
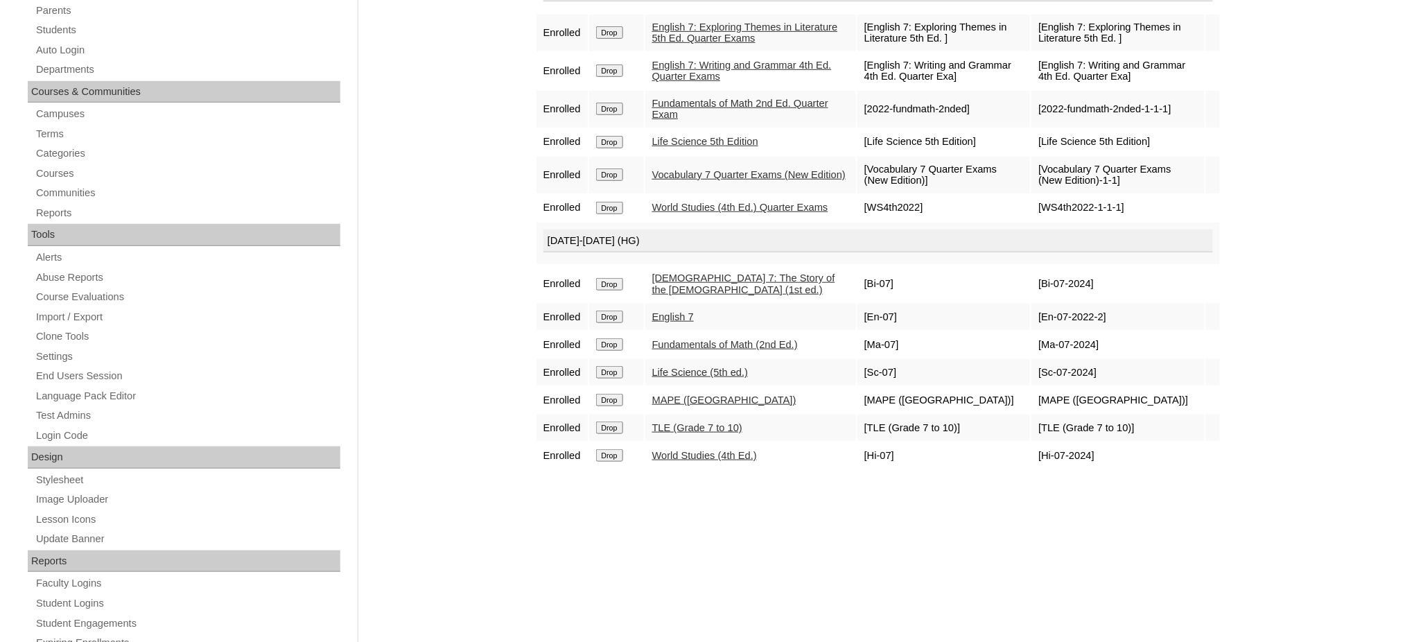
click at [613, 39] on input "Drop" at bounding box center [609, 32] width 27 height 12
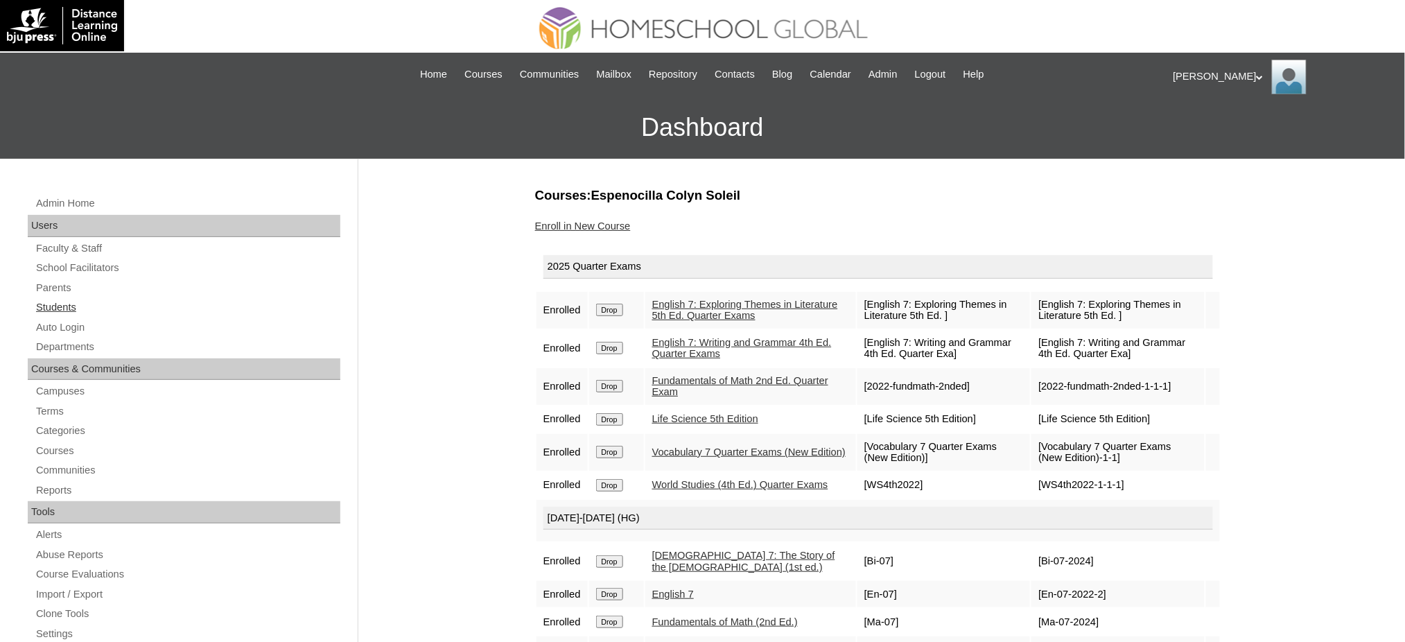
click at [53, 308] on link "Students" at bounding box center [188, 307] width 306 height 17
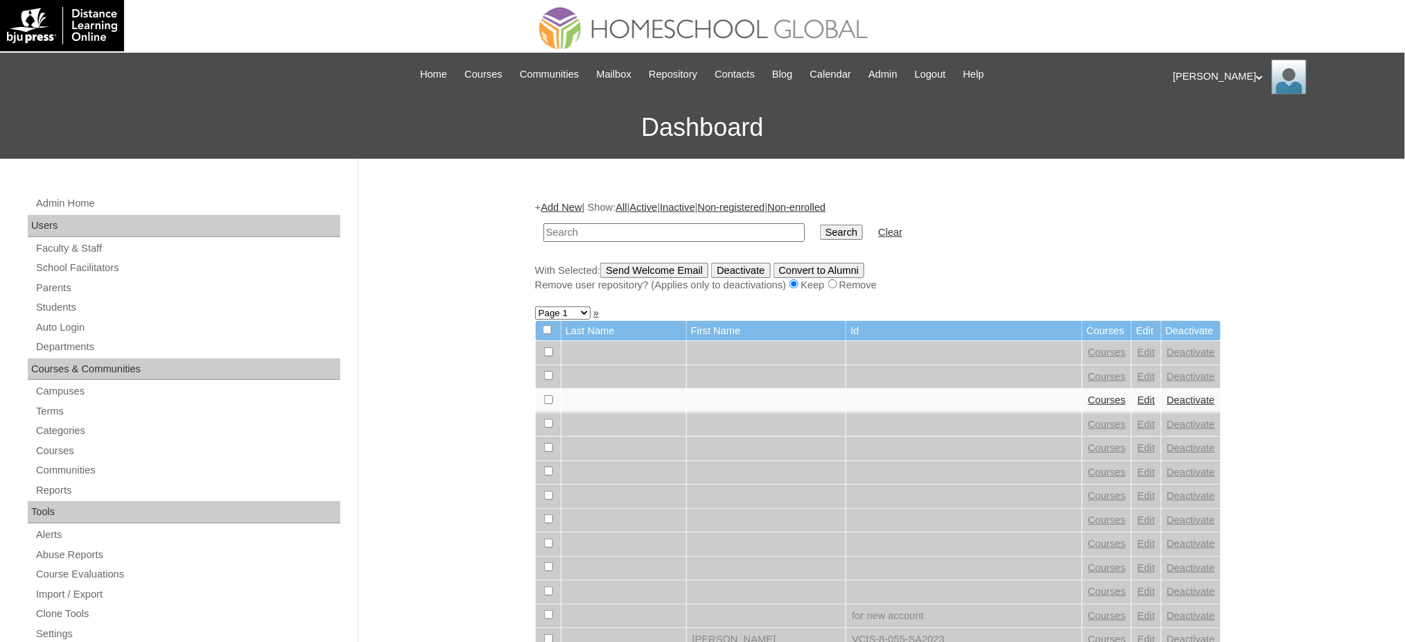
paste input "[PERSON_NAME]"
type input "[PERSON_NAME]"
click at [820, 225] on input "Search" at bounding box center [841, 232] width 43 height 15
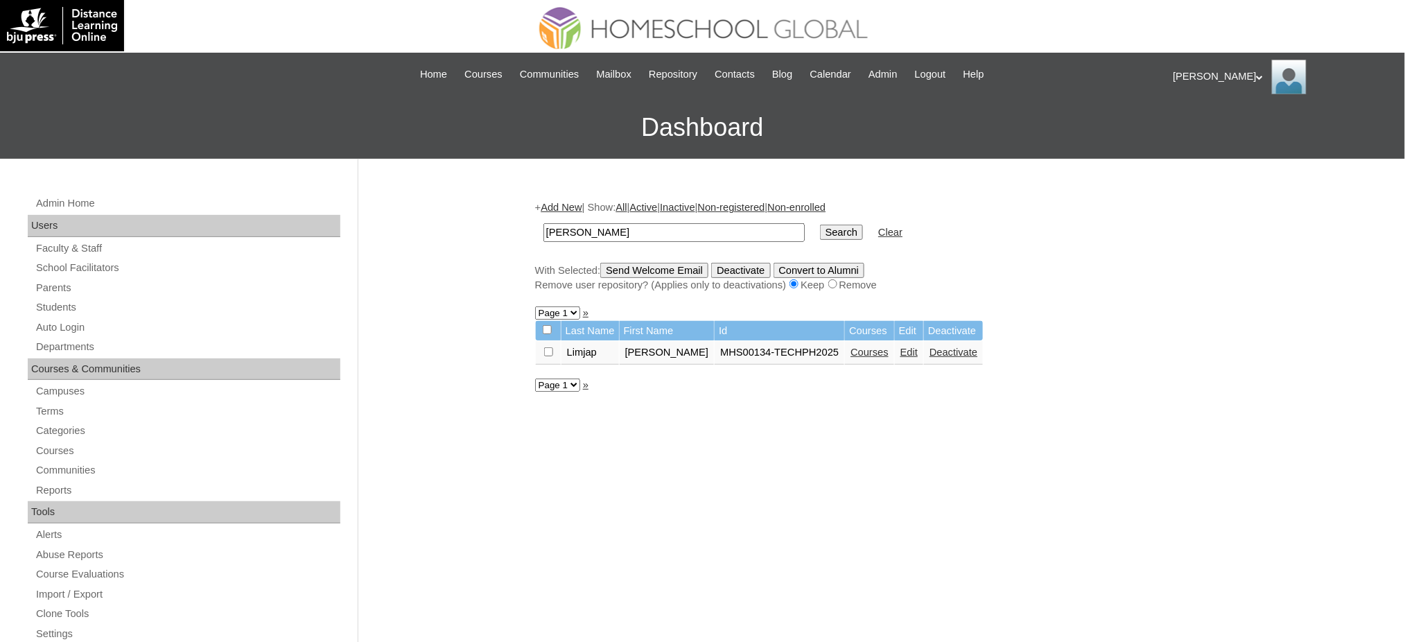
click at [865, 349] on link "Courses" at bounding box center [869, 351] width 38 height 11
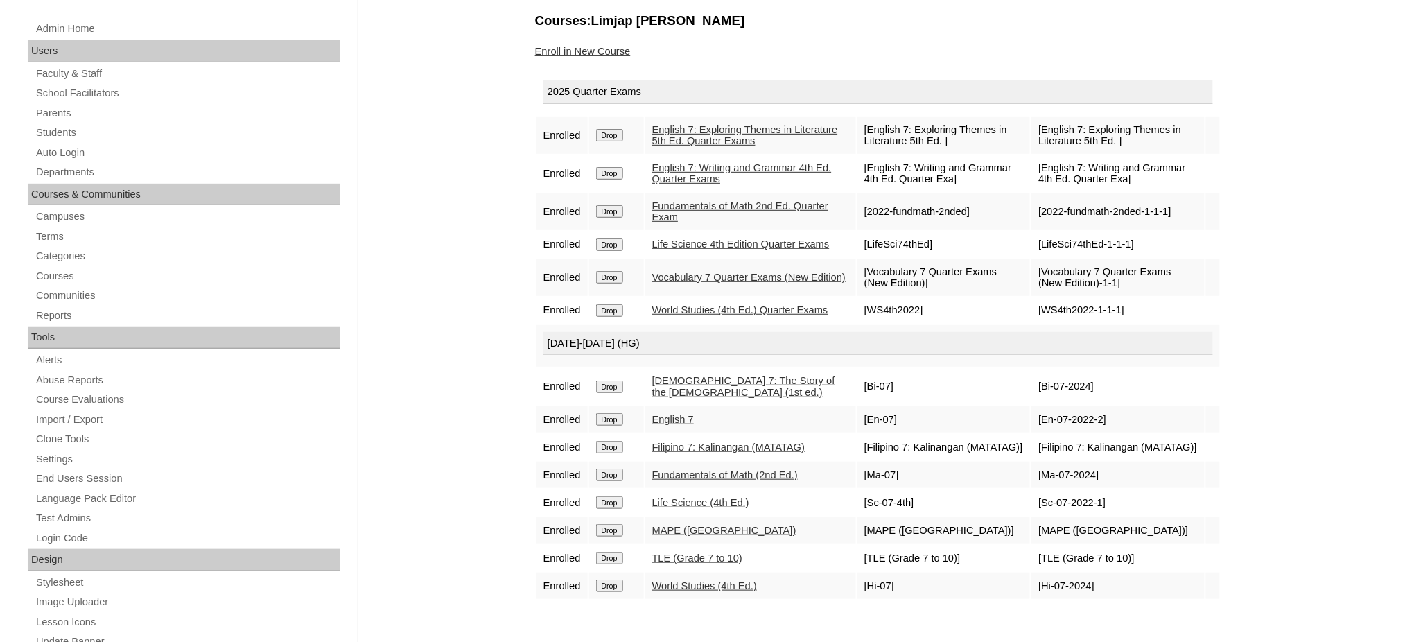
scroll to position [277, 0]
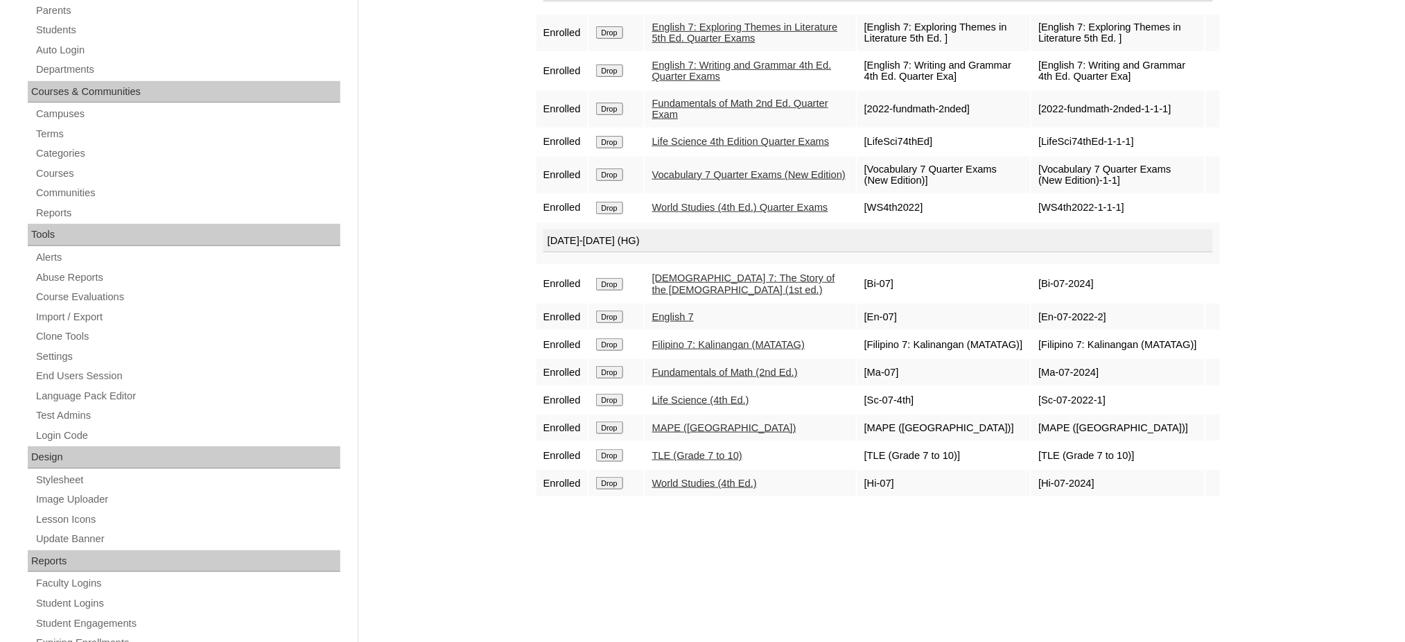
click at [595, 461] on td "Drop" at bounding box center [616, 455] width 55 height 26
click at [610, 39] on input "Drop" at bounding box center [609, 32] width 27 height 12
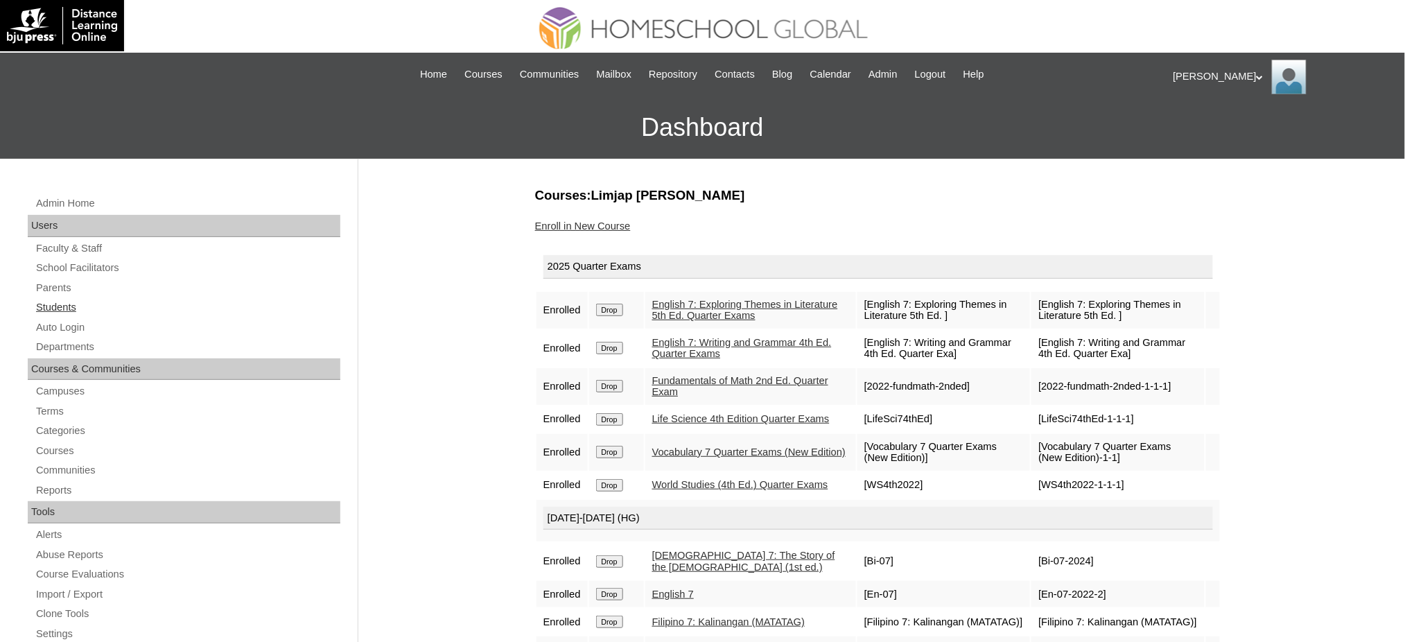
click at [61, 303] on link "Students" at bounding box center [188, 307] width 306 height 17
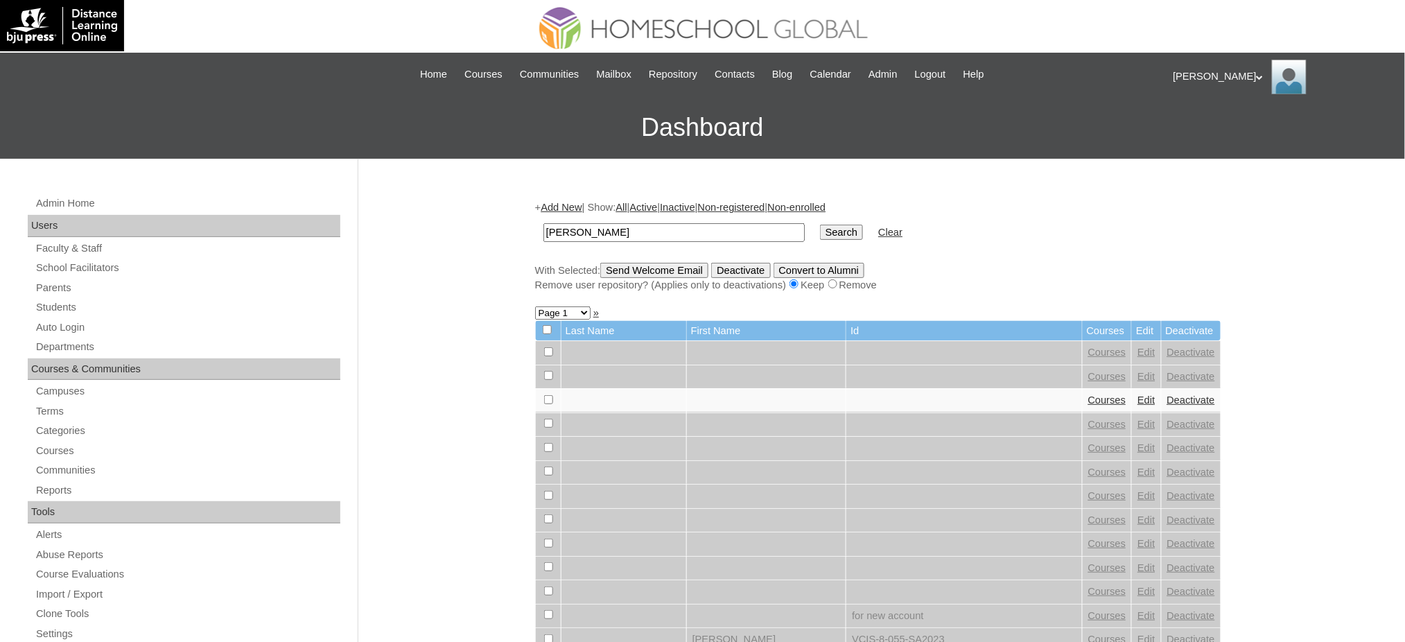
type input "John Nathan Skye"
click at [820, 233] on input "Search" at bounding box center [841, 232] width 43 height 15
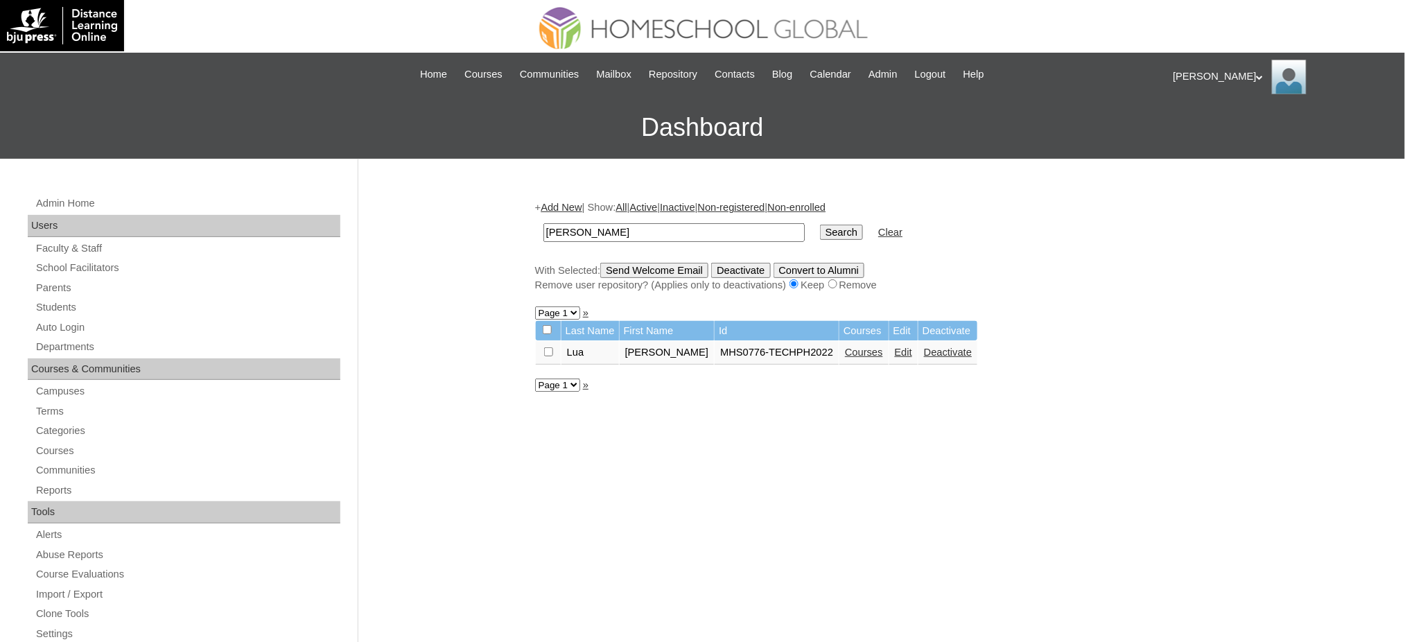
click at [865, 347] on link "Courses" at bounding box center [864, 351] width 38 height 11
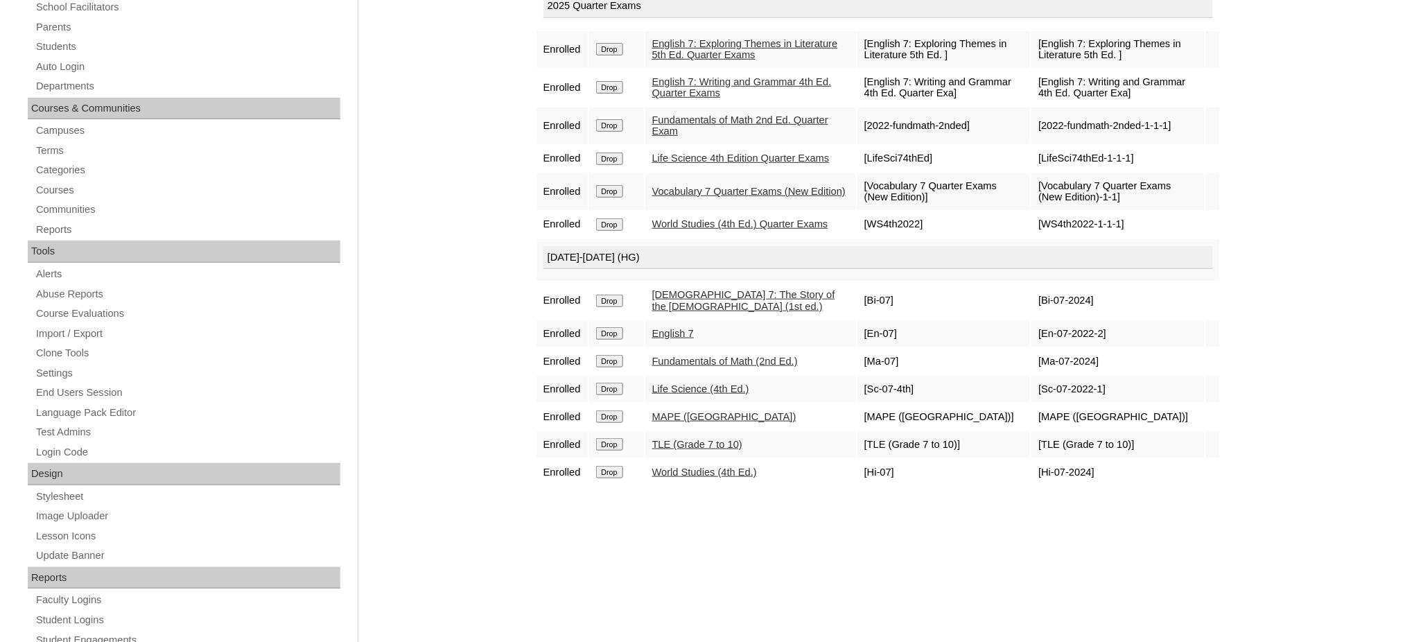
scroll to position [277, 0]
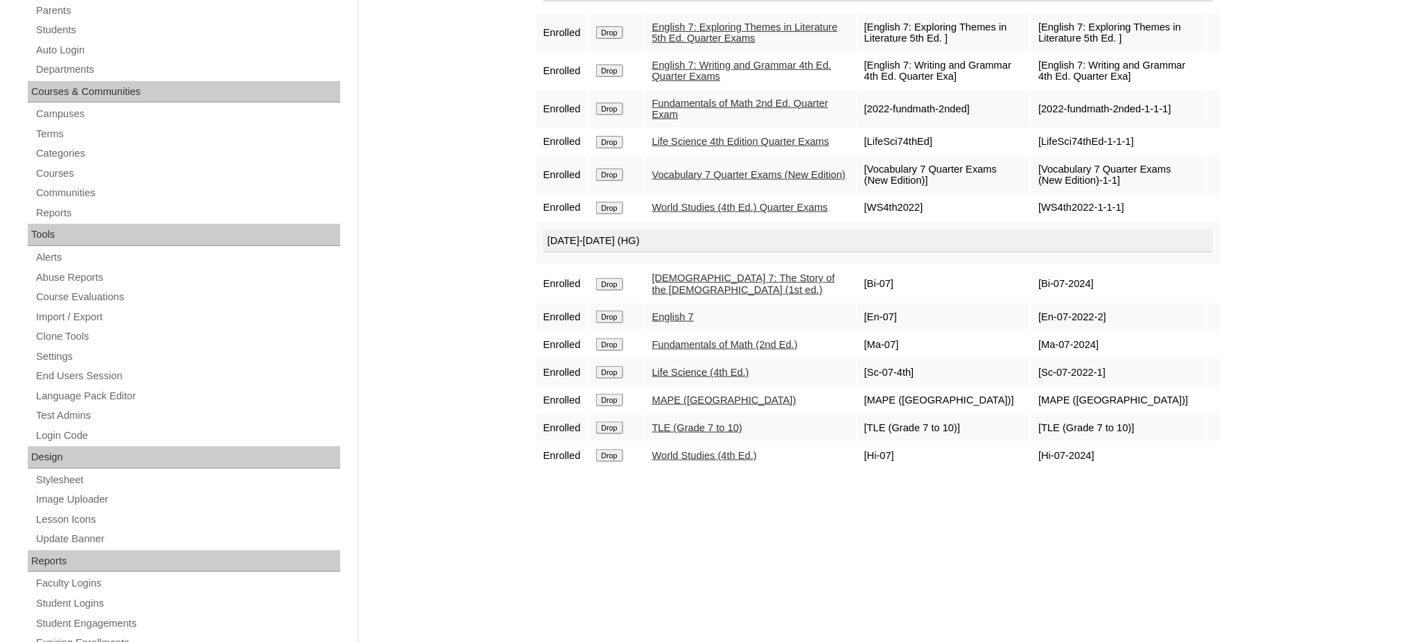
click at [608, 39] on input "Drop" at bounding box center [609, 32] width 27 height 12
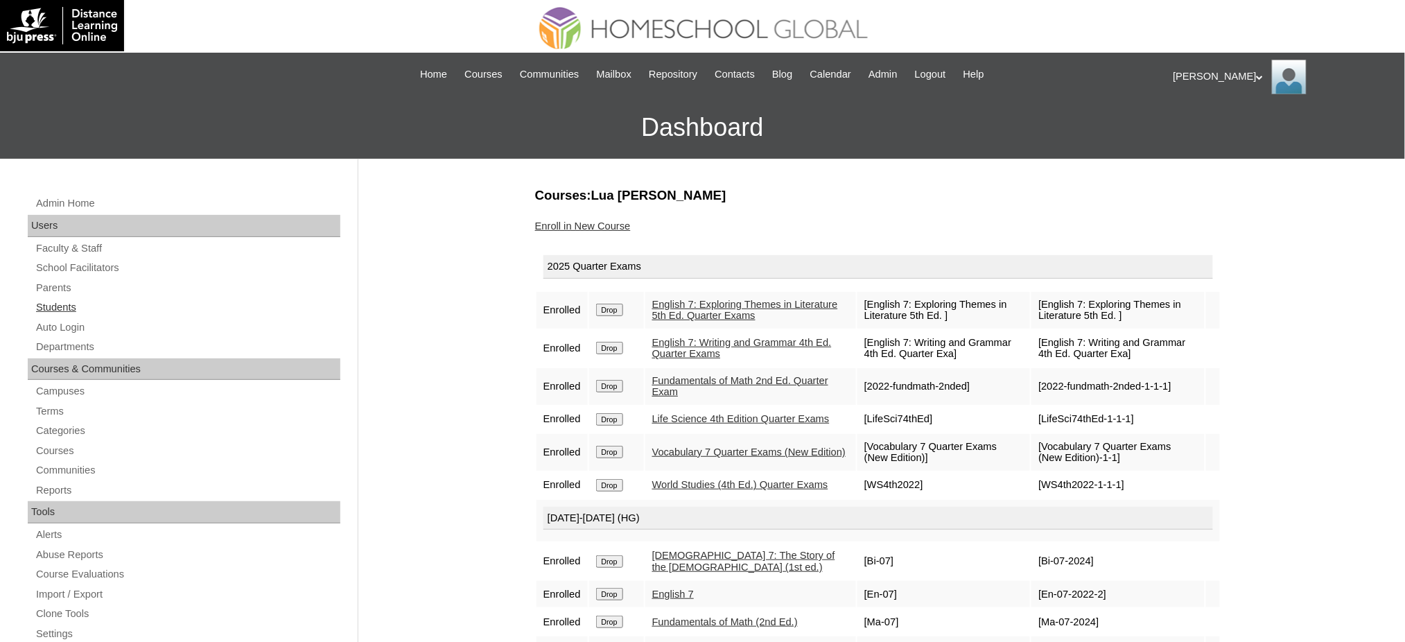
click at [53, 305] on link "Students" at bounding box center [188, 307] width 306 height 17
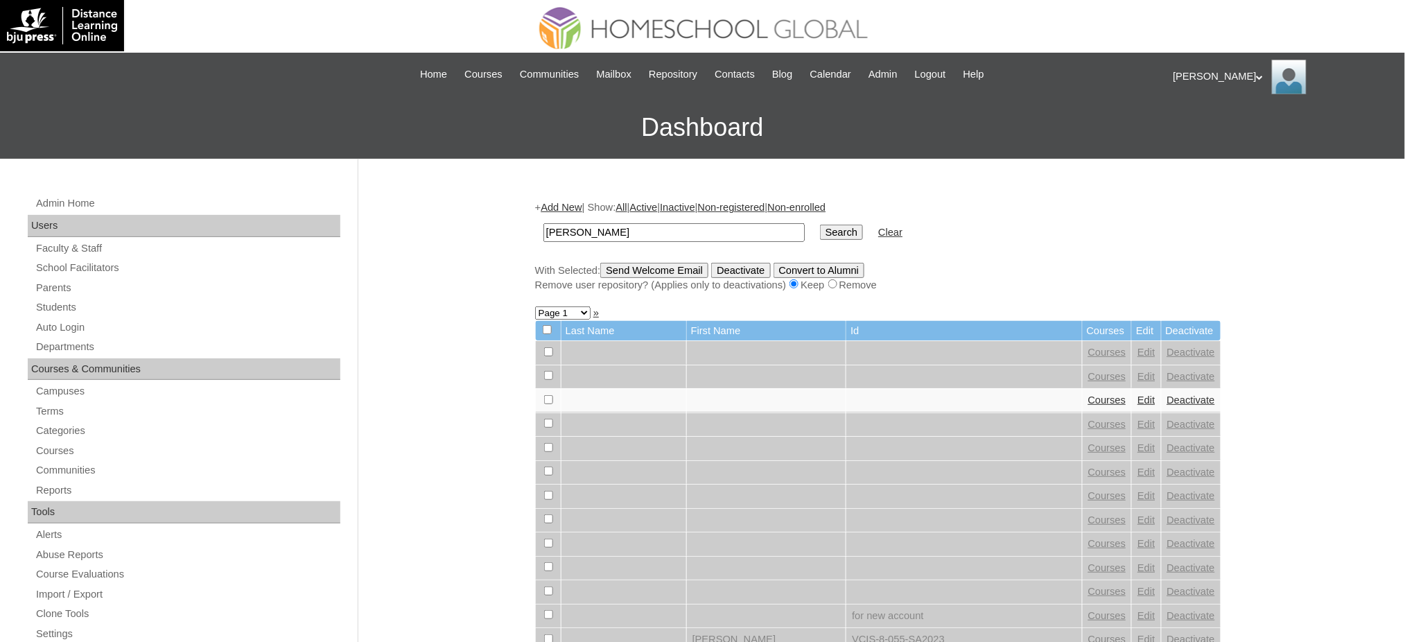
type input "Rafael Aiden"
click at [820, 229] on input "Search" at bounding box center [841, 232] width 43 height 15
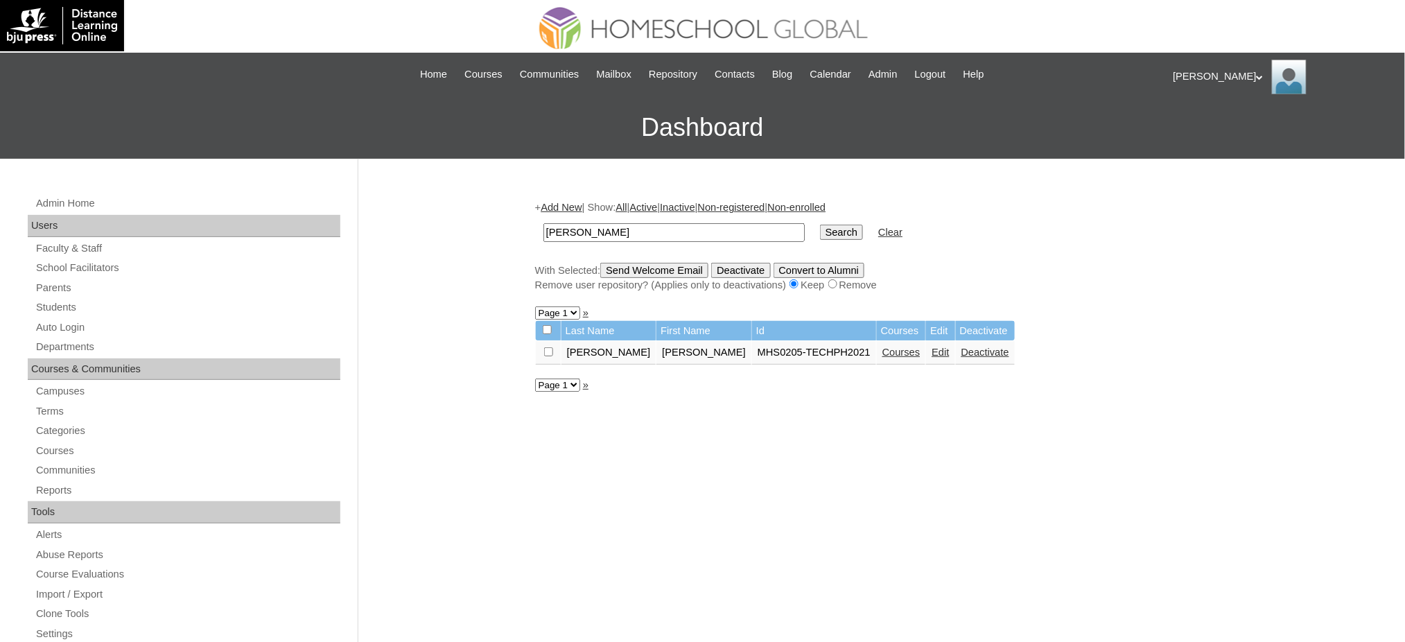
click at [877, 355] on td "Courses" at bounding box center [901, 353] width 49 height 24
click at [882, 350] on link "Courses" at bounding box center [901, 351] width 38 height 11
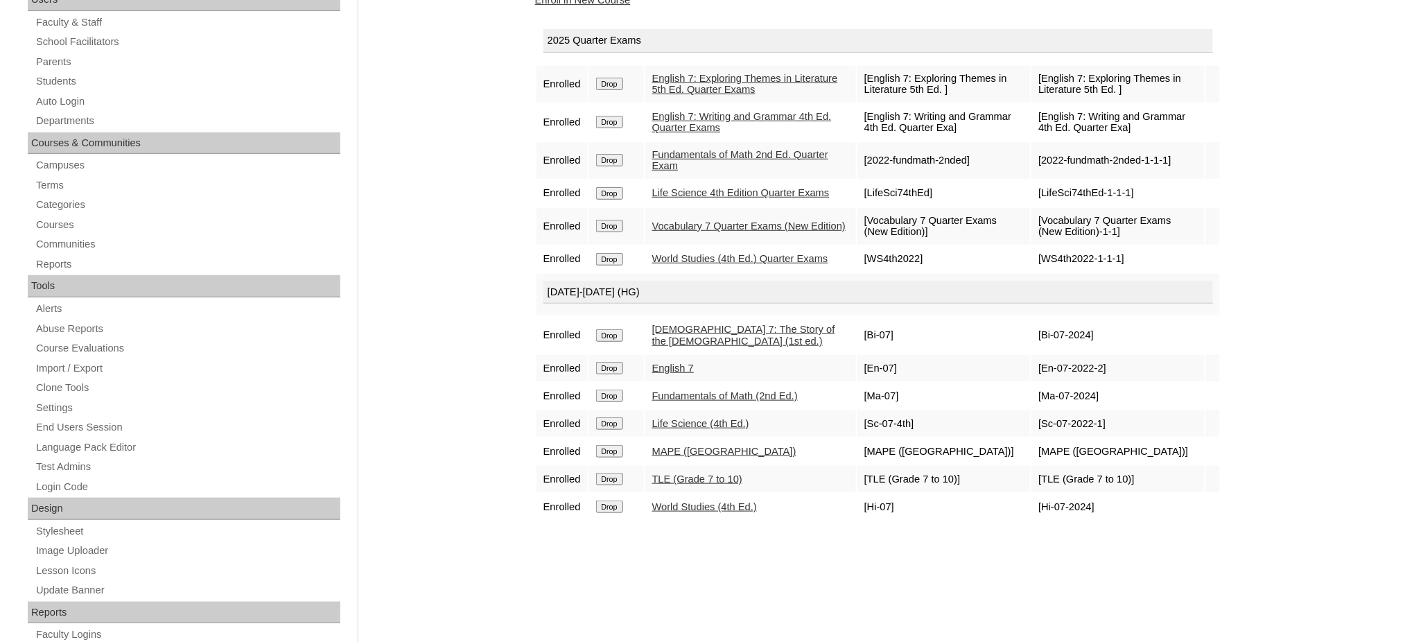
scroll to position [277, 0]
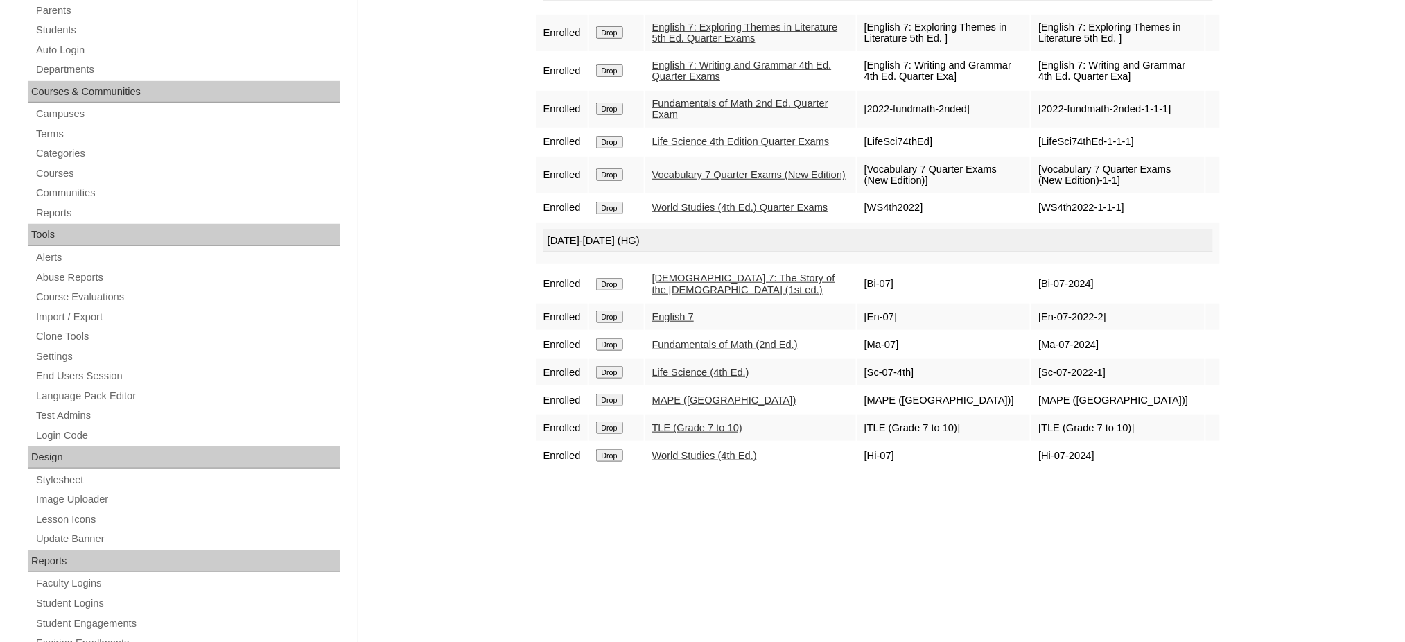
click at [613, 39] on input "Drop" at bounding box center [609, 32] width 27 height 12
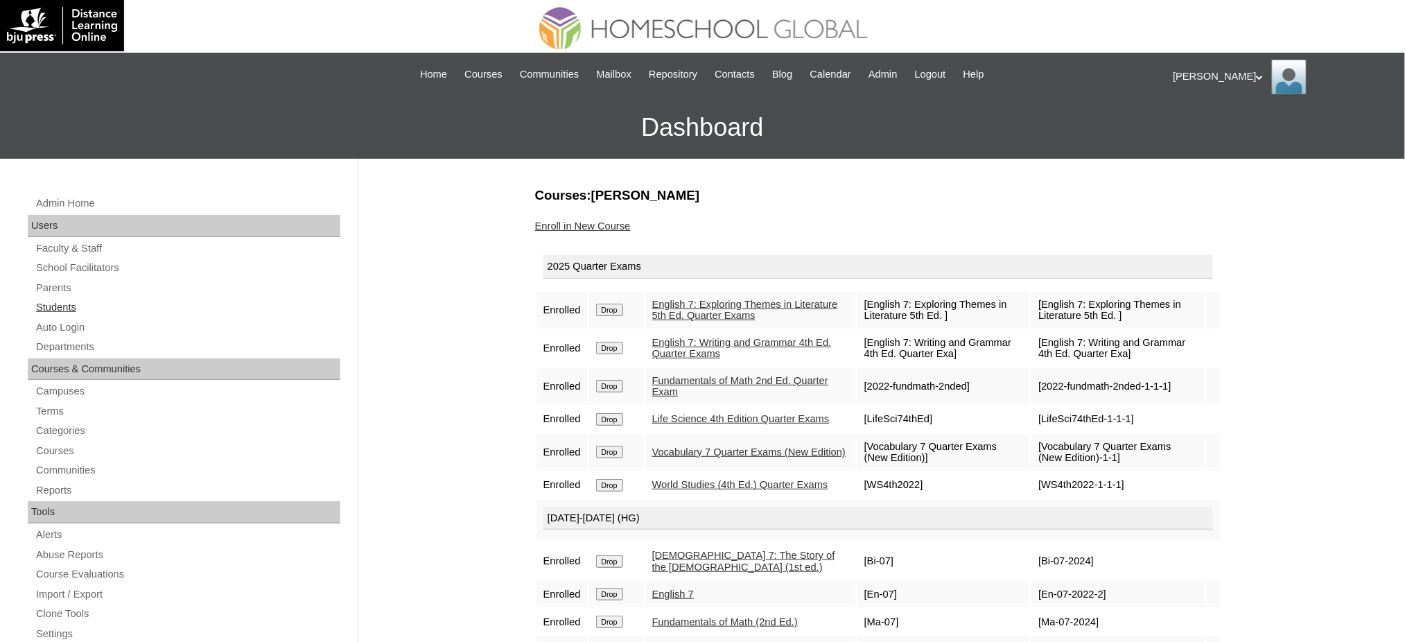
click at [58, 305] on link "Students" at bounding box center [188, 307] width 306 height 17
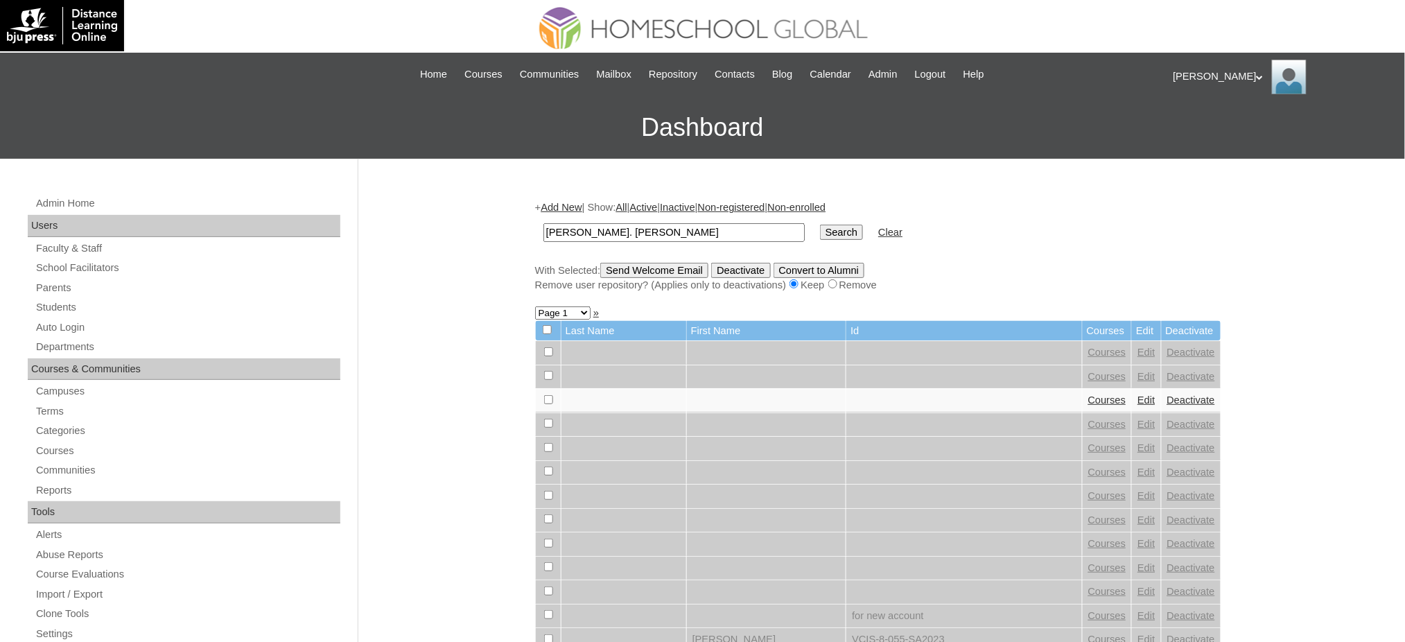
type input "Clara Ma. Victoria"
click at [820, 236] on input "Search" at bounding box center [841, 232] width 43 height 15
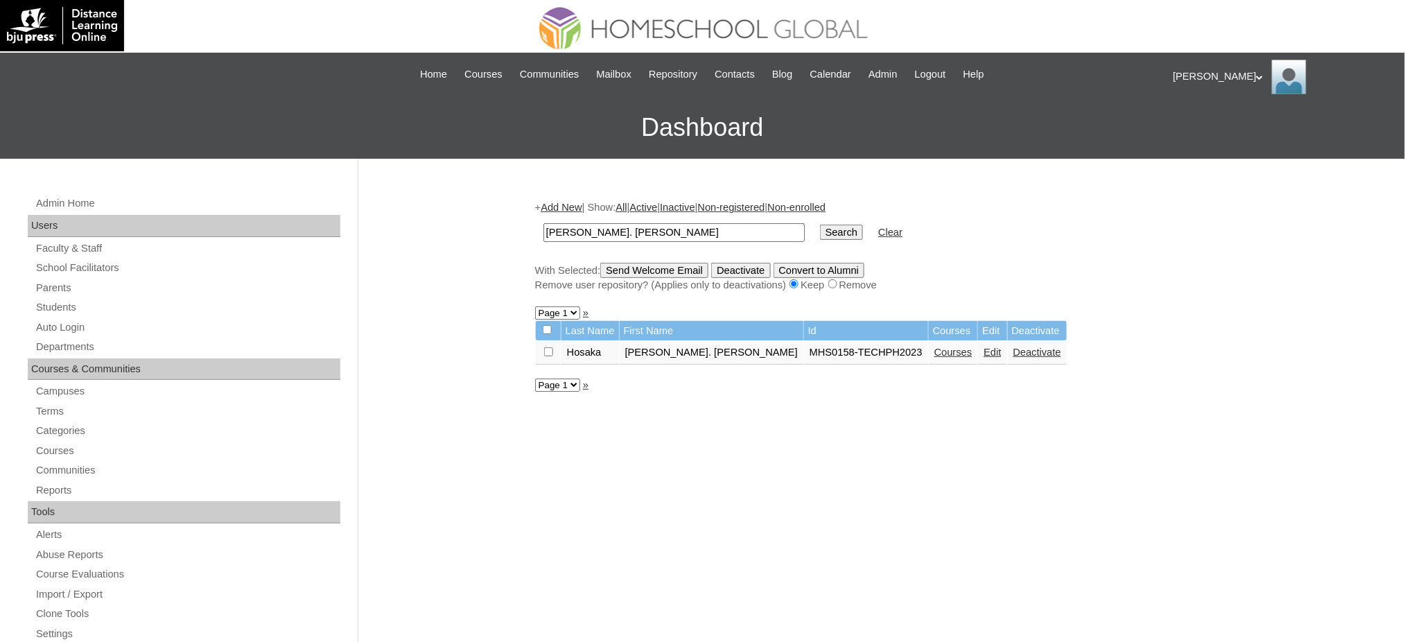
click at [934, 347] on link "Courses" at bounding box center [953, 351] width 38 height 11
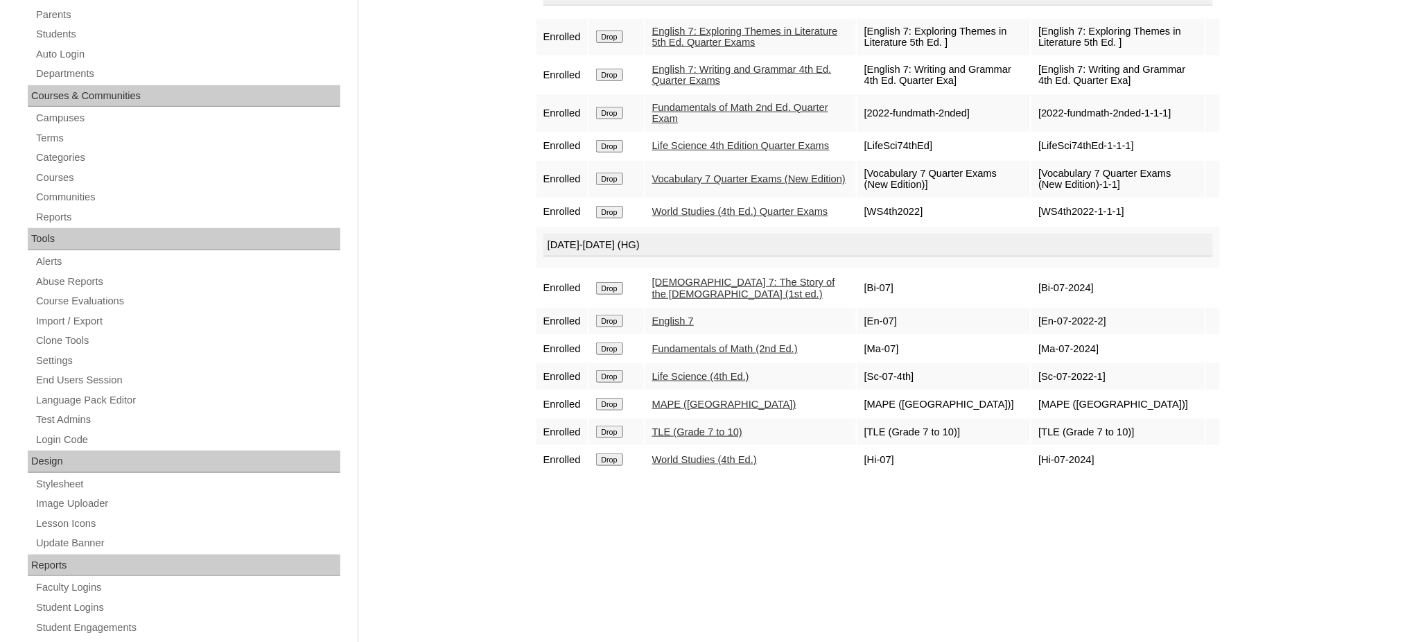
scroll to position [277, 0]
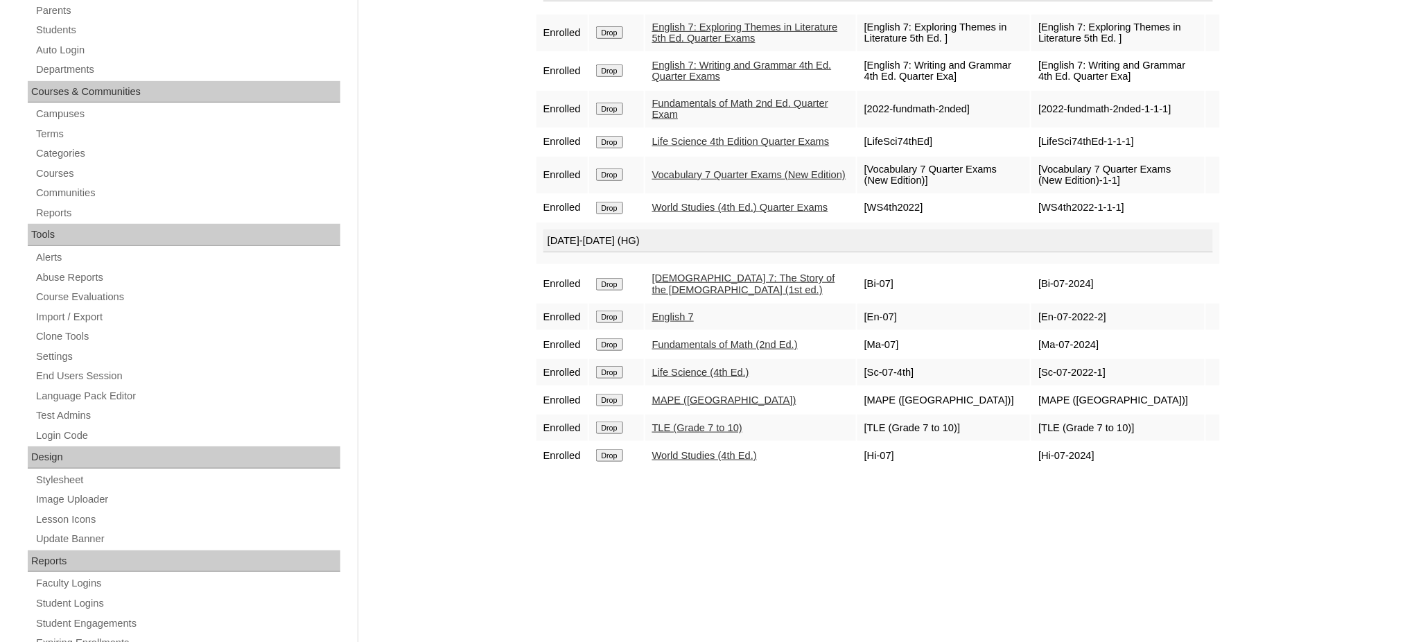
click at [613, 39] on input "Drop" at bounding box center [609, 32] width 27 height 12
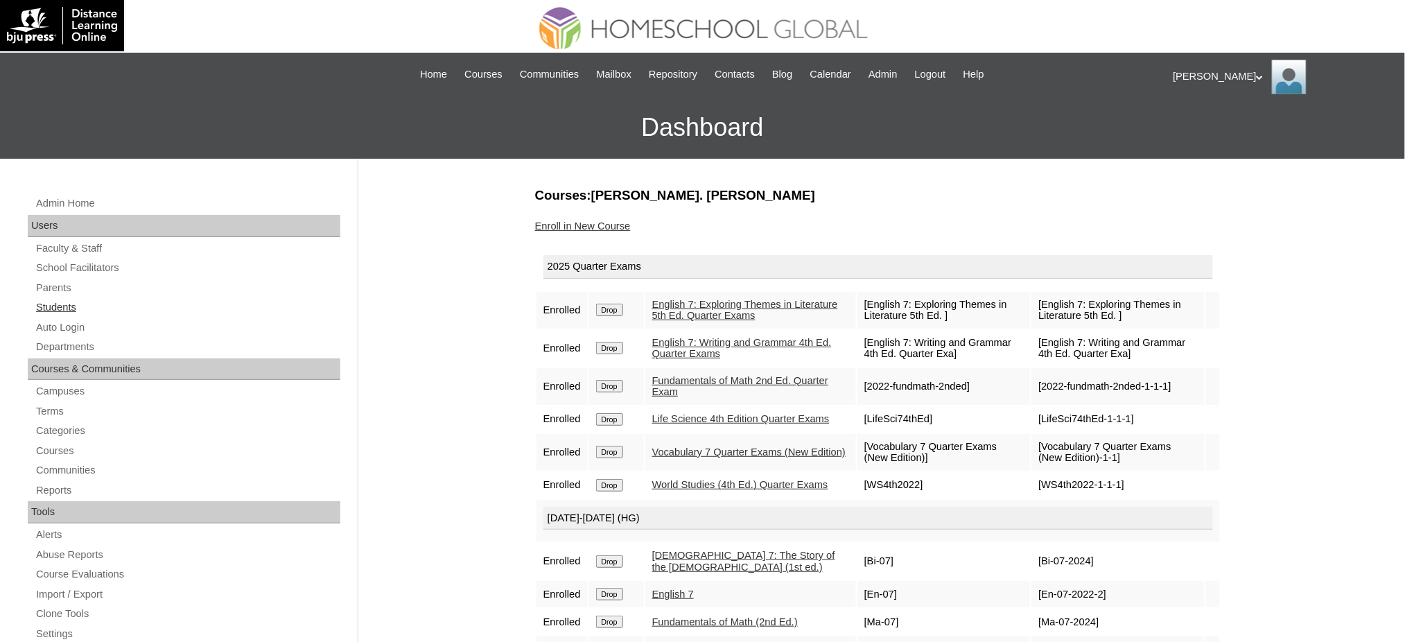
click at [45, 306] on link "Students" at bounding box center [188, 307] width 306 height 17
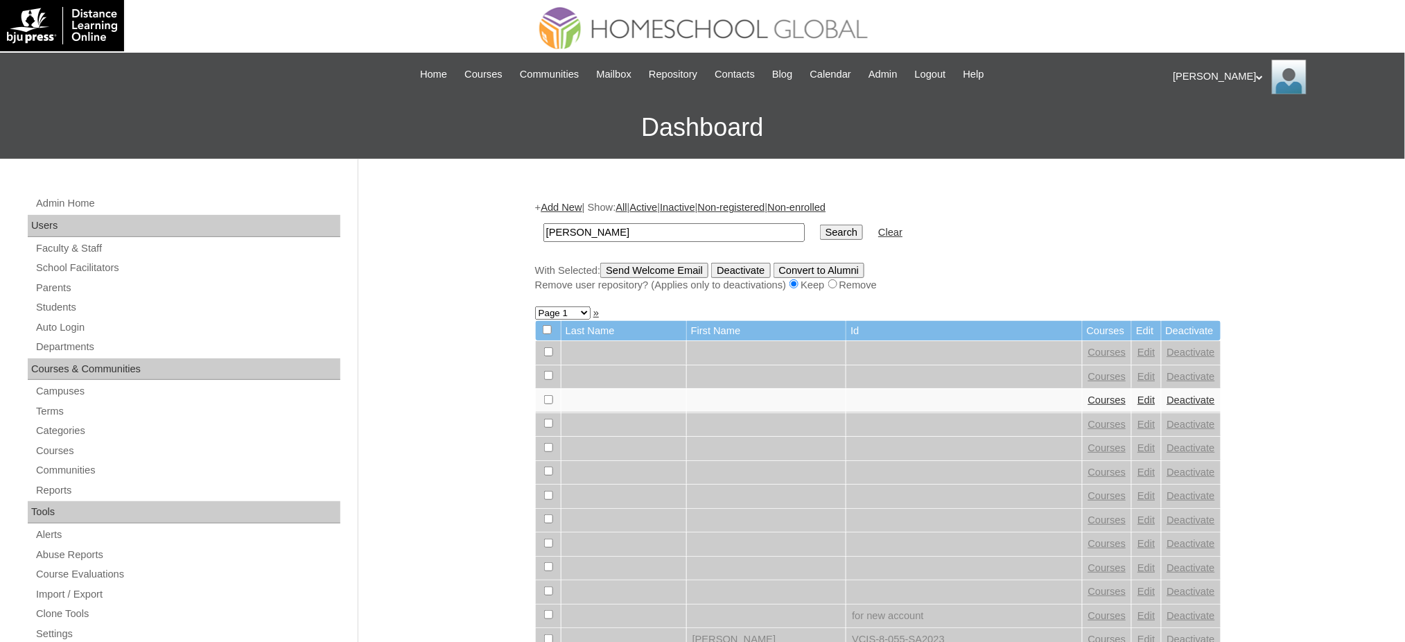
type input "Nadine Lauren"
click at [820, 231] on input "Search" at bounding box center [841, 232] width 43 height 15
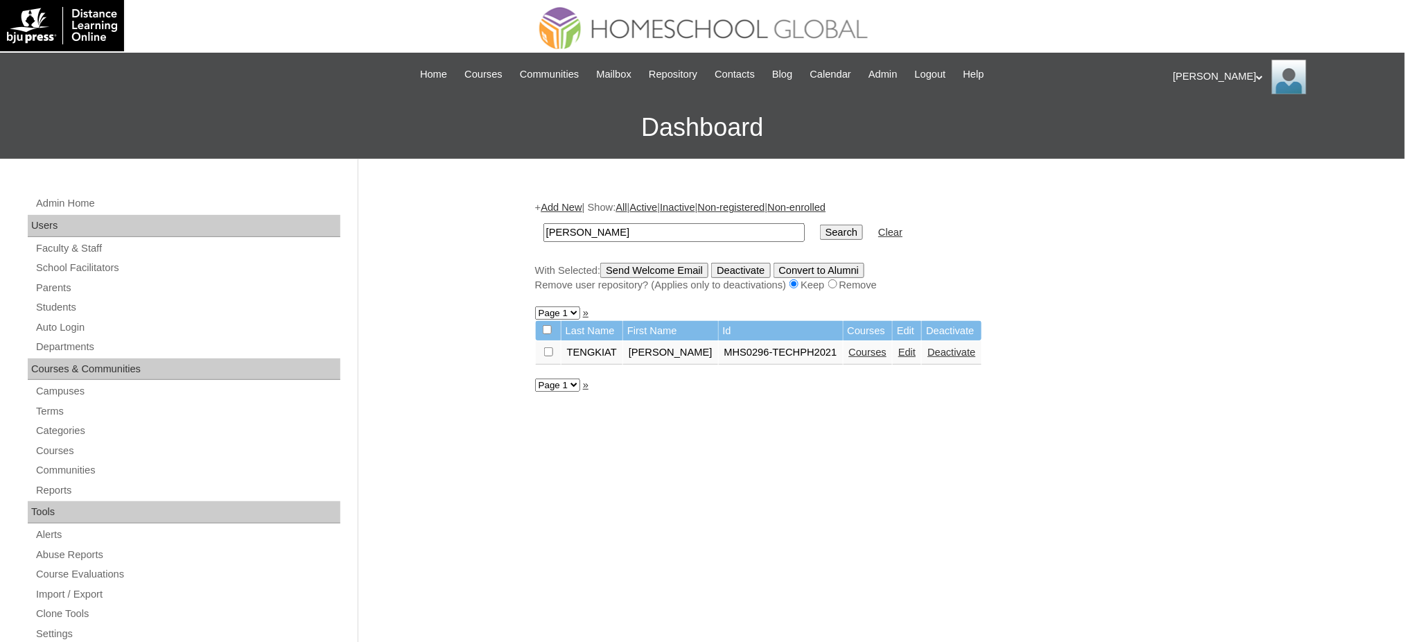
click at [857, 346] on link "Courses" at bounding box center [868, 351] width 38 height 11
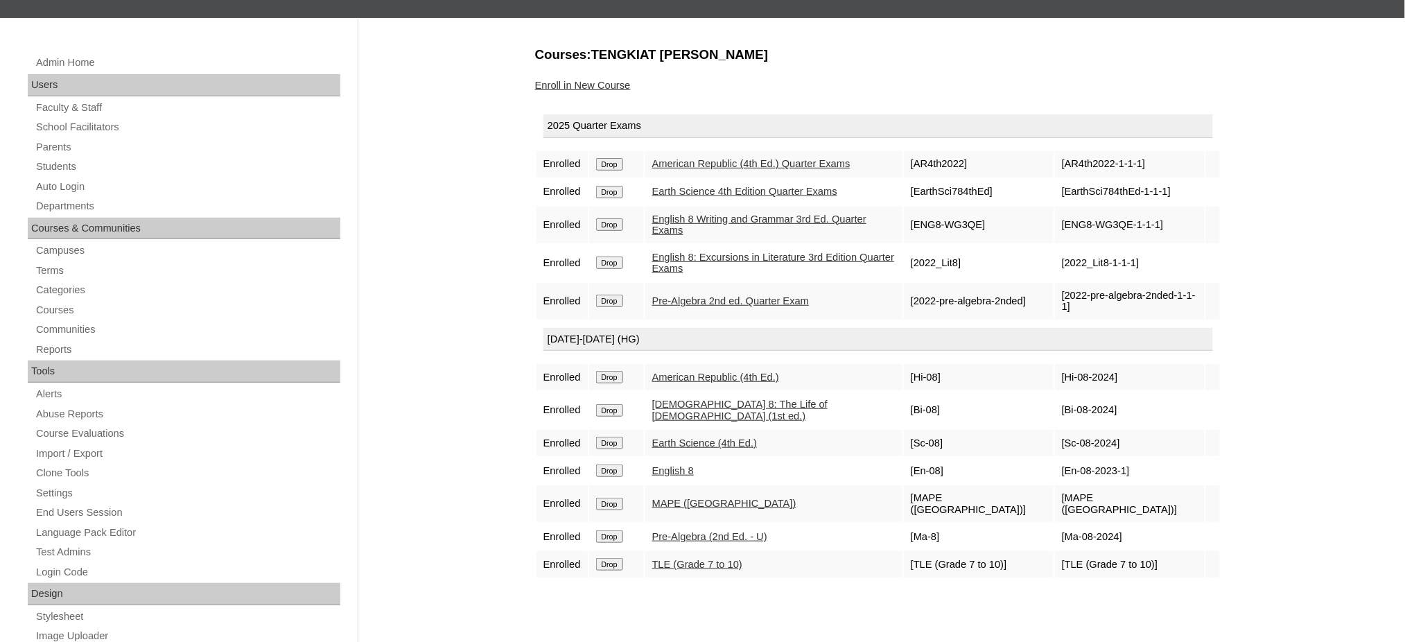
scroll to position [184, 0]
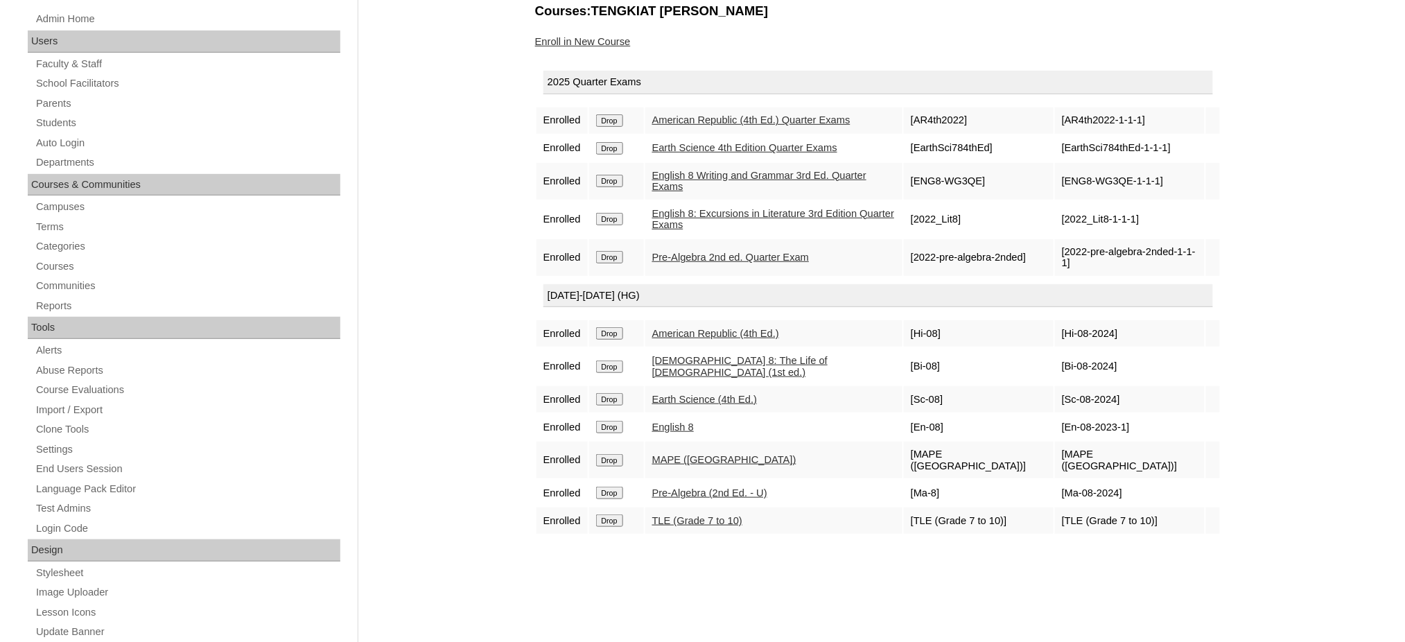
click at [615, 127] on input "Drop" at bounding box center [609, 120] width 27 height 12
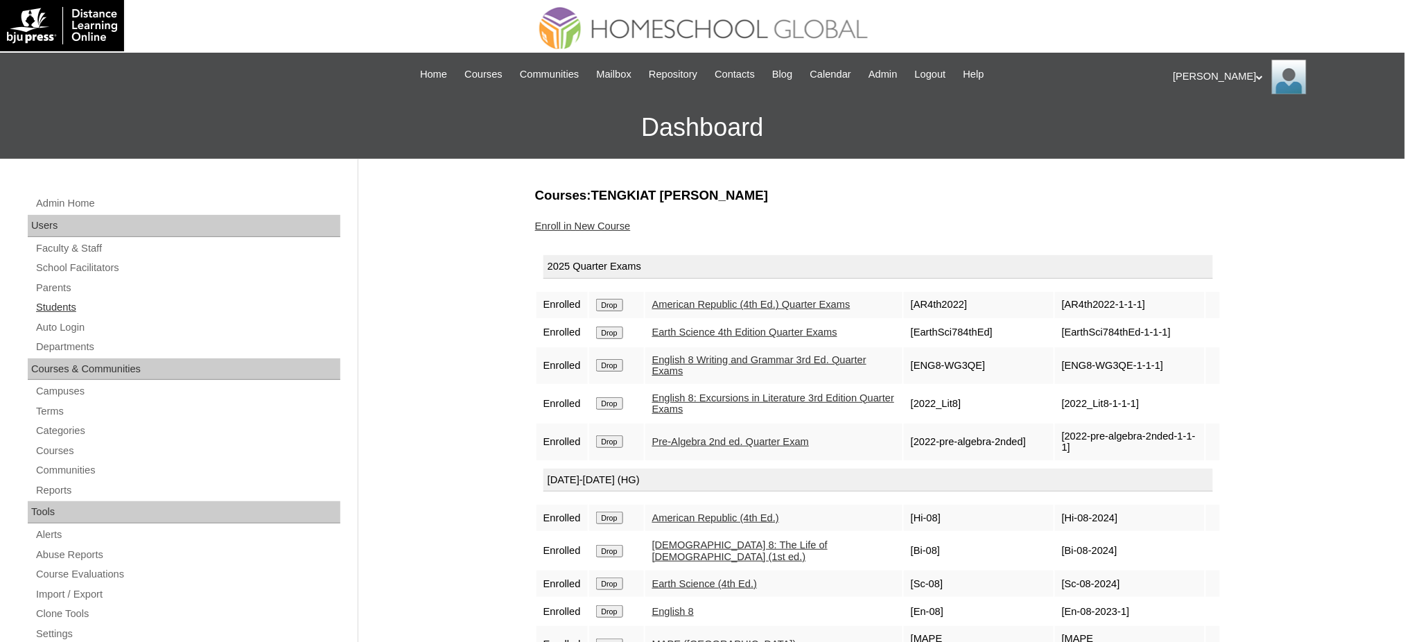
click at [60, 309] on link "Students" at bounding box center [188, 307] width 306 height 17
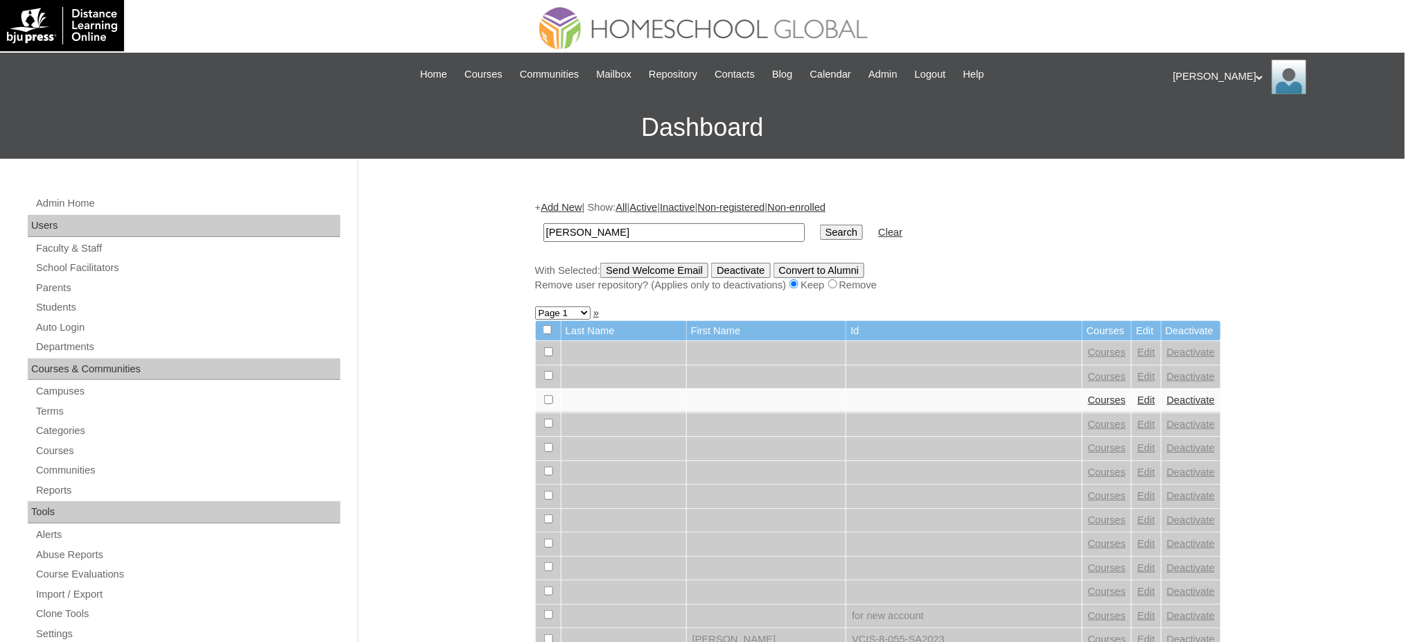
type input "[PERSON_NAME]"
click at [820, 236] on input "Search" at bounding box center [841, 232] width 43 height 15
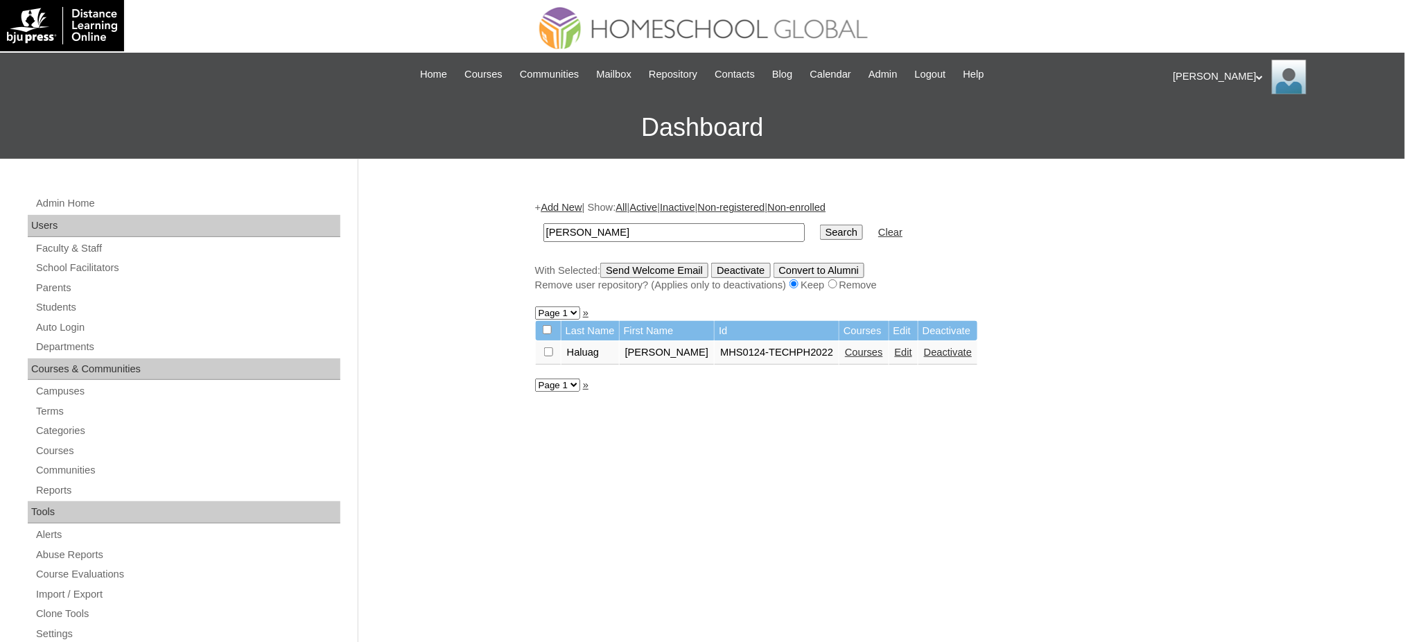
click at [868, 349] on link "Courses" at bounding box center [864, 351] width 38 height 11
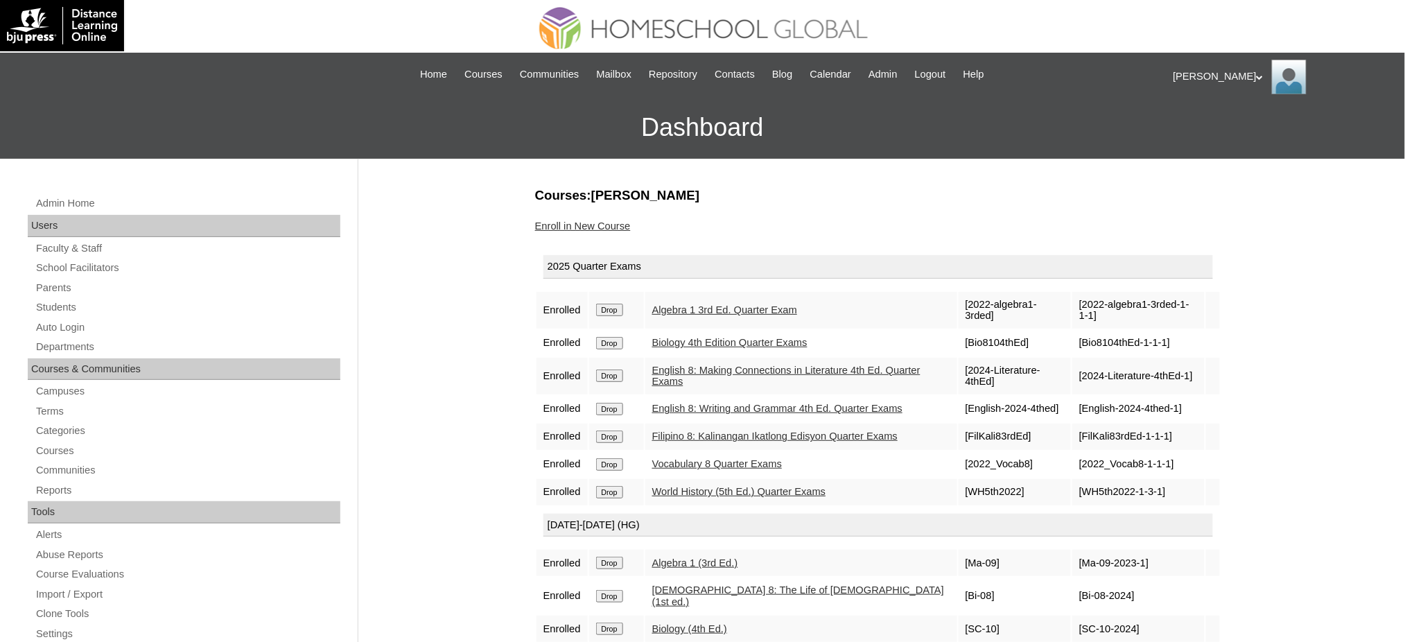
click at [555, 220] on link "Enroll in New Course" at bounding box center [583, 225] width 96 height 11
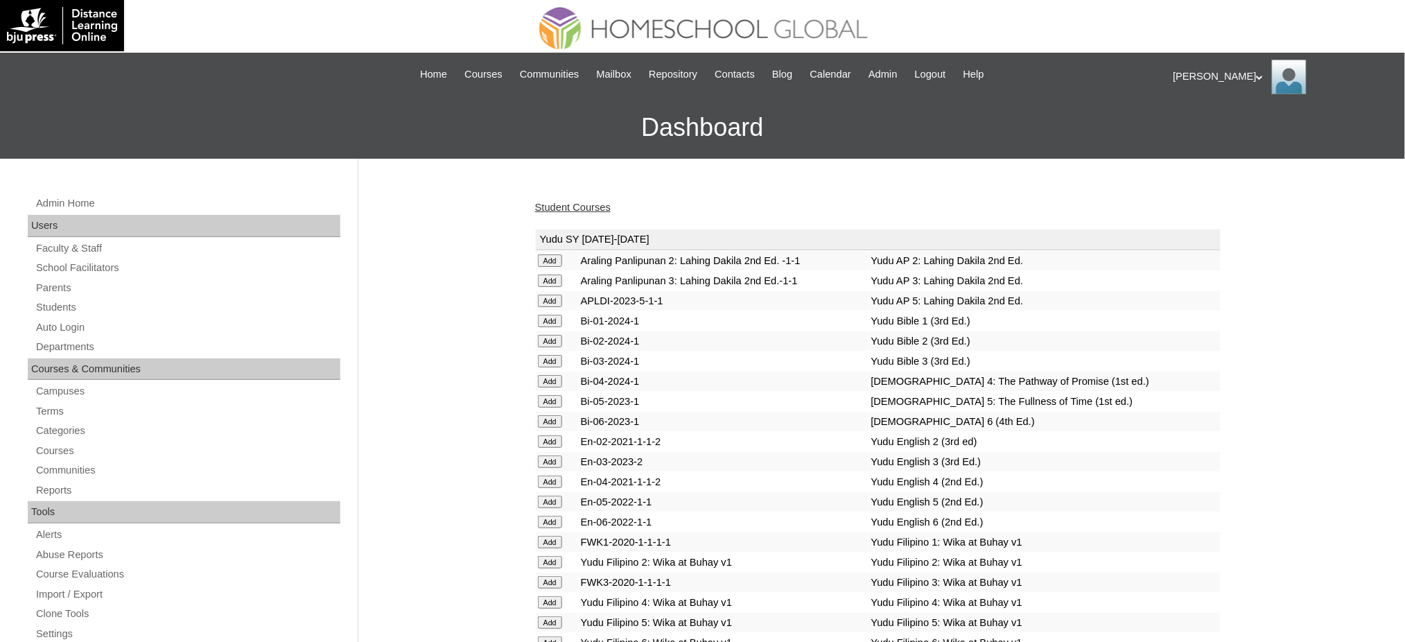
click at [574, 205] on link "Student Courses" at bounding box center [573, 207] width 76 height 11
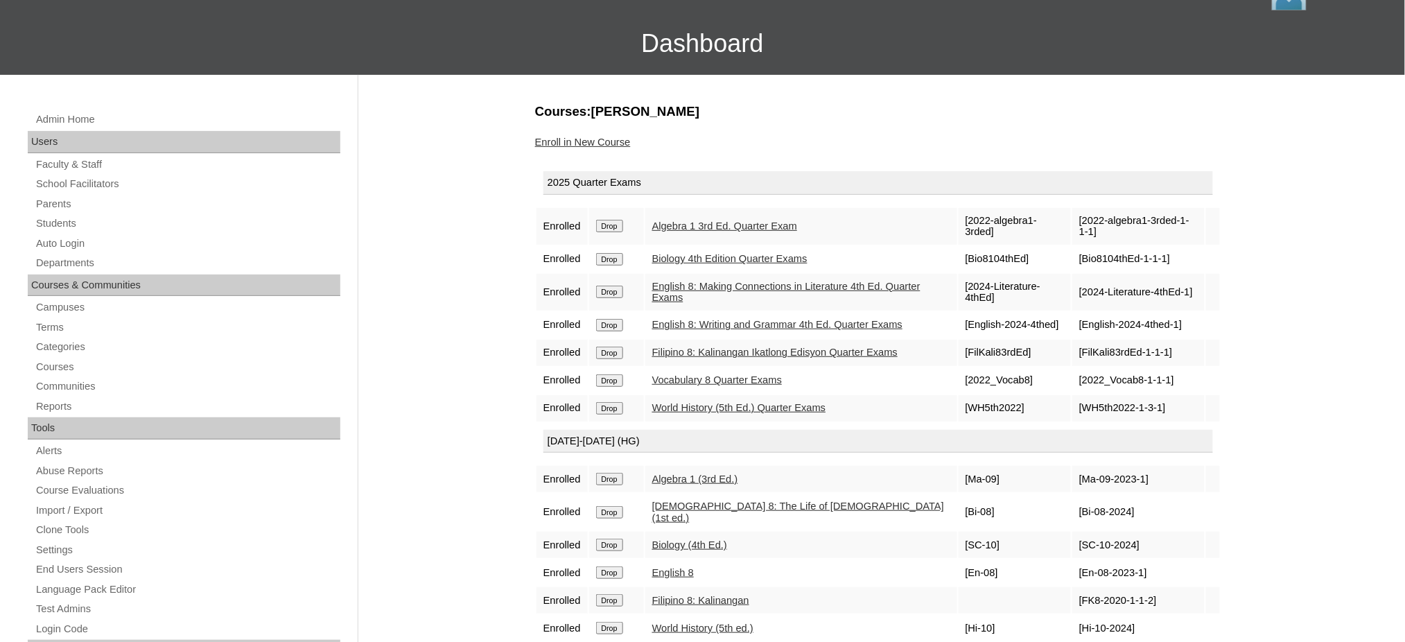
scroll to position [92, 0]
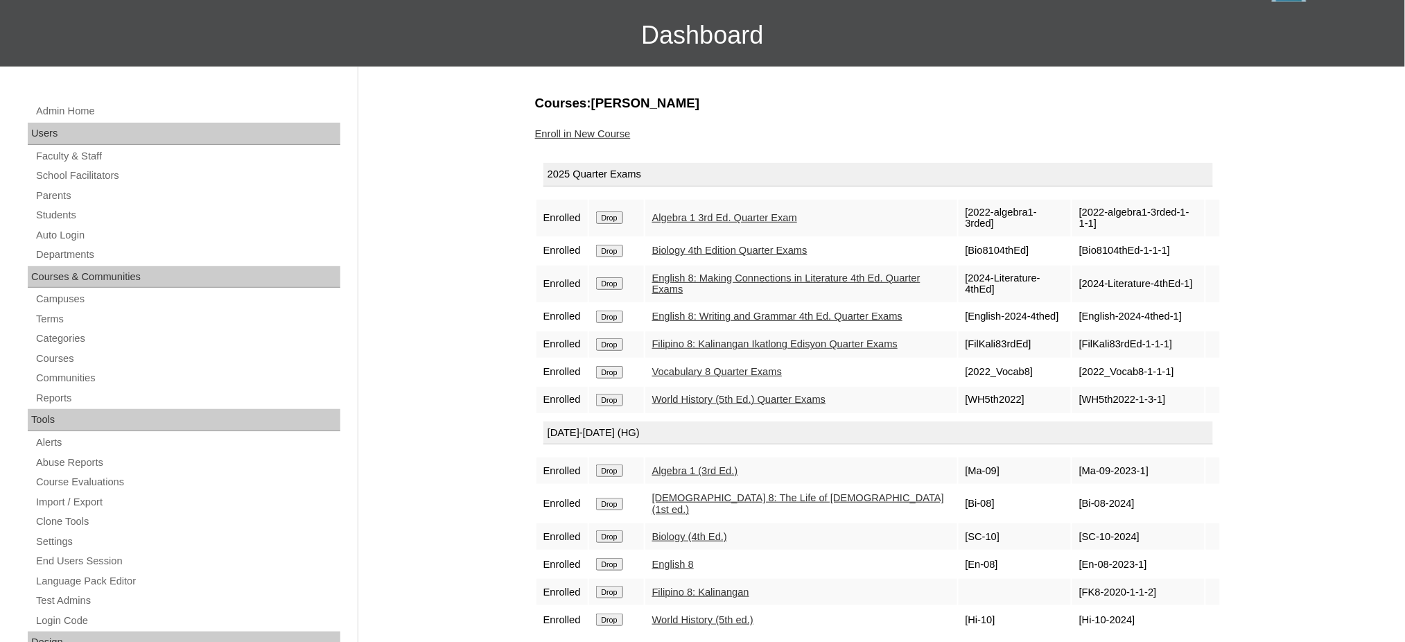
click at [572, 134] on link "Enroll in New Course" at bounding box center [583, 133] width 96 height 11
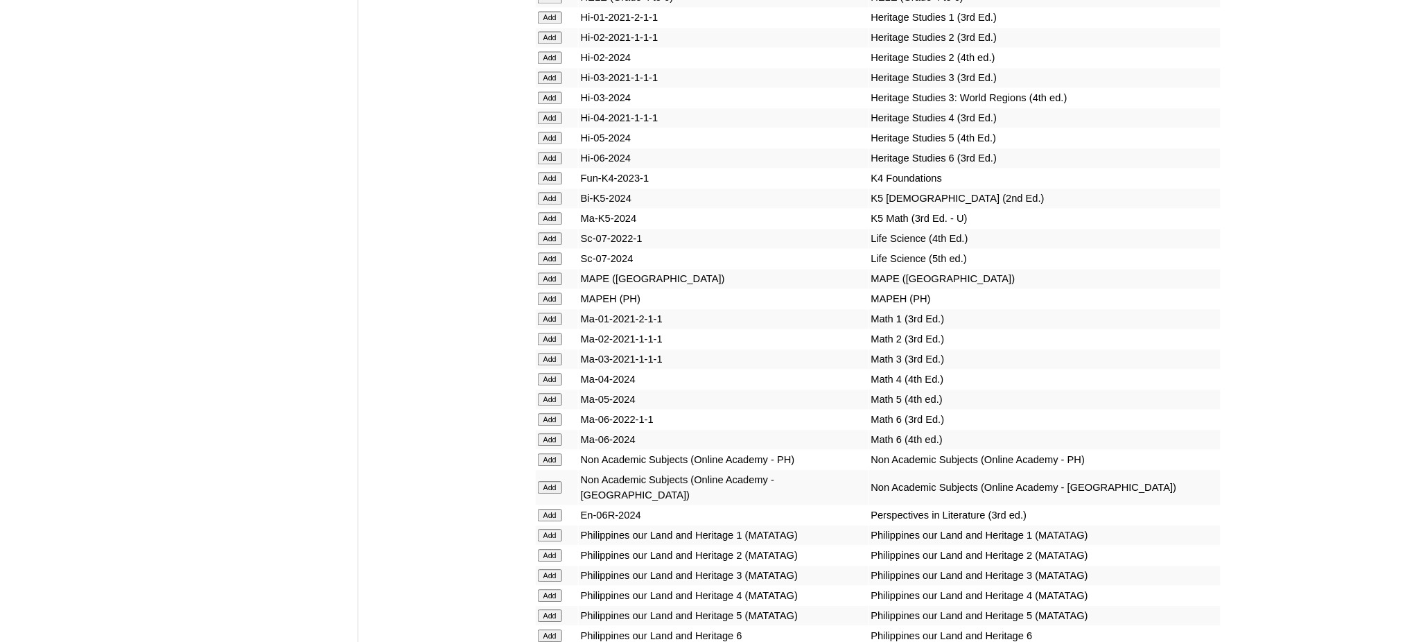
scroll to position [4867, 0]
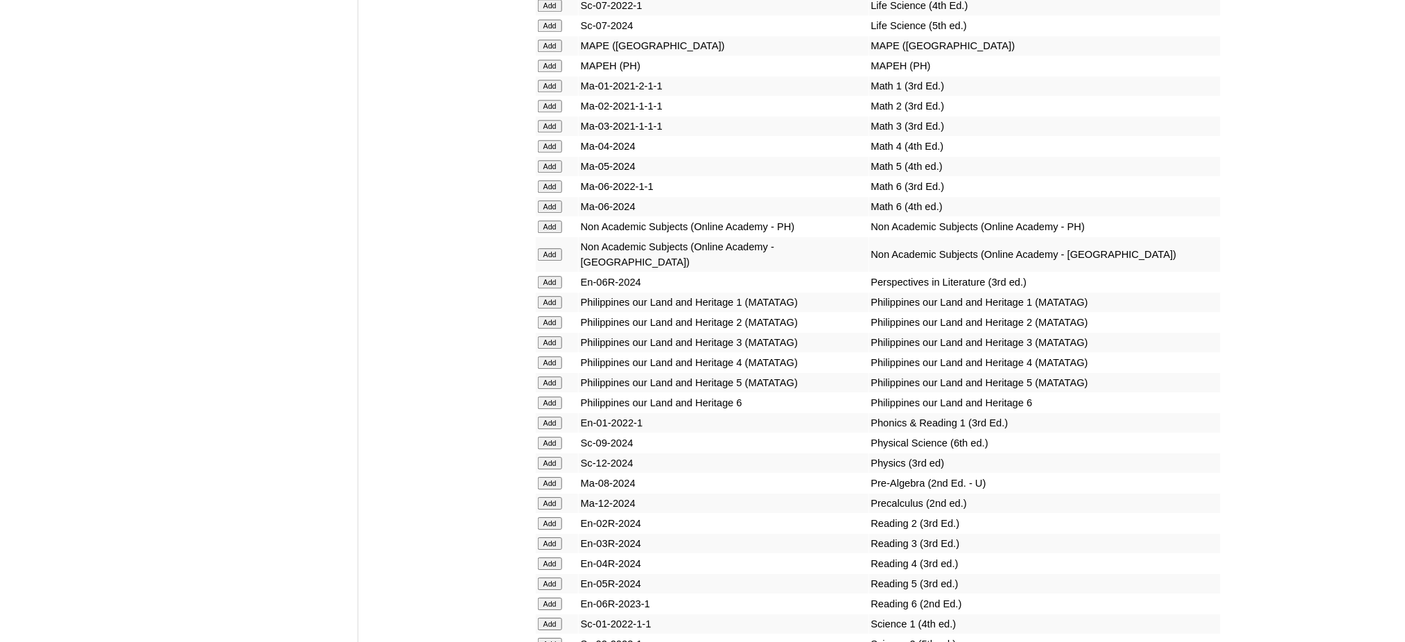
scroll to position [5422, 0]
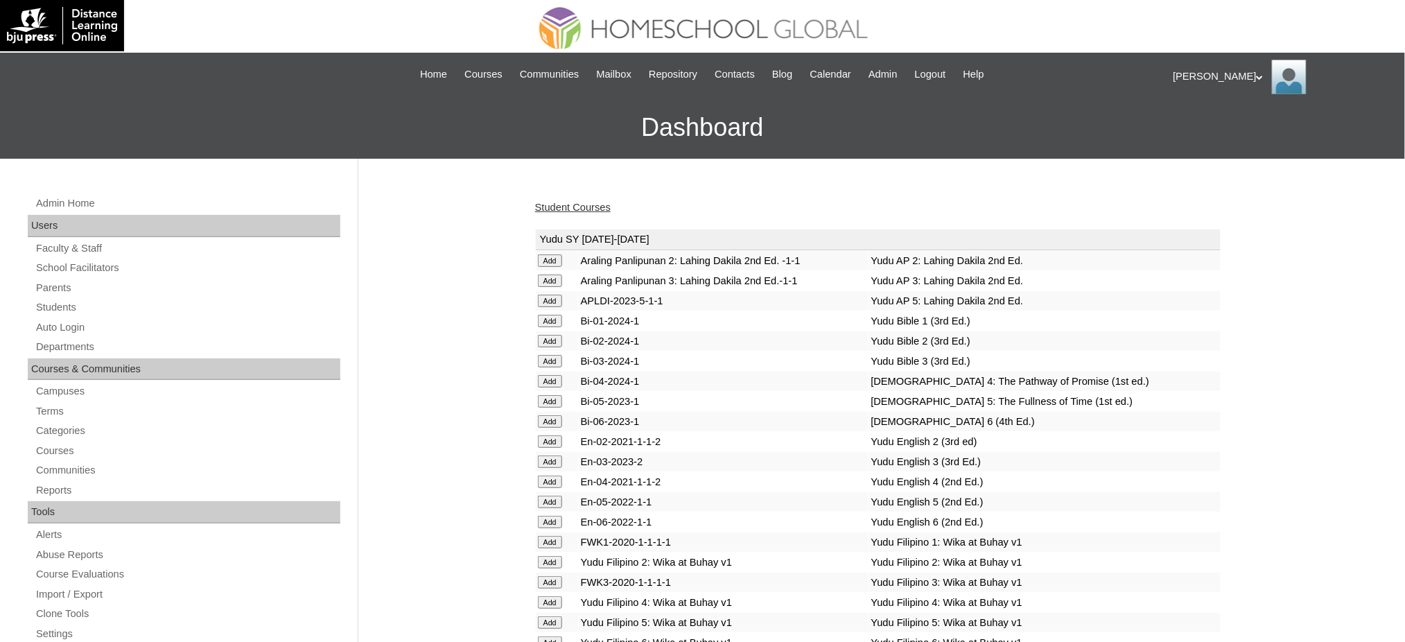
click at [596, 202] on link "Student Courses" at bounding box center [573, 207] width 76 height 11
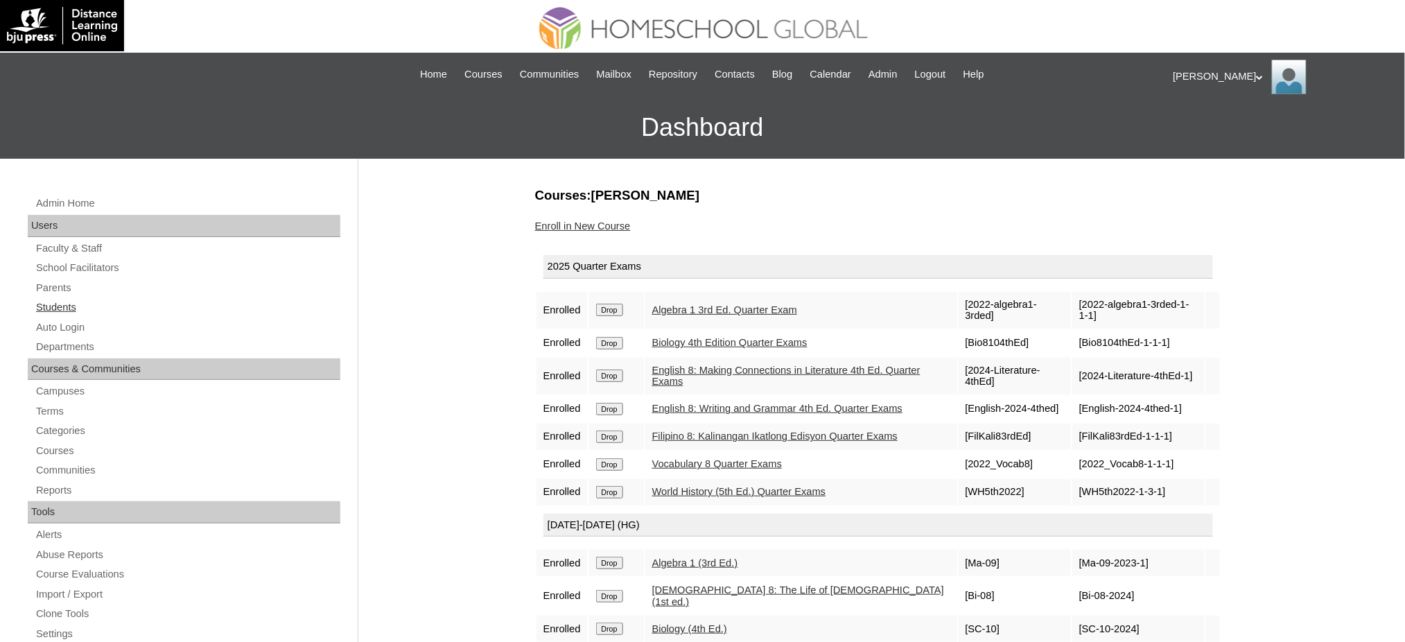
click at [63, 304] on link "Students" at bounding box center [188, 307] width 306 height 17
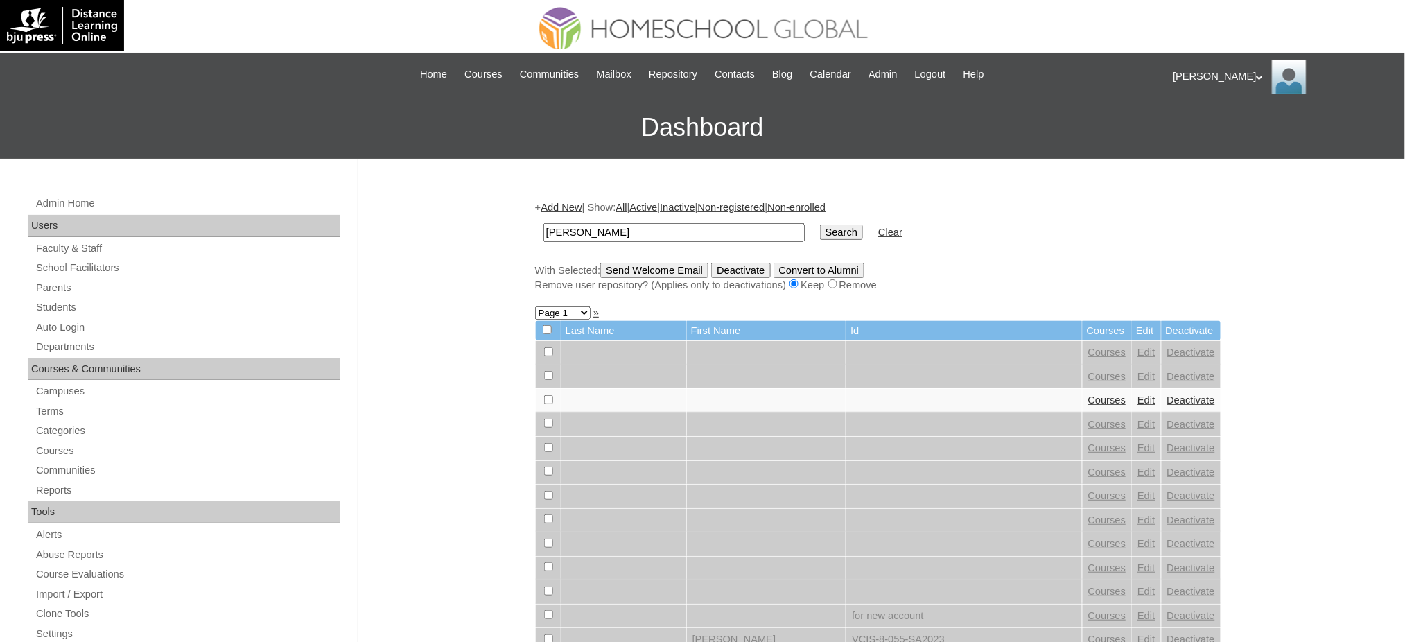
type input "[PERSON_NAME]"
click at [820, 234] on input "Search" at bounding box center [841, 232] width 43 height 15
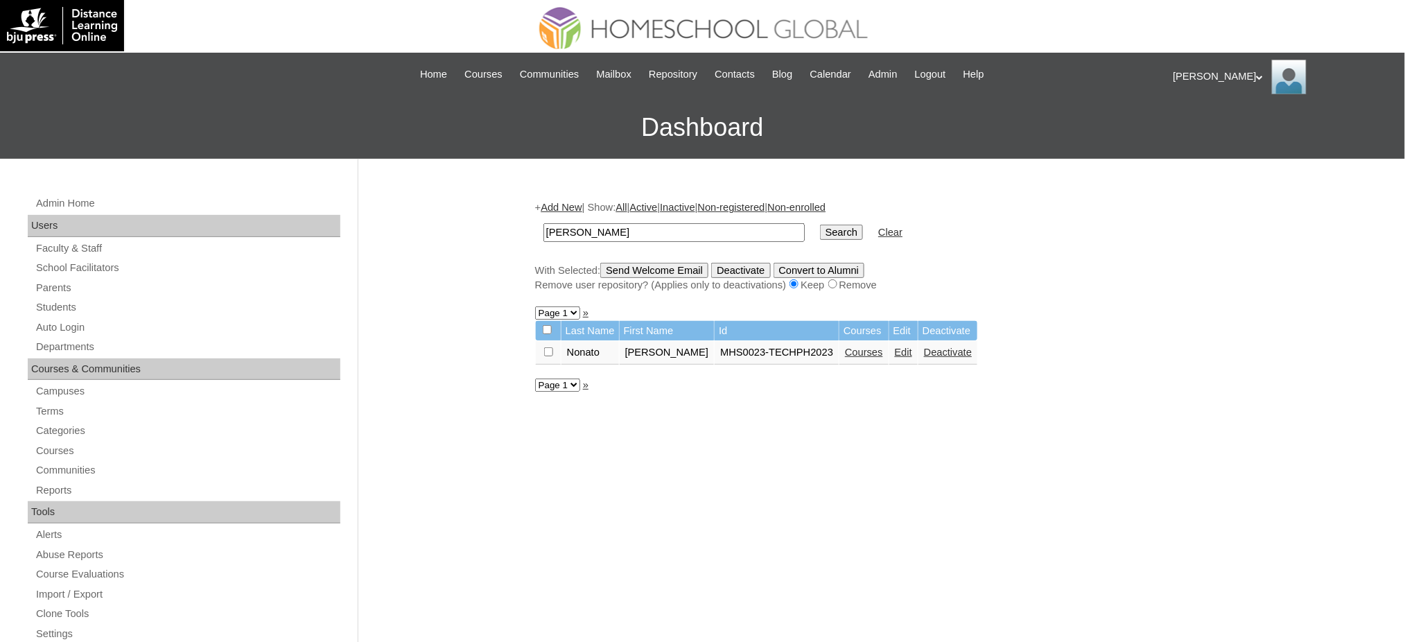
click at [868, 346] on link "Courses" at bounding box center [864, 351] width 38 height 11
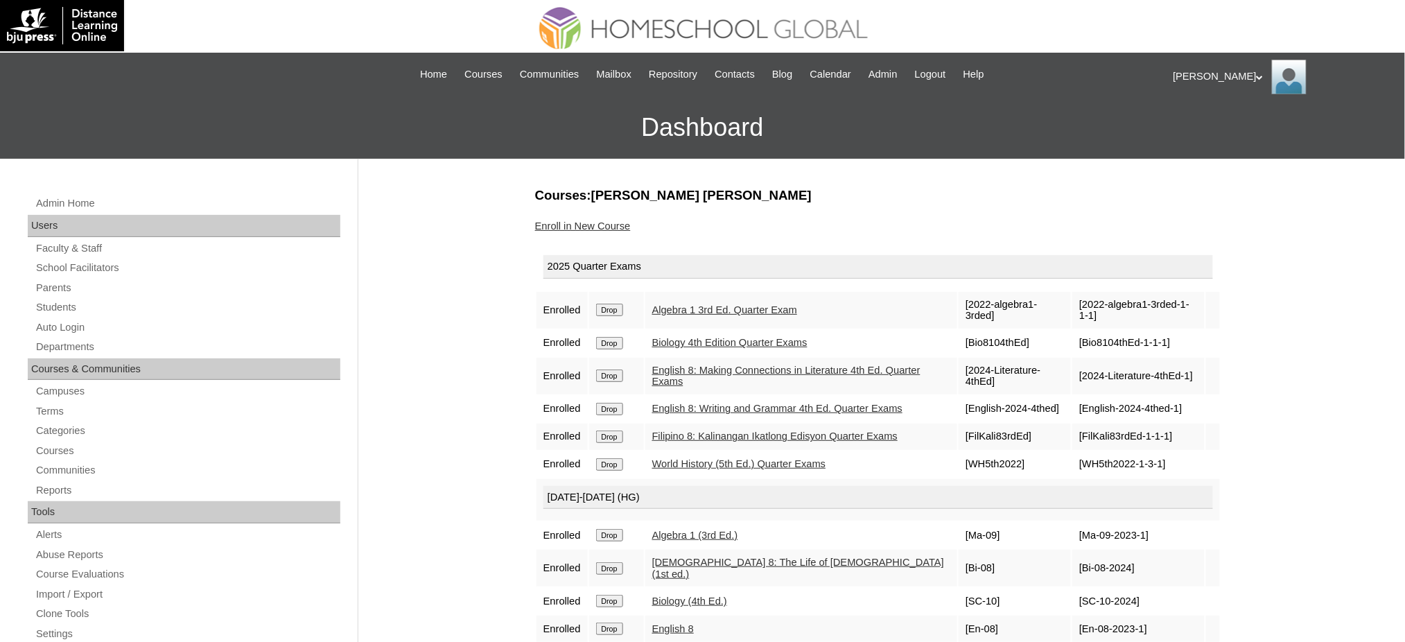
click at [603, 220] on link "Enroll in New Course" at bounding box center [583, 225] width 96 height 11
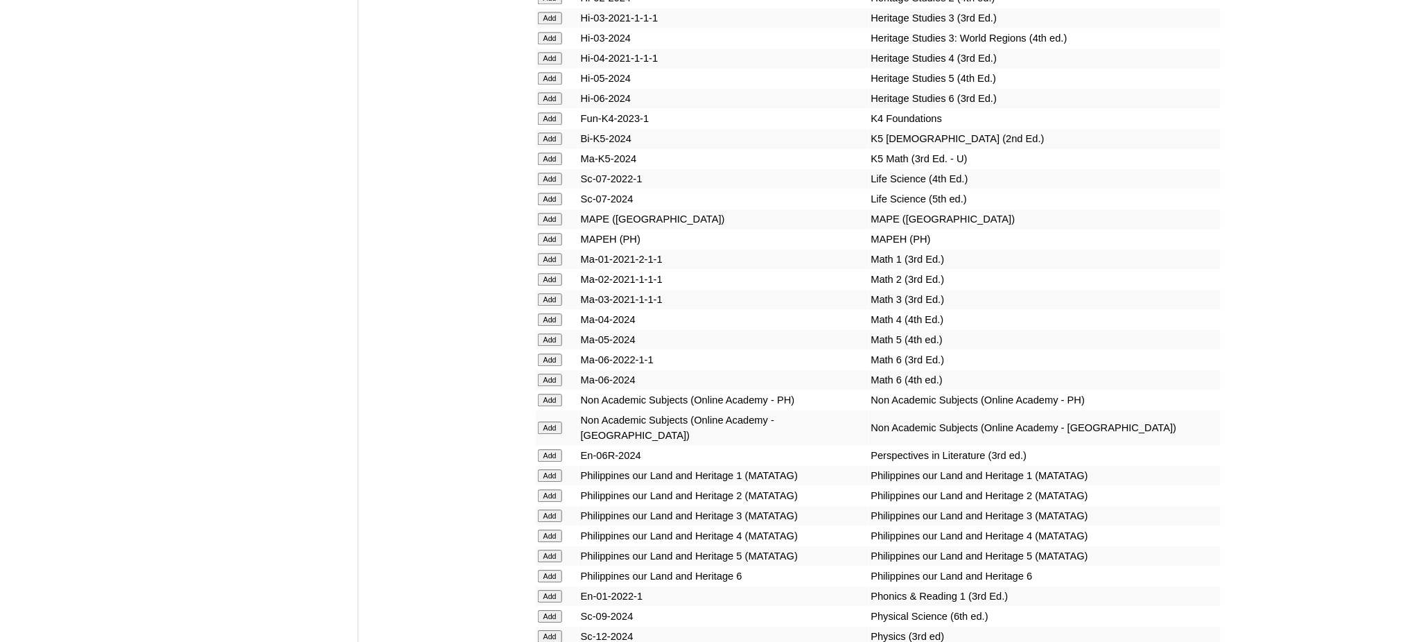
scroll to position [4989, 0]
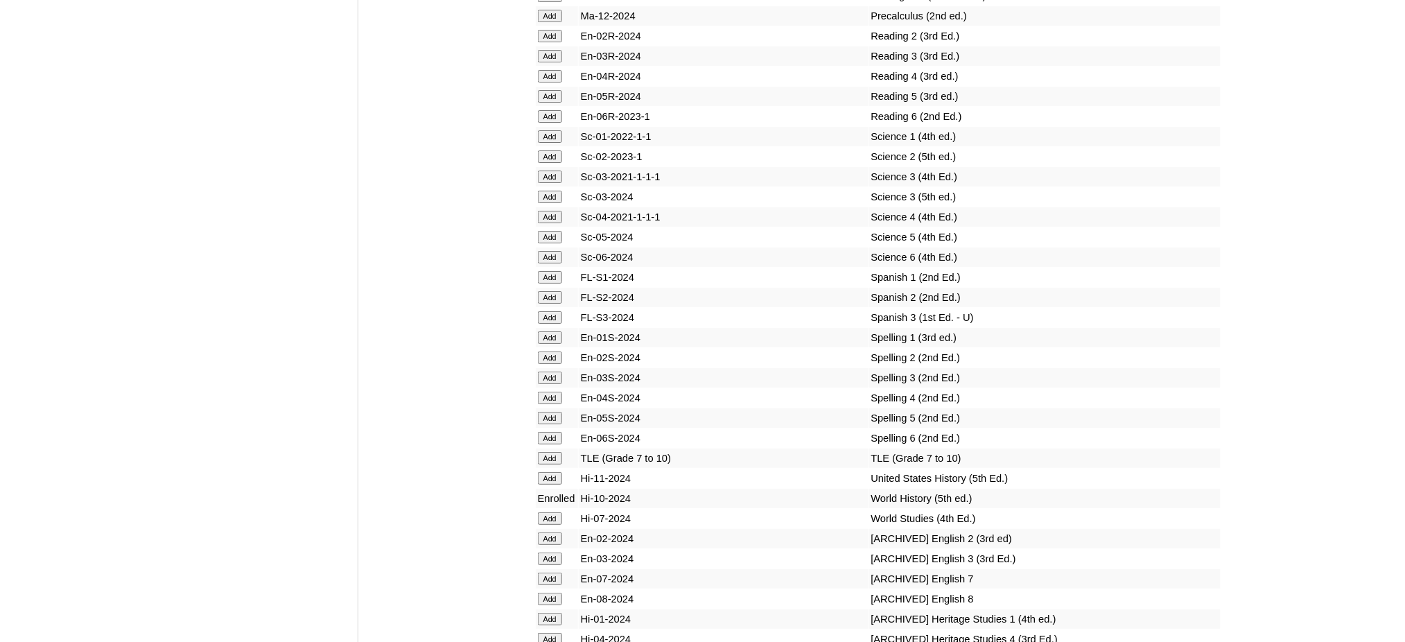
scroll to position [5636, 0]
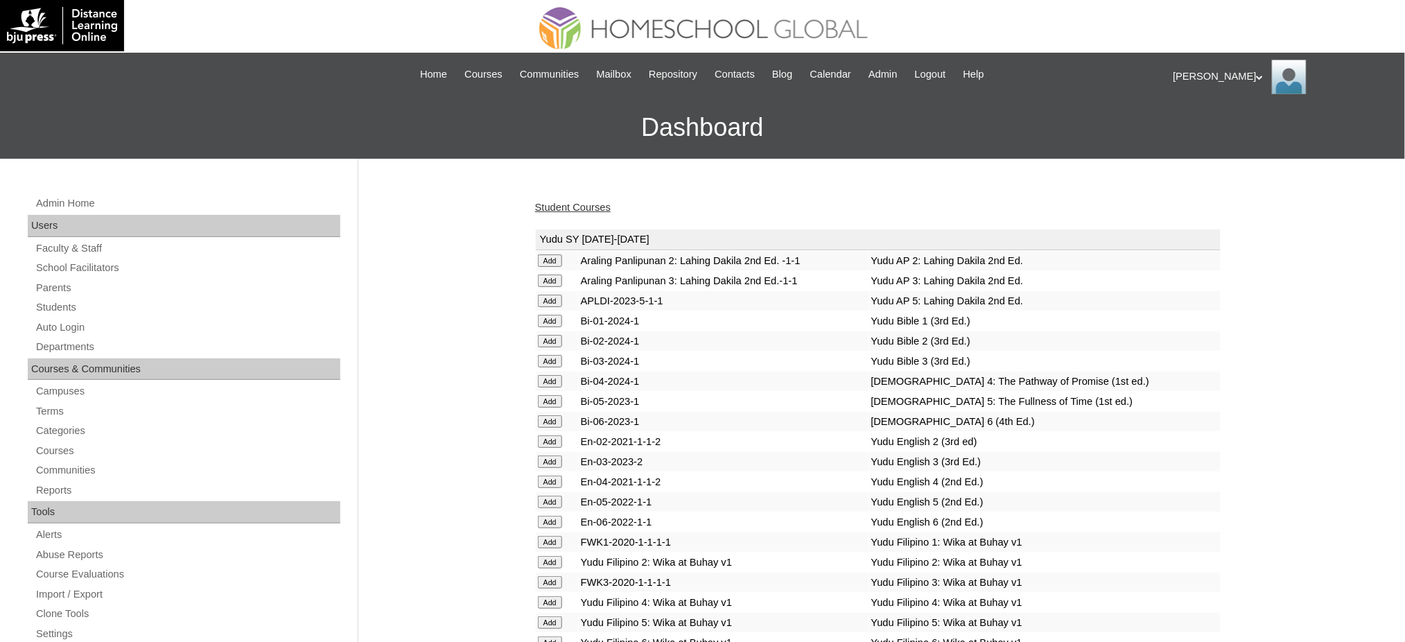
click at [570, 206] on link "Student Courses" at bounding box center [573, 207] width 76 height 11
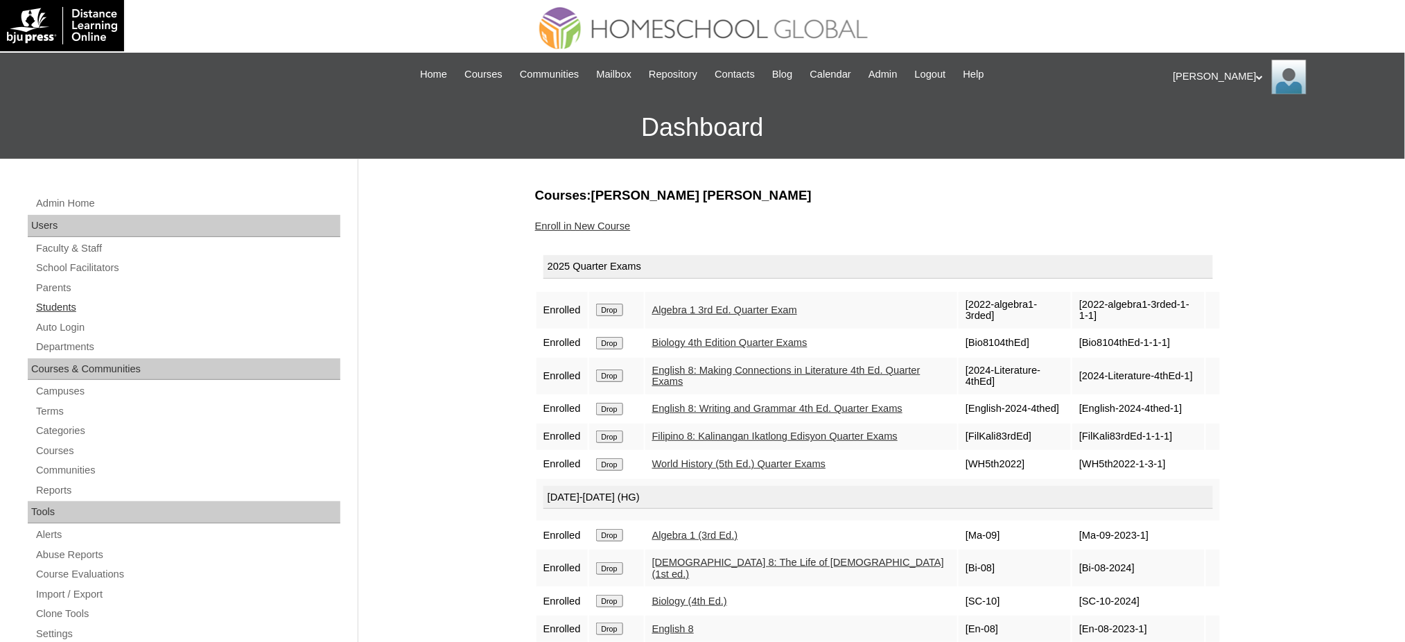
click at [64, 312] on link "Students" at bounding box center [188, 307] width 306 height 17
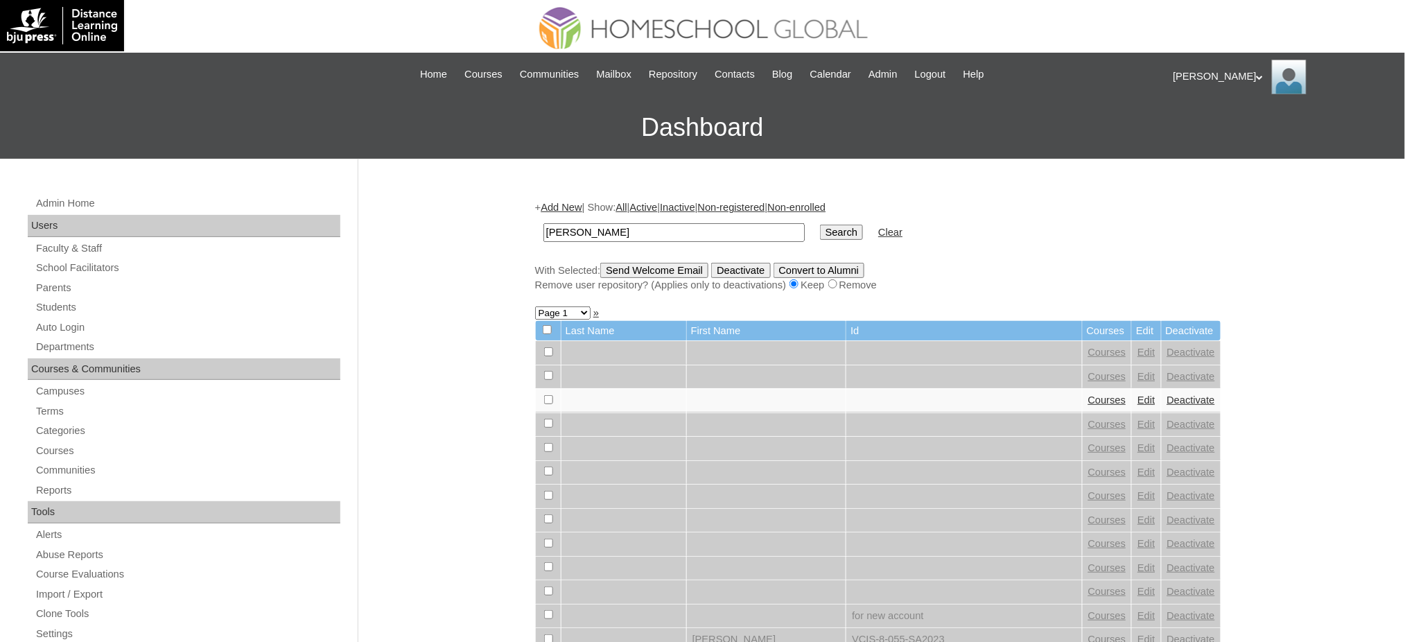
type input "[PERSON_NAME]"
click at [820, 225] on input "Search" at bounding box center [841, 232] width 43 height 15
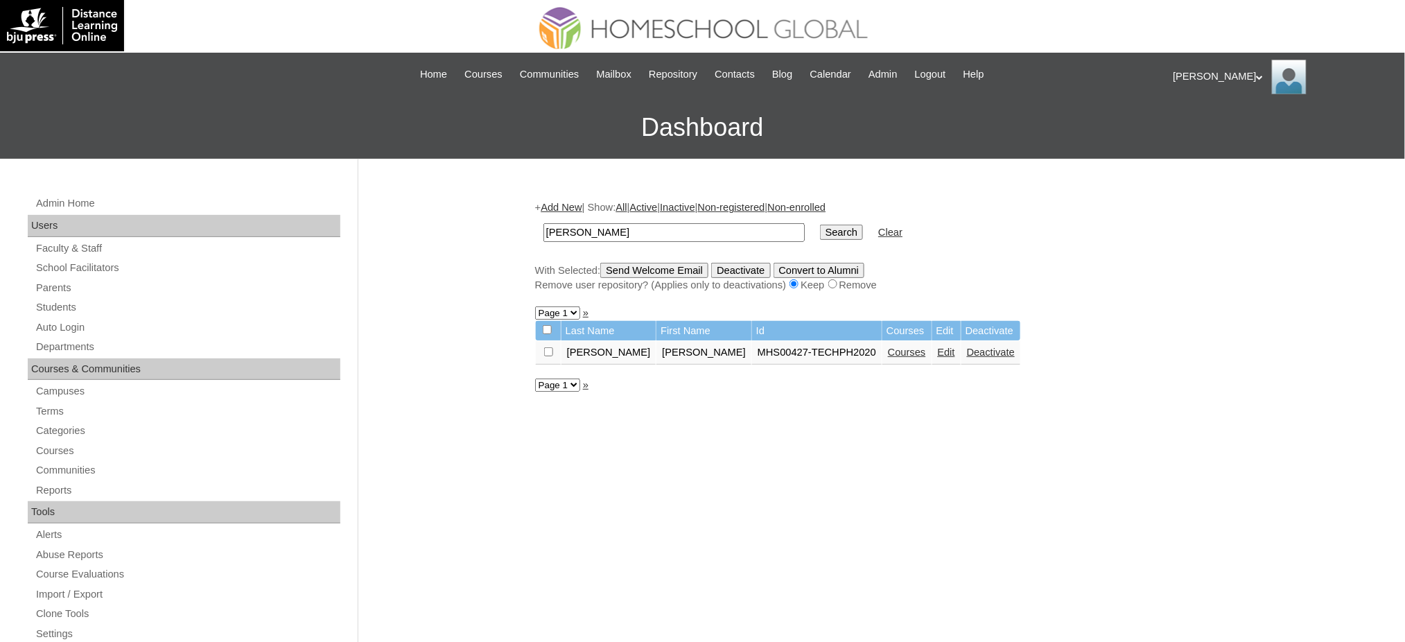
click at [888, 350] on link "Courses" at bounding box center [907, 351] width 38 height 11
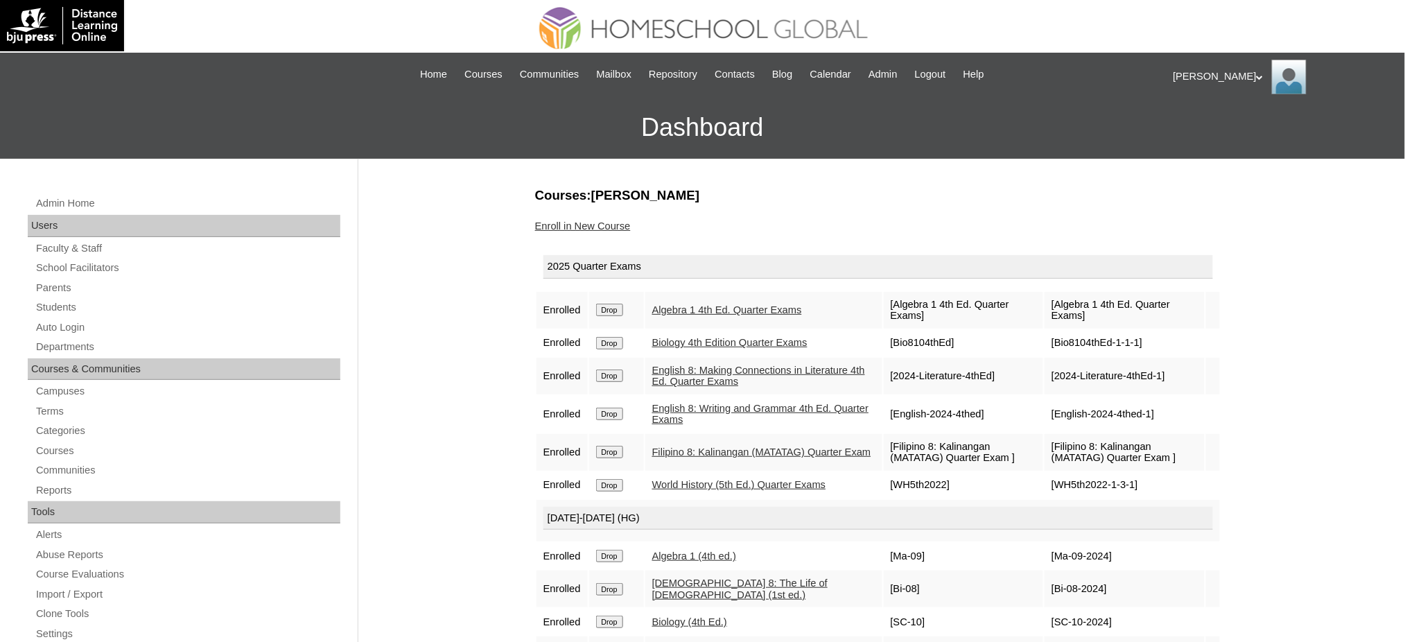
click at [603, 220] on link "Enroll in New Course" at bounding box center [583, 225] width 96 height 11
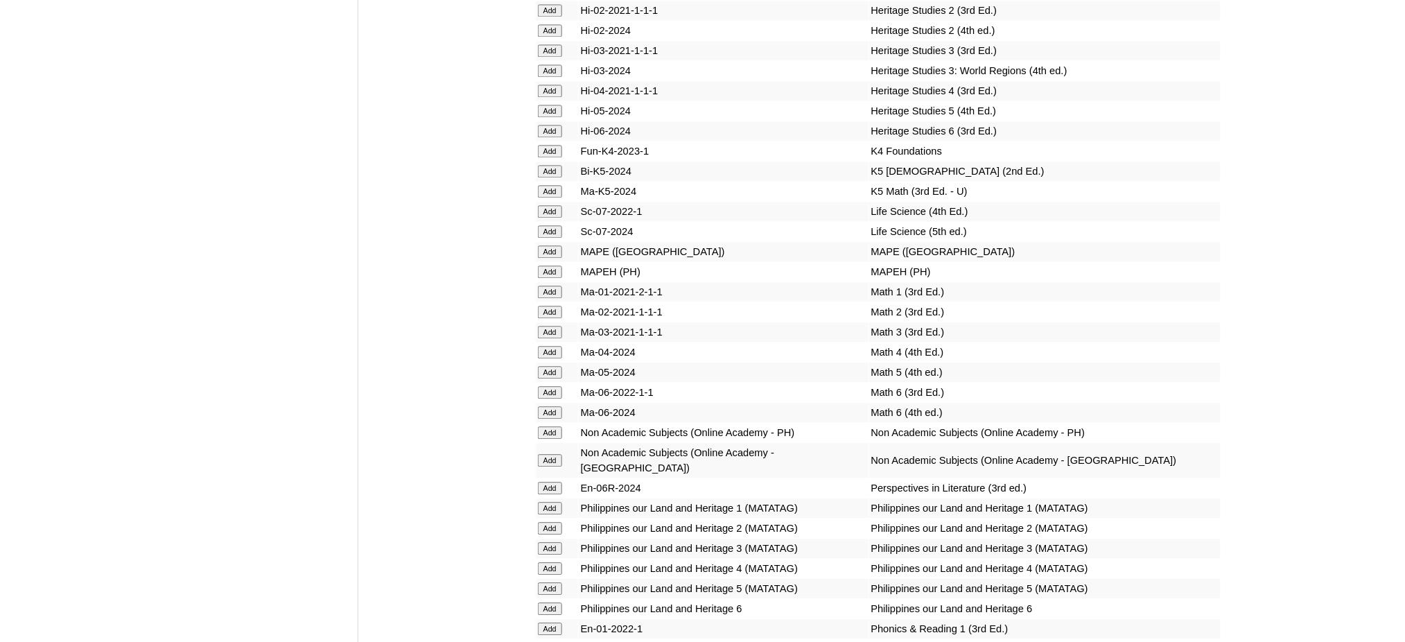
scroll to position [4896, 0]
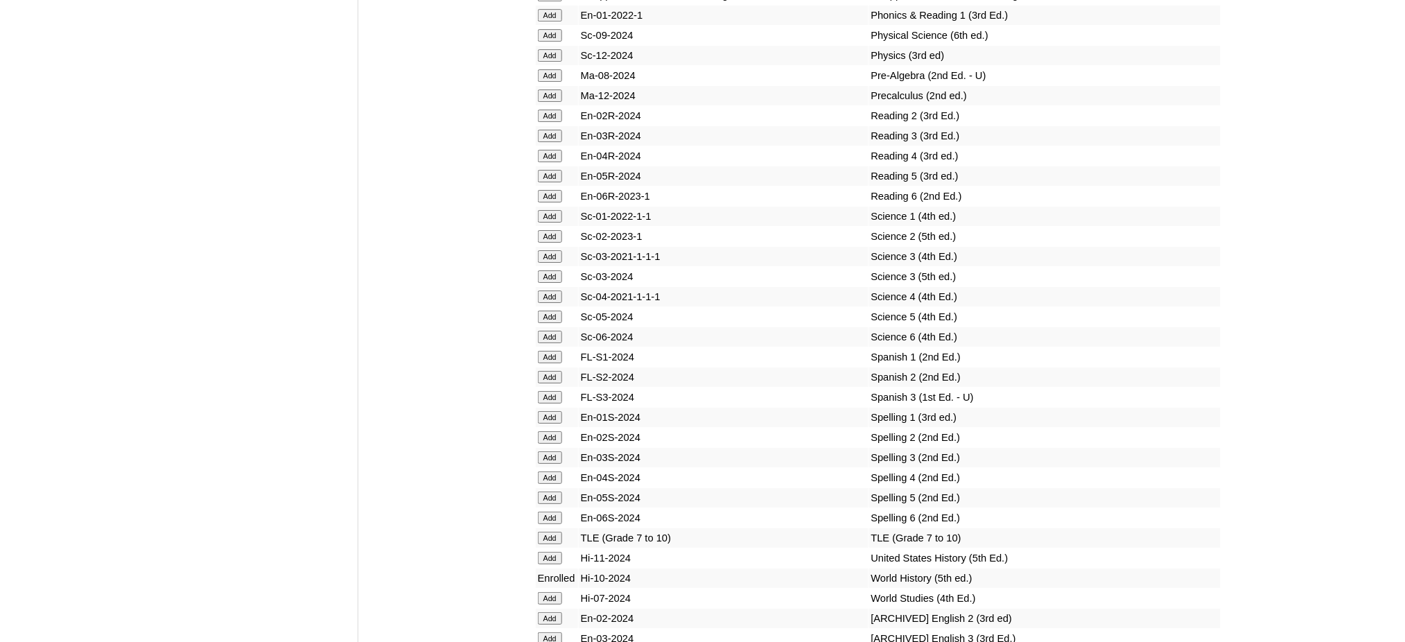
scroll to position [5544, 0]
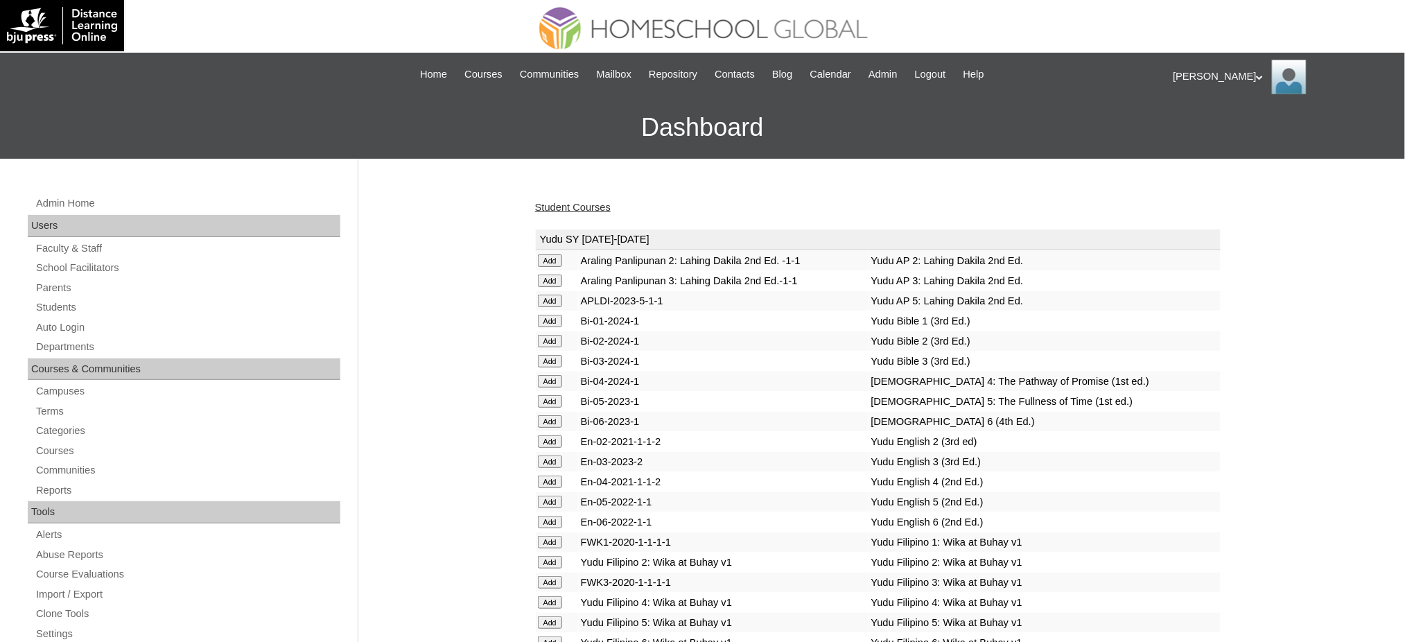
click at [599, 210] on link "Student Courses" at bounding box center [573, 207] width 76 height 11
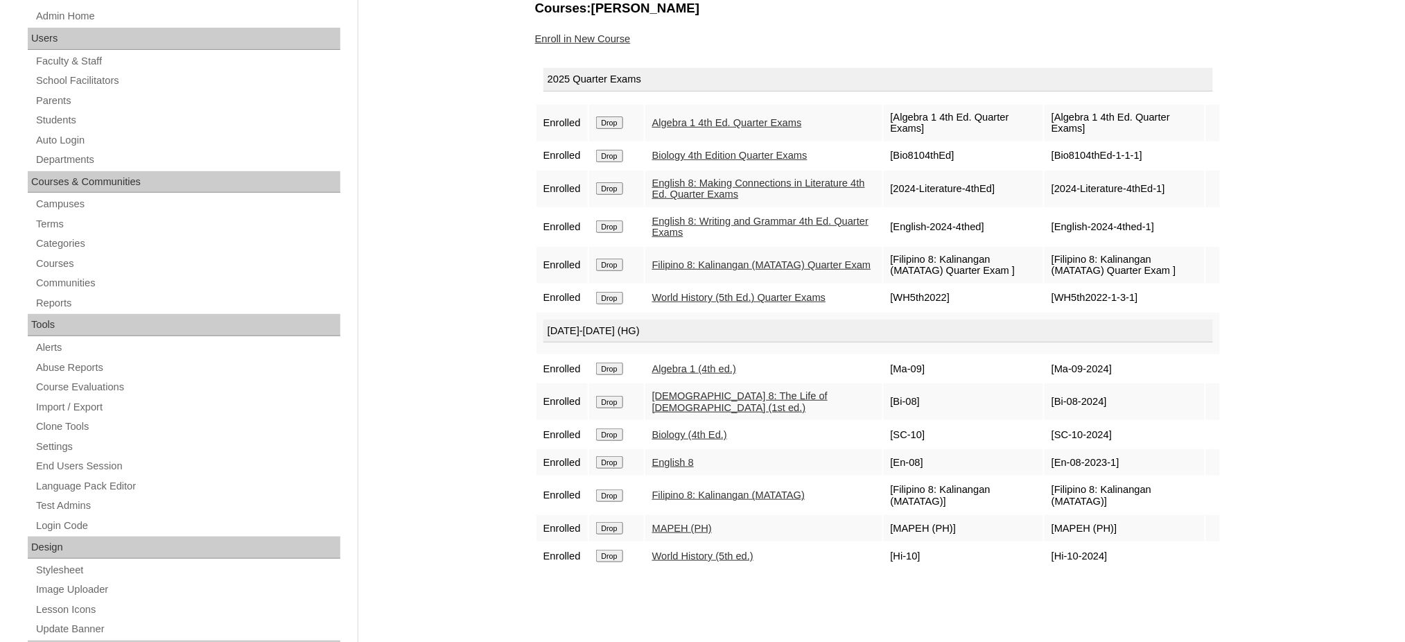
scroll to position [184, 0]
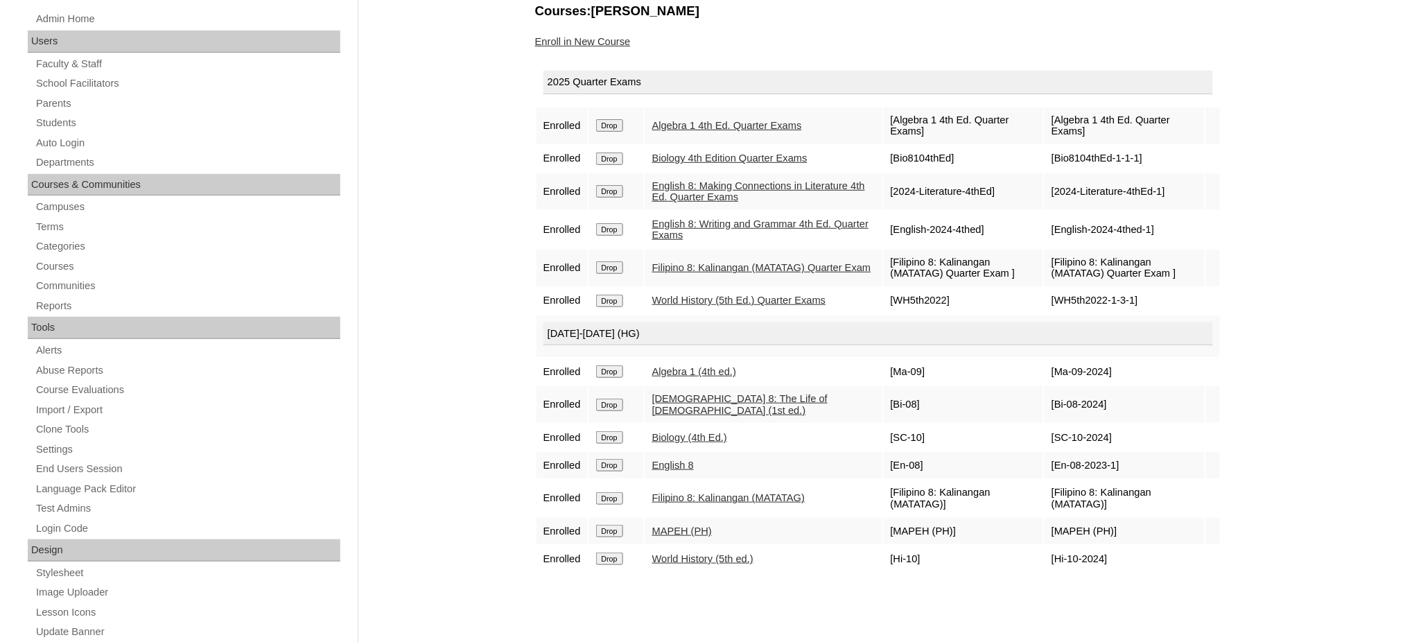
click at [554, 38] on link "Enroll in New Course" at bounding box center [583, 41] width 96 height 11
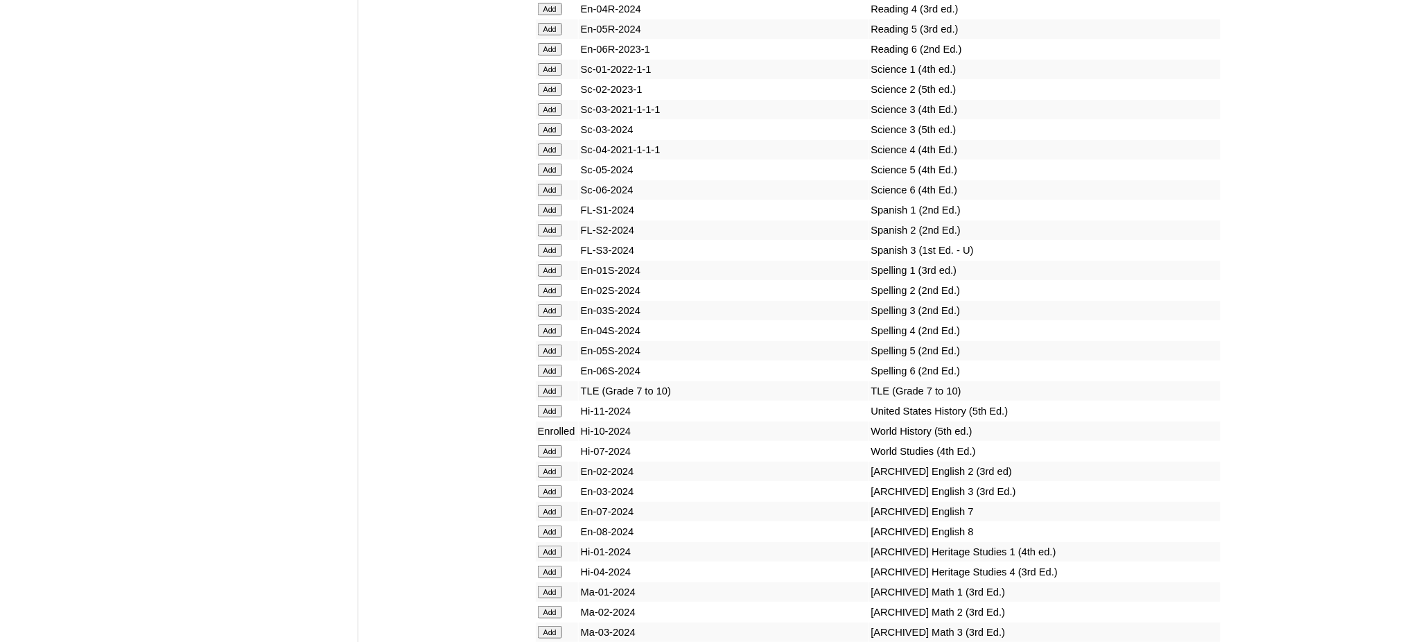
scroll to position [5728, 0]
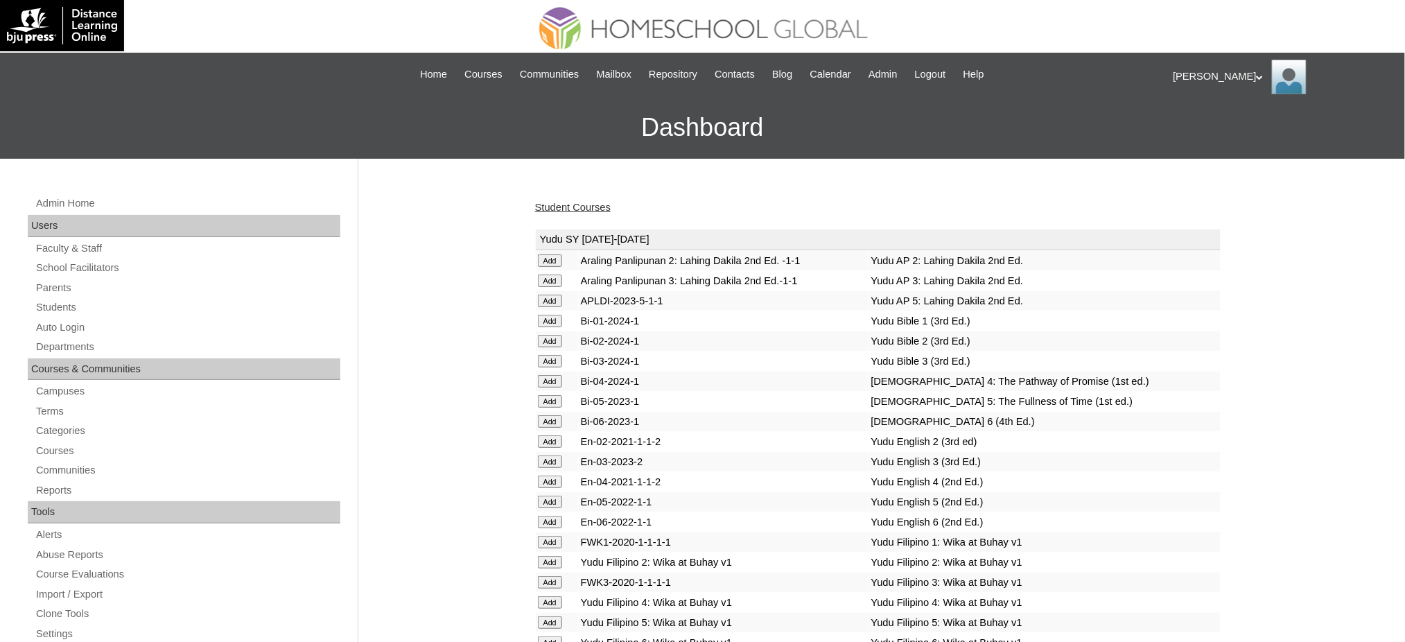
click at [585, 207] on link "Student Courses" at bounding box center [573, 207] width 76 height 11
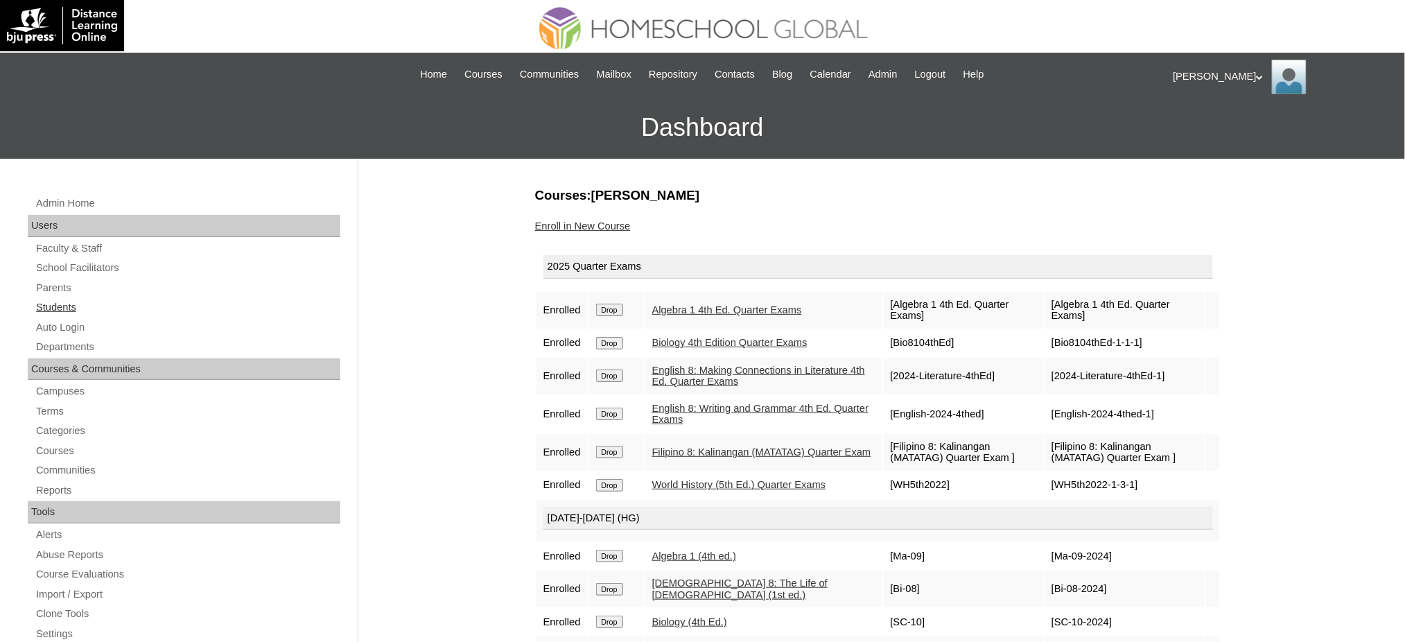
click at [76, 310] on link "Students" at bounding box center [188, 307] width 306 height 17
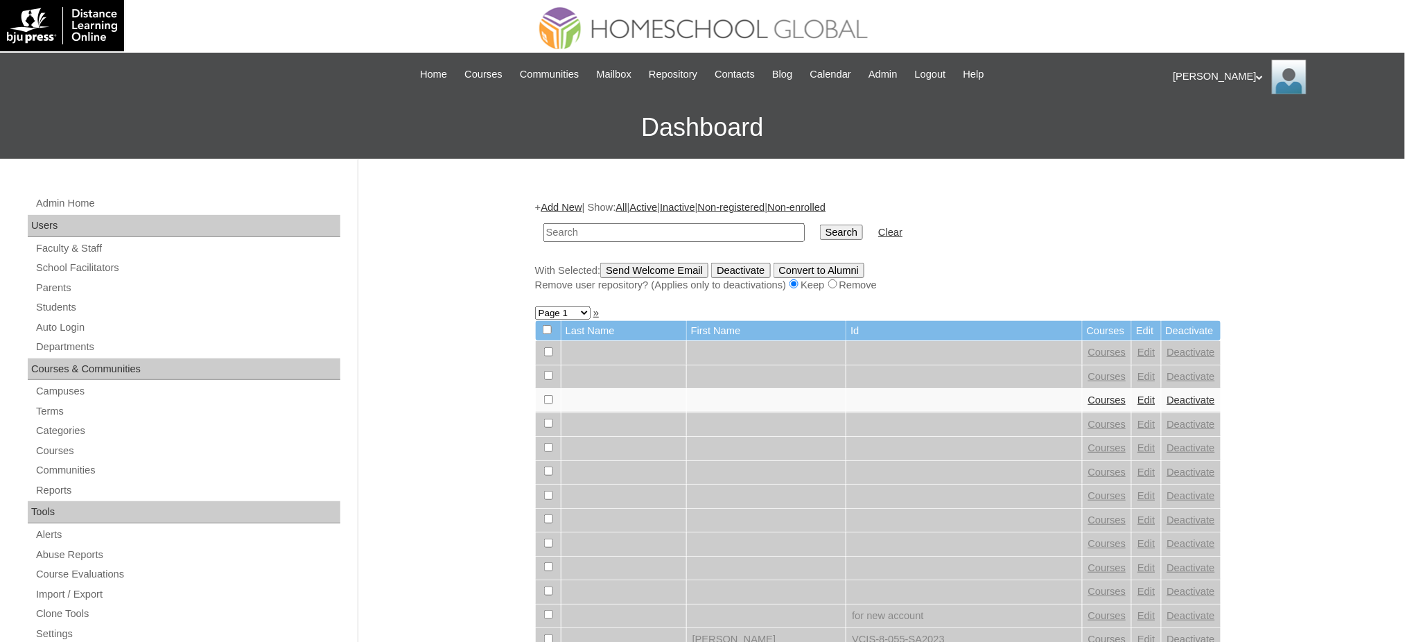
click at [625, 234] on input "text" at bounding box center [673, 232] width 261 height 19
type input "Afos"
click at [820, 232] on input "Search" at bounding box center [841, 232] width 43 height 15
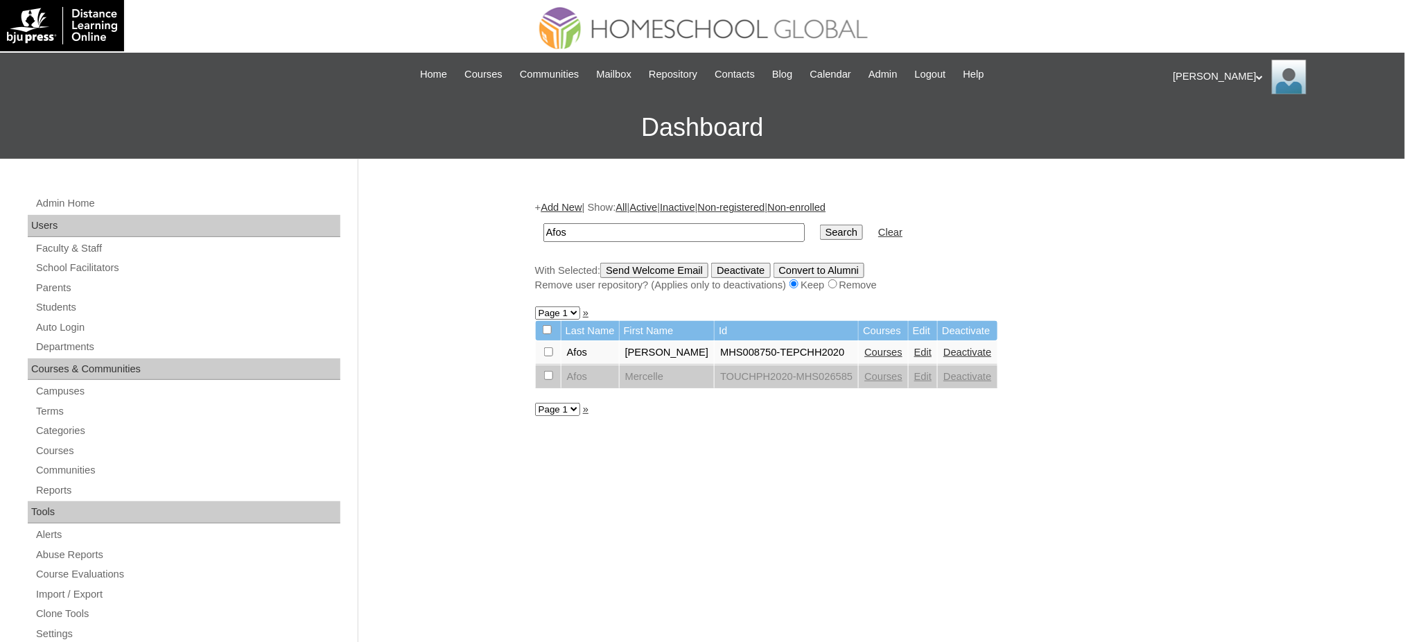
click at [864, 346] on link "Courses" at bounding box center [883, 351] width 38 height 11
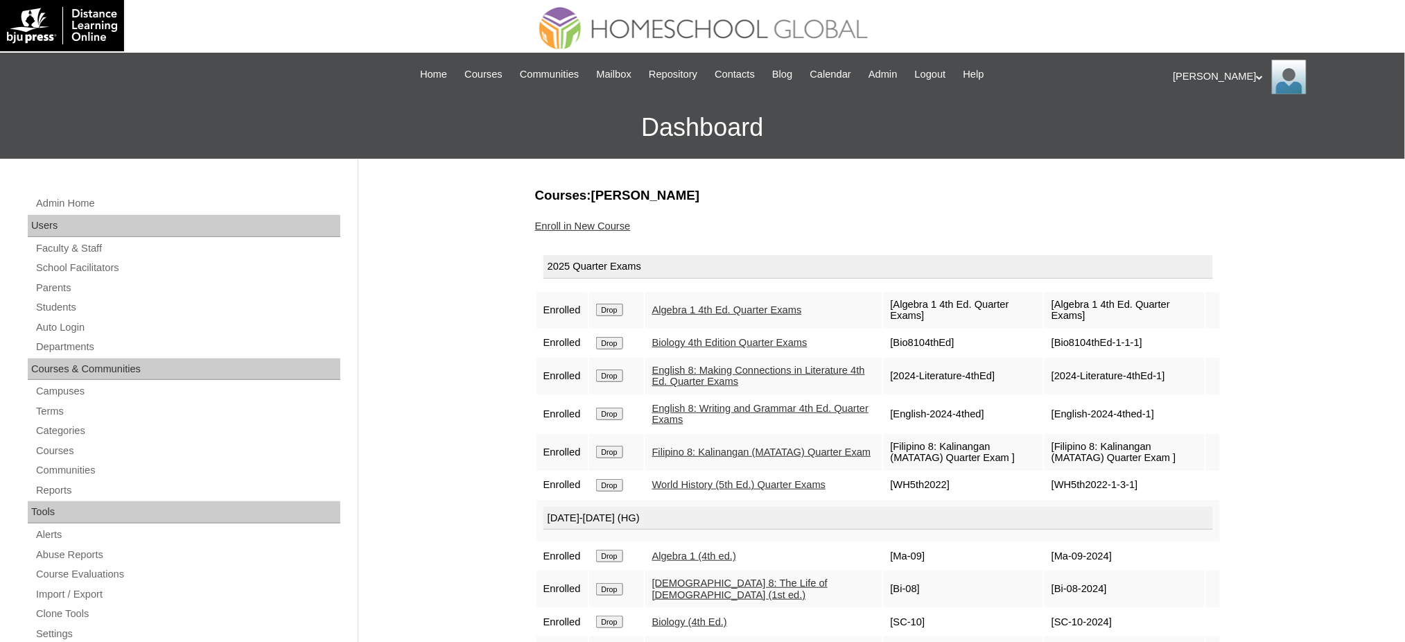
click at [599, 229] on link "Enroll in New Course" at bounding box center [583, 225] width 96 height 11
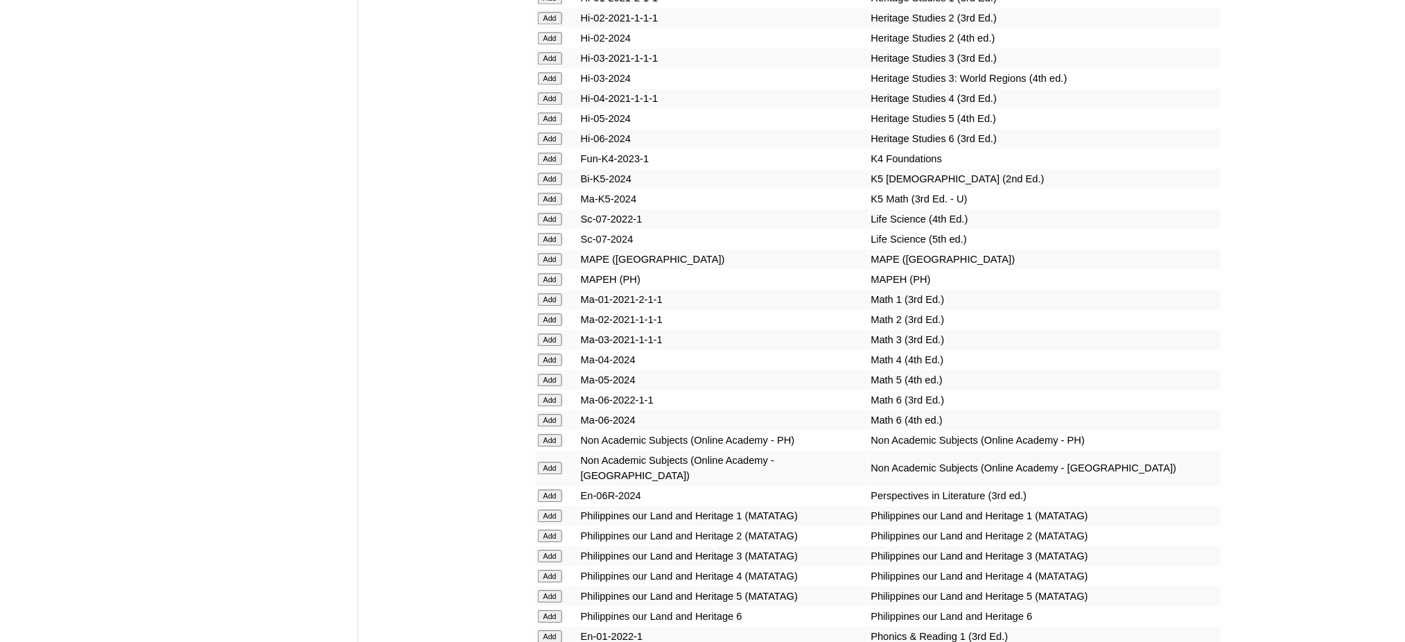
scroll to position [4896, 0]
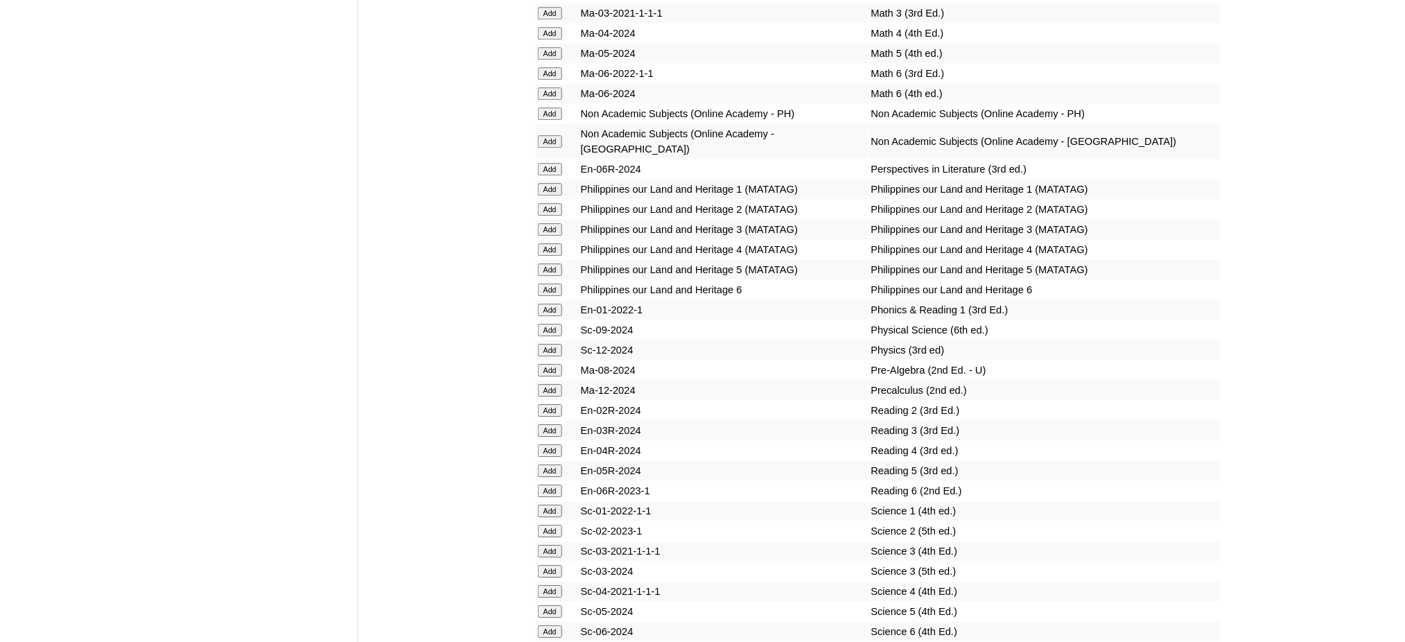
scroll to position [5359, 0]
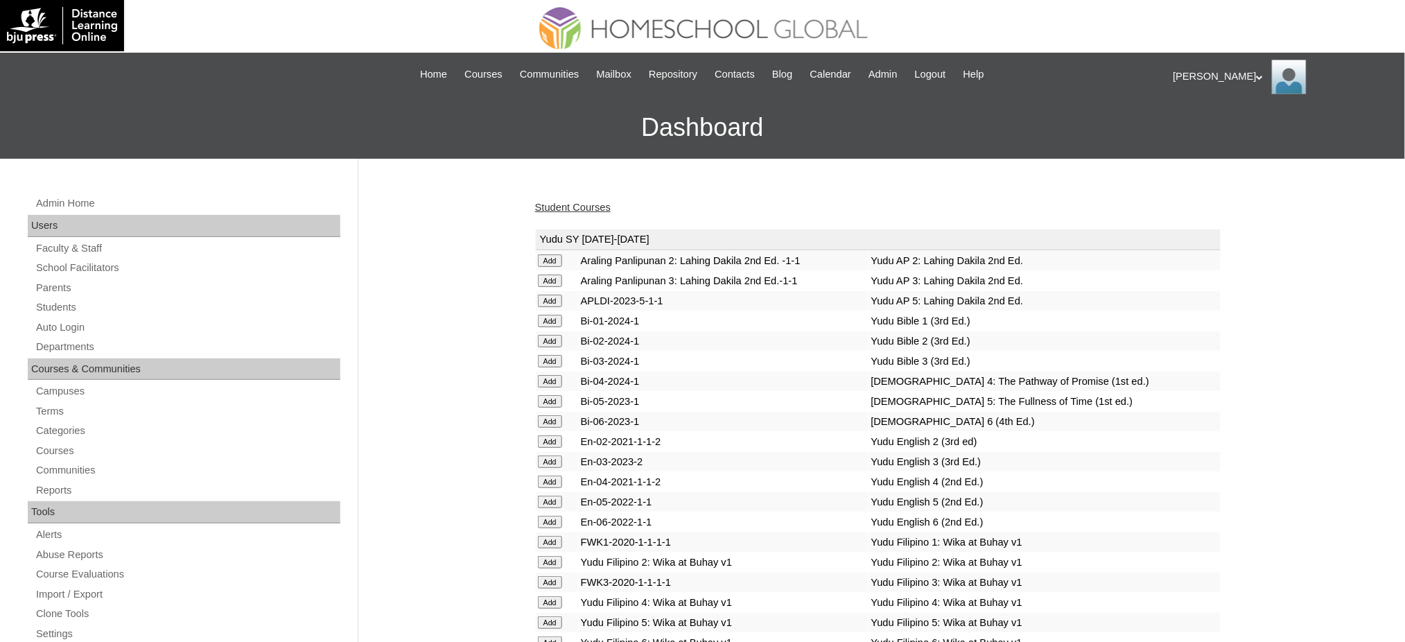
click at [547, 202] on link "Student Courses" at bounding box center [573, 207] width 76 height 11
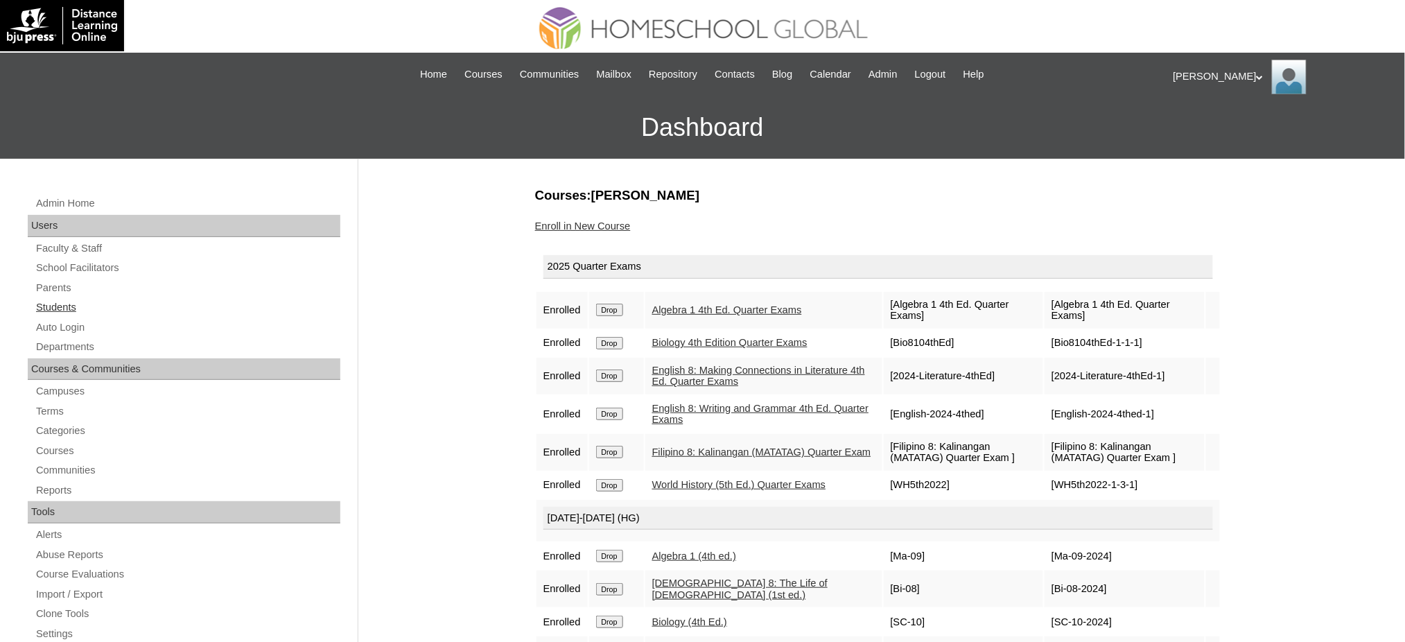
click at [67, 308] on link "Students" at bounding box center [188, 307] width 306 height 17
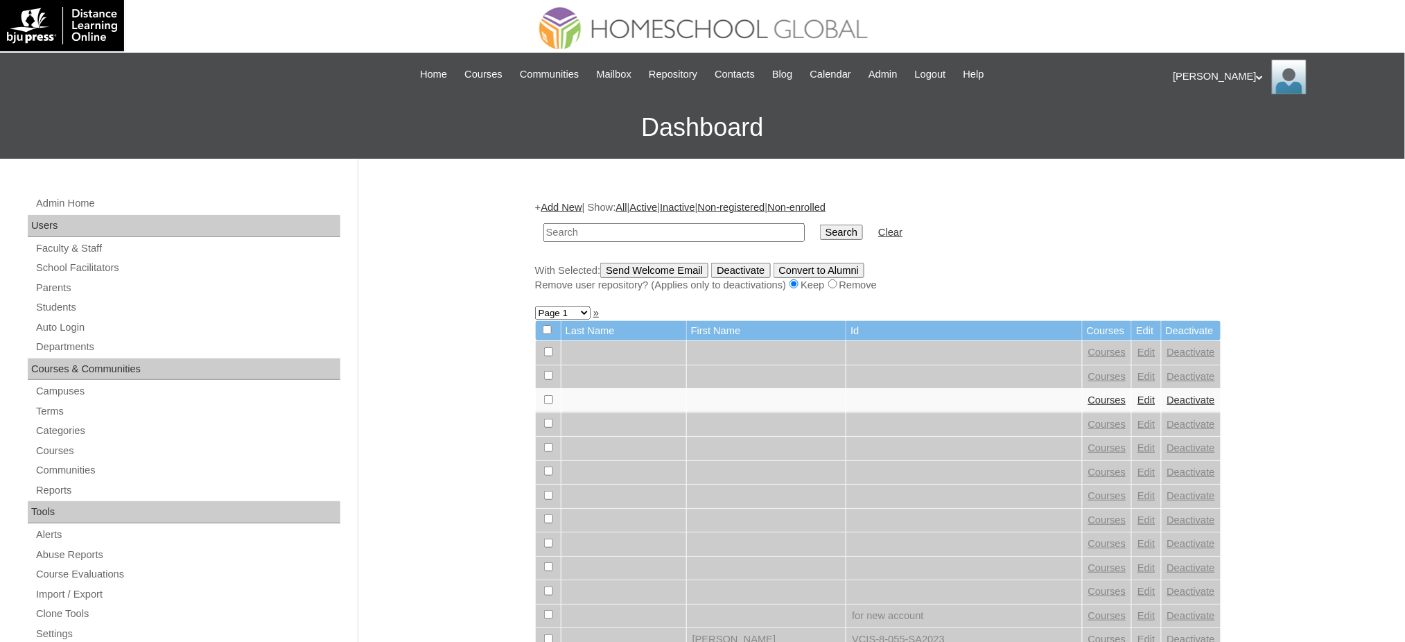
click at [572, 229] on input "text" at bounding box center [673, 232] width 261 height 19
type input "[PERSON_NAME]"
click at [820, 232] on input "Search" at bounding box center [841, 232] width 43 height 15
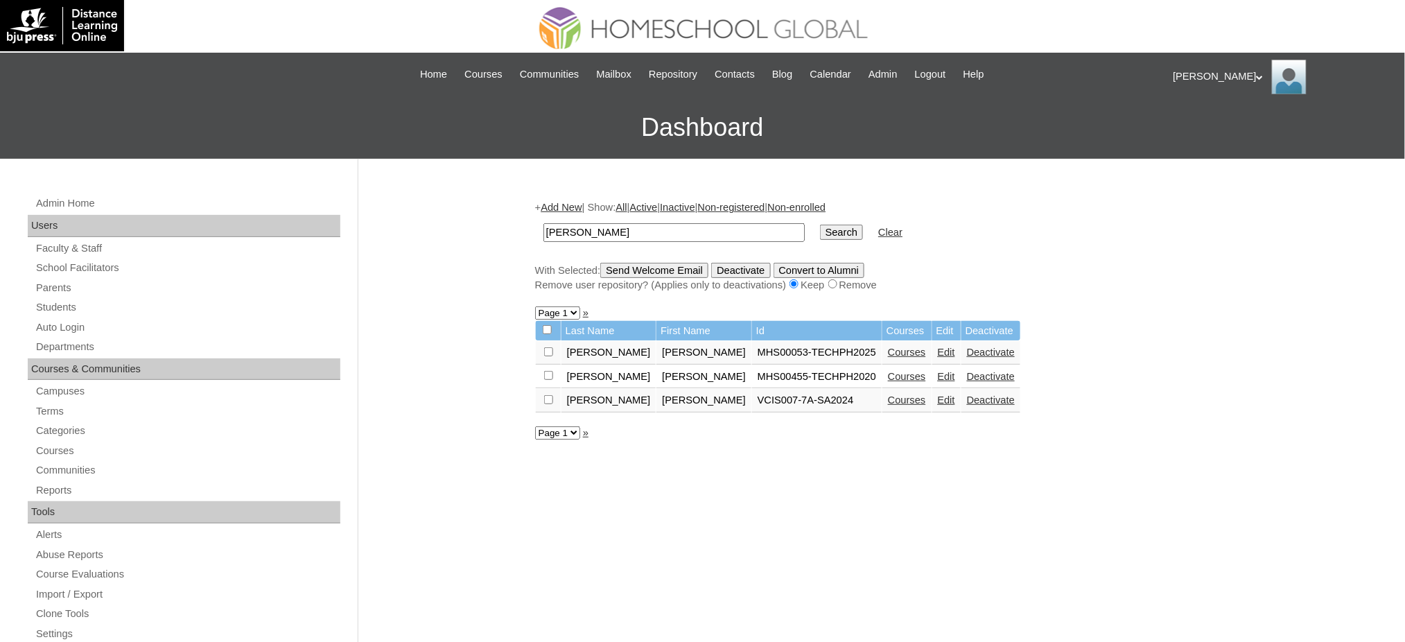
click at [888, 349] on link "Courses" at bounding box center [907, 351] width 38 height 11
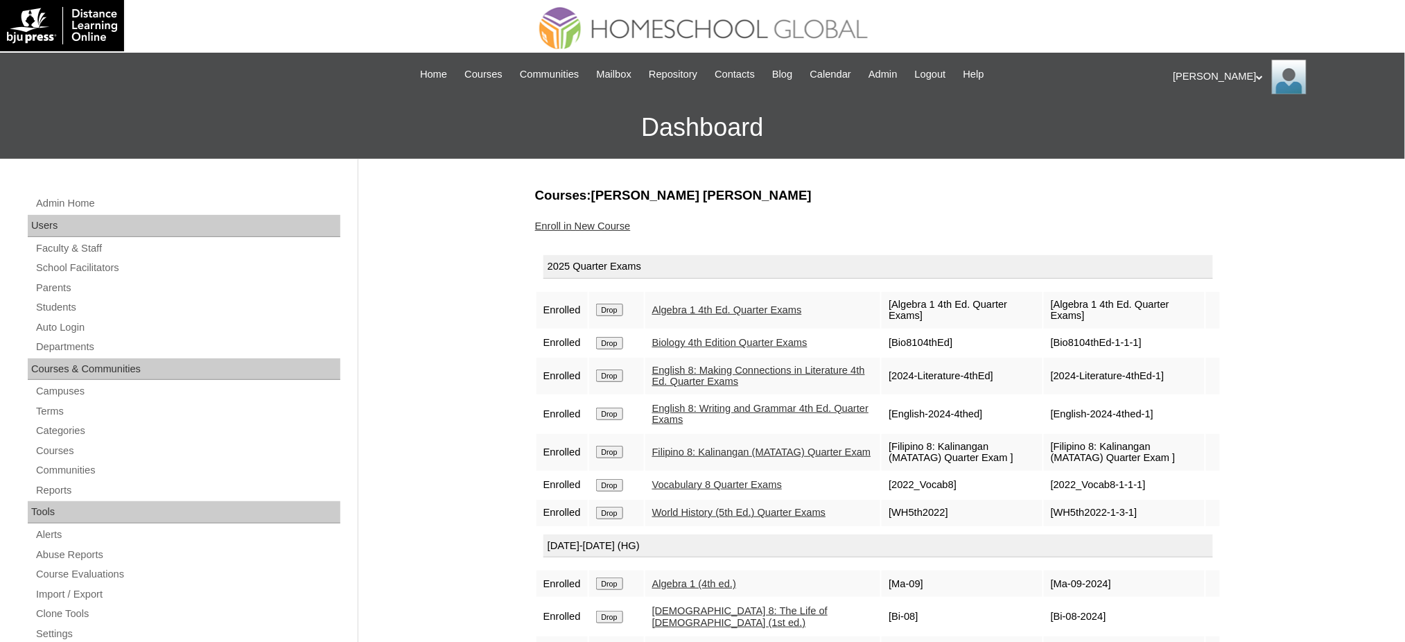
click at [588, 221] on link "Enroll in New Course" at bounding box center [583, 225] width 96 height 11
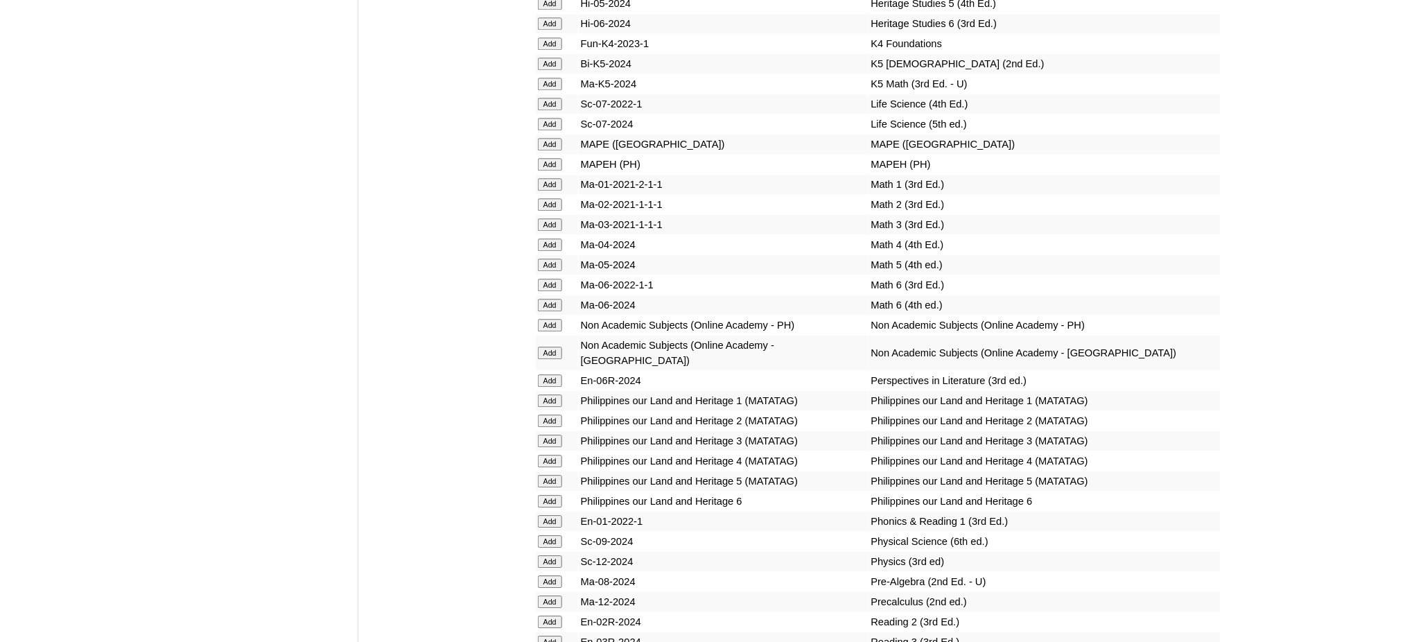
scroll to position [4989, 0]
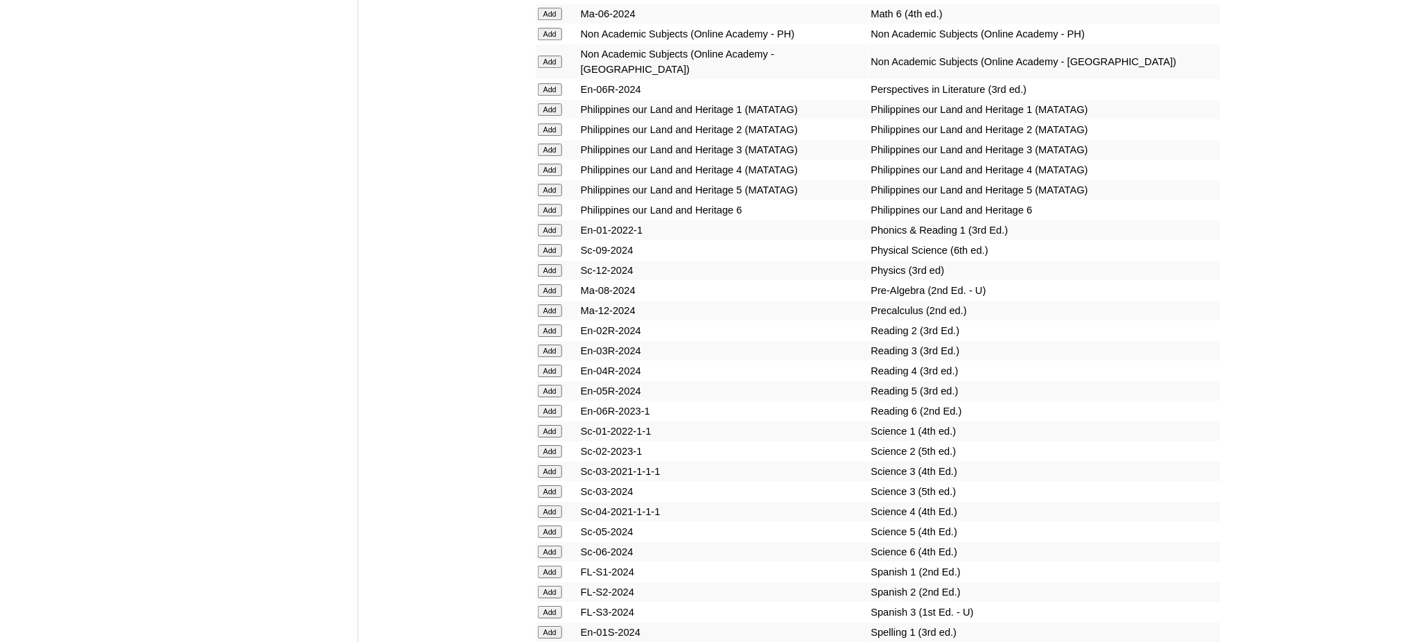
scroll to position [5451, 0]
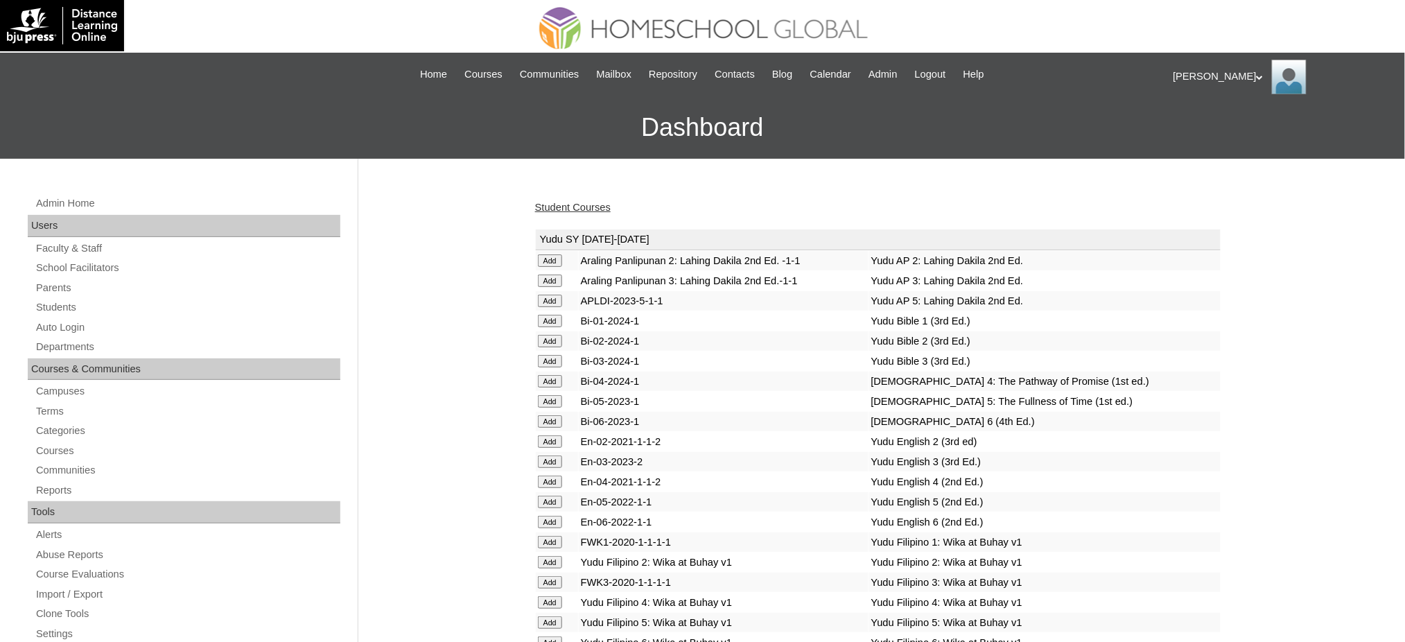
click at [556, 206] on link "Student Courses" at bounding box center [573, 207] width 76 height 11
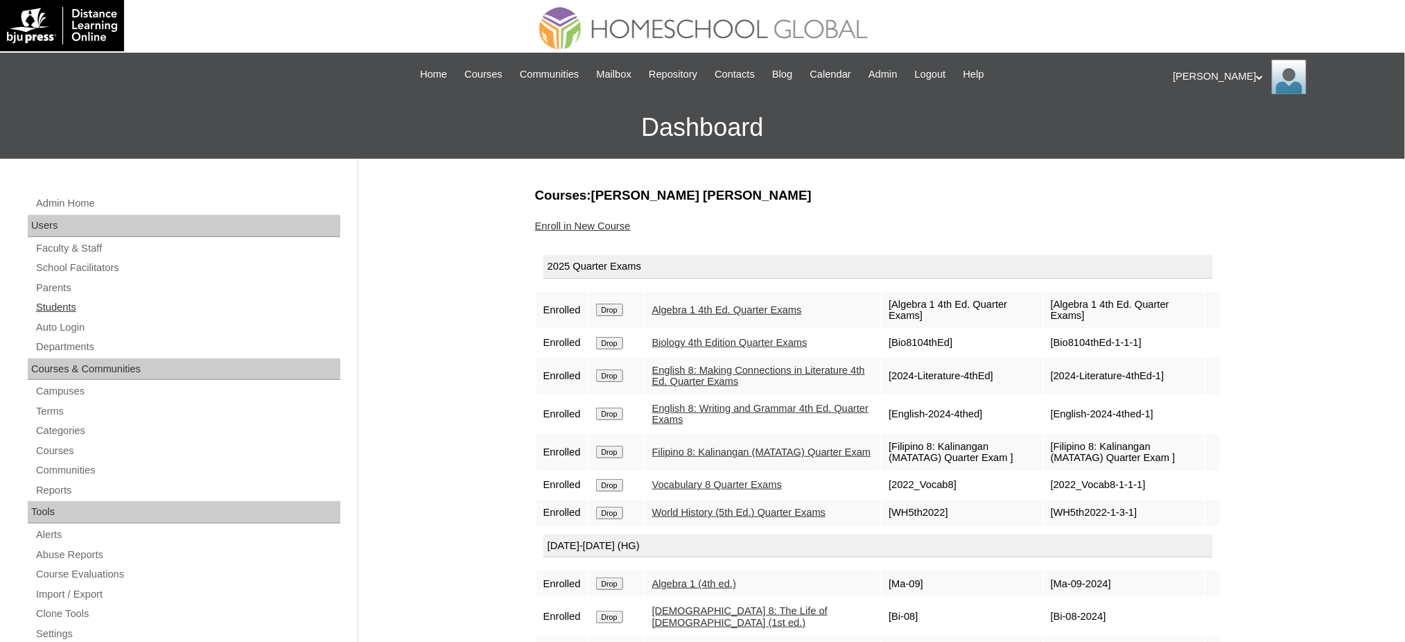
click at [74, 307] on link "Students" at bounding box center [188, 307] width 306 height 17
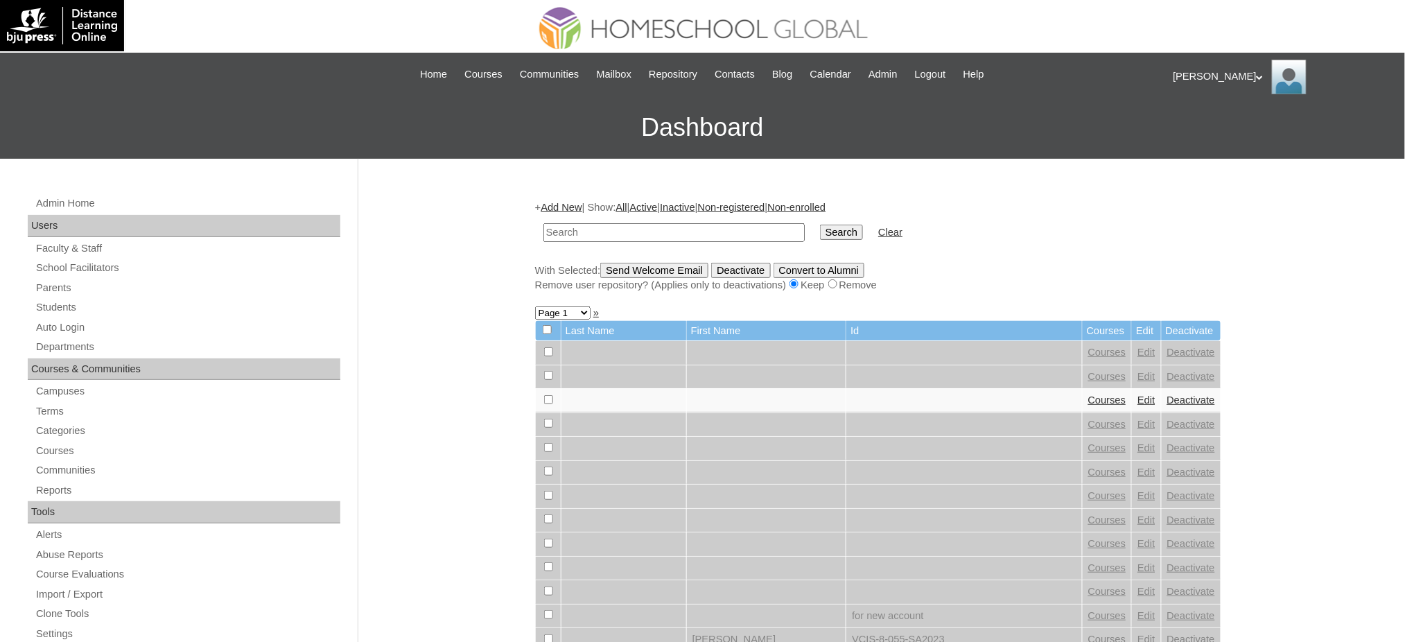
type input "v"
type input "[PERSON_NAME] [PERSON_NAME] Francesca"
click at [820, 225] on input "Search" at bounding box center [841, 232] width 43 height 15
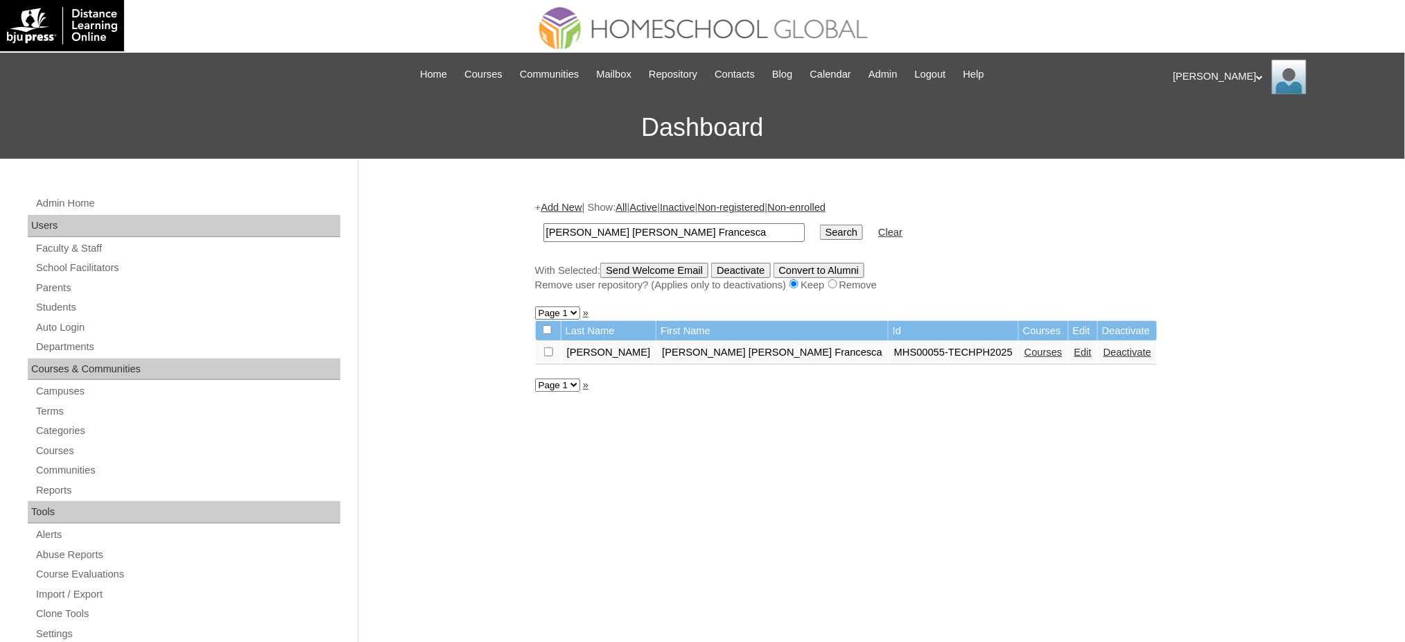
click at [1024, 350] on link "Courses" at bounding box center [1043, 351] width 38 height 11
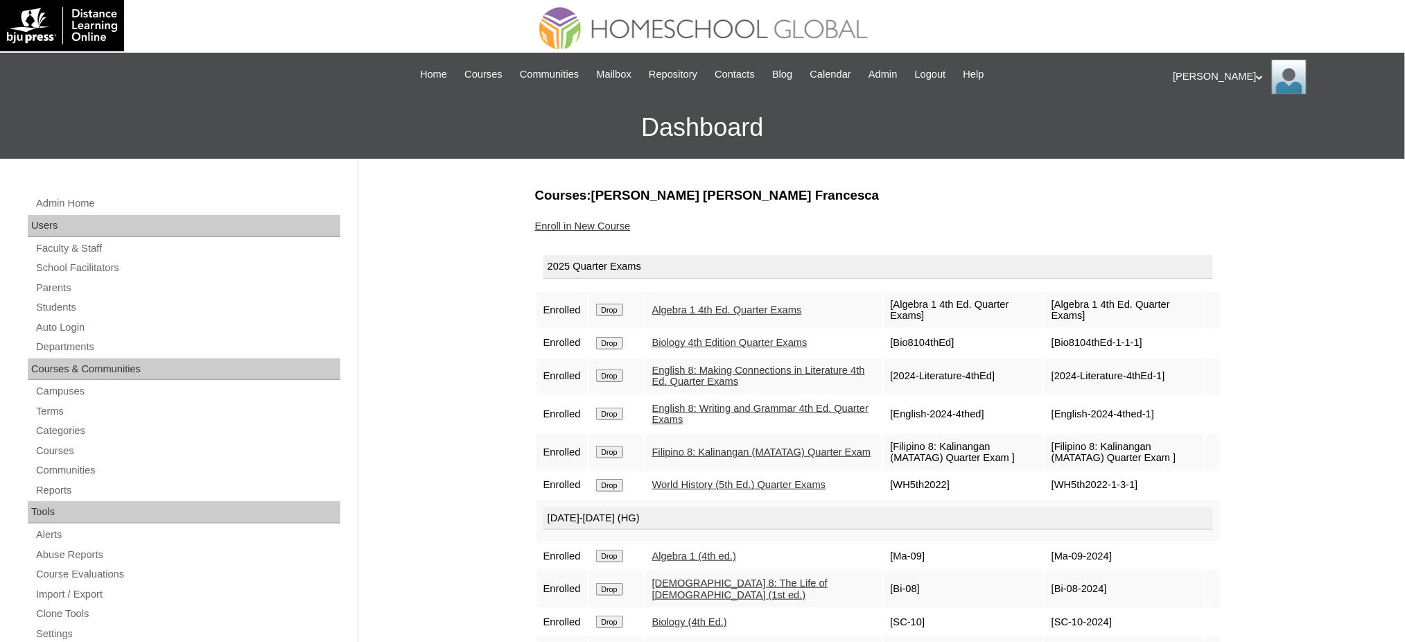
click at [625, 227] on link "Enroll in New Course" at bounding box center [583, 225] width 96 height 11
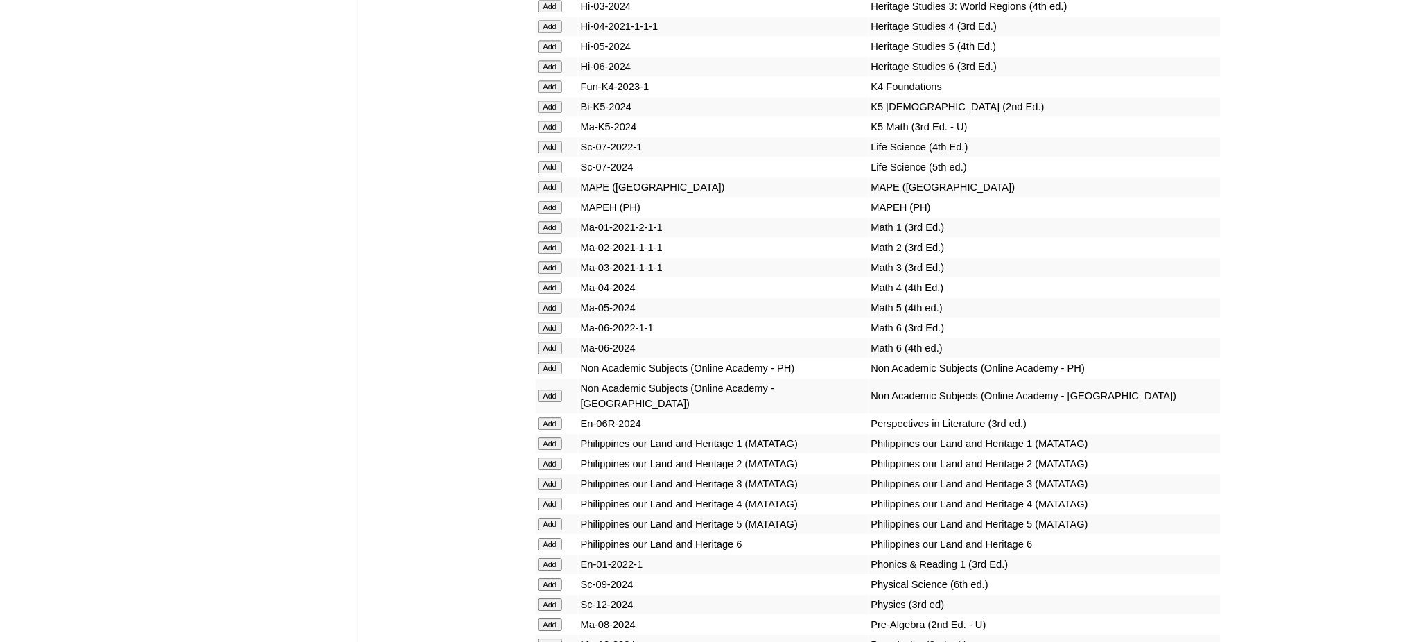
scroll to position [4989, 0]
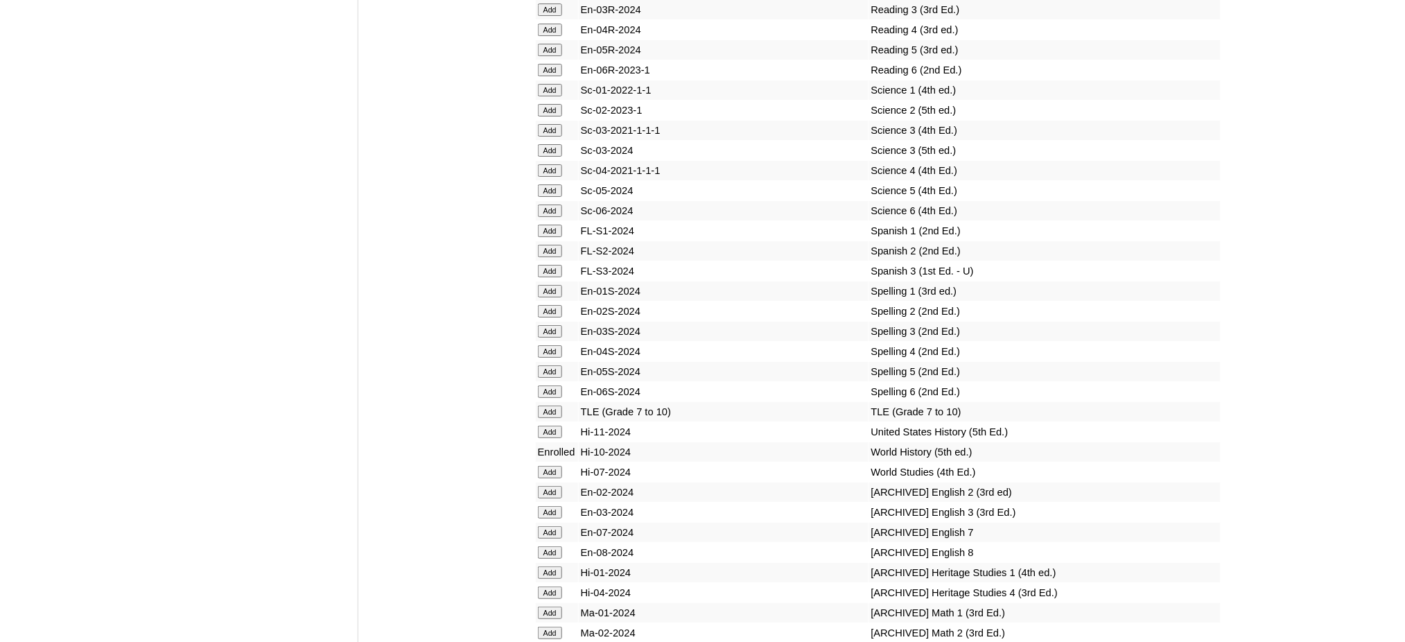
scroll to position [5636, 0]
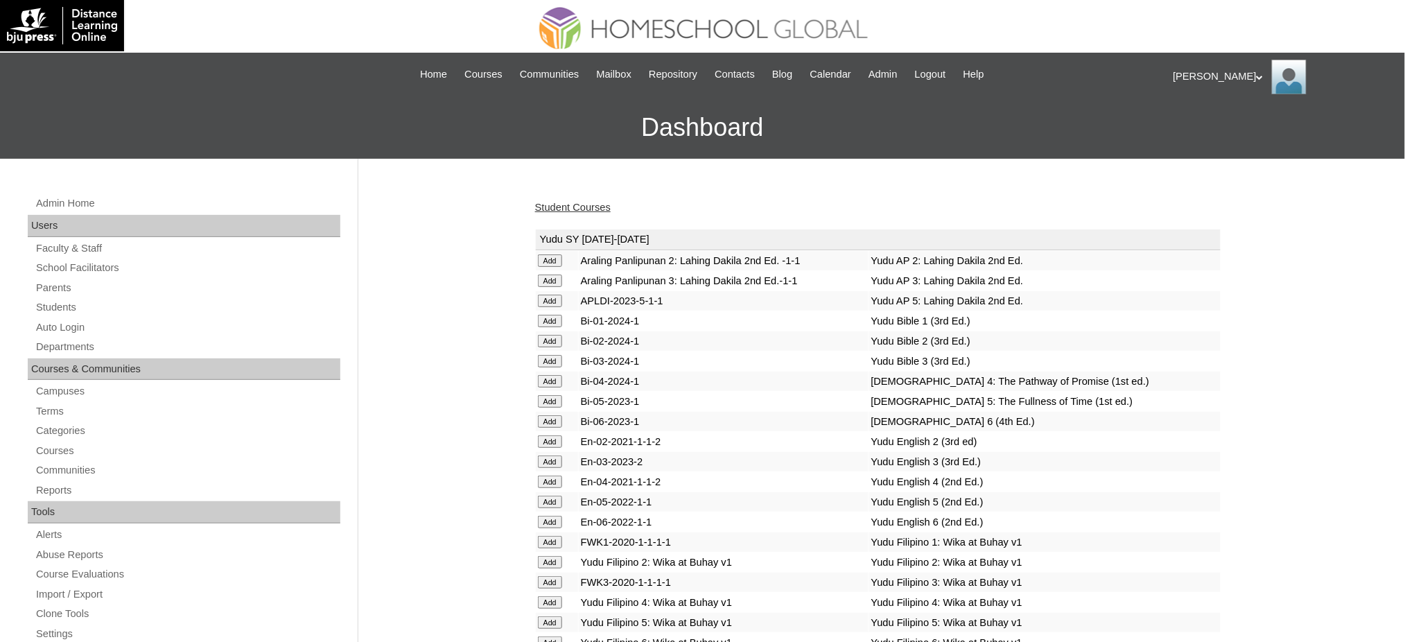
click at [570, 209] on link "Student Courses" at bounding box center [573, 207] width 76 height 11
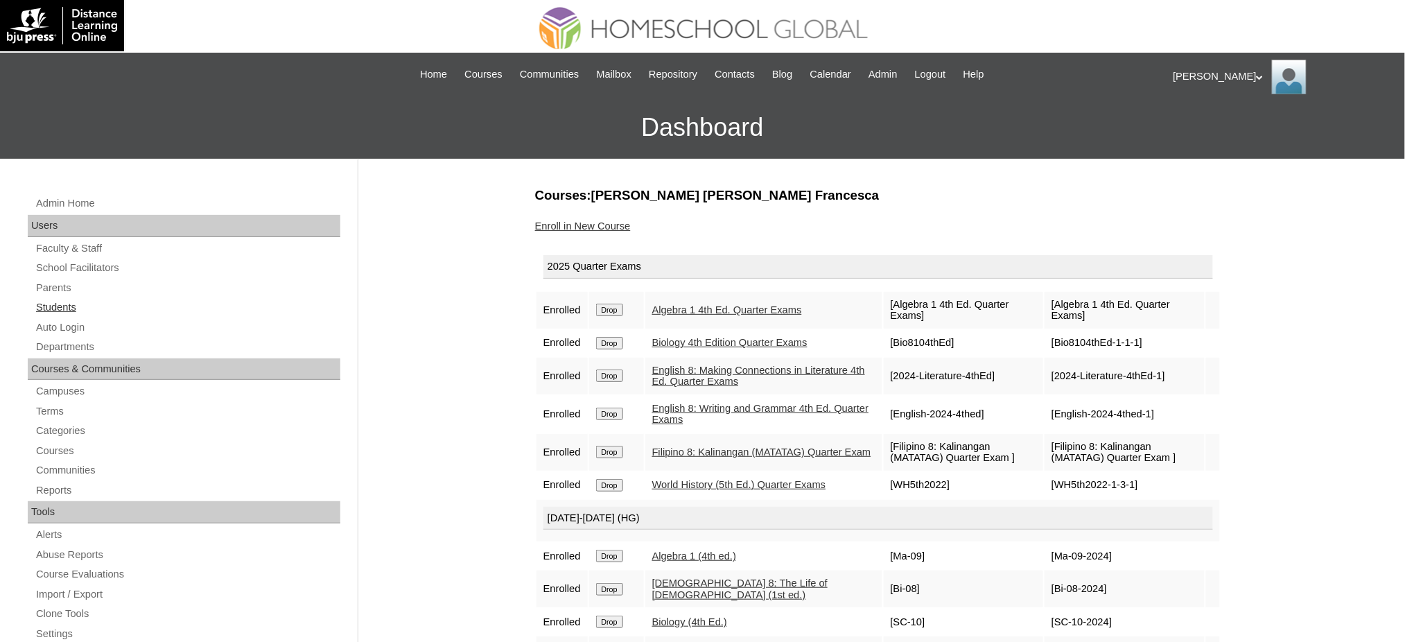
click at [49, 308] on link "Students" at bounding box center [188, 307] width 306 height 17
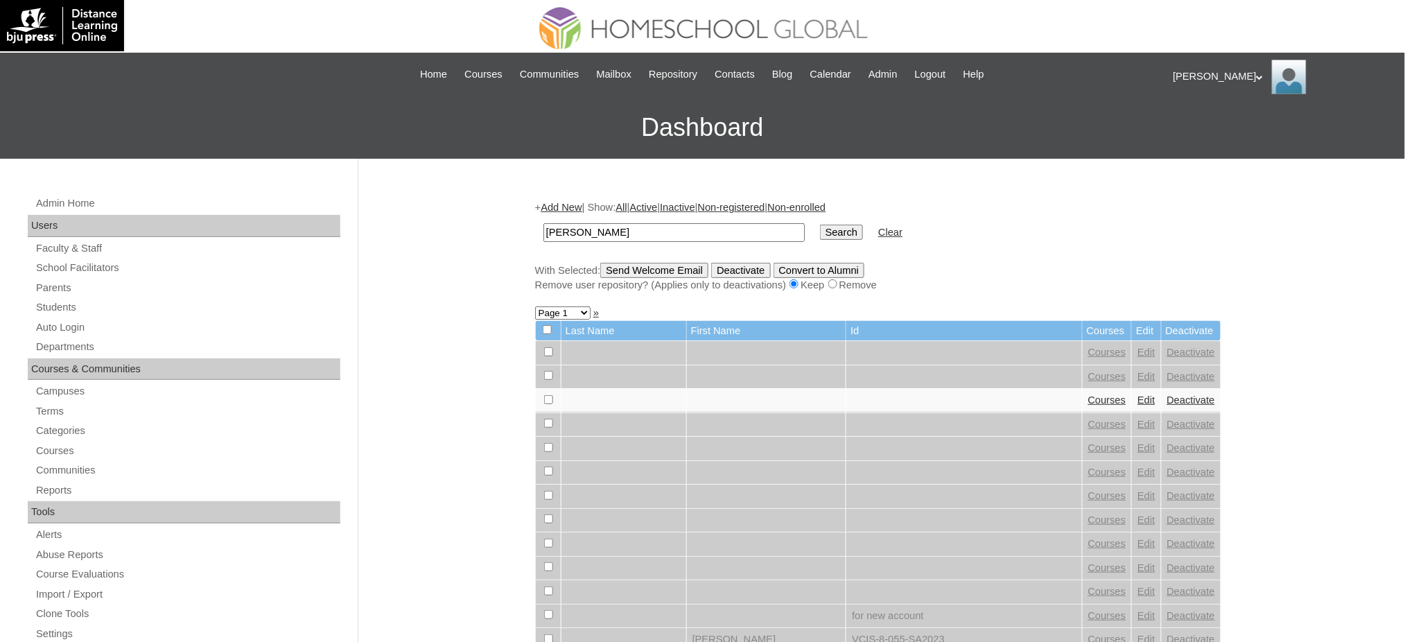
type input "[PERSON_NAME]"
click at [820, 233] on input "Search" at bounding box center [841, 232] width 43 height 15
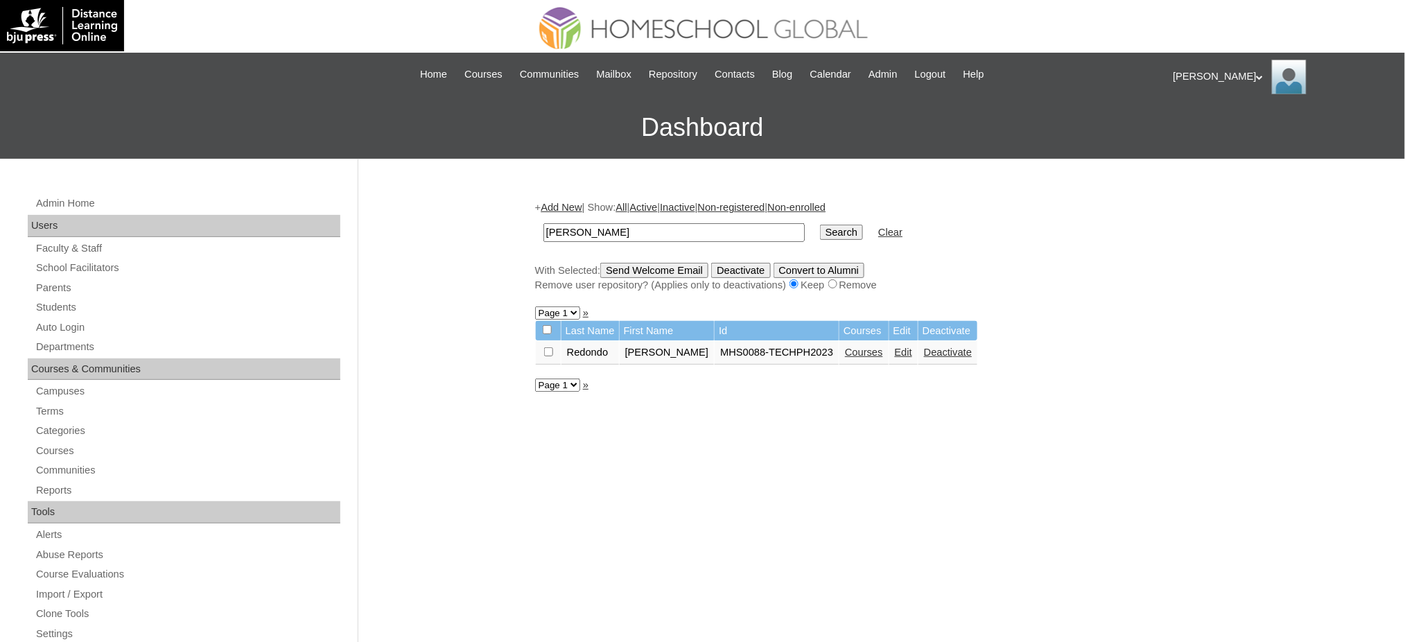
click at [847, 346] on link "Courses" at bounding box center [864, 351] width 38 height 11
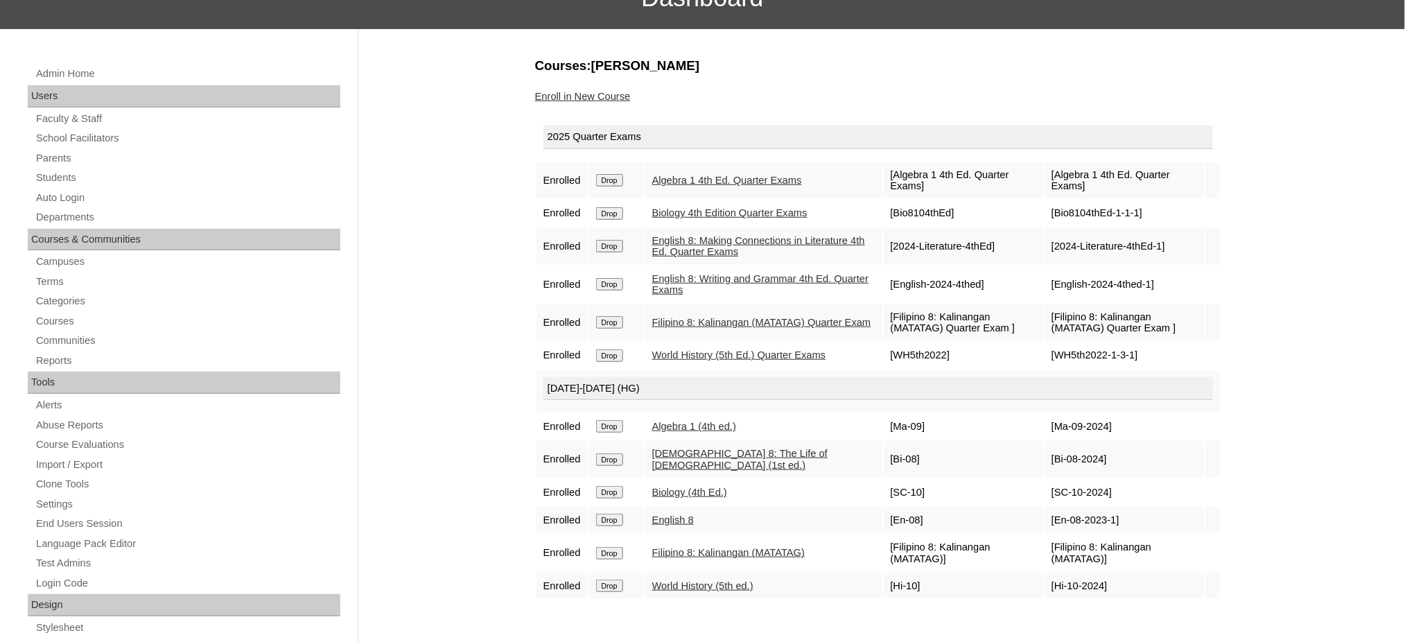
scroll to position [184, 0]
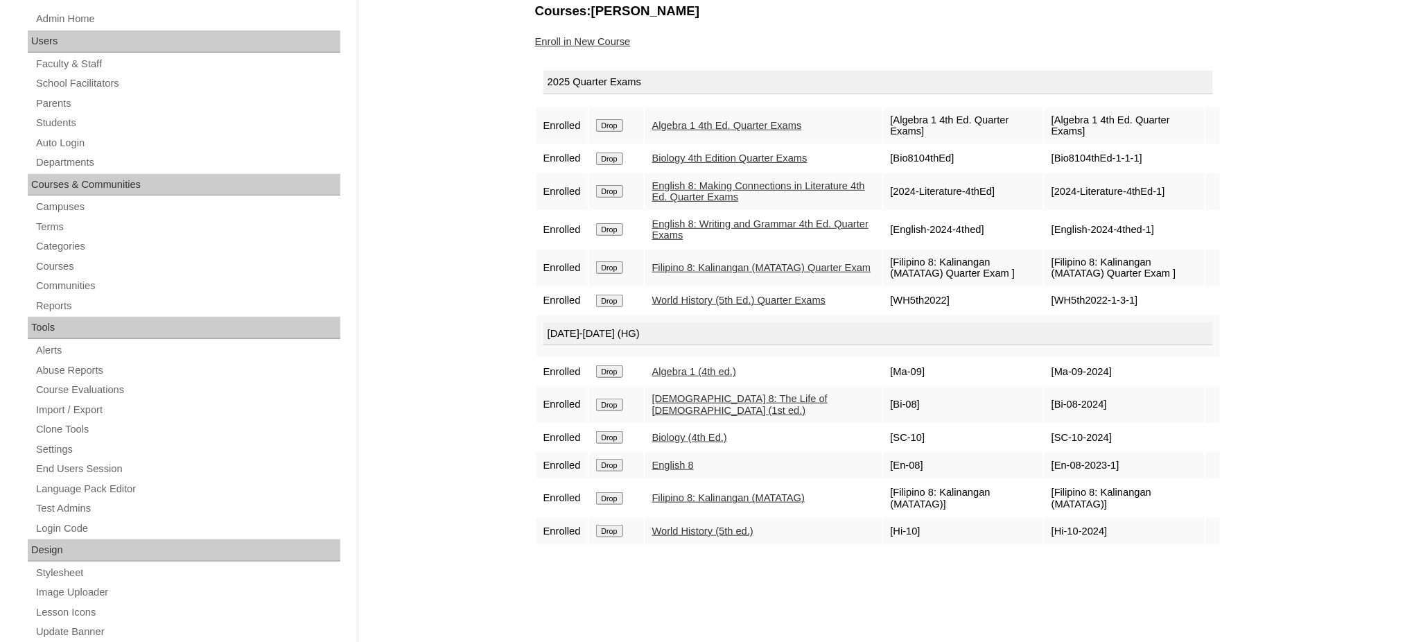
click at [592, 39] on link "Enroll in New Course" at bounding box center [583, 41] width 96 height 11
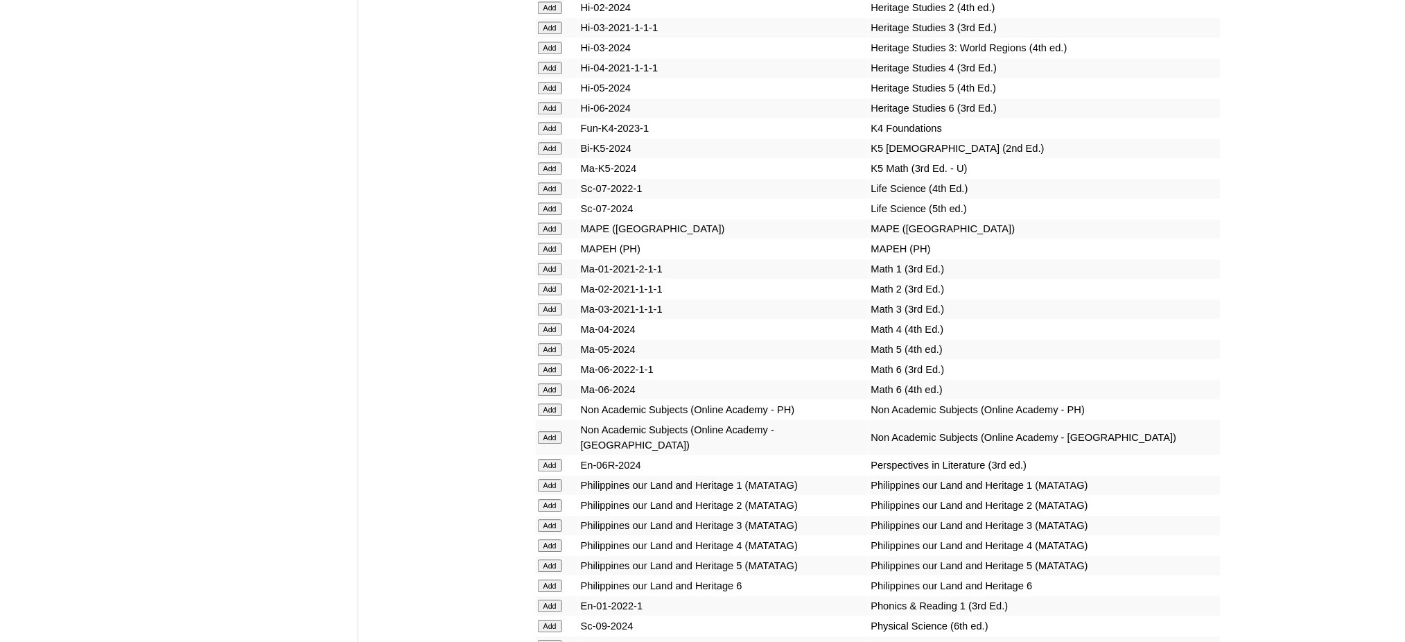
scroll to position [4920, 0]
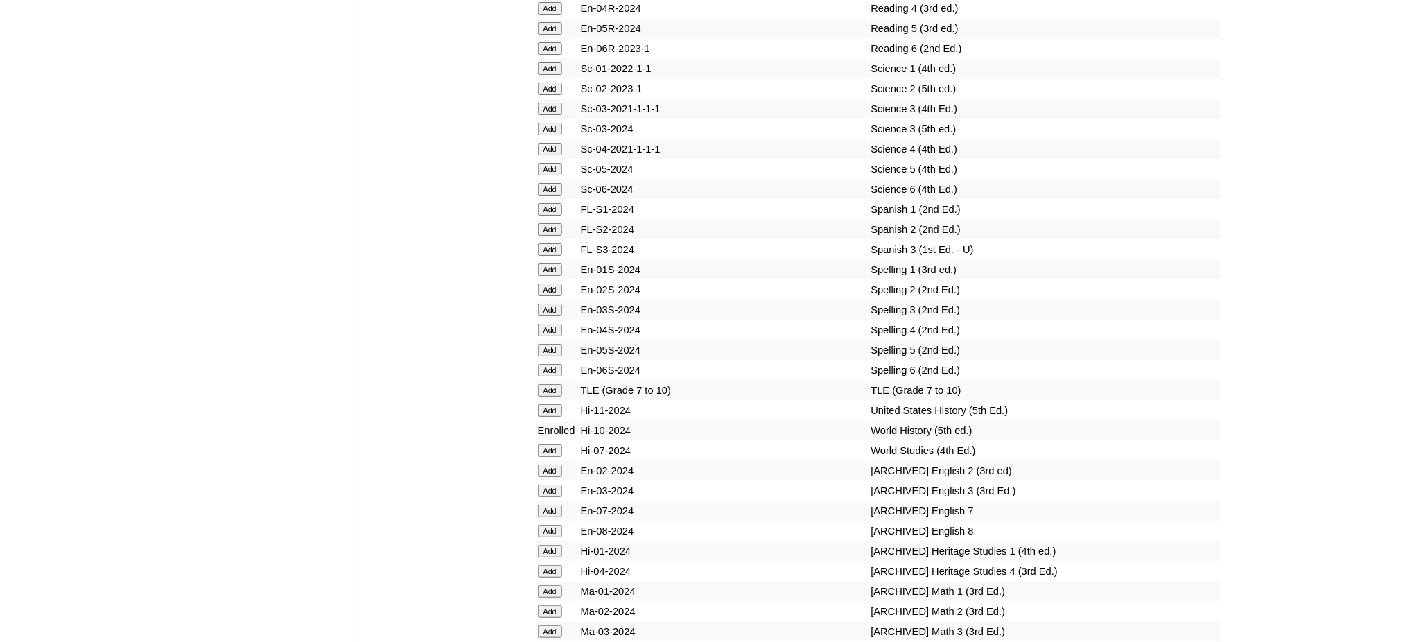
scroll to position [5659, 0]
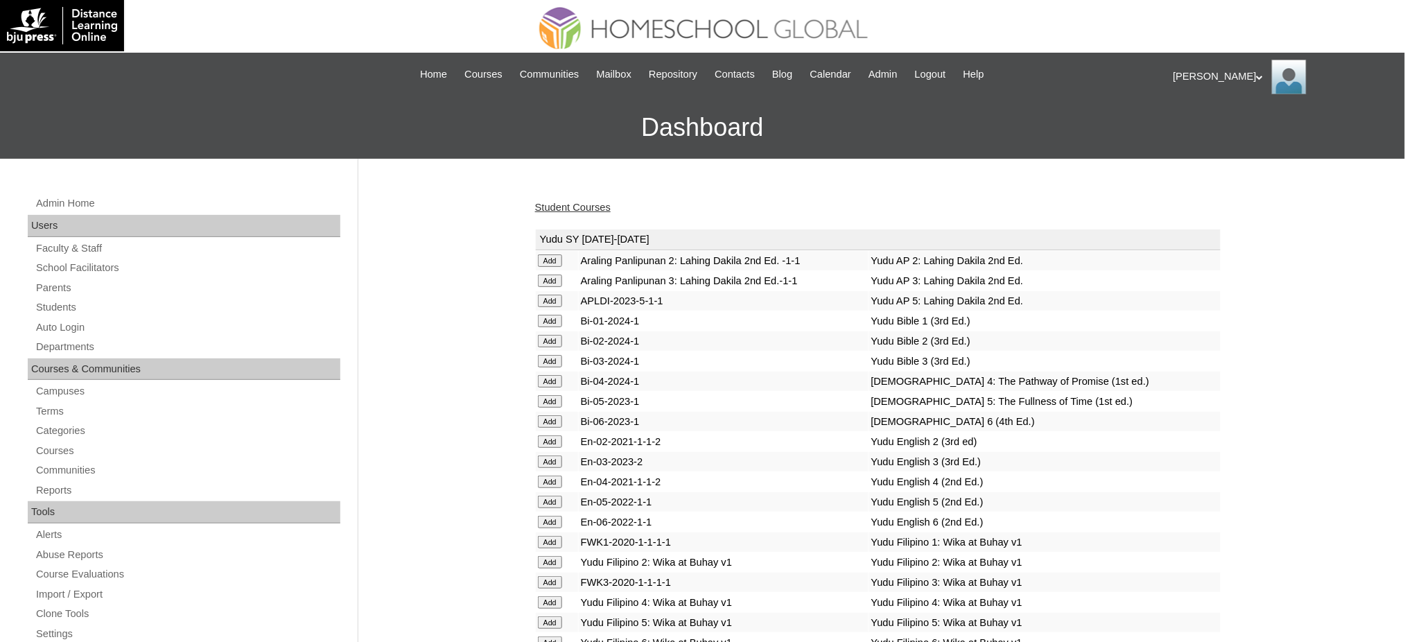
click at [596, 206] on link "Student Courses" at bounding box center [573, 207] width 76 height 11
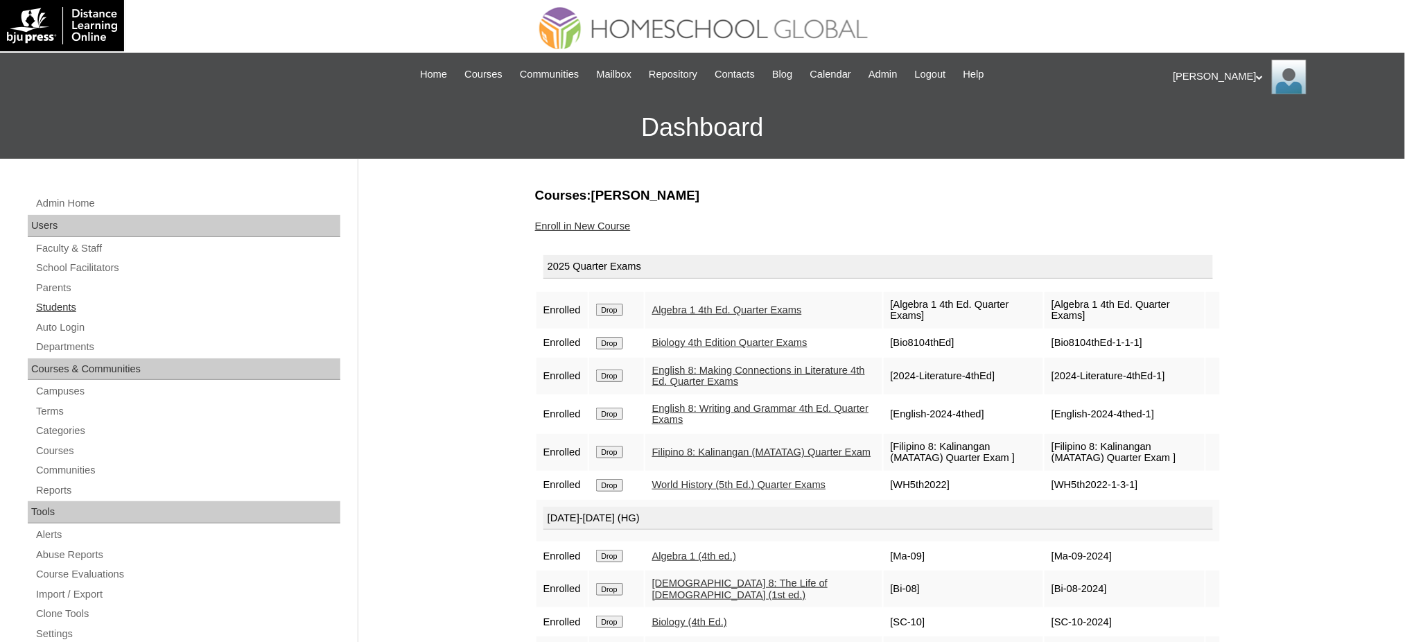
click at [64, 308] on link "Students" at bounding box center [188, 307] width 306 height 17
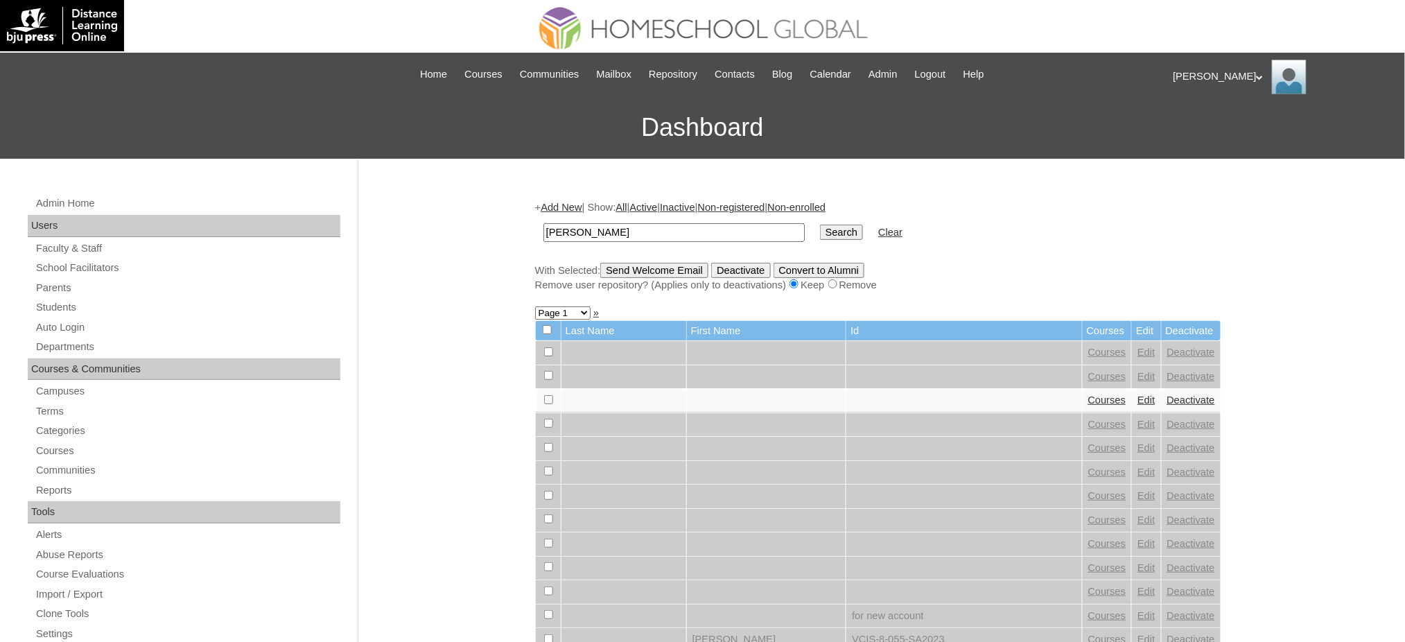
type input "[PERSON_NAME]"
click at [820, 229] on input "Search" at bounding box center [841, 232] width 43 height 15
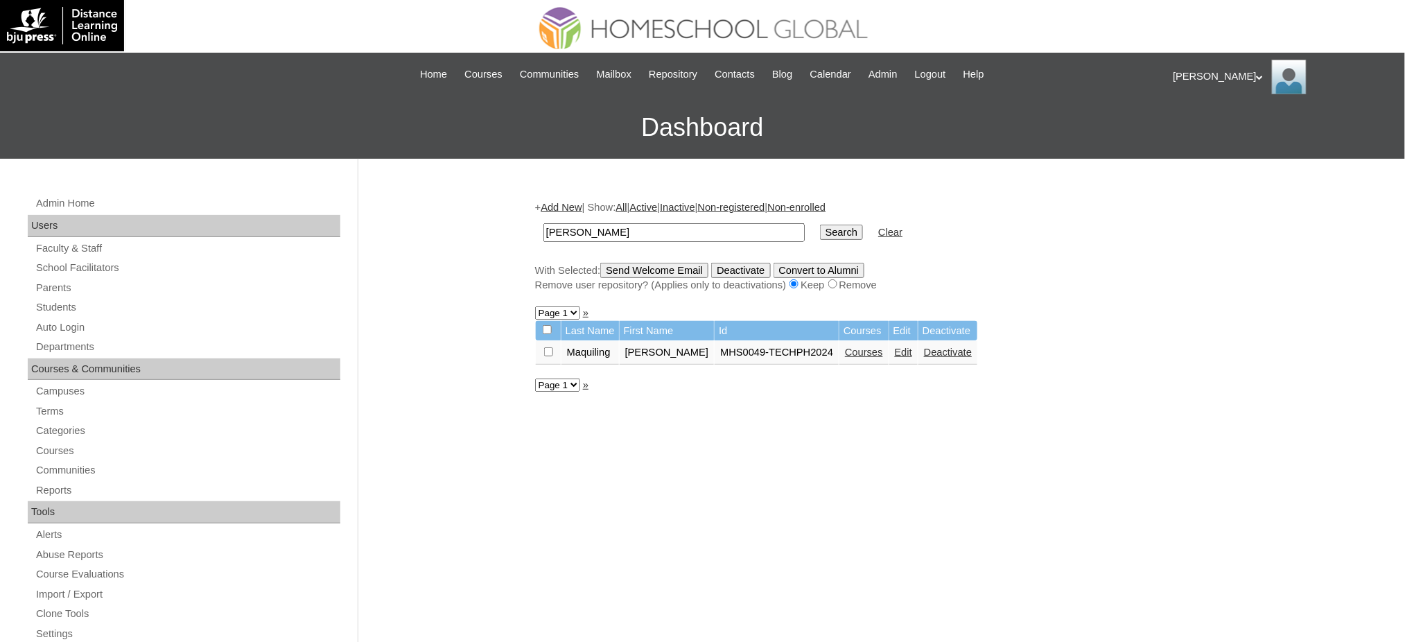
click at [849, 346] on link "Courses" at bounding box center [864, 351] width 38 height 11
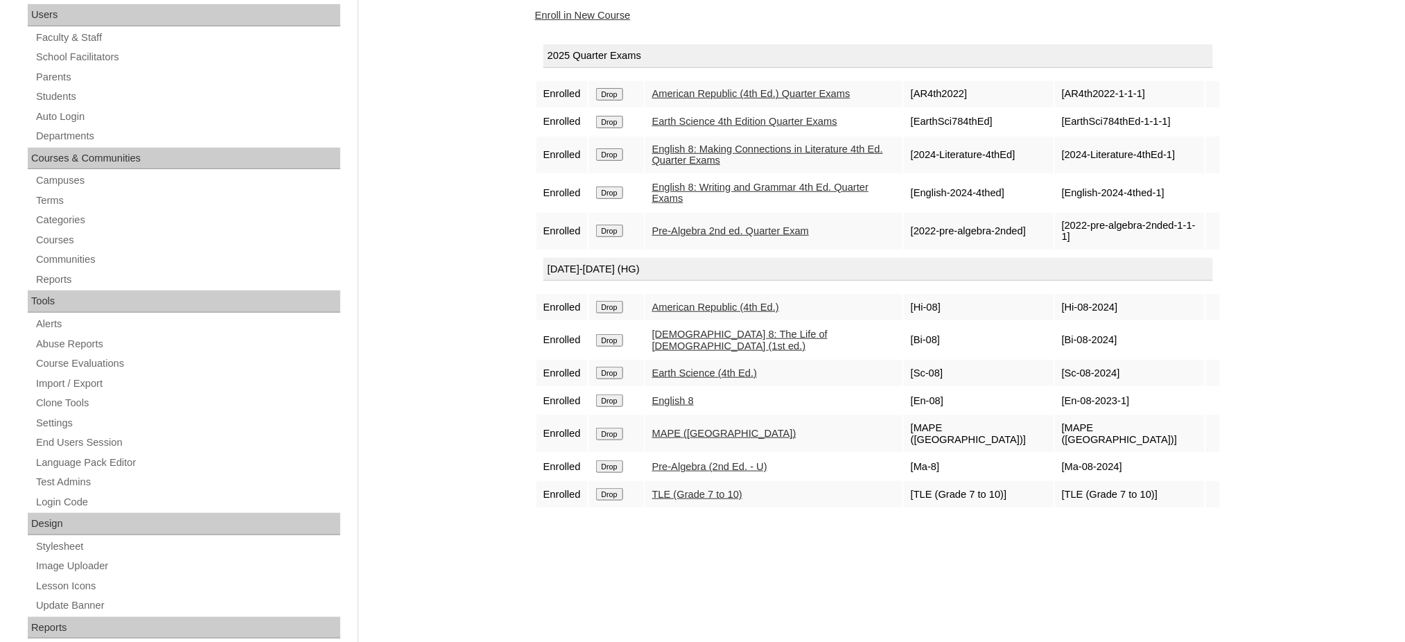
scroll to position [277, 0]
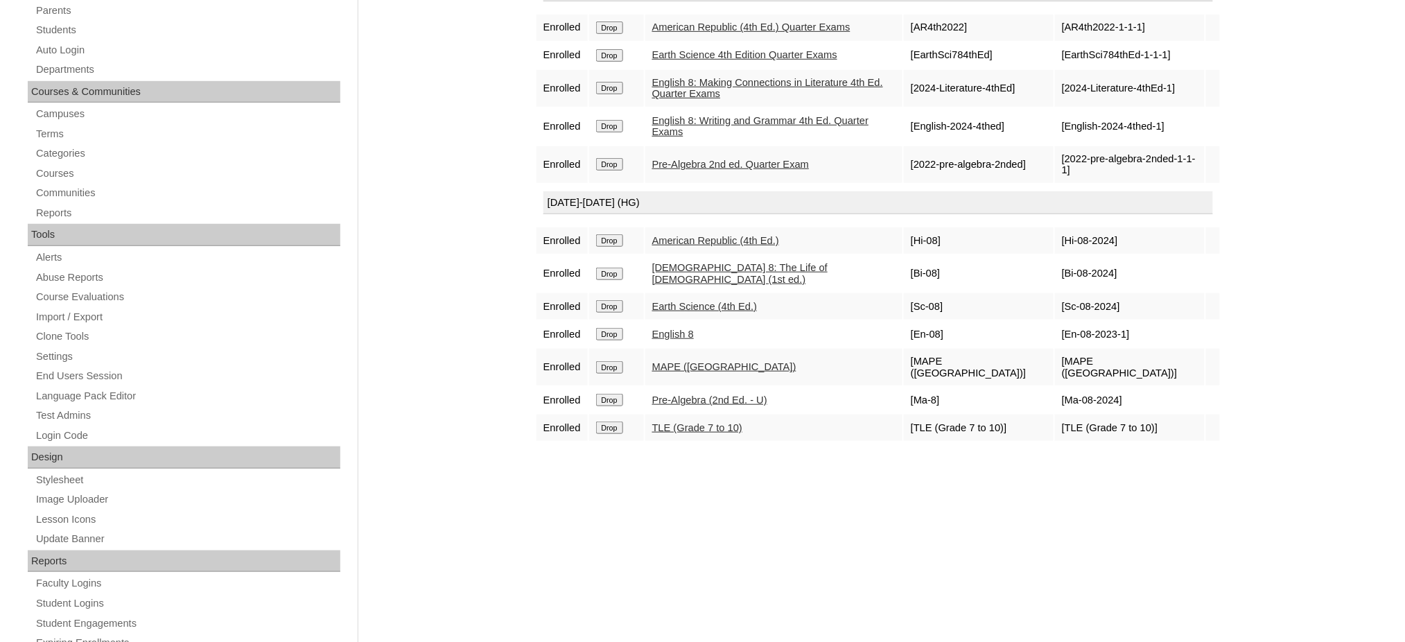
click at [611, 34] on input "Drop" at bounding box center [609, 27] width 27 height 12
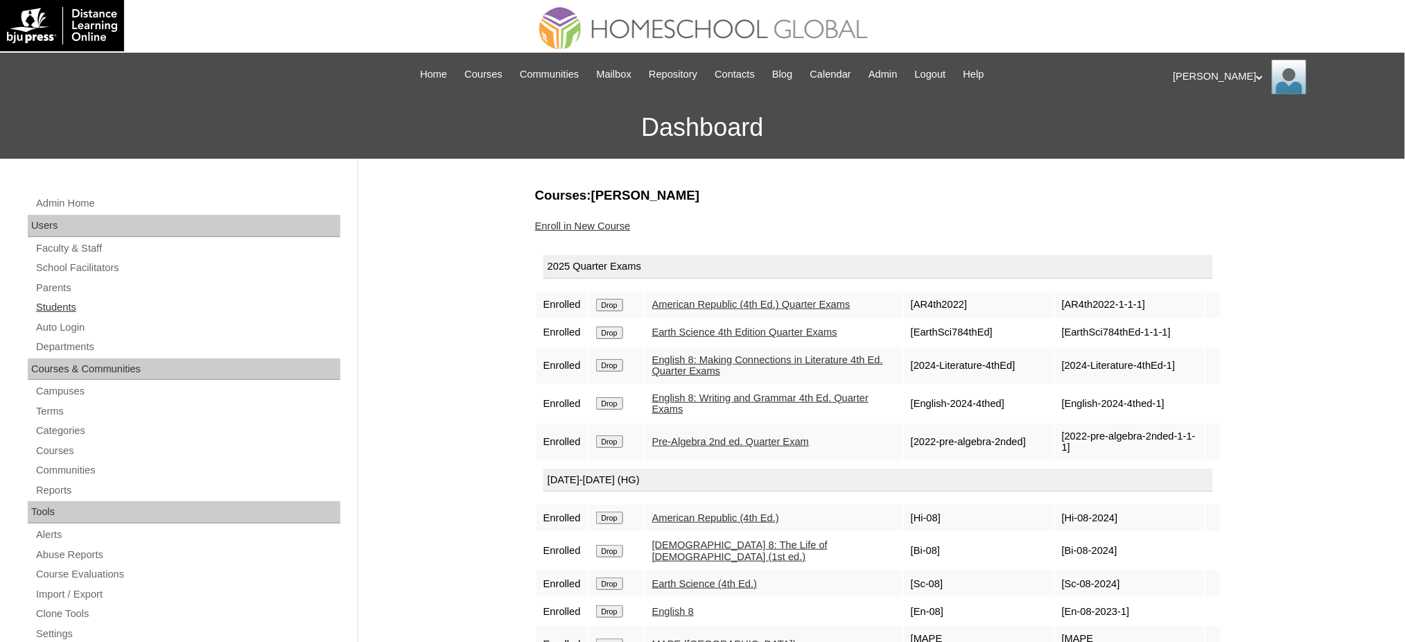
click at [59, 306] on link "Students" at bounding box center [188, 307] width 306 height 17
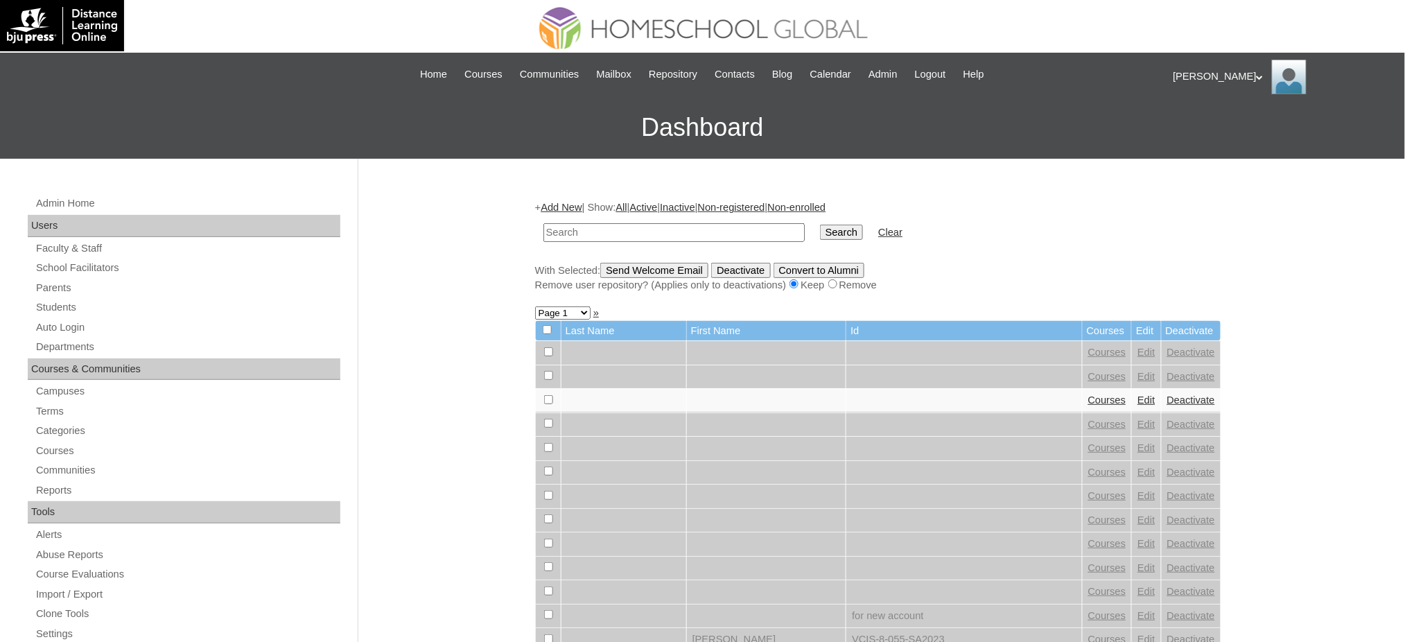
paste input "[PERSON_NAME]"
type input "[PERSON_NAME]"
click at [820, 234] on input "Search" at bounding box center [841, 232] width 43 height 15
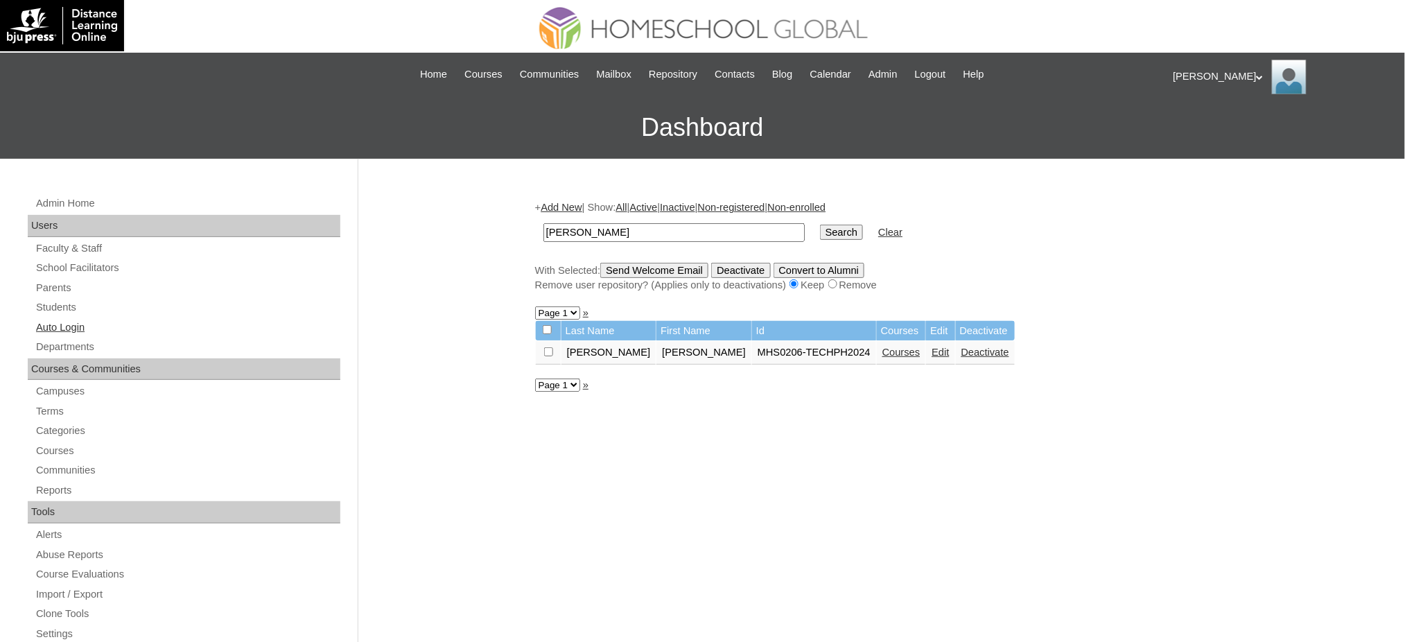
click at [65, 333] on link "Auto Login" at bounding box center [188, 327] width 306 height 17
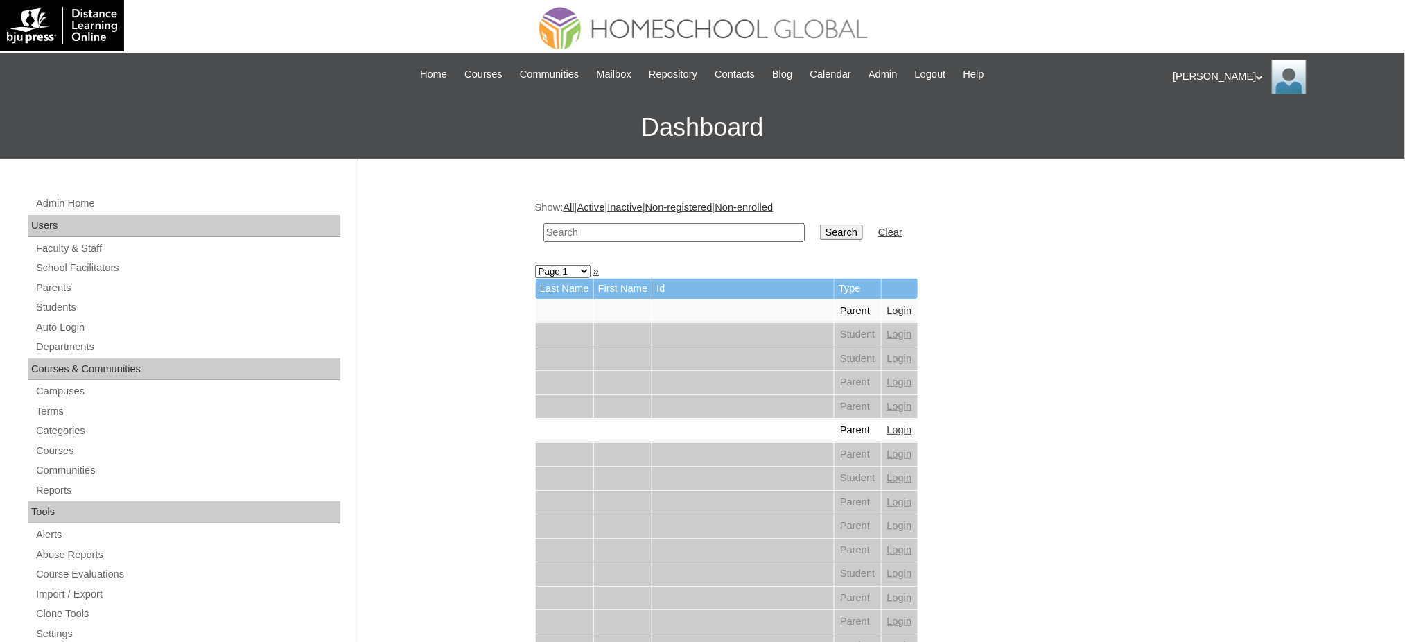
click at [692, 234] on input "text" at bounding box center [673, 232] width 261 height 19
paste input "Ijon Gerard"
type input "Ijon Gerard"
click at [820, 233] on input "Search" at bounding box center [841, 232] width 43 height 15
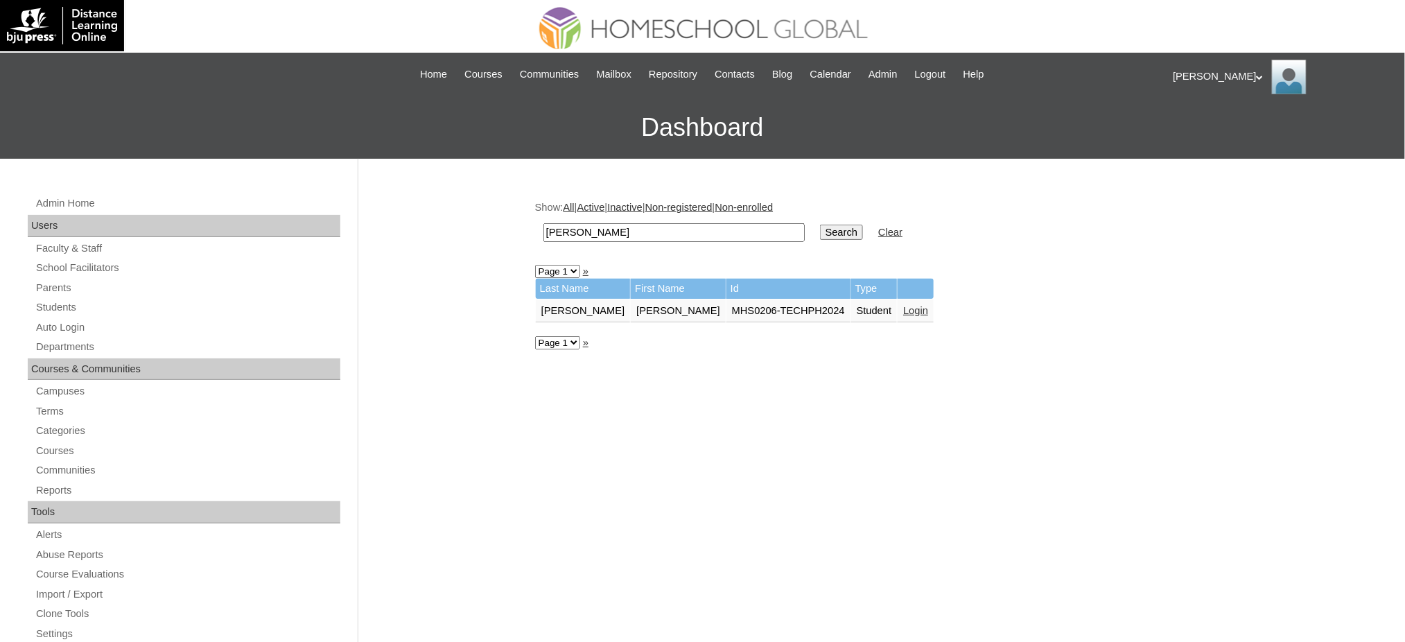
click at [903, 308] on link "Login" at bounding box center [915, 310] width 25 height 11
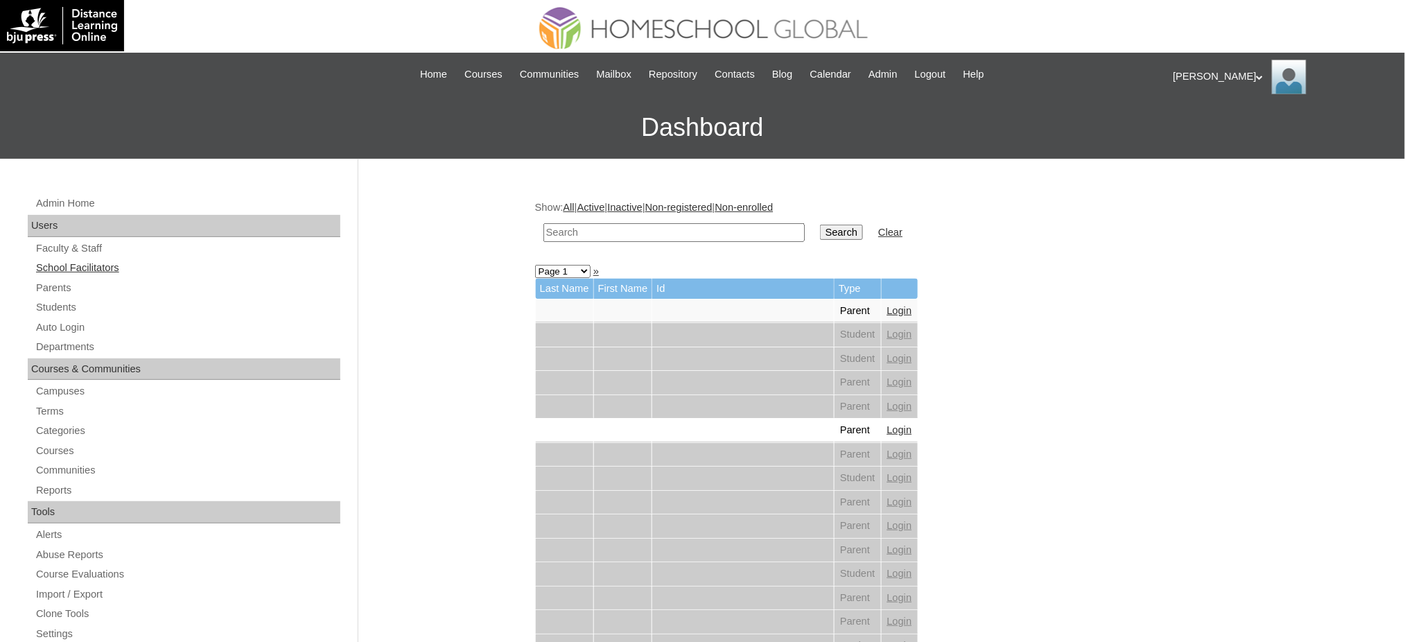
drag, startPoint x: 60, startPoint y: 303, endPoint x: 126, endPoint y: 260, distance: 79.2
click at [60, 303] on link "Students" at bounding box center [188, 307] width 306 height 17
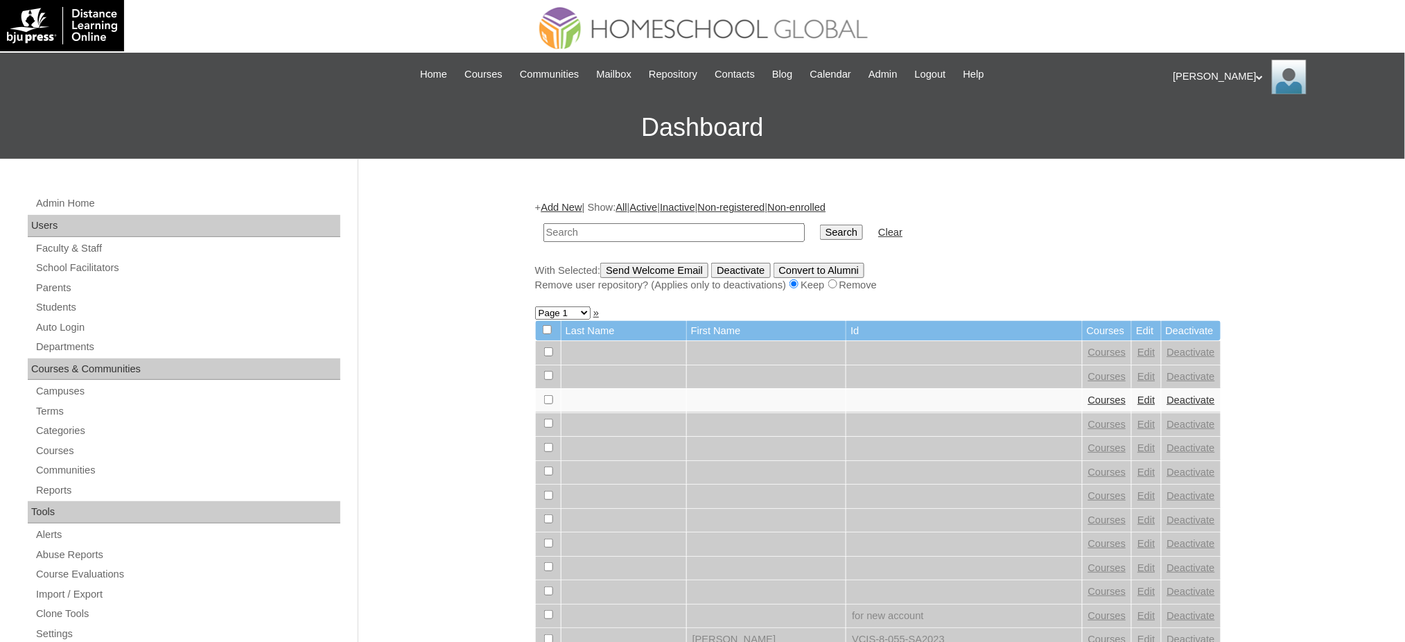
paste input "[PERSON_NAME]"
type input "[PERSON_NAME]"
click at [820, 229] on input "Search" at bounding box center [841, 232] width 43 height 15
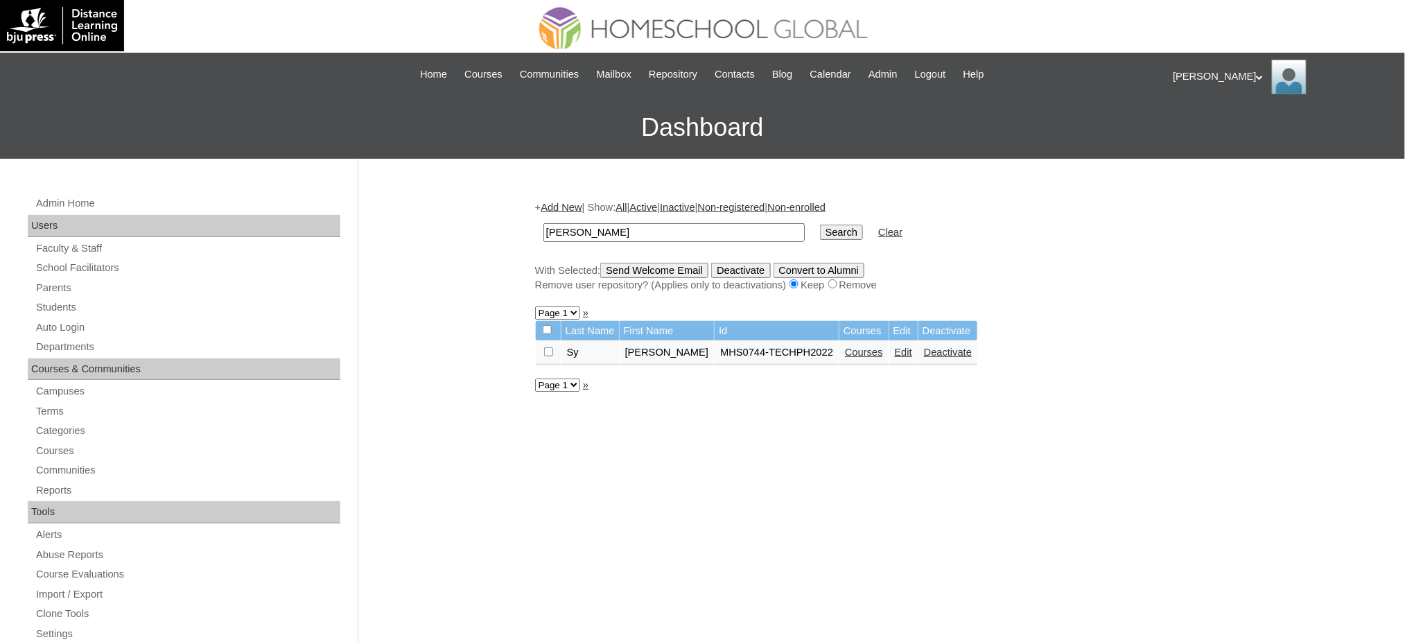
click at [845, 346] on link "Courses" at bounding box center [864, 351] width 38 height 11
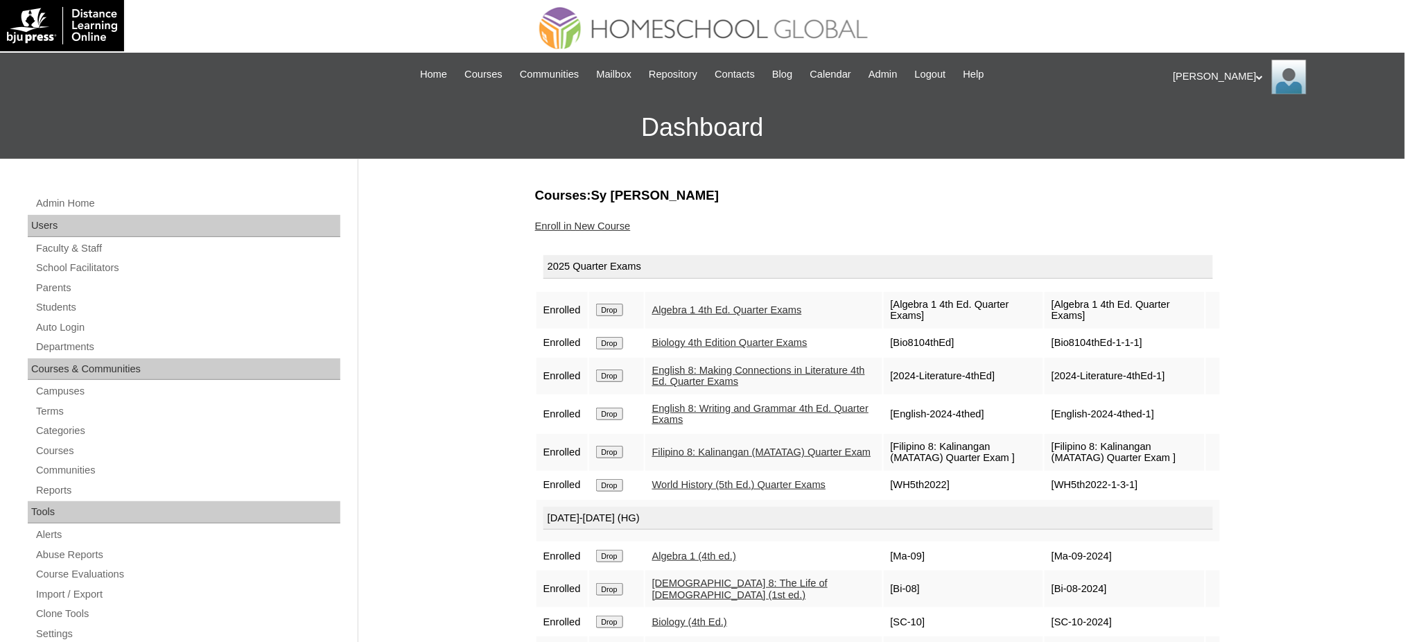
click at [618, 226] on link "Enroll in New Course" at bounding box center [583, 225] width 96 height 11
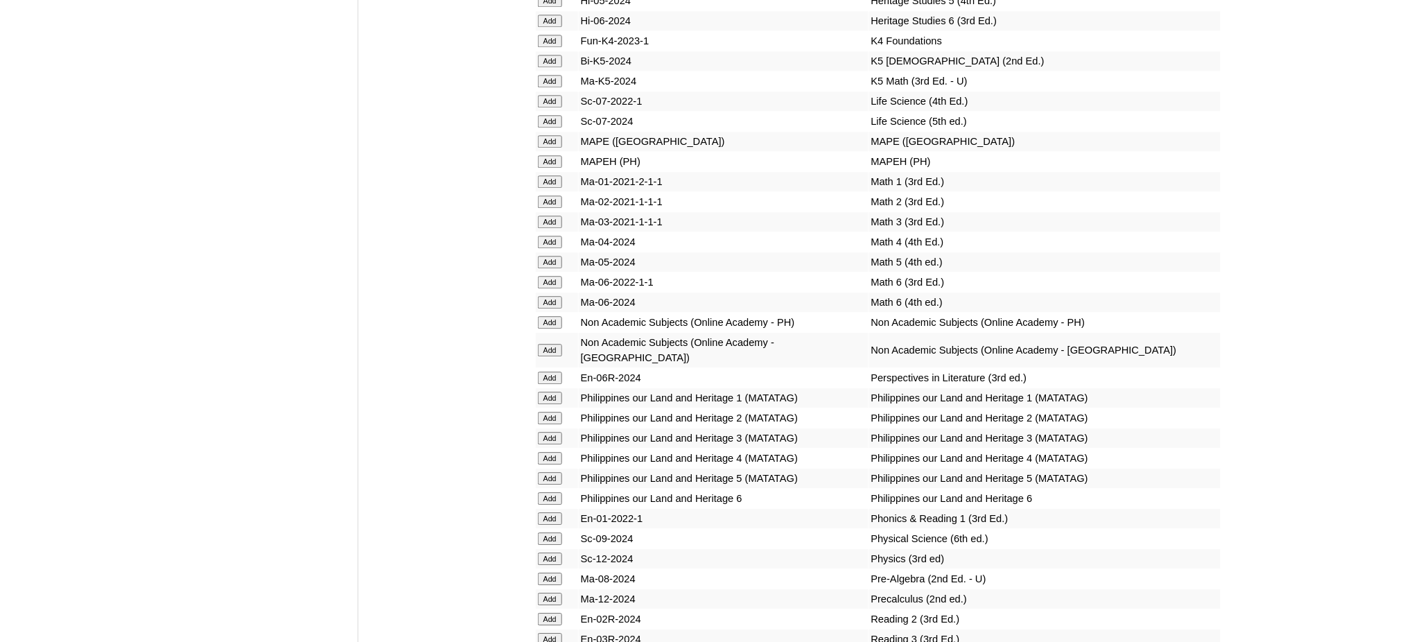
scroll to position [4989, 0]
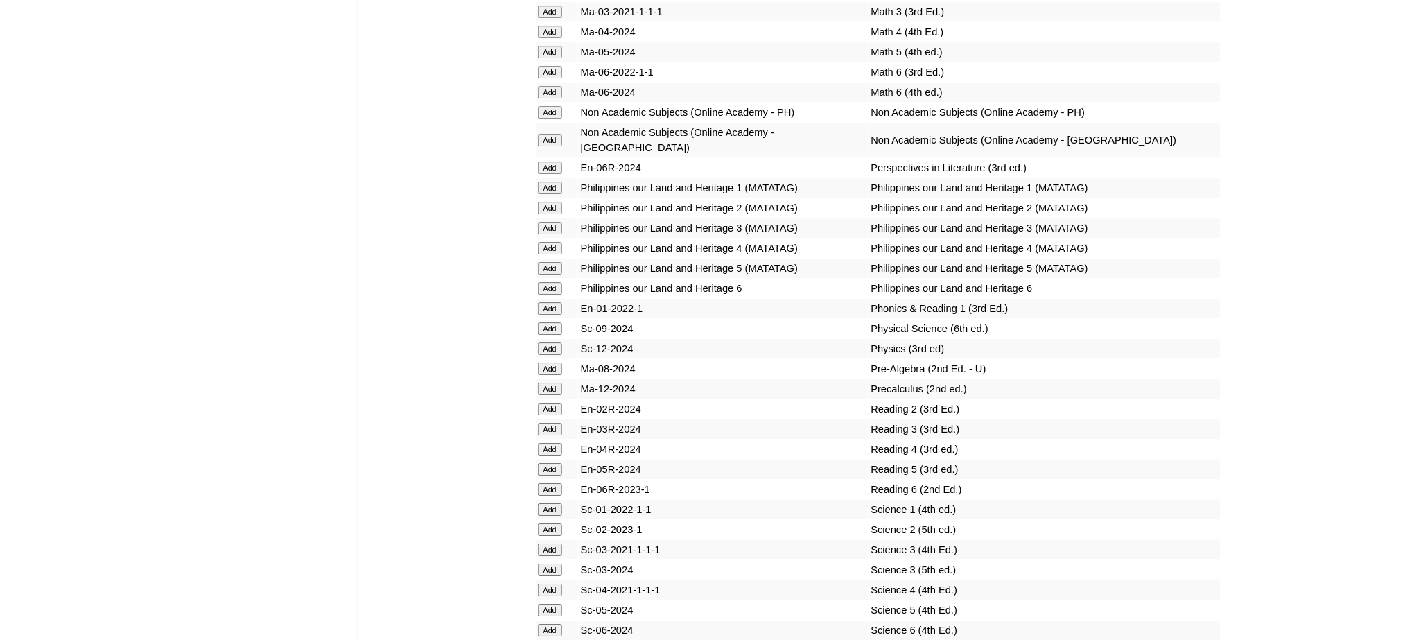
scroll to position [5359, 0]
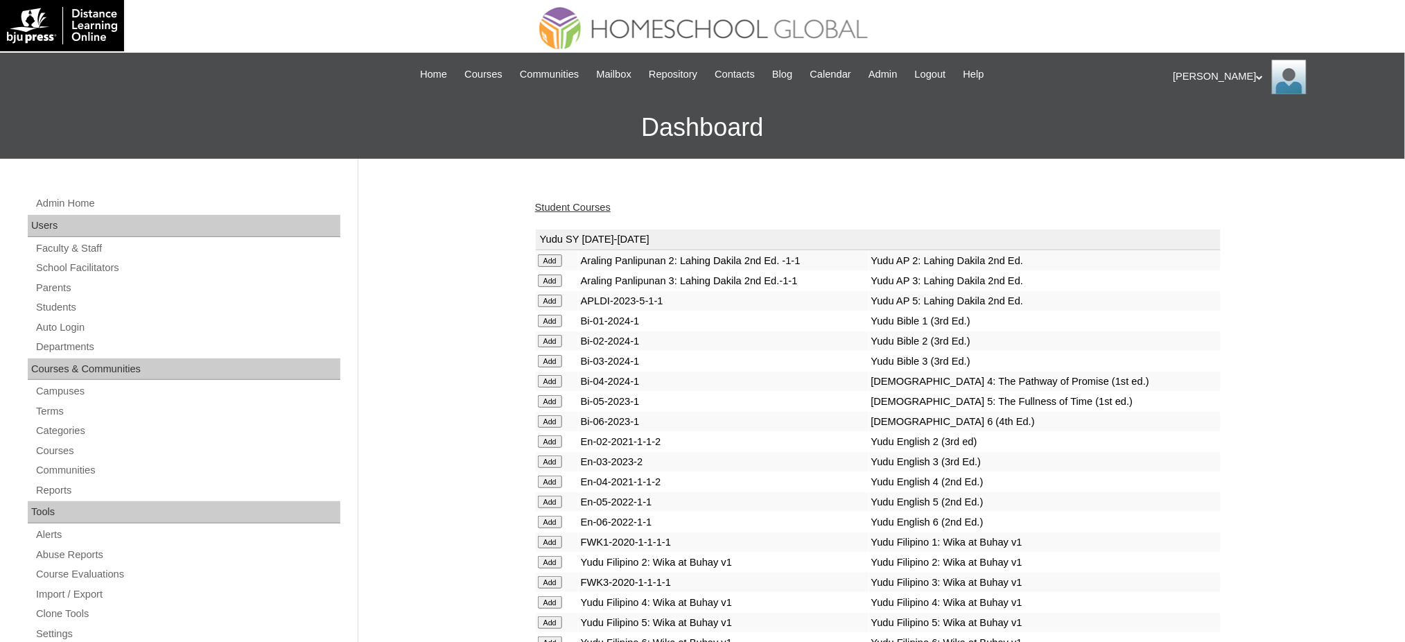
click at [544, 207] on link "Student Courses" at bounding box center [573, 207] width 76 height 11
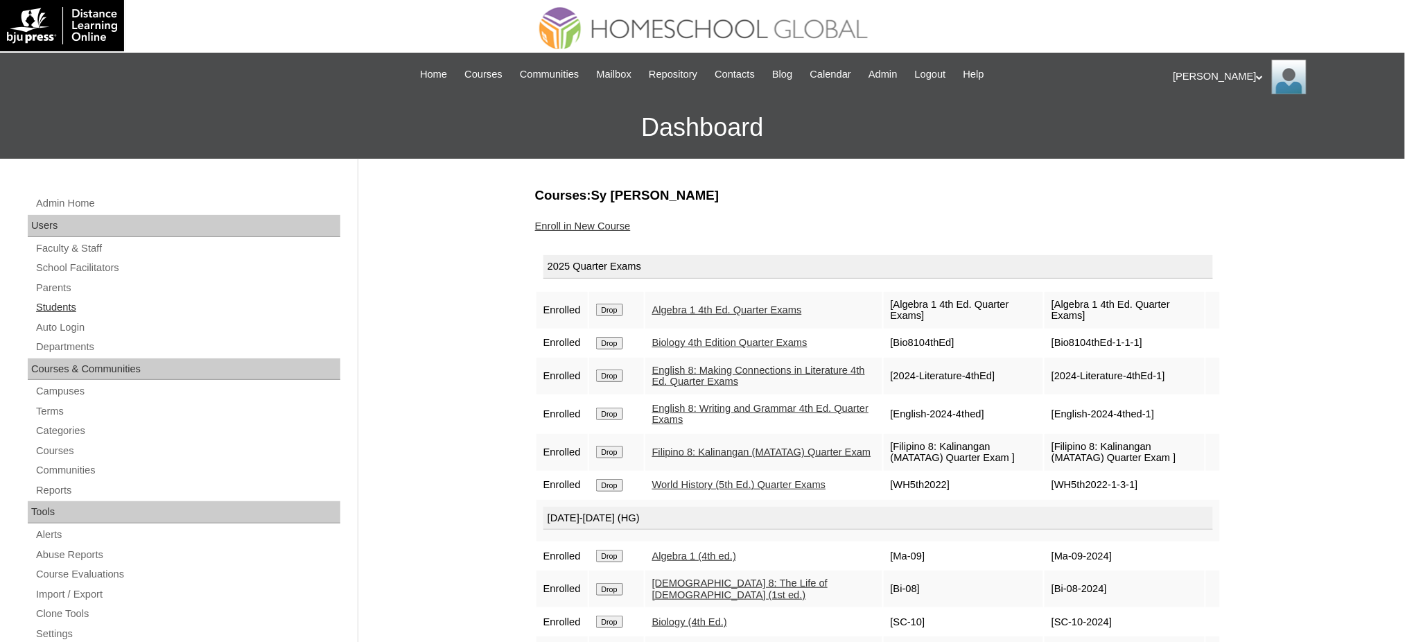
click at [62, 310] on link "Students" at bounding box center [188, 307] width 306 height 17
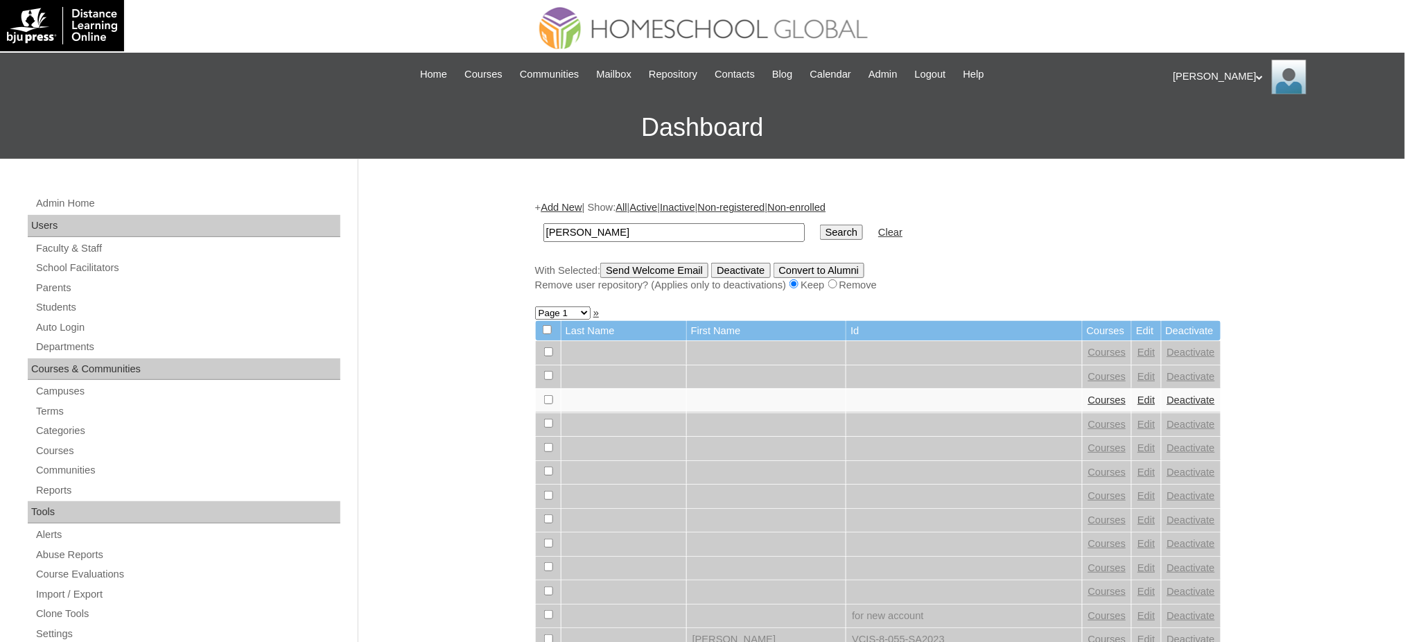
type input "[PERSON_NAME]"
click at [820, 227] on input "Search" at bounding box center [841, 232] width 43 height 15
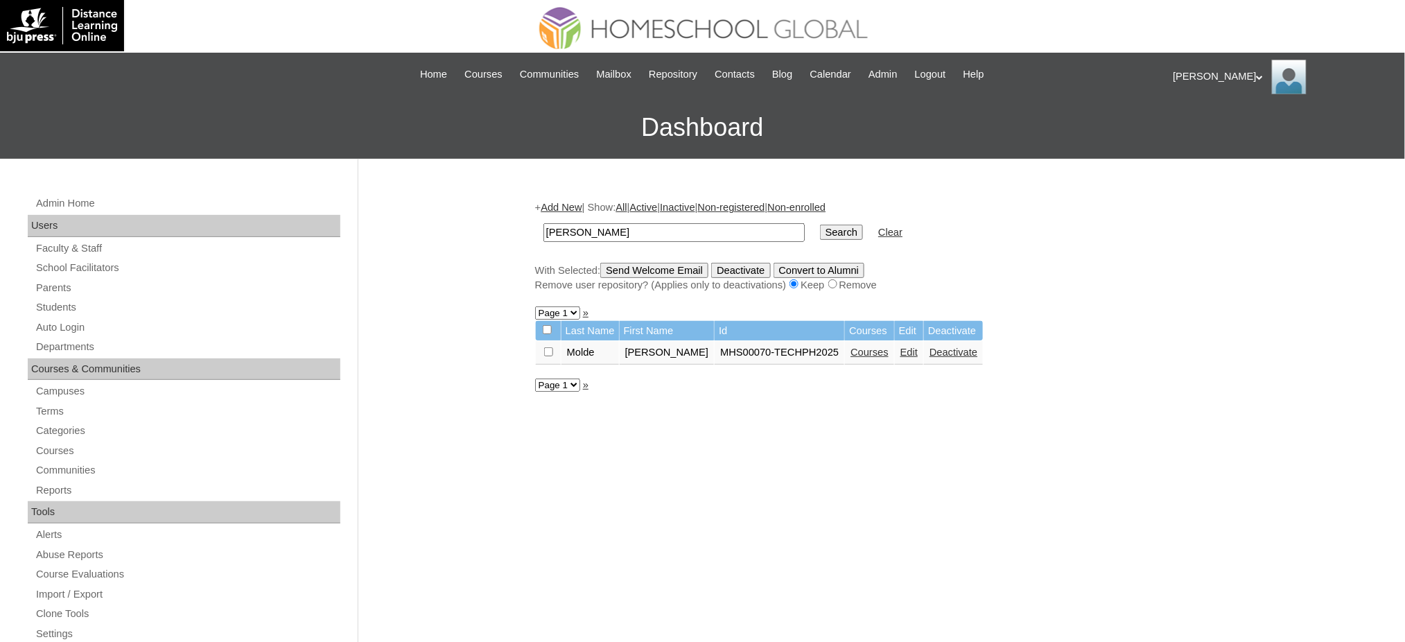
click at [850, 348] on link "Courses" at bounding box center [869, 351] width 38 height 11
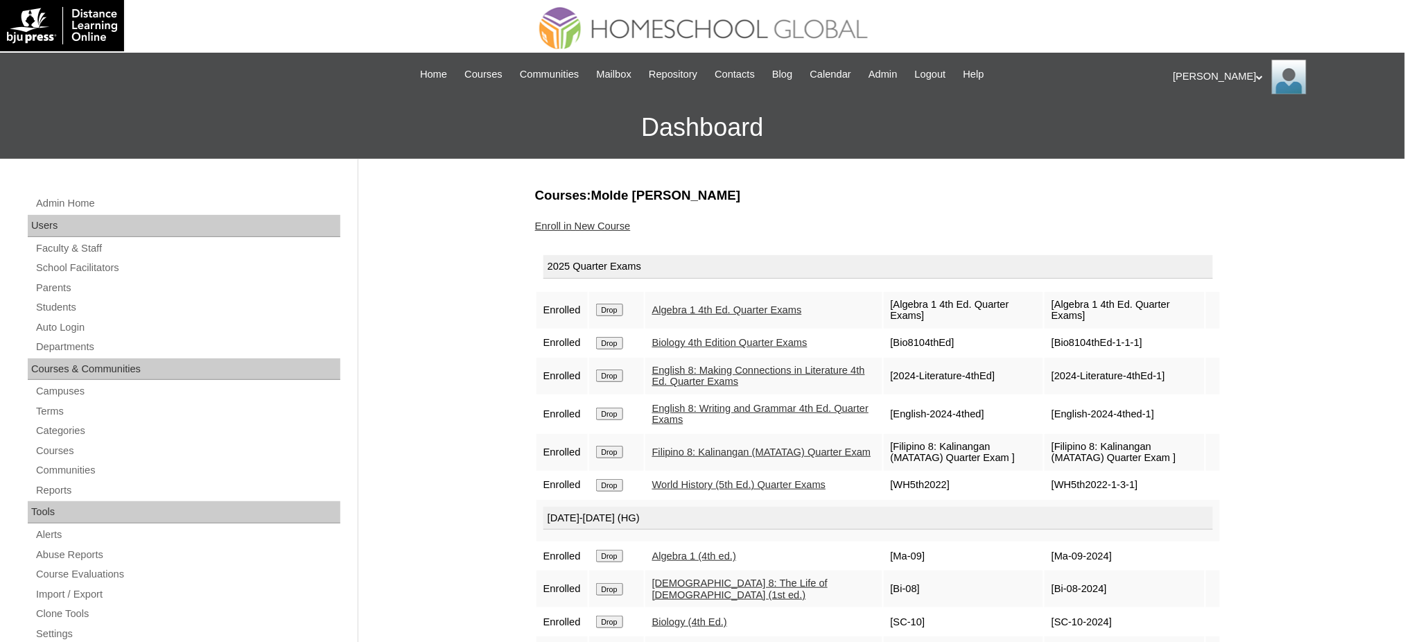
click at [618, 225] on link "Enroll in New Course" at bounding box center [583, 225] width 96 height 11
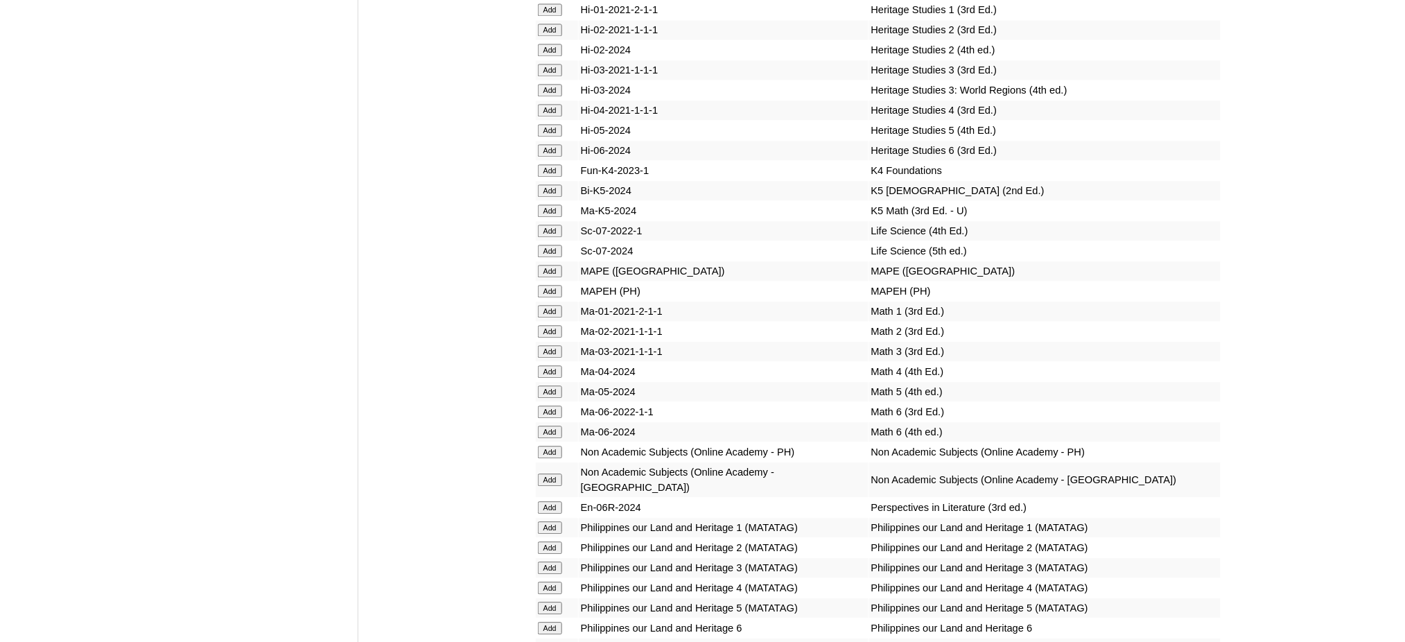
scroll to position [4804, 0]
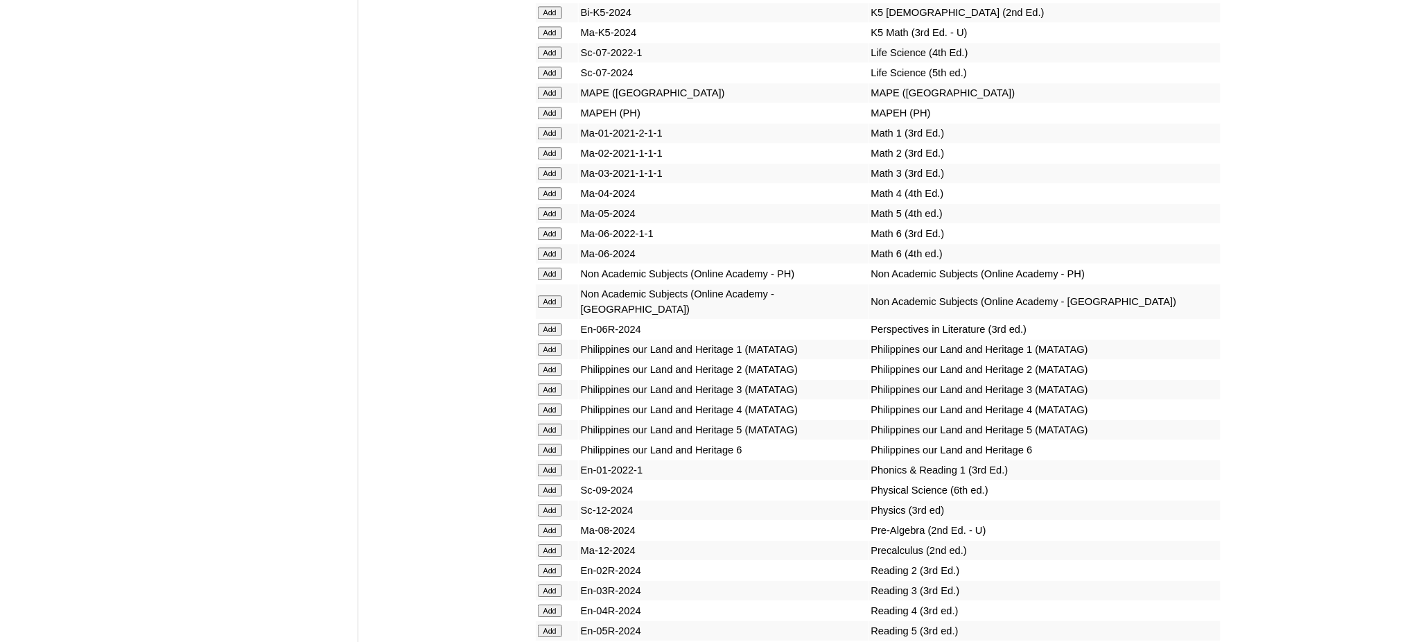
scroll to position [5359, 0]
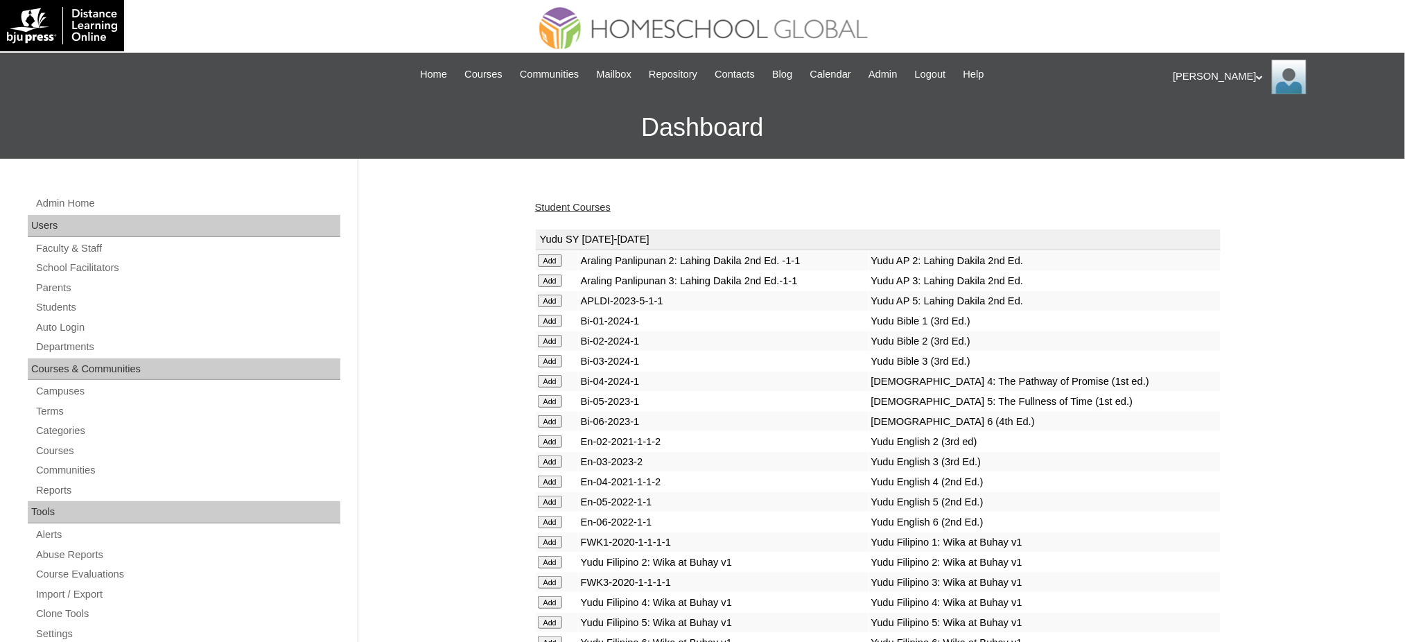
click at [586, 207] on link "Student Courses" at bounding box center [573, 207] width 76 height 11
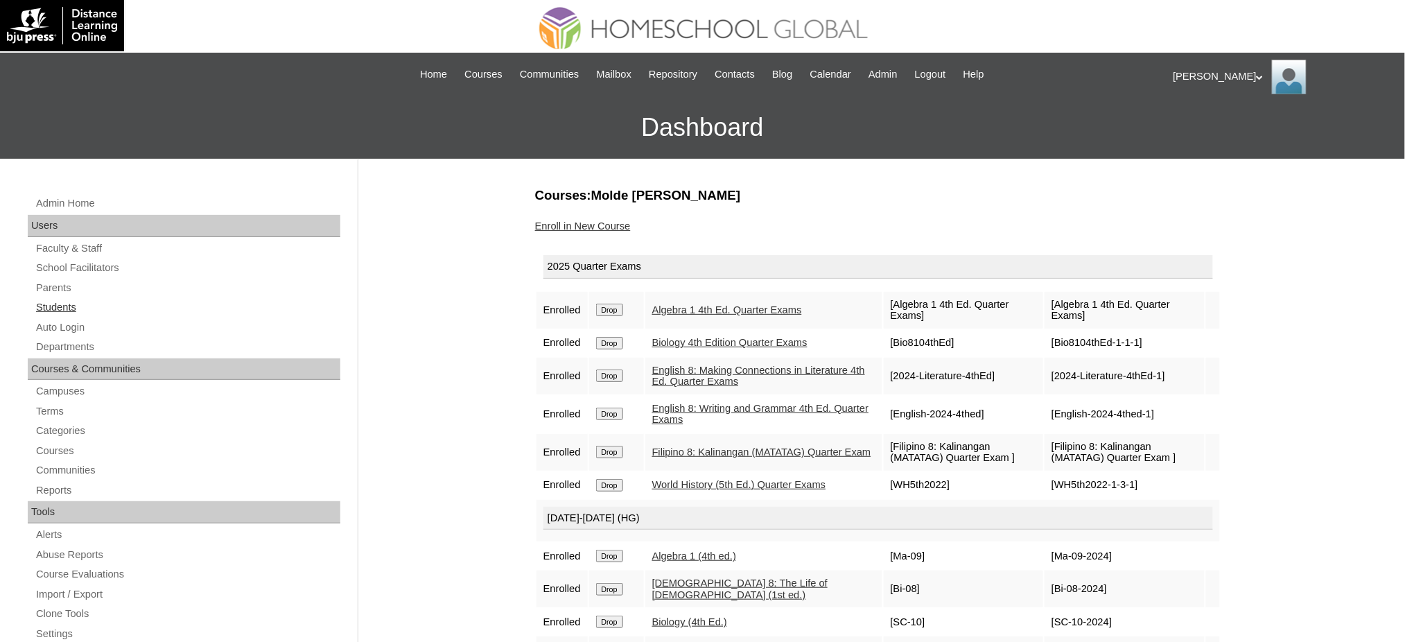
click at [54, 304] on link "Students" at bounding box center [188, 307] width 306 height 17
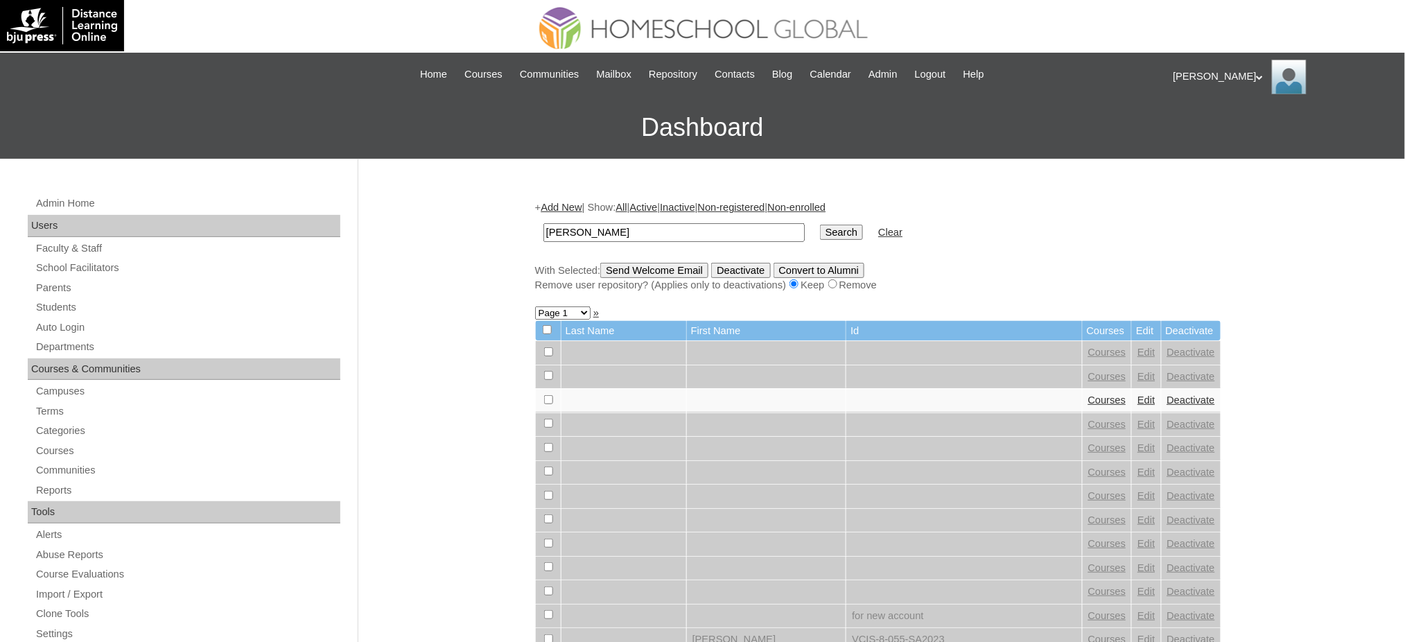
type input "[PERSON_NAME]"
click at [820, 229] on input "Search" at bounding box center [841, 232] width 43 height 15
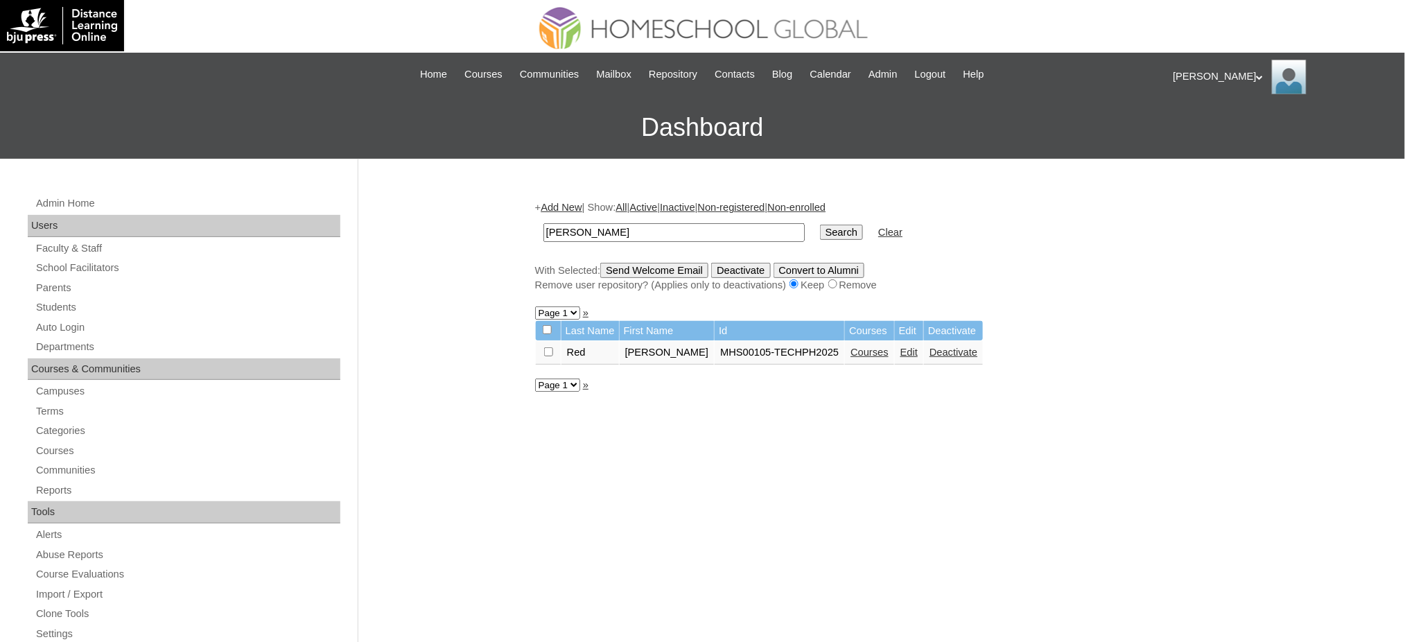
click at [855, 346] on link "Courses" at bounding box center [869, 351] width 38 height 11
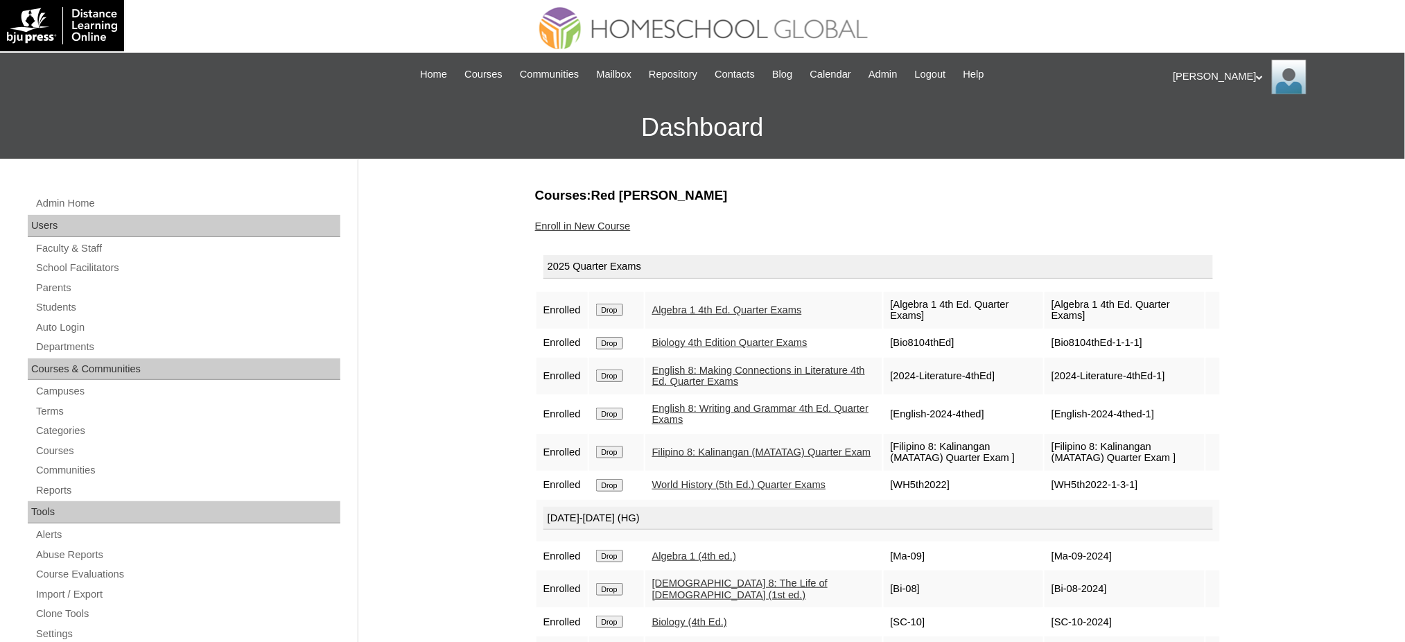
click at [610, 220] on link "Enroll in New Course" at bounding box center [583, 225] width 96 height 11
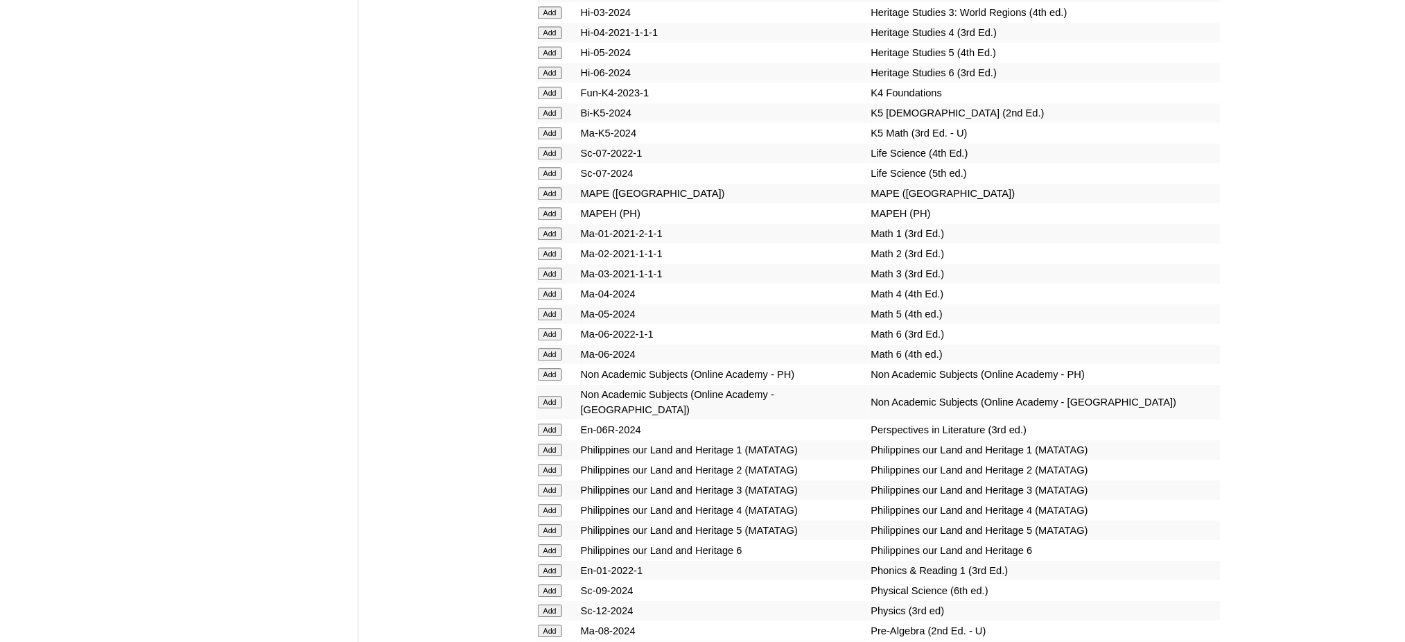
scroll to position [4989, 0]
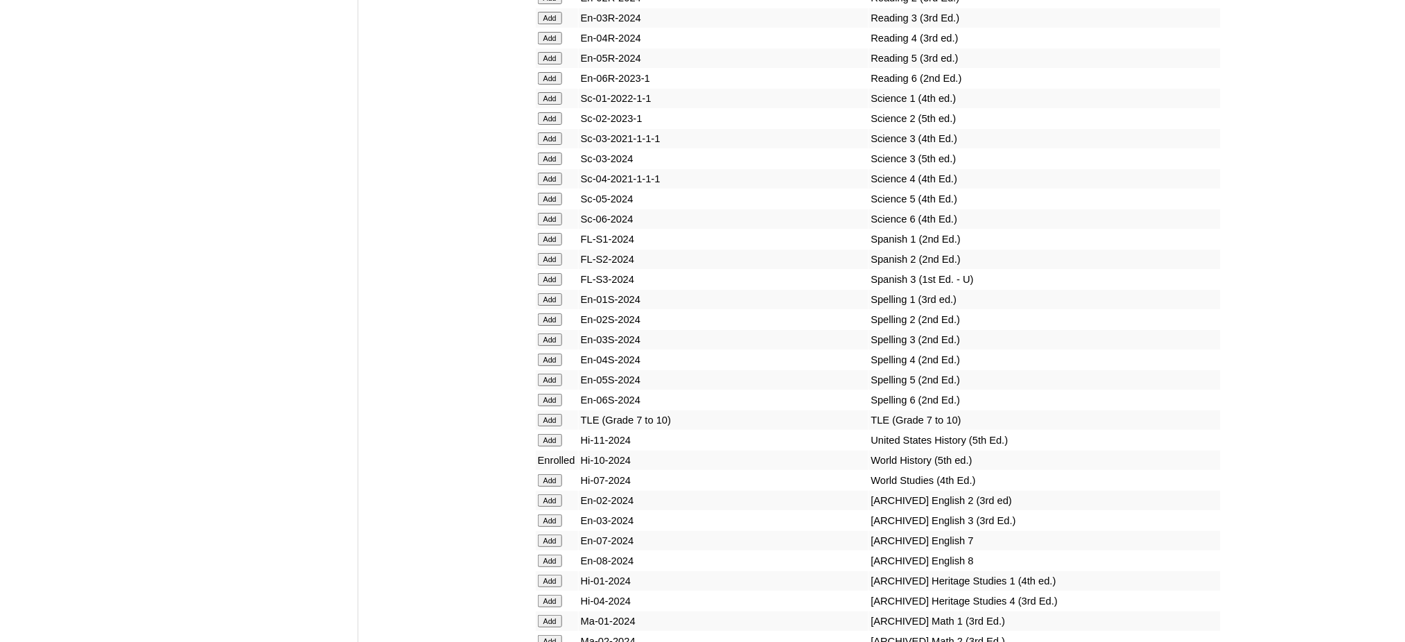
scroll to position [5636, 0]
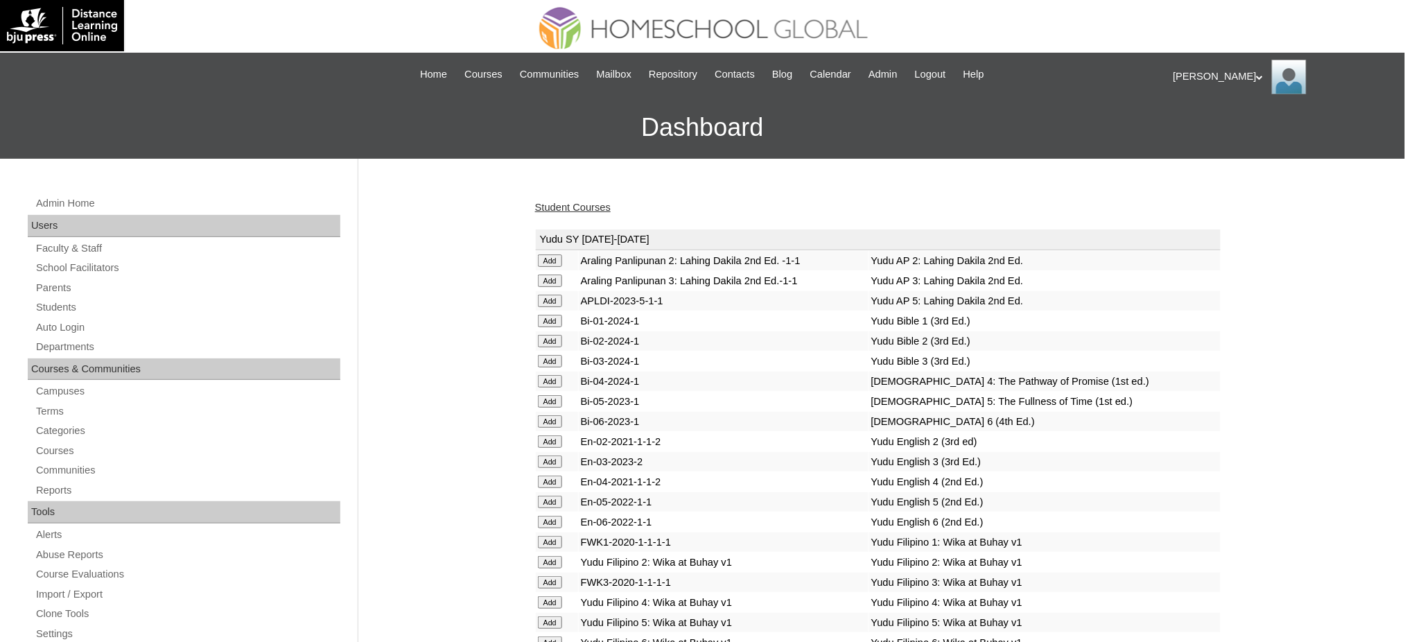
click at [552, 209] on link "Student Courses" at bounding box center [573, 207] width 76 height 11
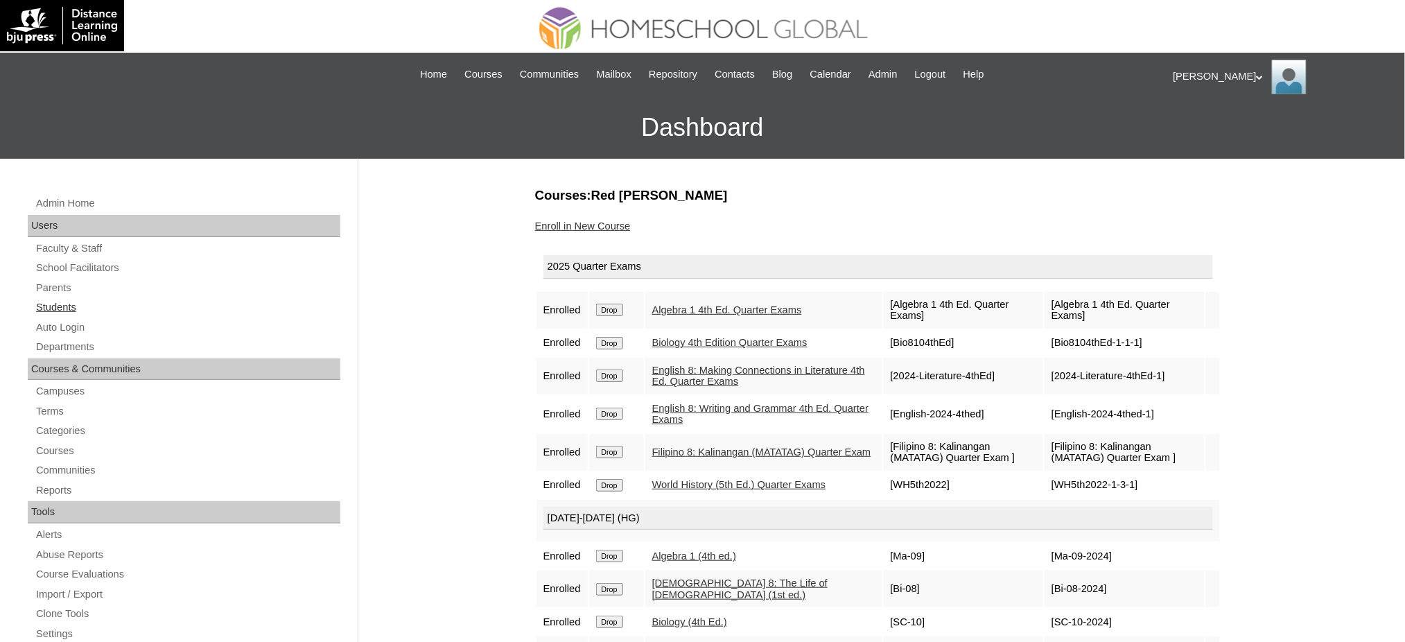
click at [72, 310] on link "Students" at bounding box center [188, 307] width 306 height 17
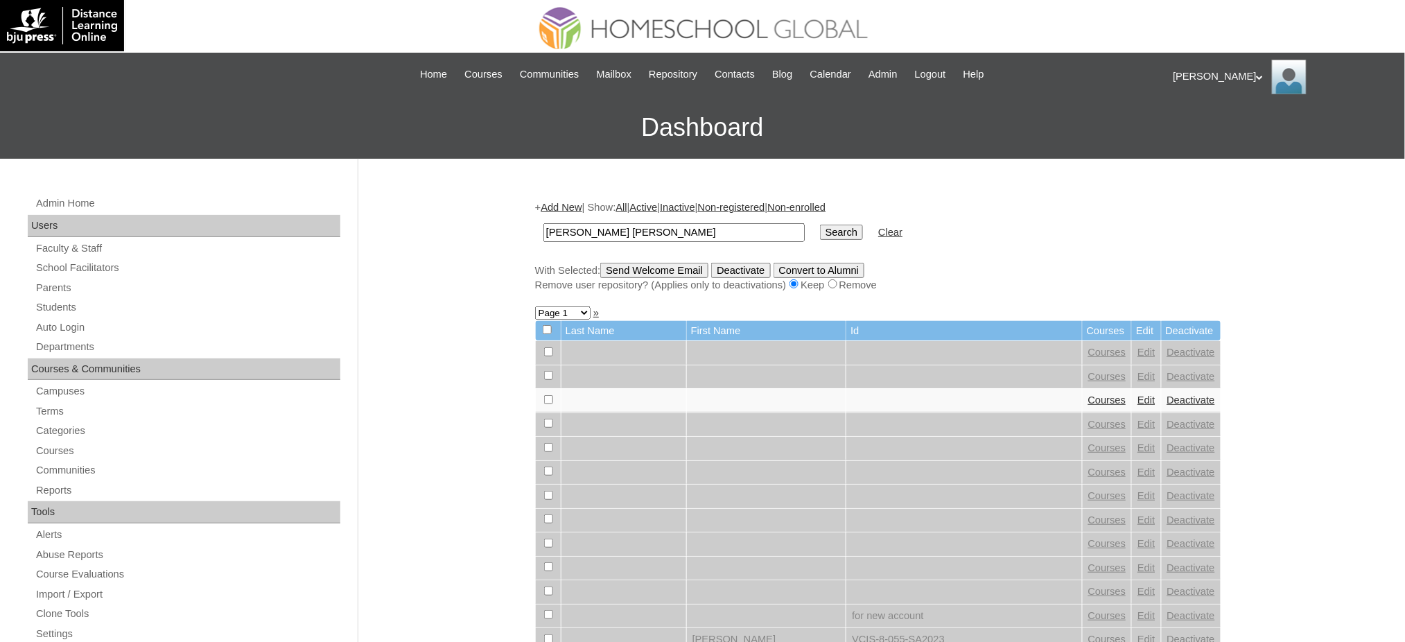
type input "[PERSON_NAME] [PERSON_NAME]"
click at [820, 227] on input "Search" at bounding box center [841, 232] width 43 height 15
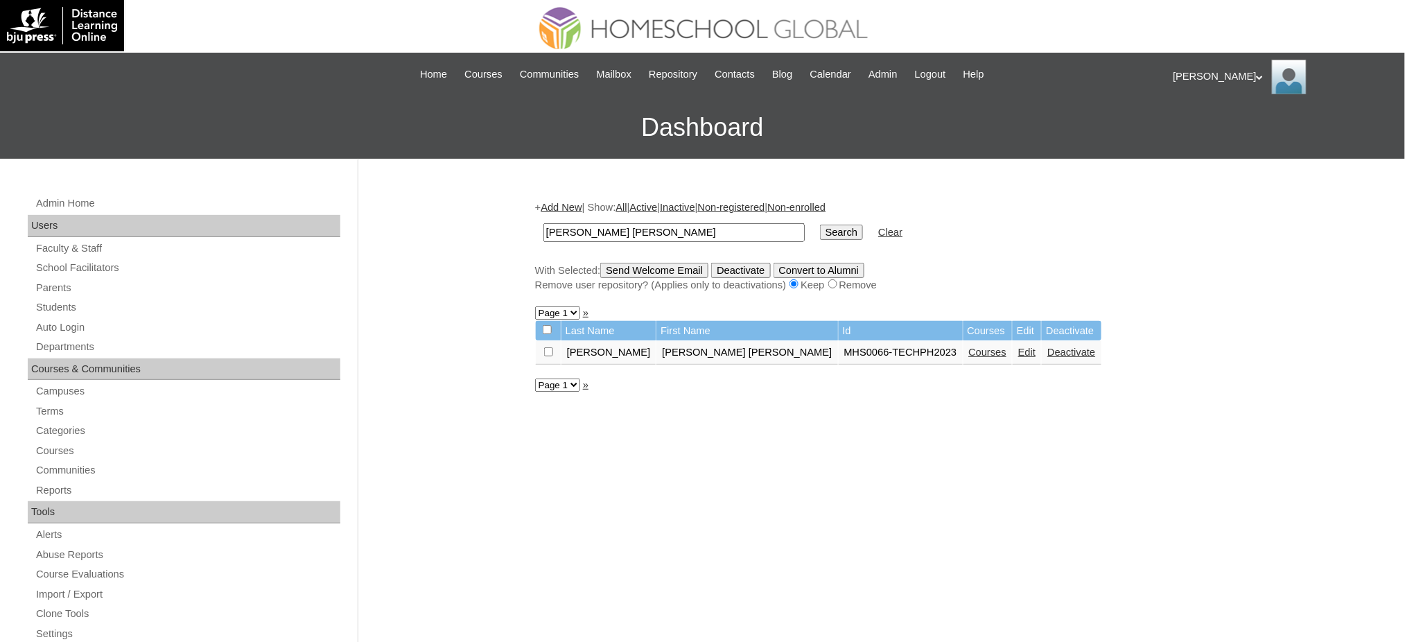
click at [969, 347] on link "Courses" at bounding box center [988, 351] width 38 height 11
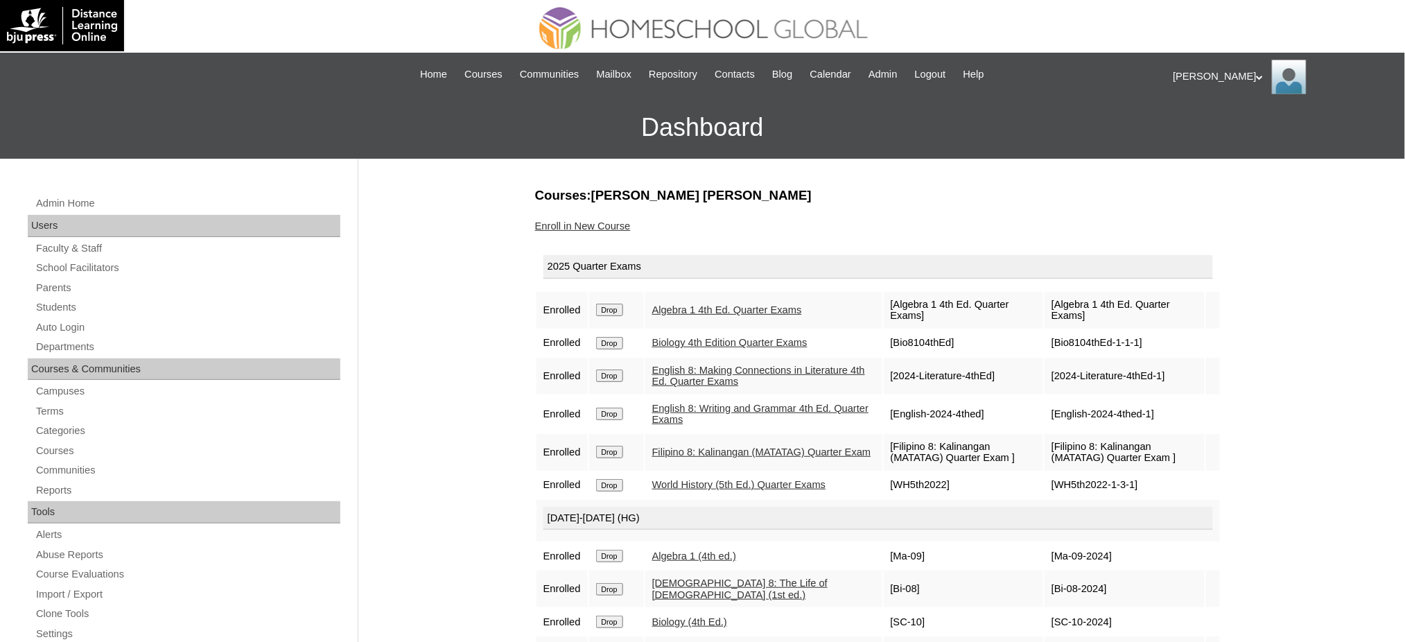
click at [580, 225] on link "Enroll in New Course" at bounding box center [583, 225] width 96 height 11
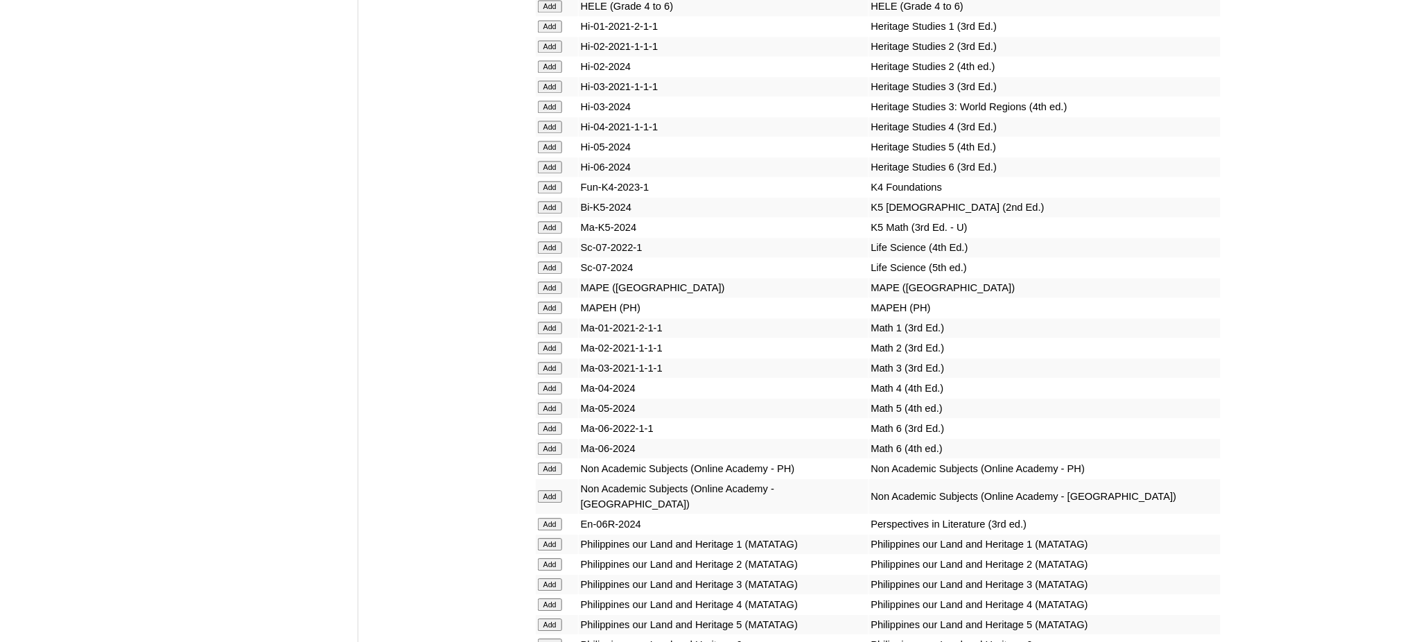
scroll to position [4896, 0]
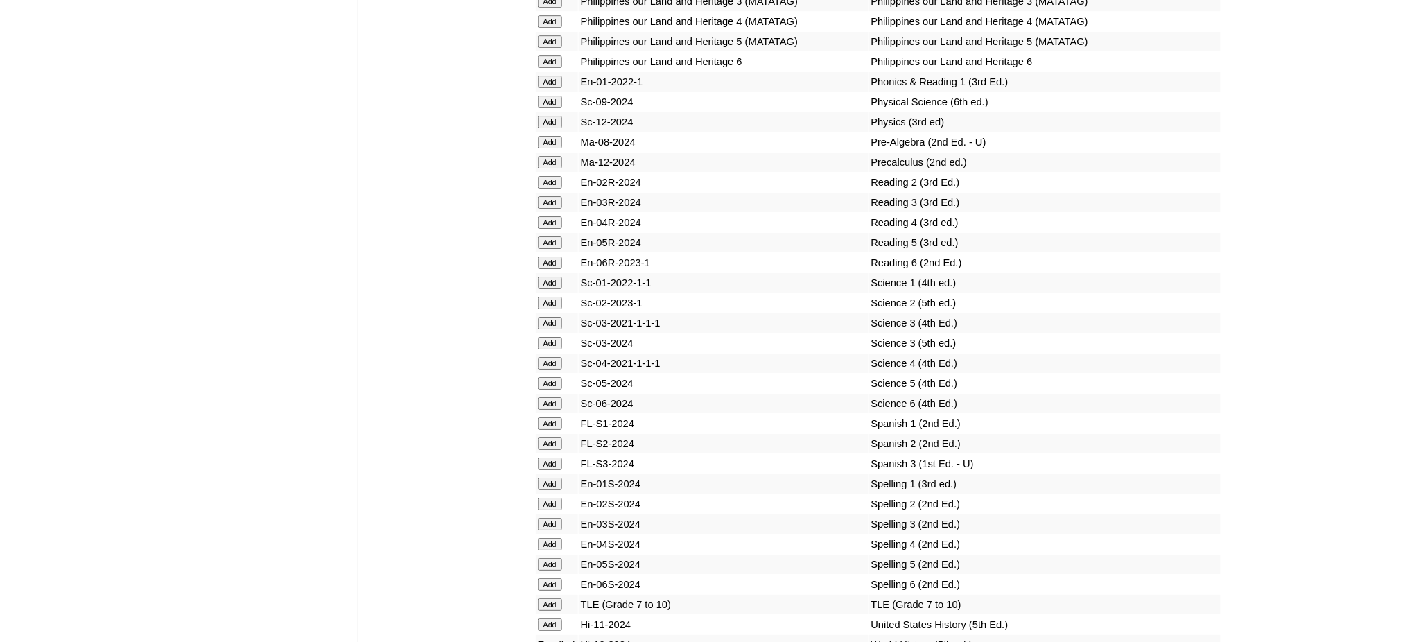
scroll to position [5451, 0]
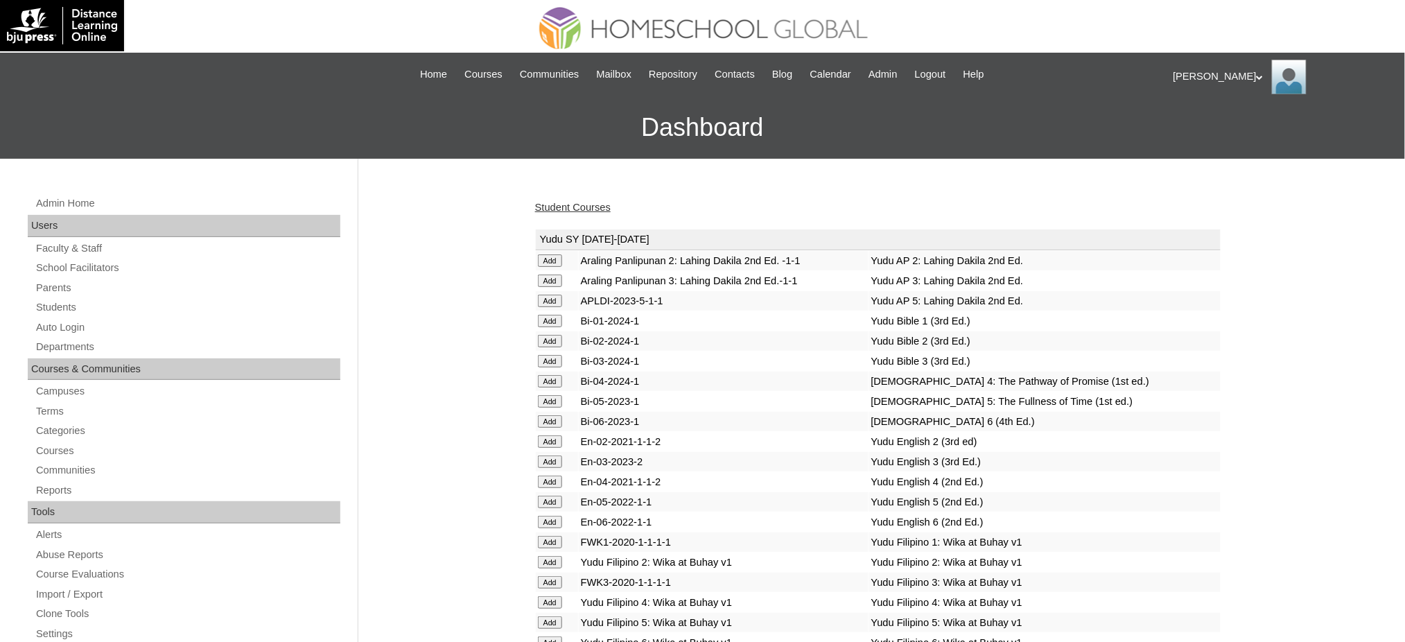
click at [584, 204] on link "Student Courses" at bounding box center [573, 207] width 76 height 11
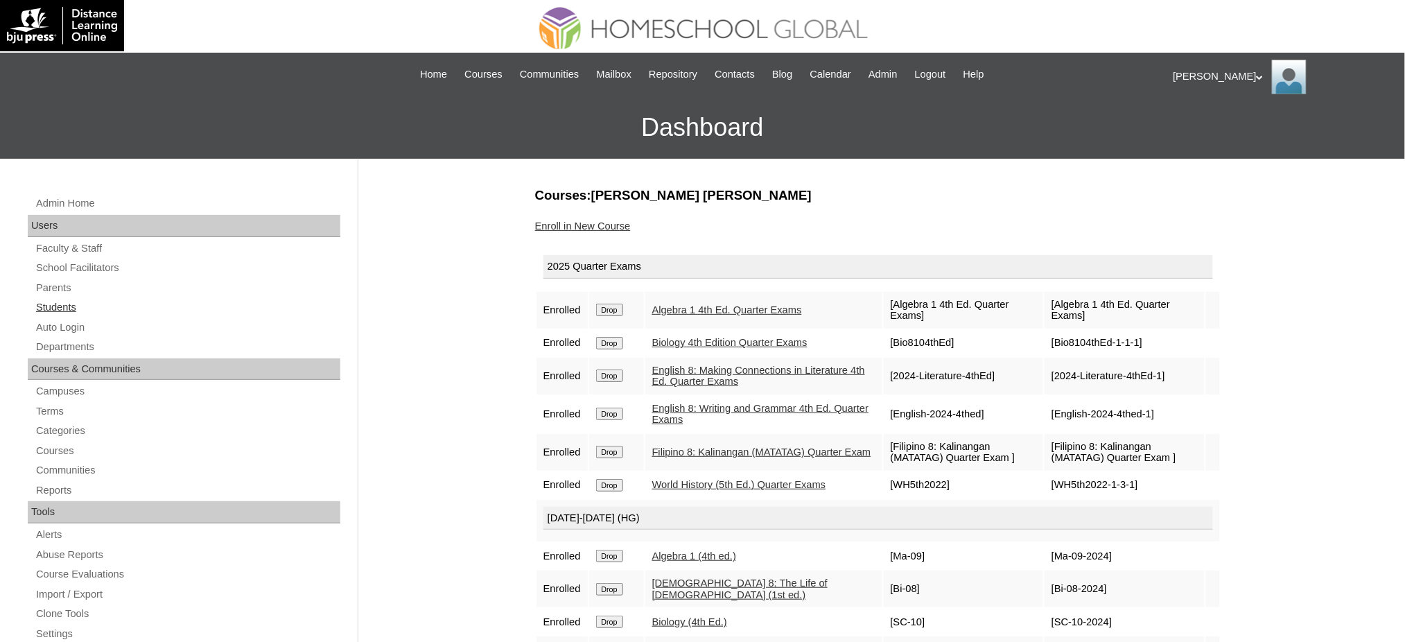
click at [46, 306] on link "Students" at bounding box center [188, 307] width 306 height 17
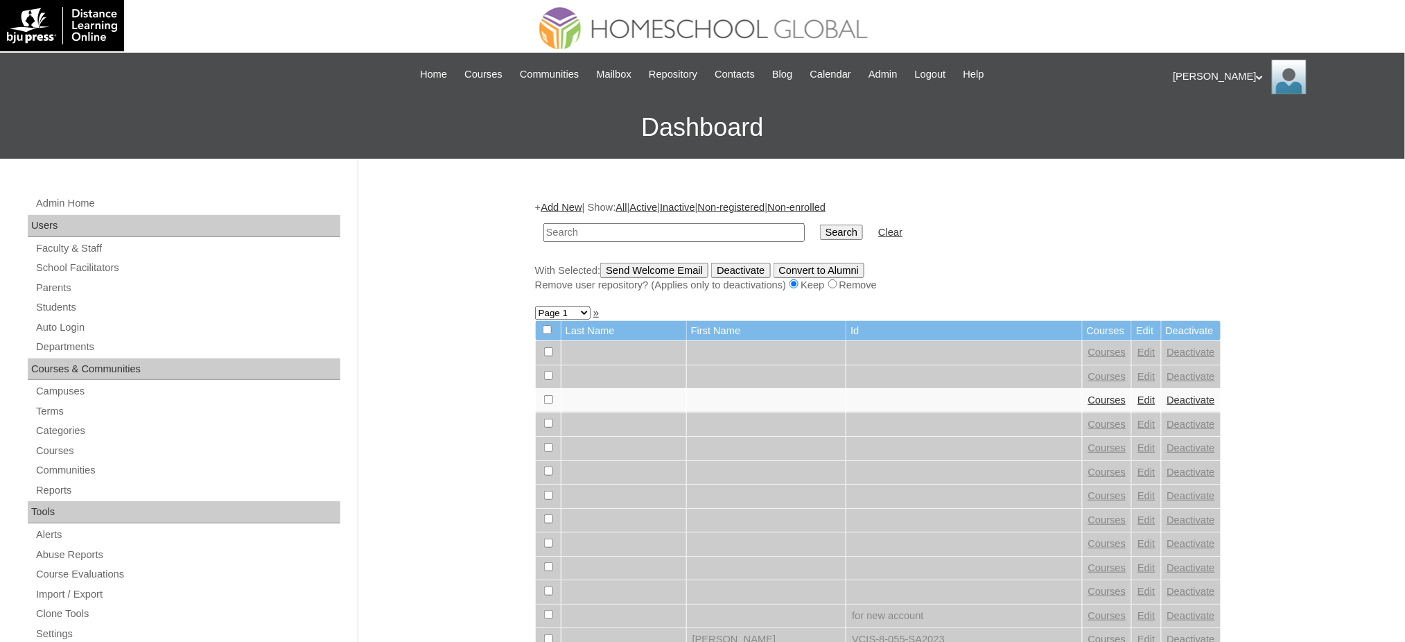
paste input "Lumabi"
type input "Lumabi"
click at [820, 228] on input "Search" at bounding box center [841, 232] width 43 height 15
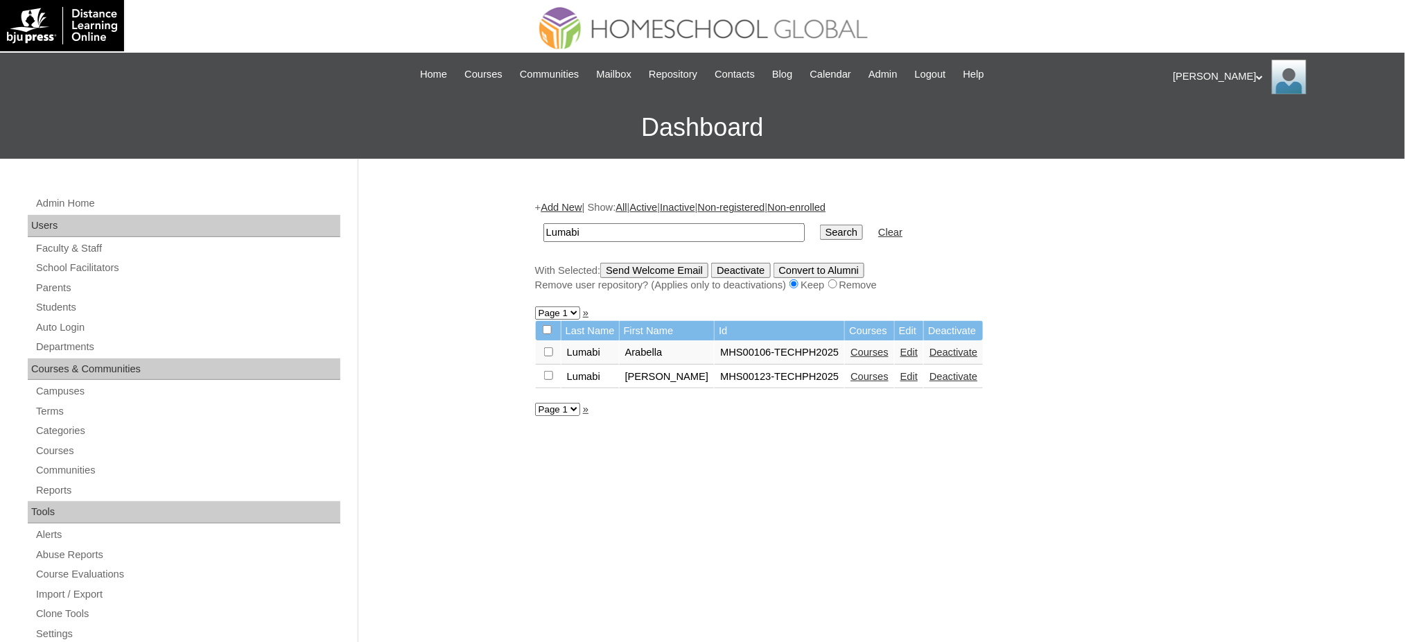
click at [850, 371] on link "Courses" at bounding box center [869, 376] width 38 height 11
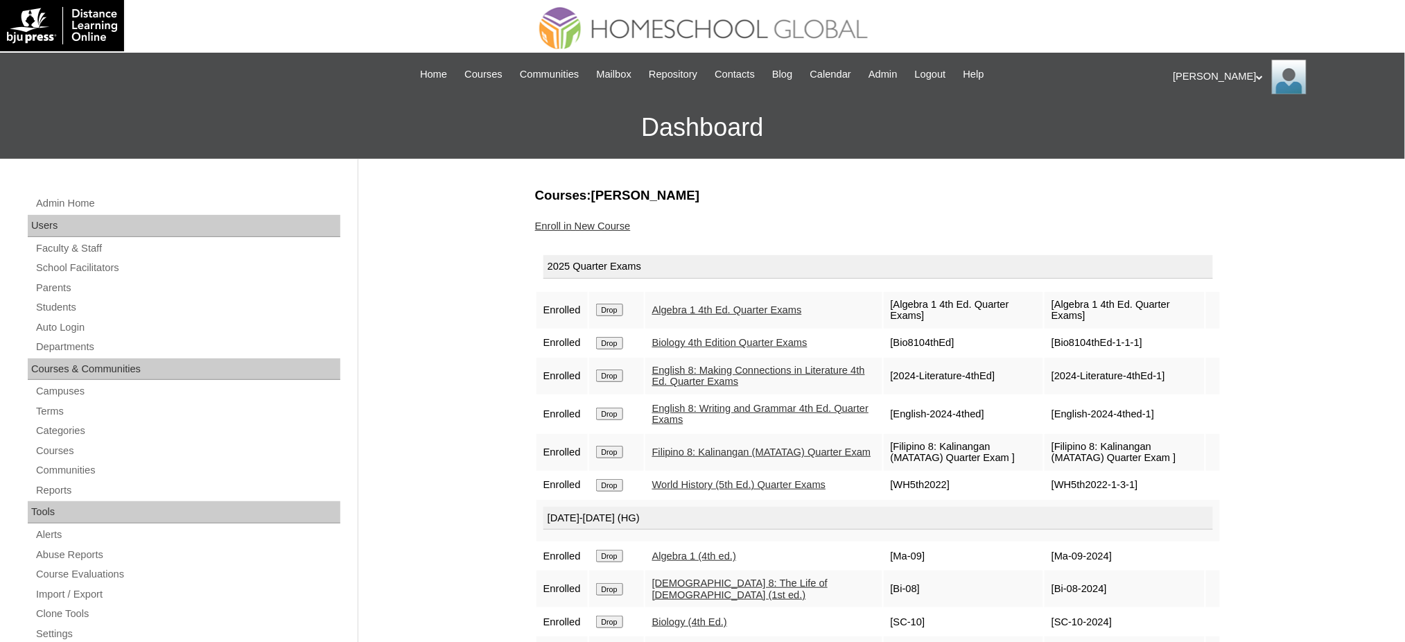
click at [595, 222] on link "Enroll in New Course" at bounding box center [583, 225] width 96 height 11
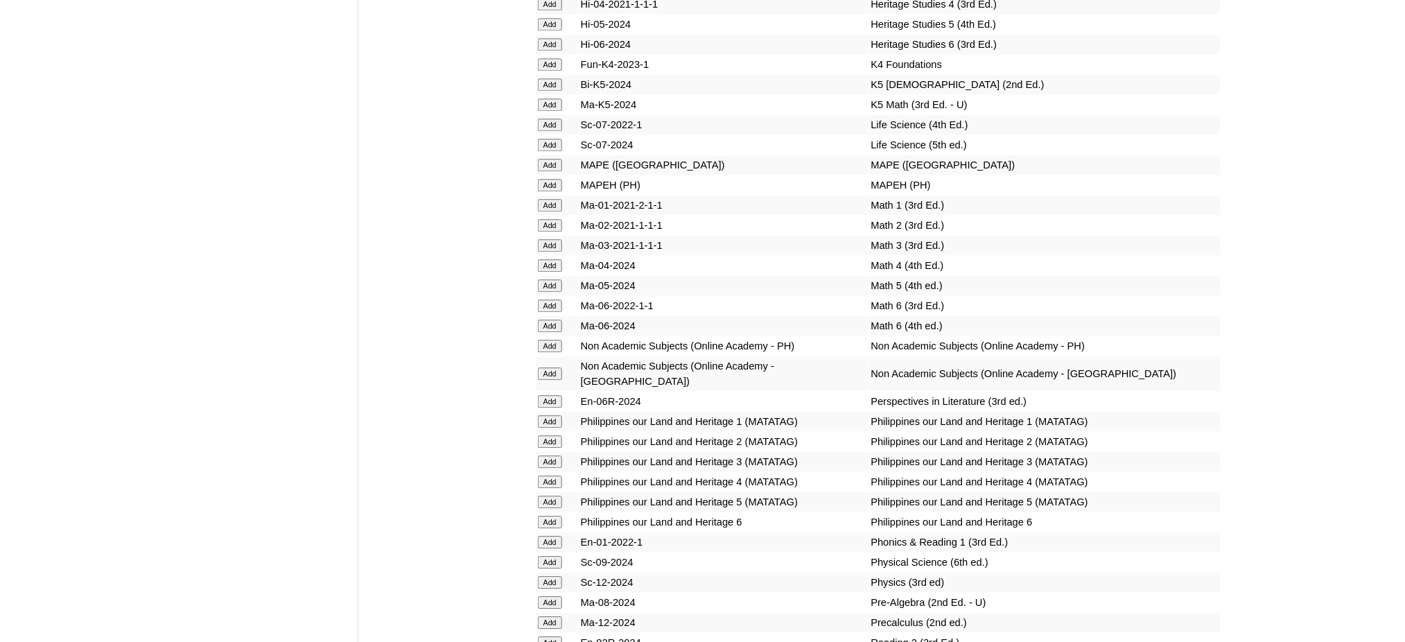
scroll to position [4989, 0]
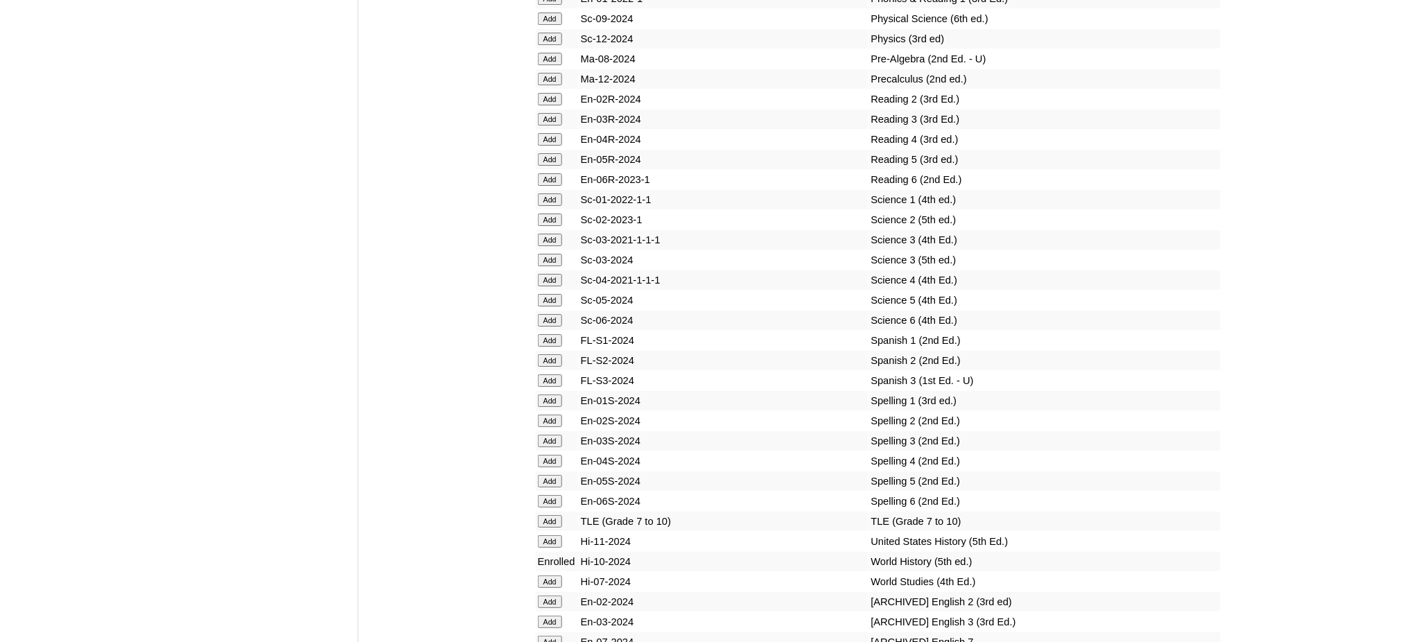
scroll to position [5544, 0]
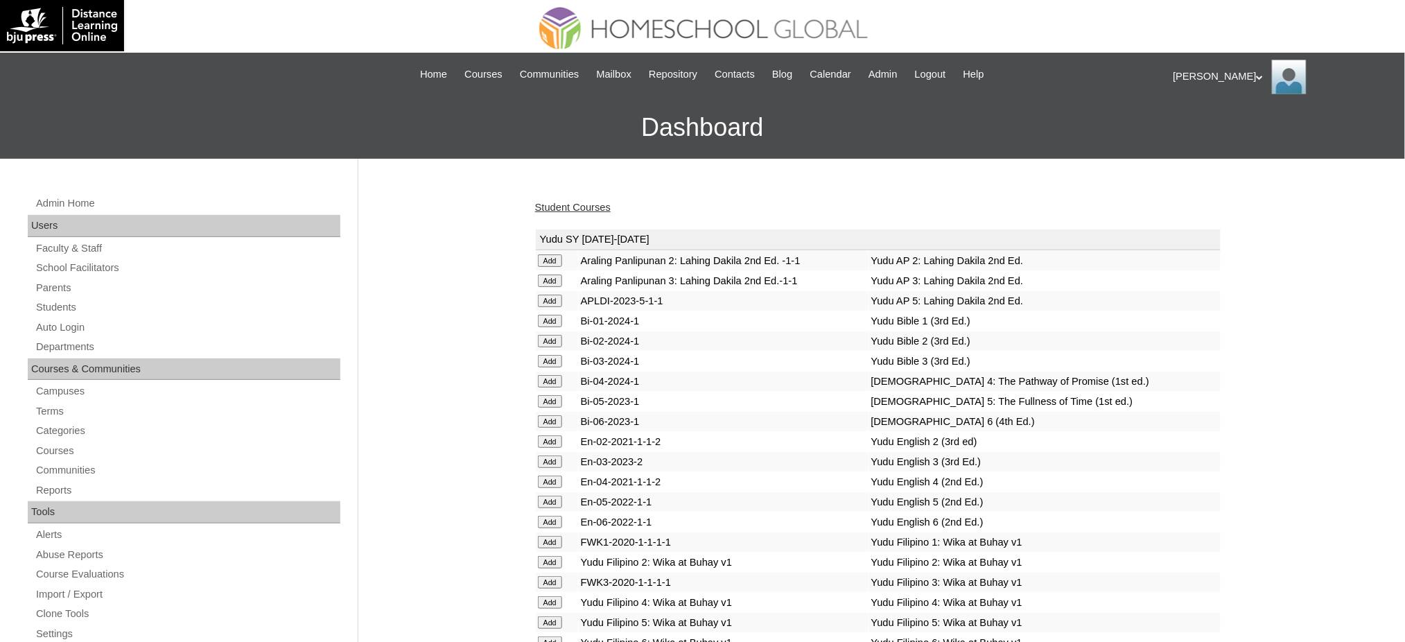
click at [569, 208] on link "Student Courses" at bounding box center [573, 207] width 76 height 11
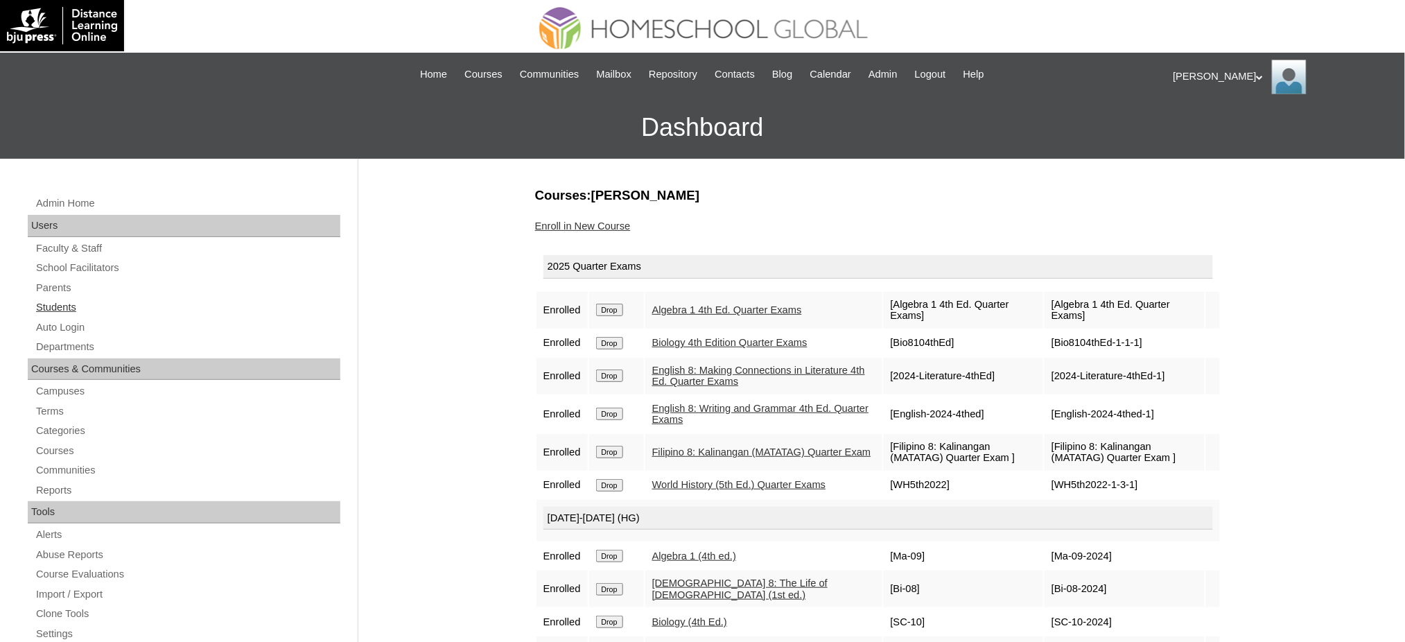
click at [55, 308] on link "Students" at bounding box center [188, 307] width 306 height 17
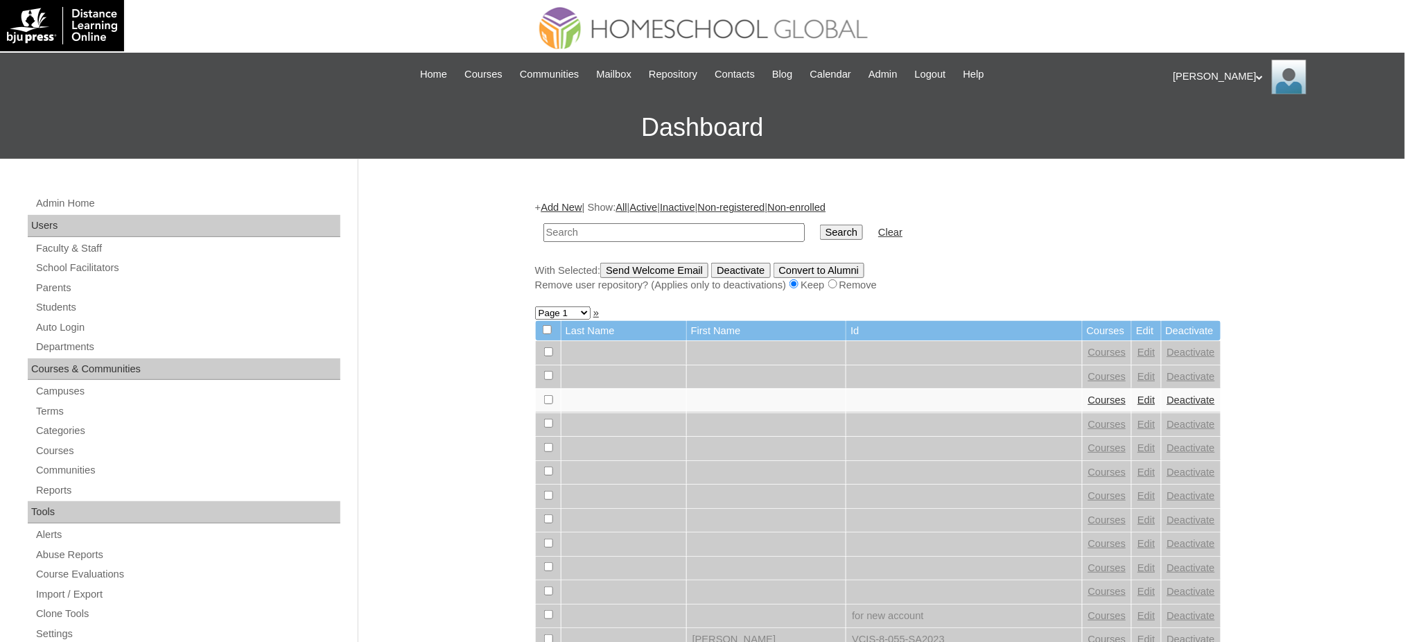
type input "v"
type input "[PERSON_NAME]"
click at [820, 225] on input "Search" at bounding box center [841, 232] width 43 height 15
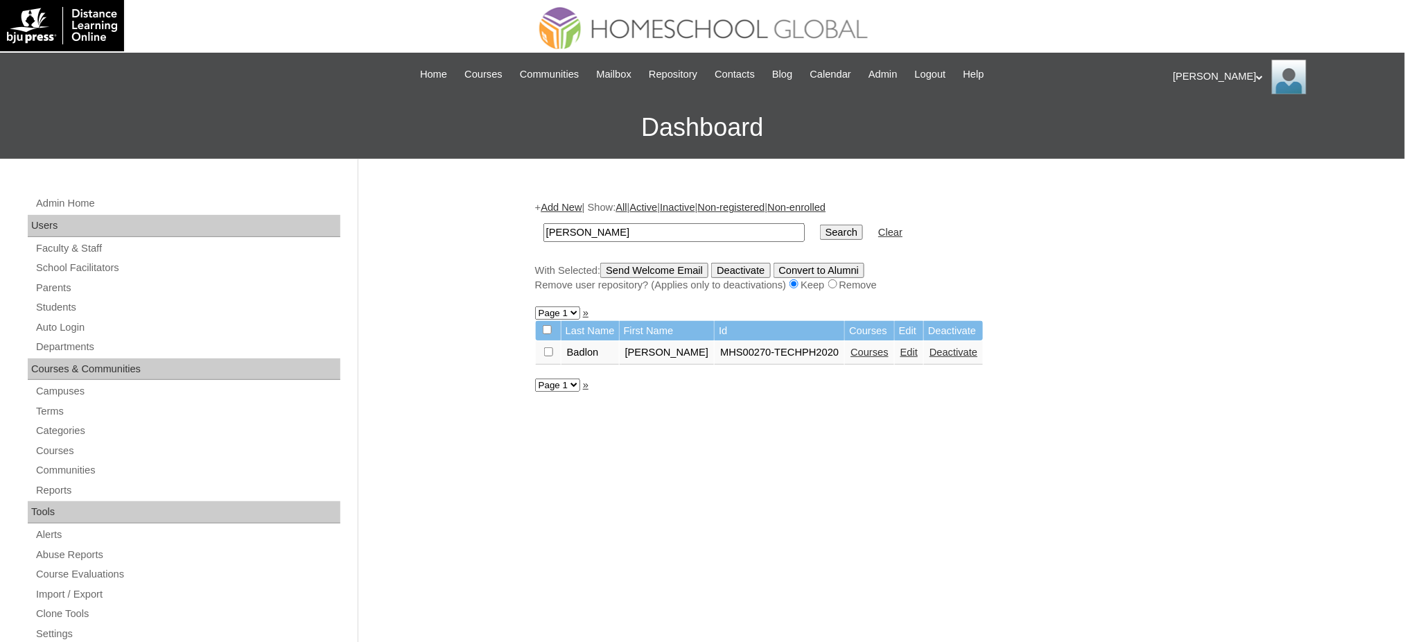
click at [850, 346] on link "Courses" at bounding box center [869, 351] width 38 height 11
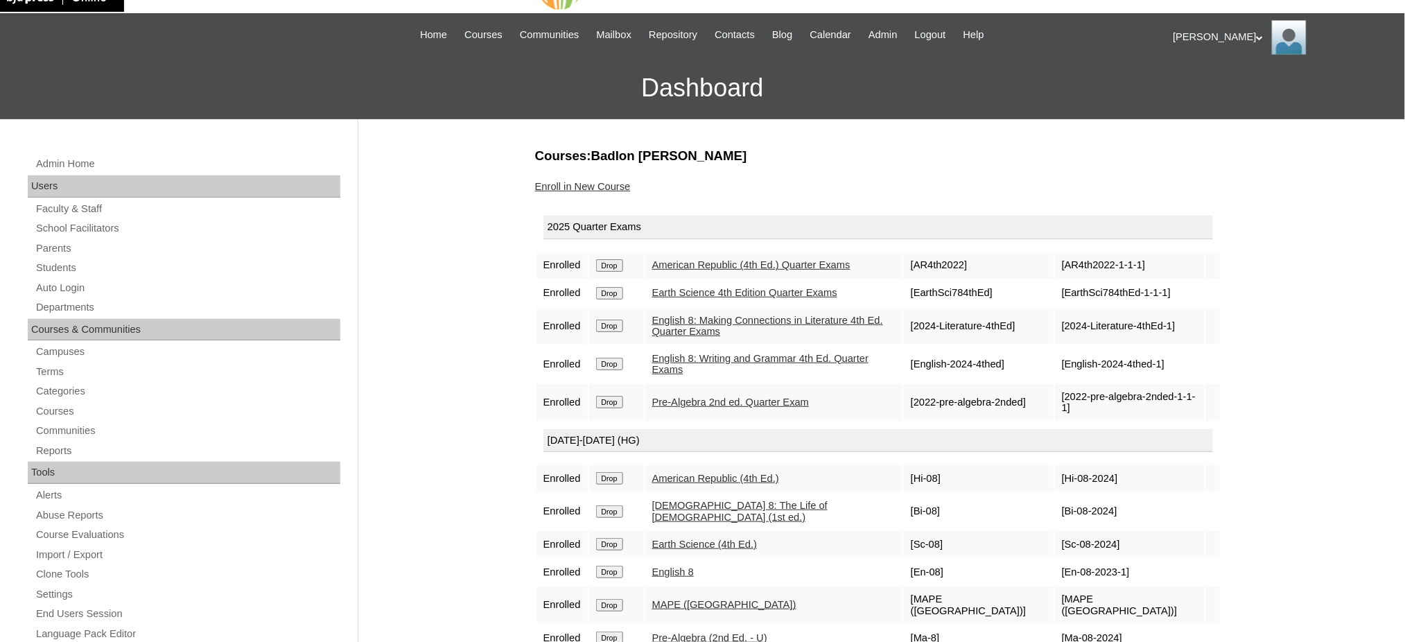
scroll to position [184, 0]
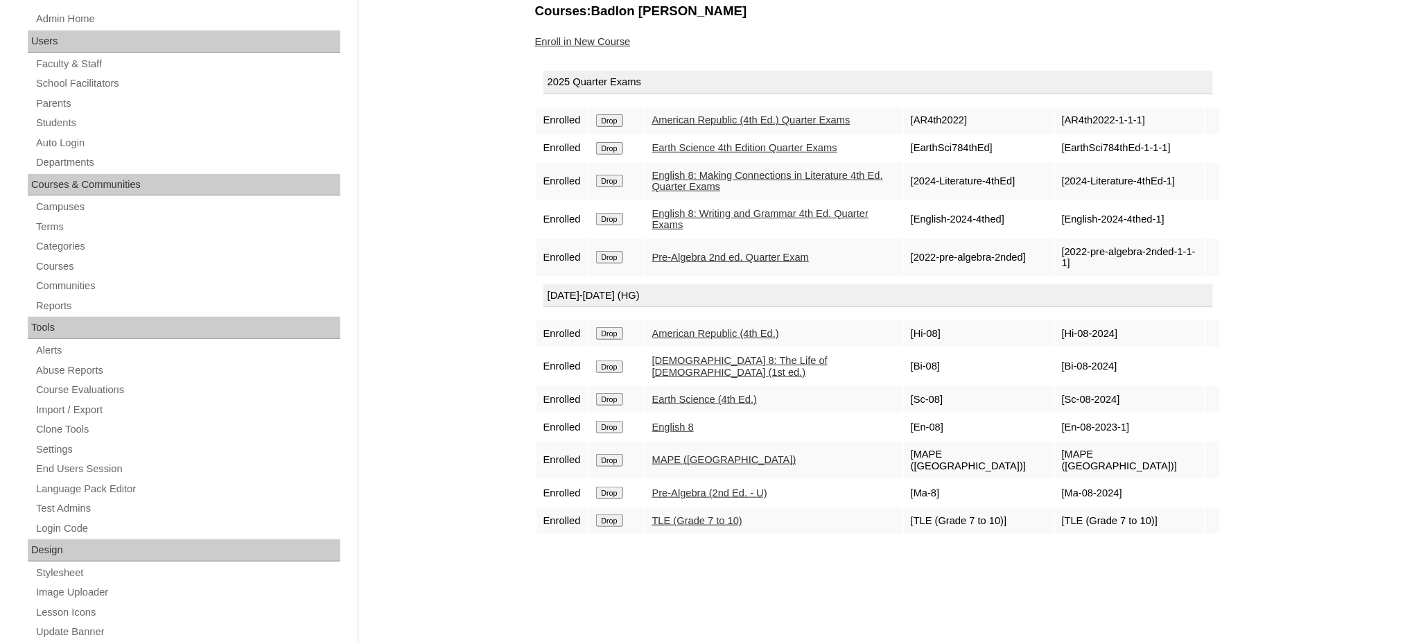
click at [616, 127] on input "Drop" at bounding box center [609, 120] width 27 height 12
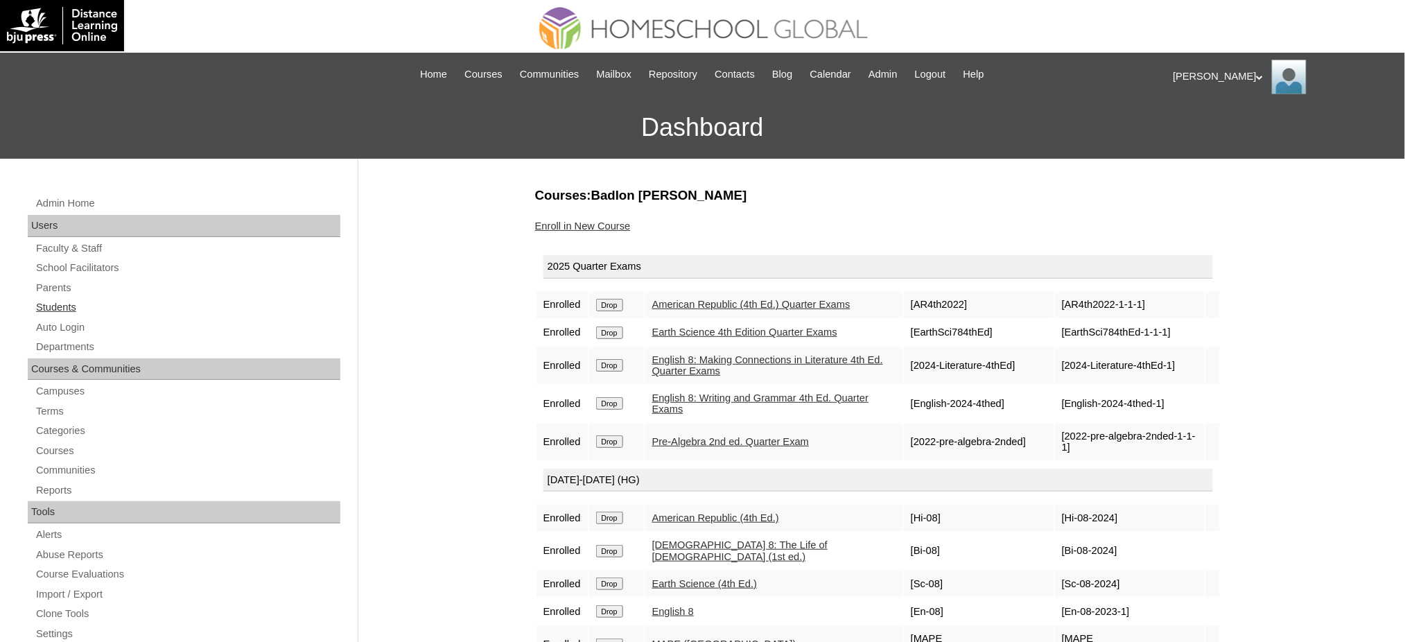
click at [71, 306] on link "Students" at bounding box center [188, 307] width 306 height 17
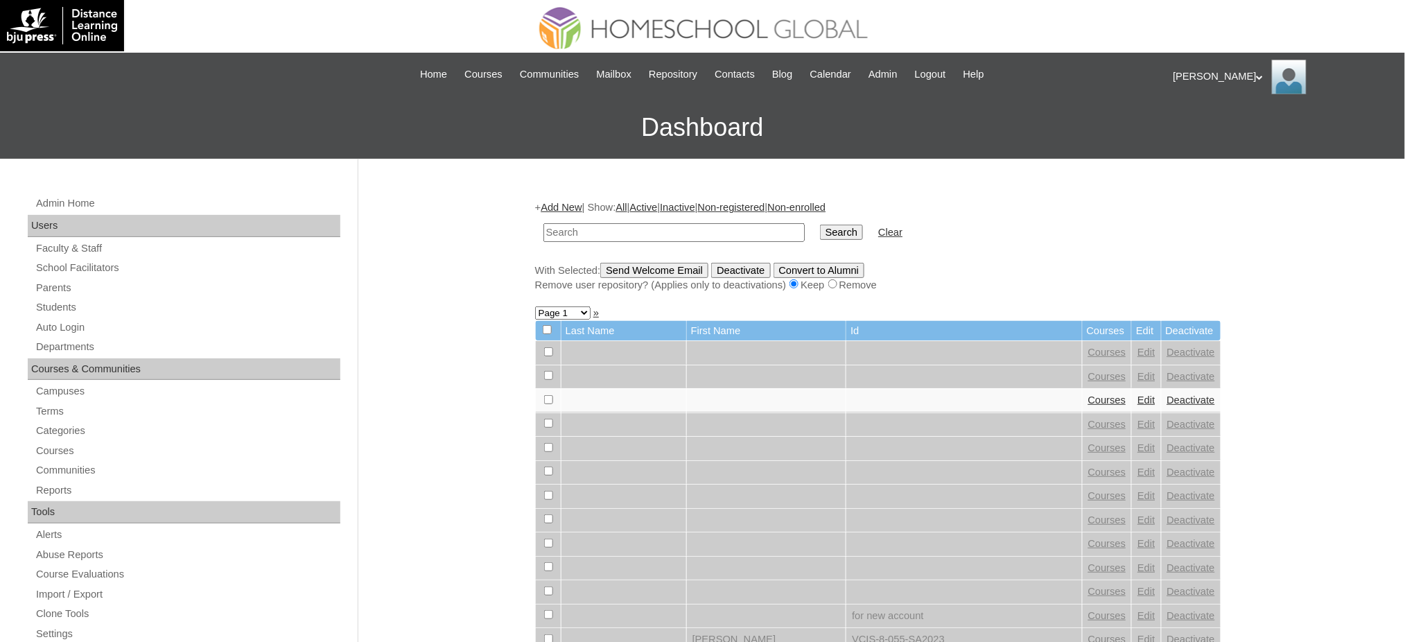
paste input "[PERSON_NAME]"
type input "[PERSON_NAME]"
click at [820, 229] on input "Search" at bounding box center [841, 232] width 43 height 15
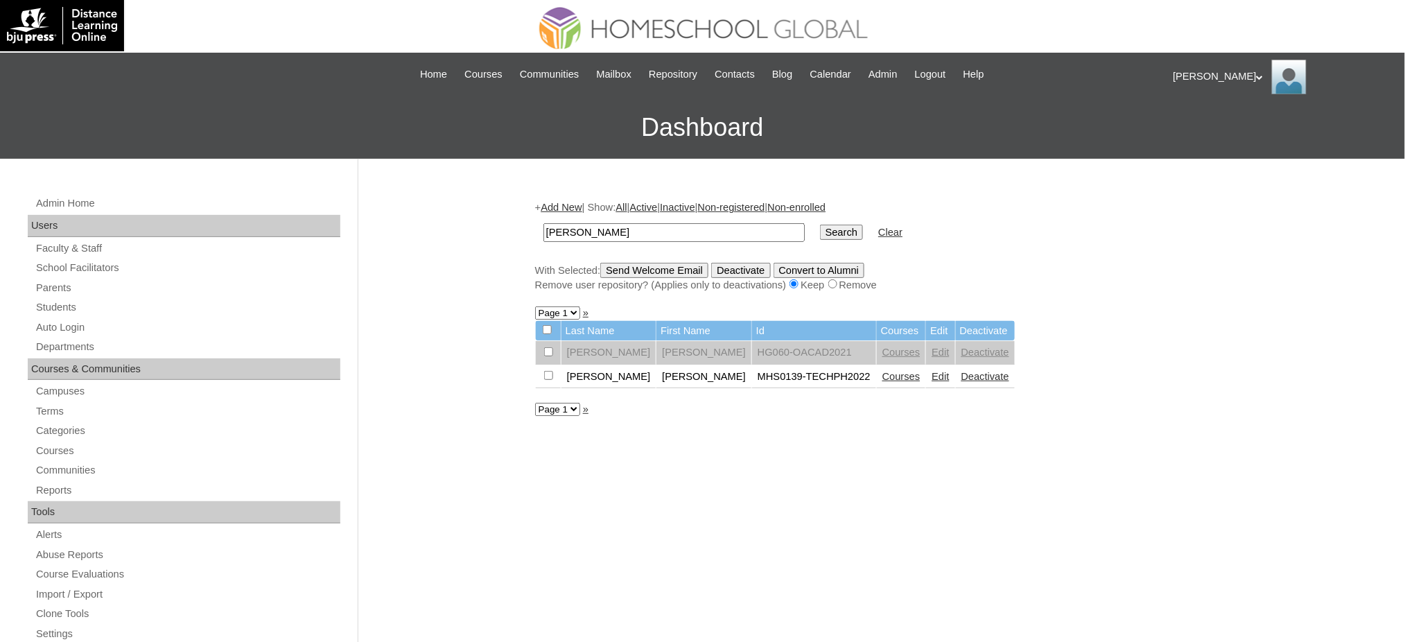
click at [882, 371] on link "Courses" at bounding box center [901, 376] width 38 height 11
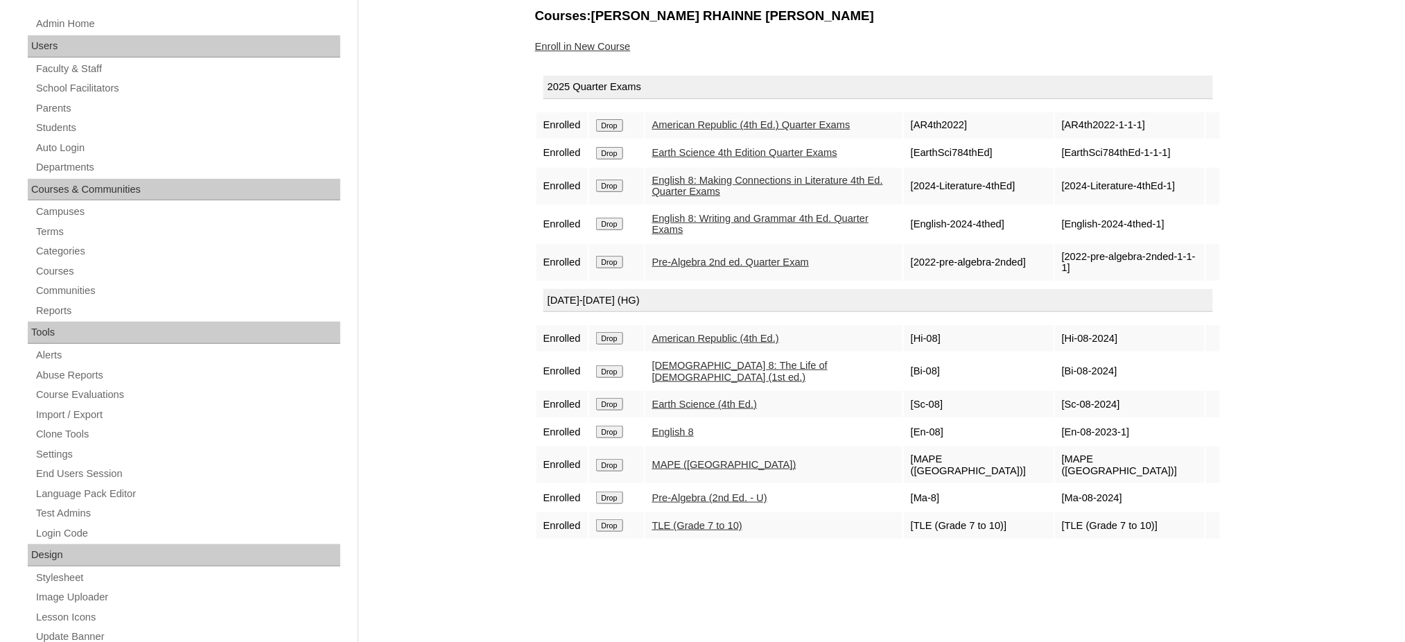
scroll to position [184, 0]
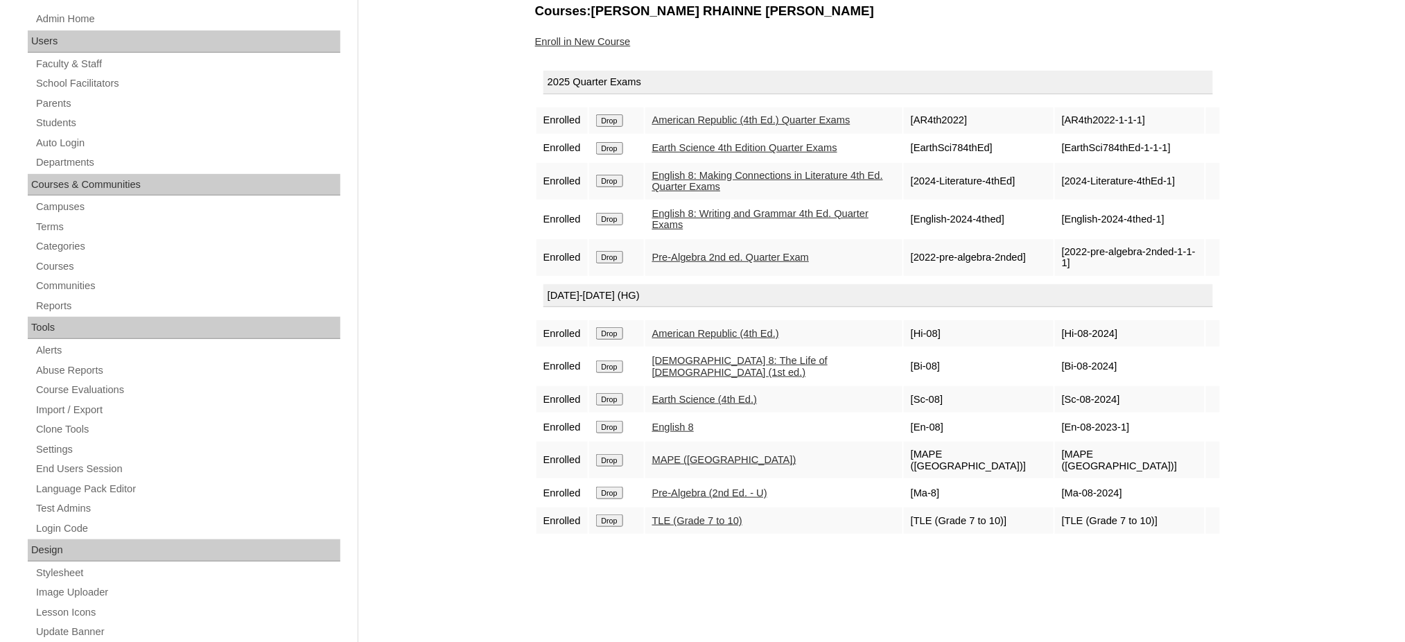
click at [608, 127] on input "Drop" at bounding box center [609, 120] width 27 height 12
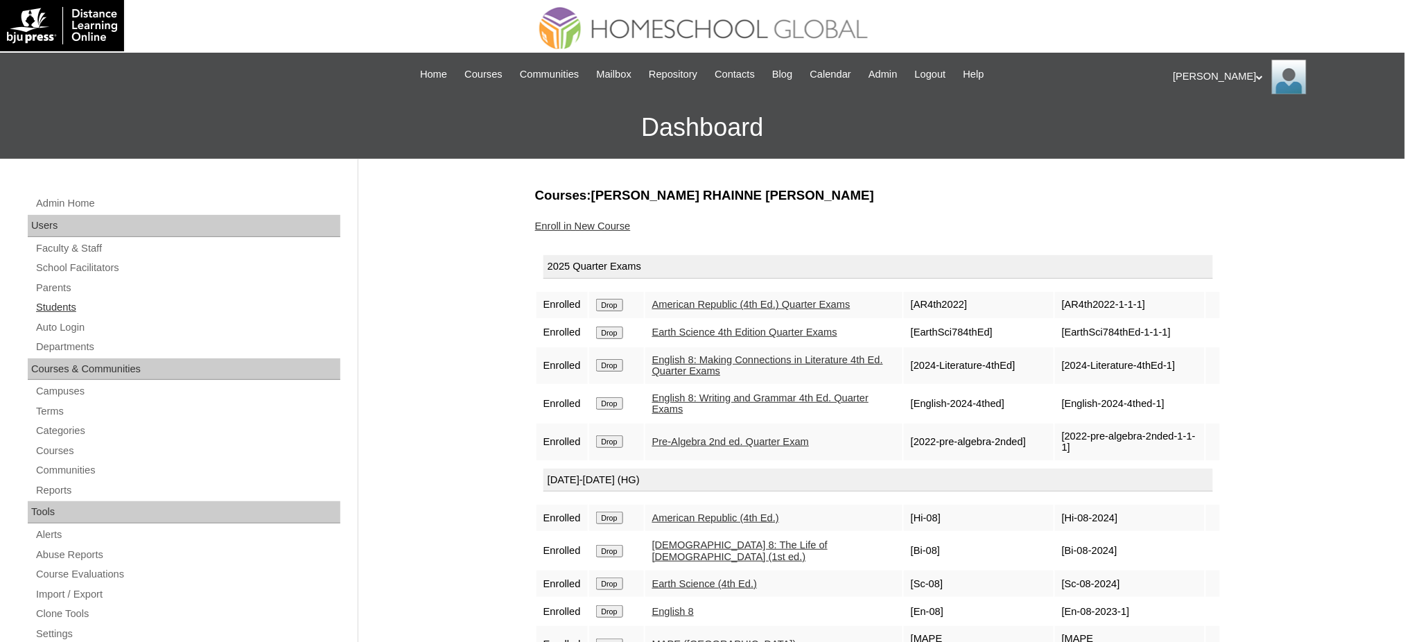
click at [49, 309] on link "Students" at bounding box center [188, 307] width 306 height 17
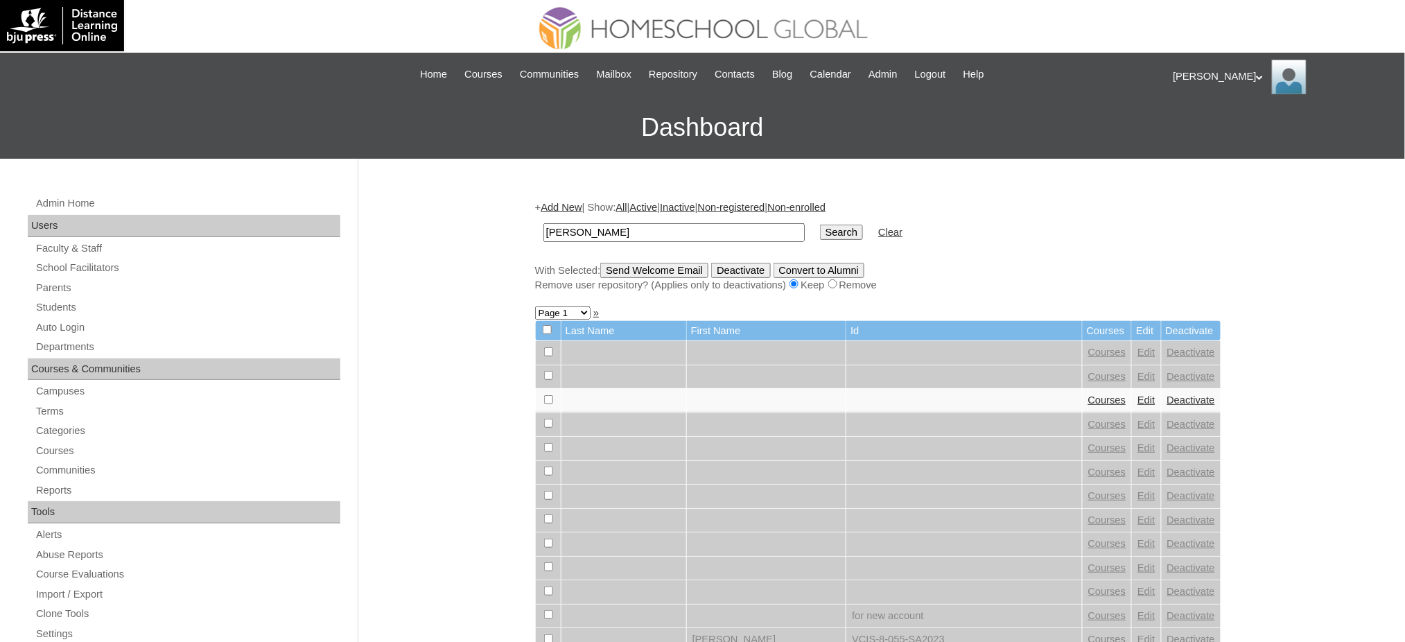
type input "[PERSON_NAME]"
click at [820, 234] on input "Search" at bounding box center [841, 232] width 43 height 15
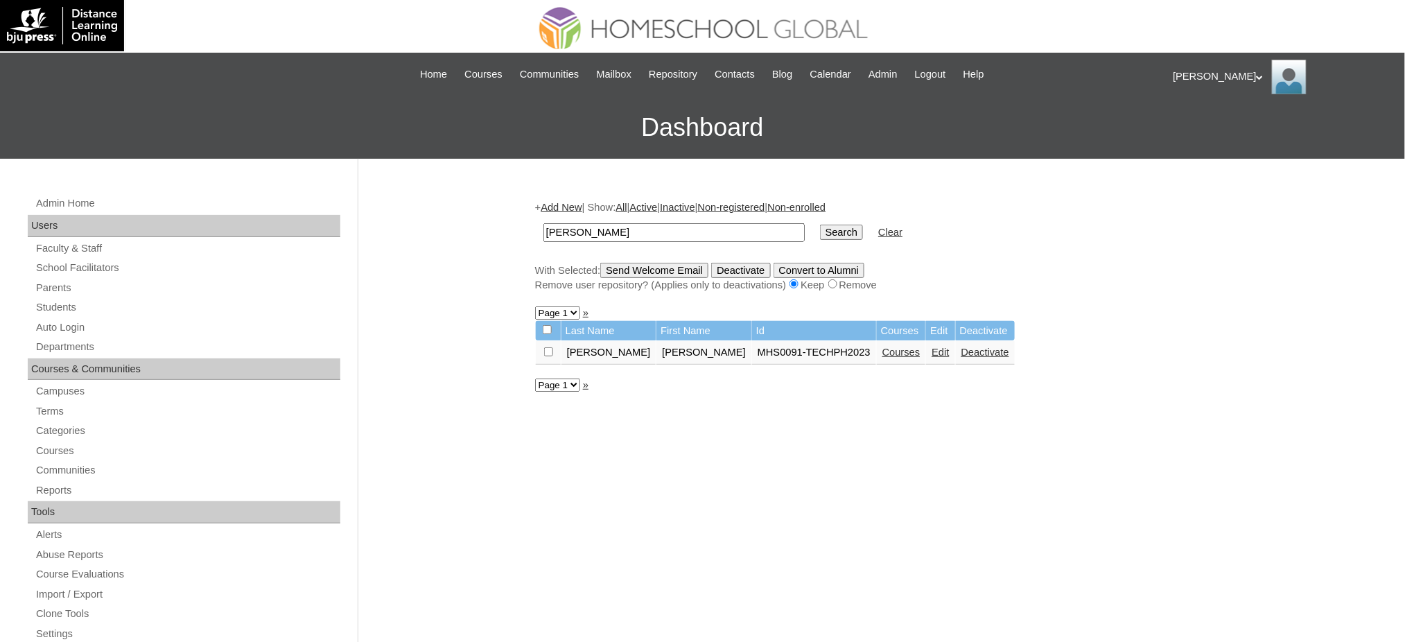
click at [882, 346] on link "Courses" at bounding box center [901, 351] width 38 height 11
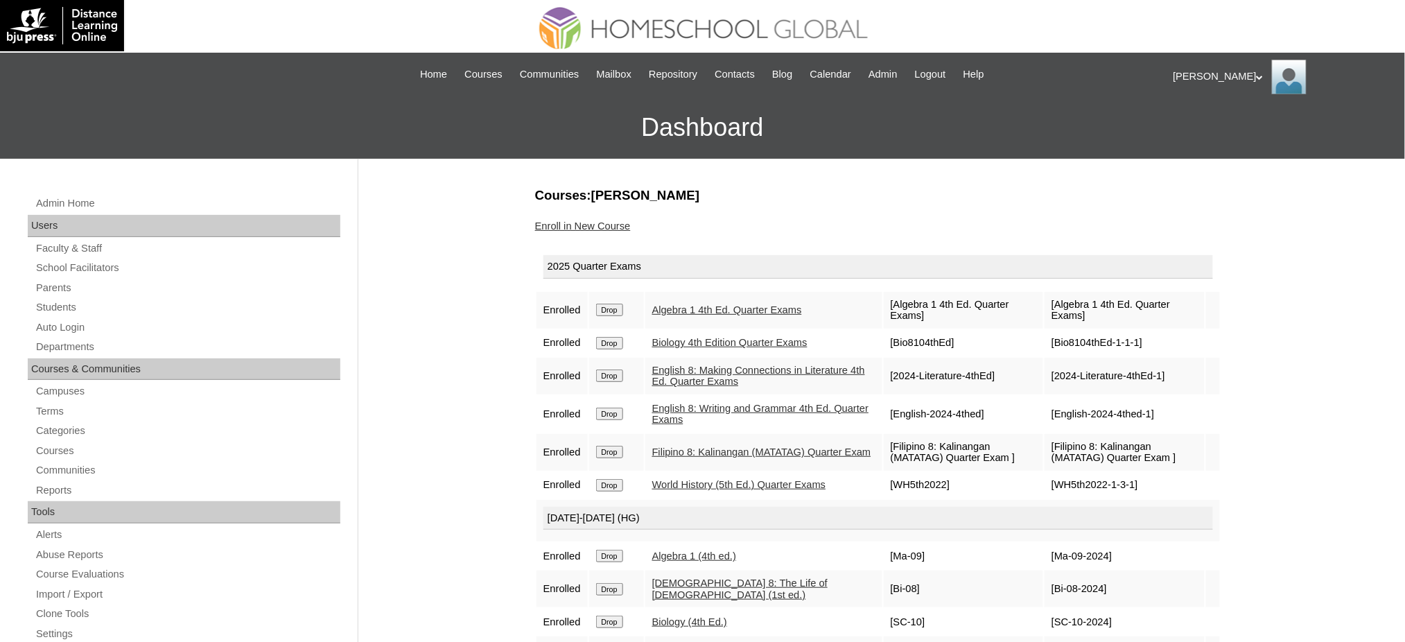
click at [608, 222] on link "Enroll in New Course" at bounding box center [583, 225] width 96 height 11
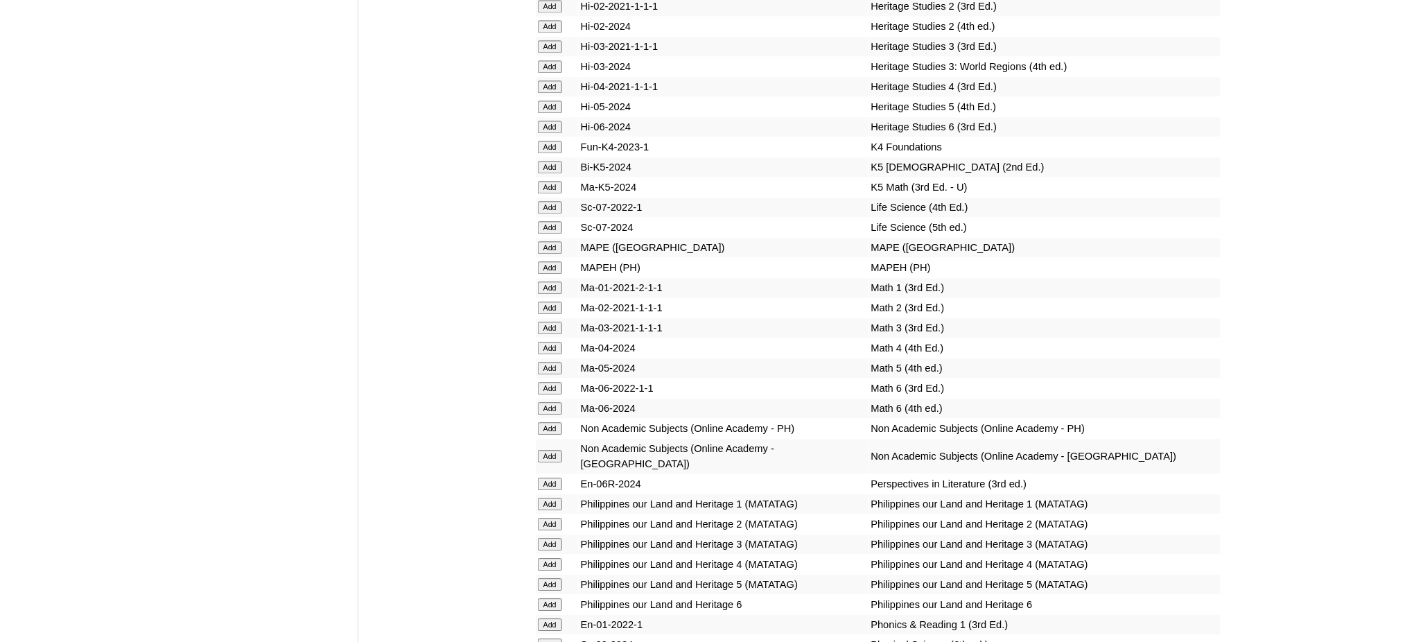
scroll to position [4989, 0]
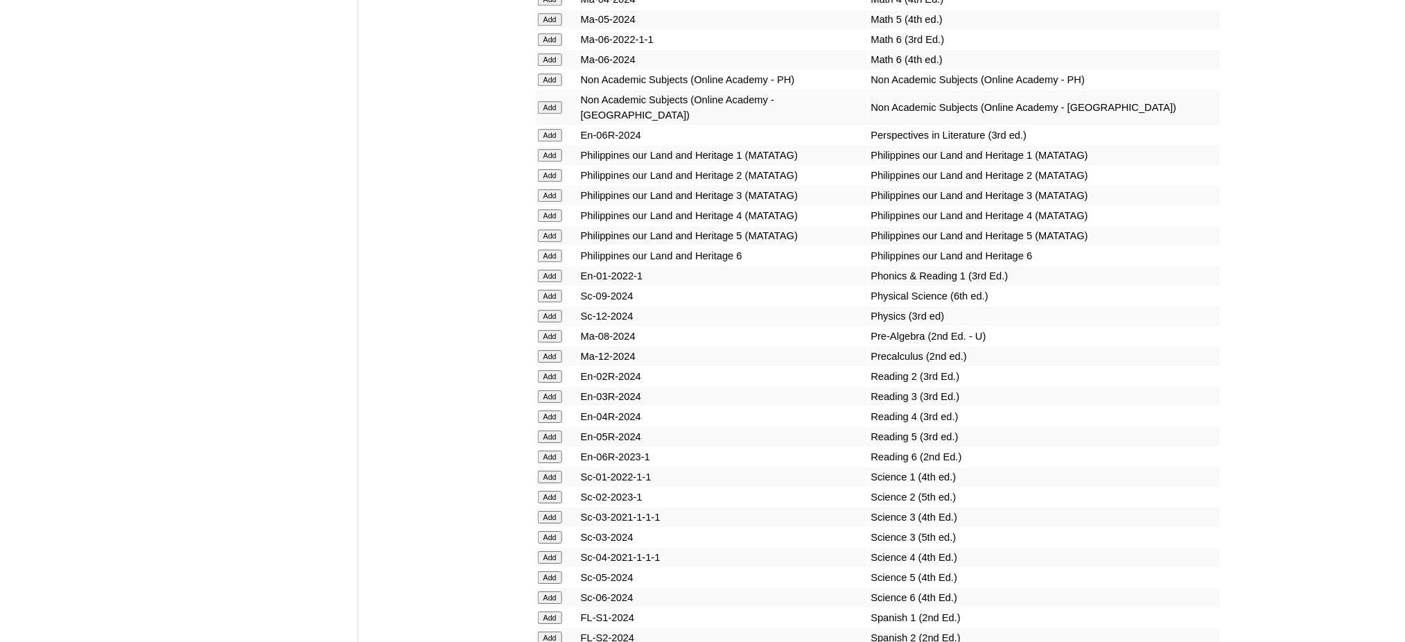
scroll to position [5451, 0]
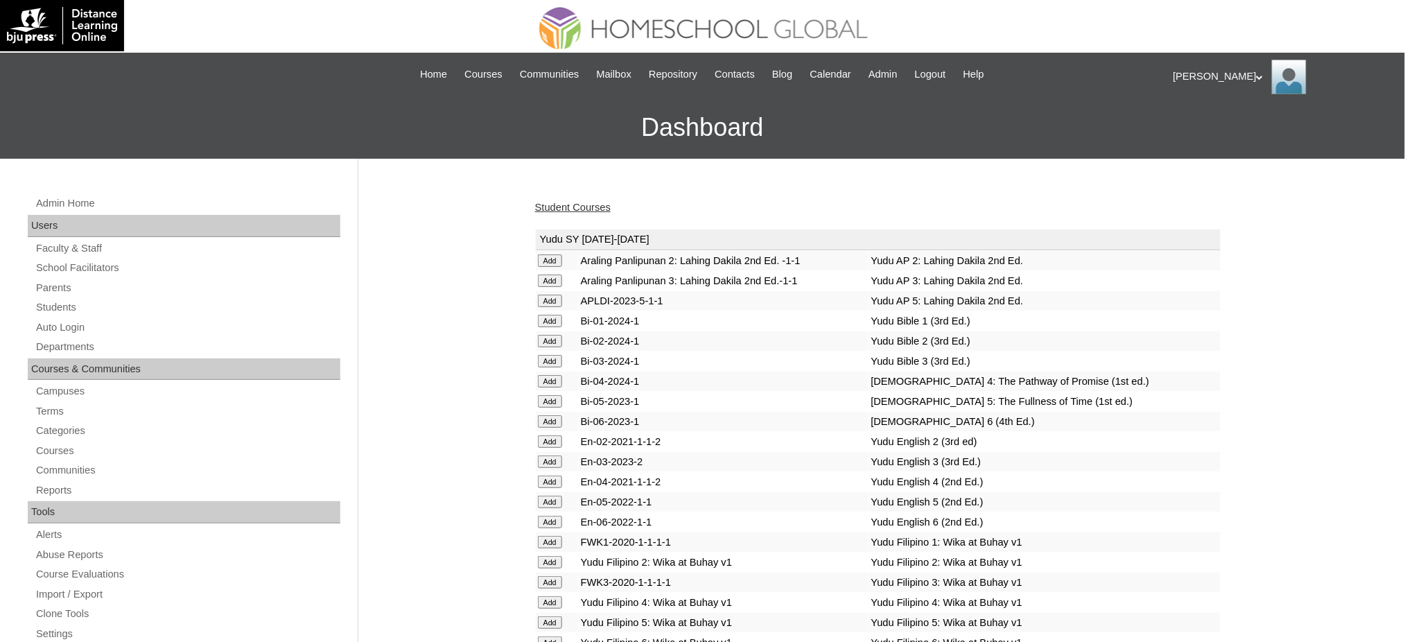
click at [586, 206] on link "Student Courses" at bounding box center [573, 207] width 76 height 11
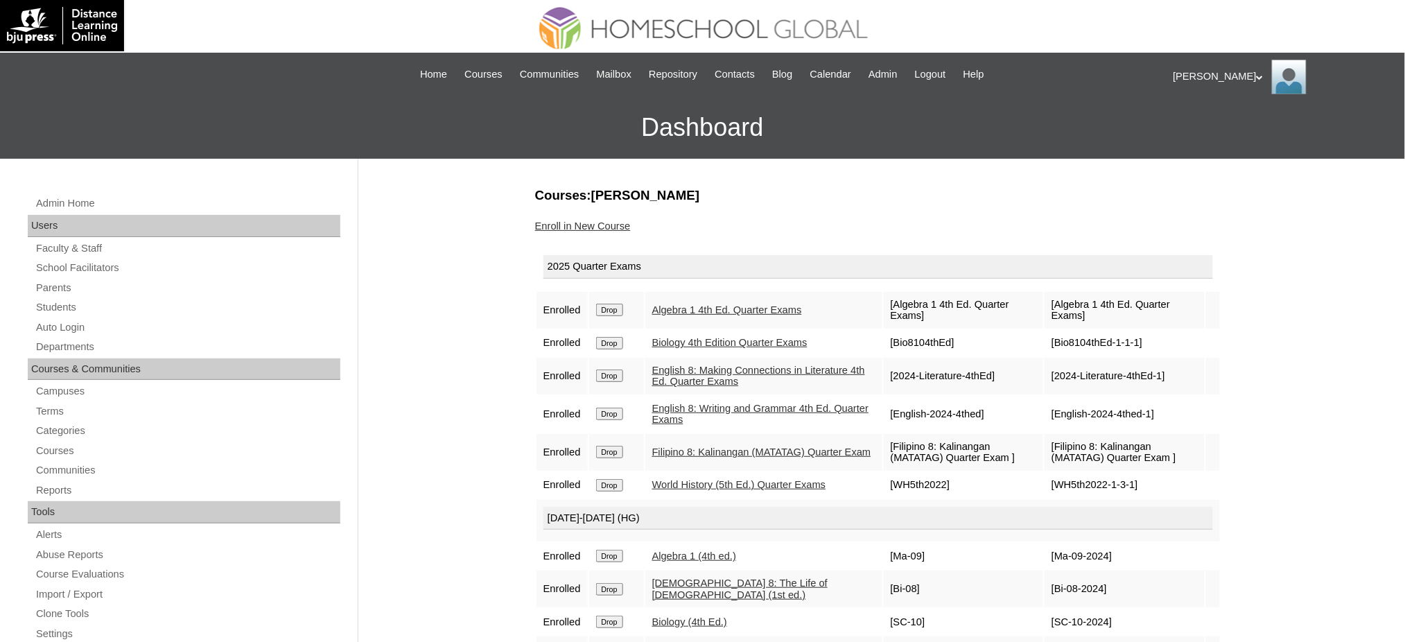
click at [30, 306] on div "Admin Home Users Faculty & Staff School Facilitators Parents Students Auto Logi…" at bounding box center [186, 643] width 330 height 896
click at [40, 310] on link "Students" at bounding box center [188, 307] width 306 height 17
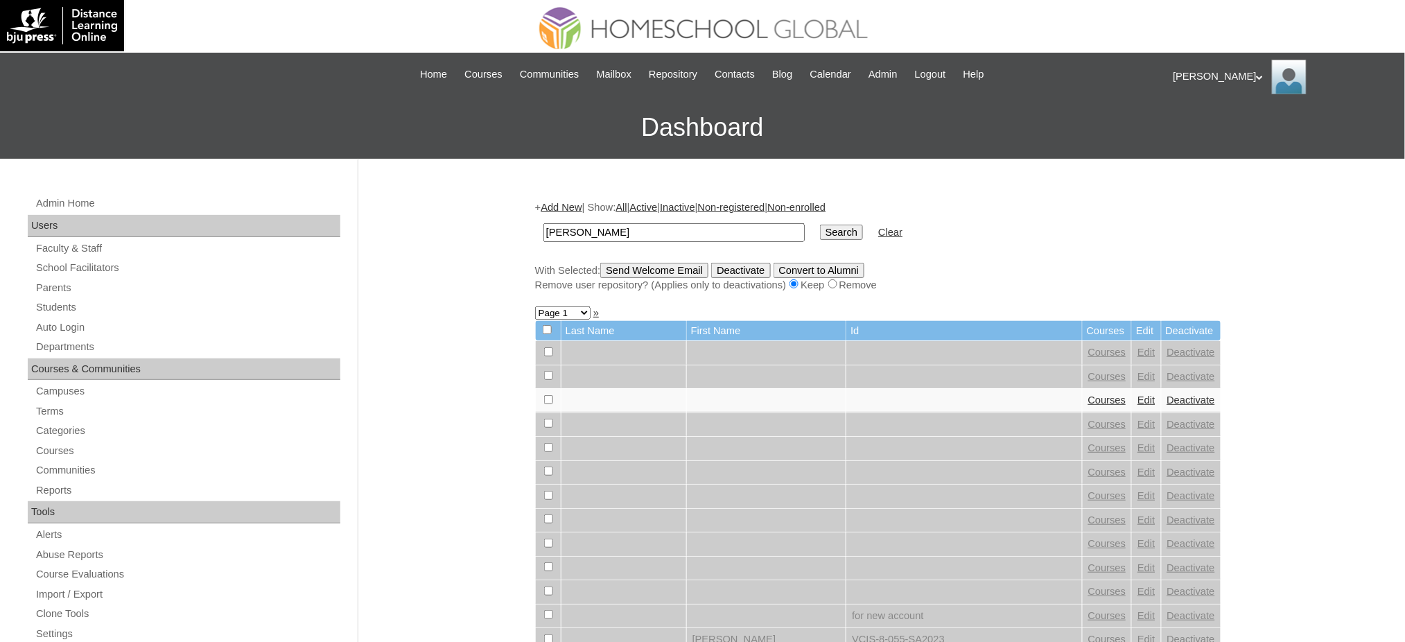
type input "[PERSON_NAME]"
click at [820, 231] on input "Search" at bounding box center [841, 232] width 43 height 15
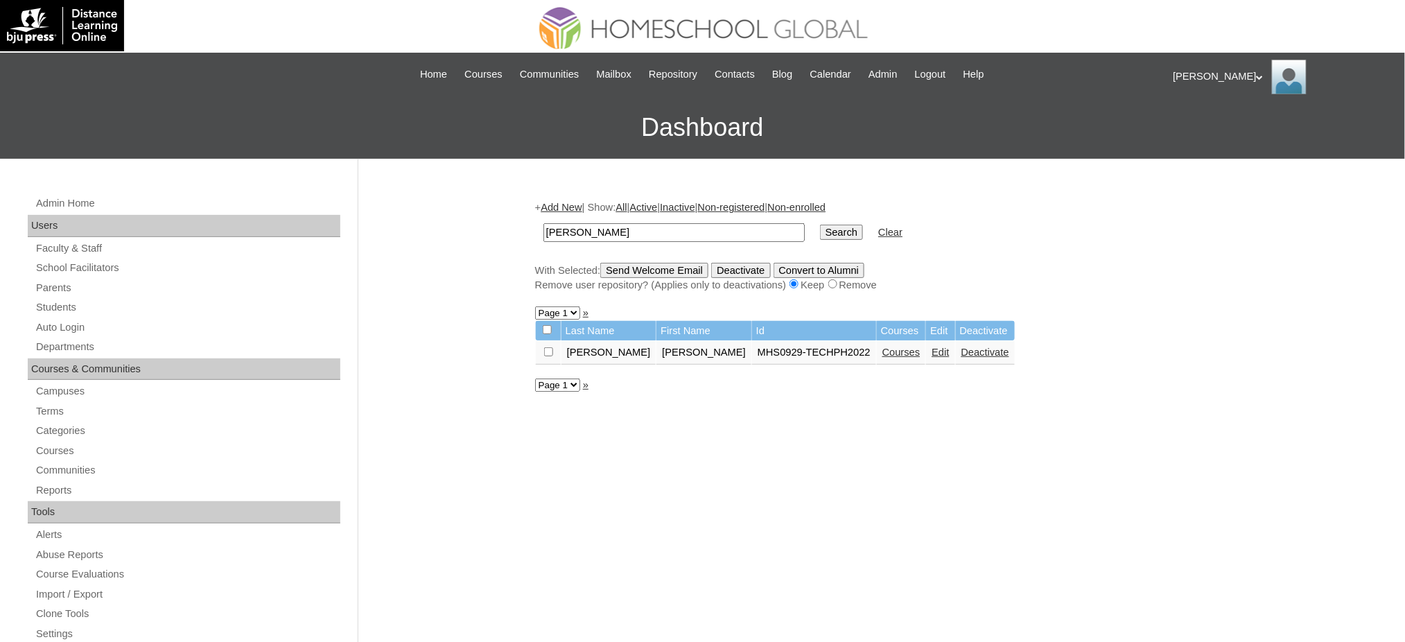
click at [882, 349] on link "Courses" at bounding box center [901, 351] width 38 height 11
